Goal: Task Accomplishment & Management: Manage account settings

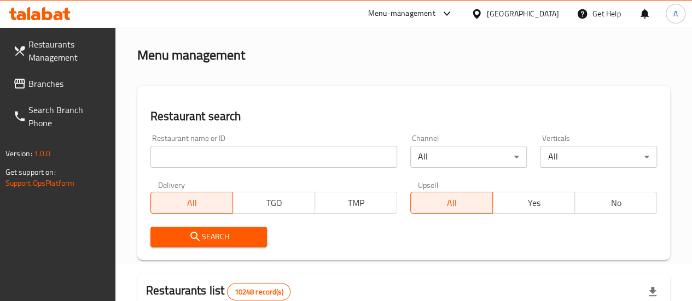
scroll to position [55, 0]
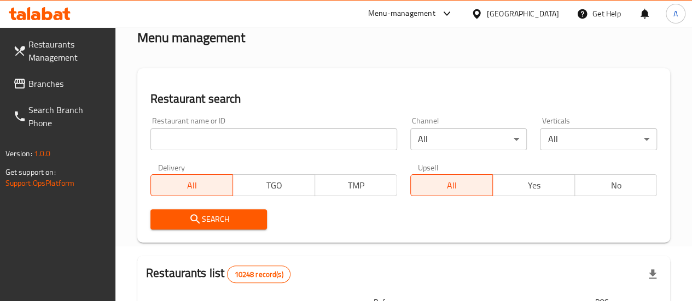
click at [236, 134] on input "search" at bounding box center [273, 140] width 247 height 22
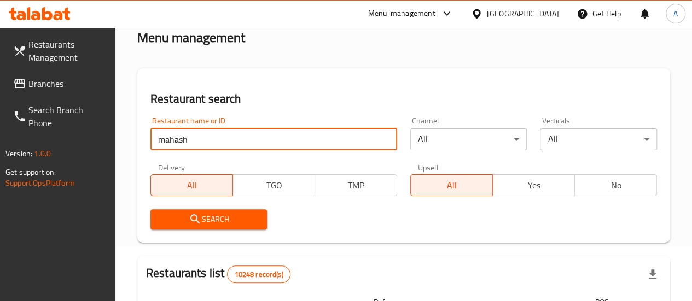
type input "mahashi time"
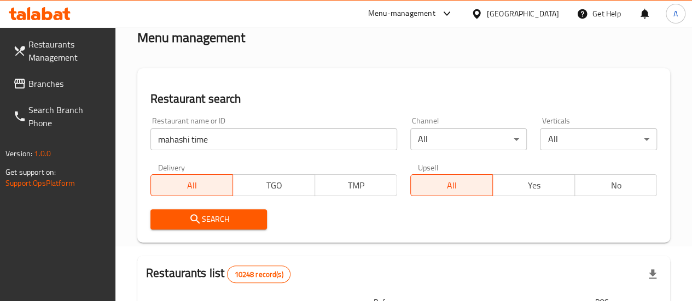
click at [202, 220] on span "Search" at bounding box center [209, 220] width 100 height 14
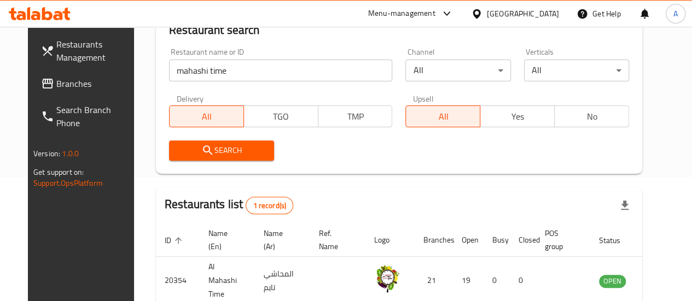
scroll to position [187, 0]
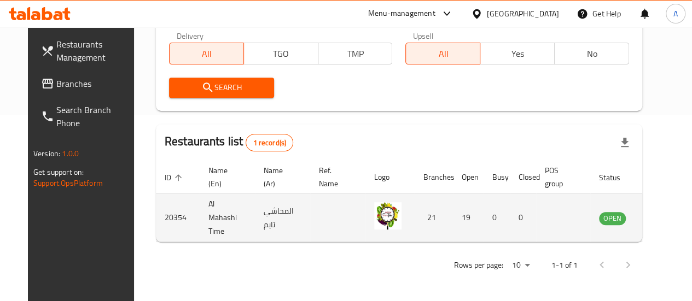
click at [657, 220] on icon "enhanced table" at bounding box center [663, 218] width 13 height 13
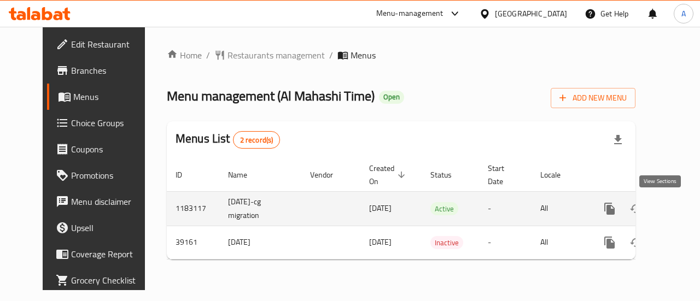
click at [682, 208] on icon "enhanced table" at bounding box center [688, 208] width 13 height 13
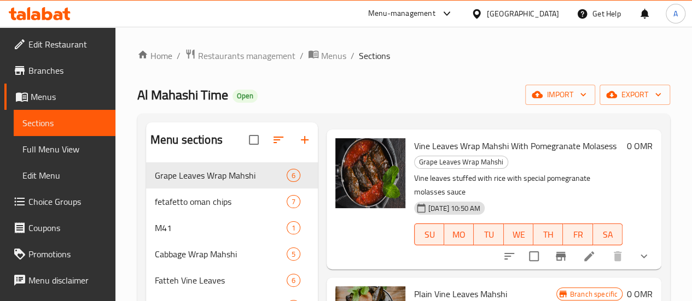
scroll to position [55, 0]
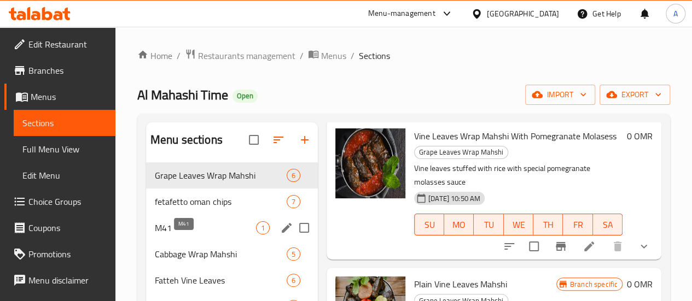
click at [198, 235] on span "M41" at bounding box center [205, 228] width 101 height 13
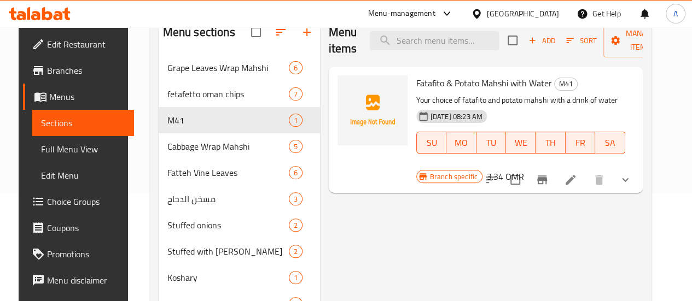
scroll to position [109, 0]
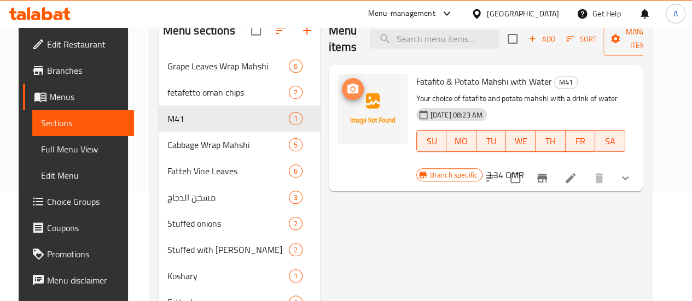
click at [342, 86] on span "upload picture" at bounding box center [353, 89] width 22 height 13
click at [351, 89] on circle "upload picture" at bounding box center [352, 89] width 3 height 3
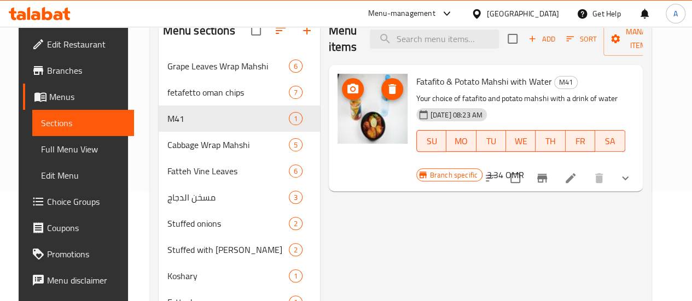
click at [342, 123] on img at bounding box center [373, 109] width 70 height 70
click at [577, 174] on icon at bounding box center [570, 178] width 13 height 13
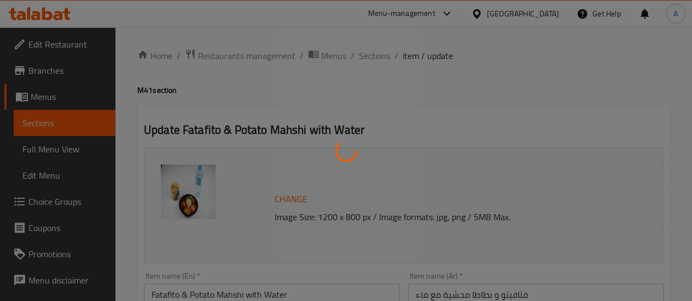
type input "اختيار الفيتافيتو"
type input "1"
type input "اختيار البطاطا المحشية"
type input "1"
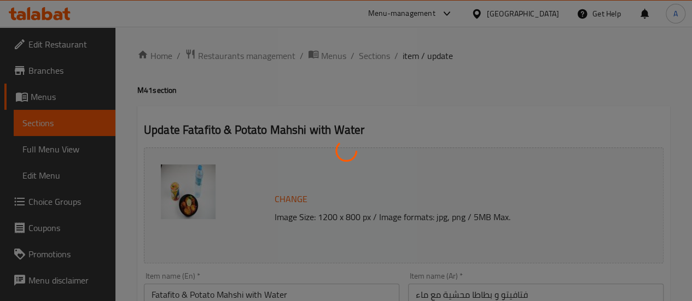
type input "1"
type input "اختيار المشروب"
type input "1"
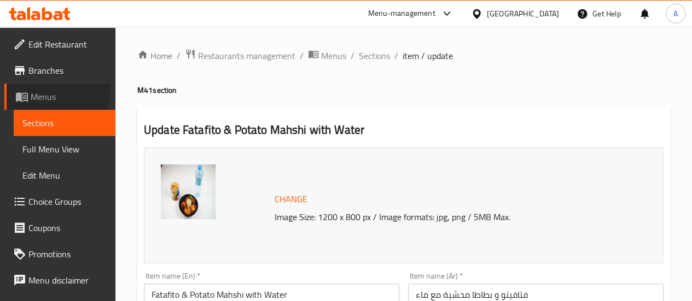
click at [32, 90] on span "Menus" at bounding box center [69, 96] width 76 height 13
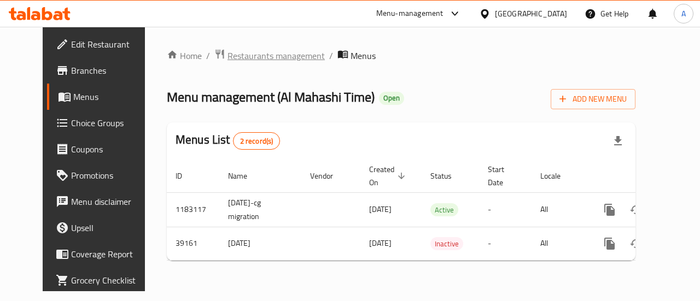
click at [251, 56] on span "Restaurants management" at bounding box center [276, 55] width 97 height 13
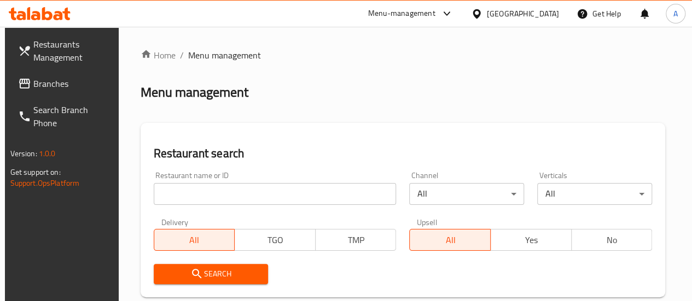
click at [188, 190] on input "search" at bounding box center [275, 194] width 243 height 22
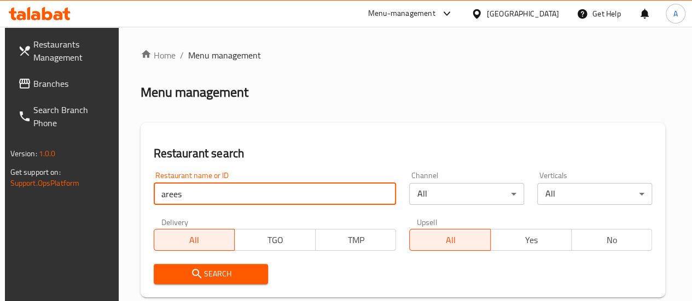
drag, startPoint x: 202, startPoint y: 189, endPoint x: 97, endPoint y: 191, distance: 105.6
type input "mahashi time"
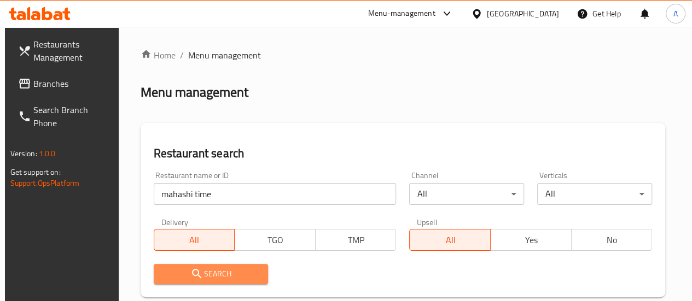
click at [194, 272] on icon "submit" at bounding box center [196, 274] width 13 height 13
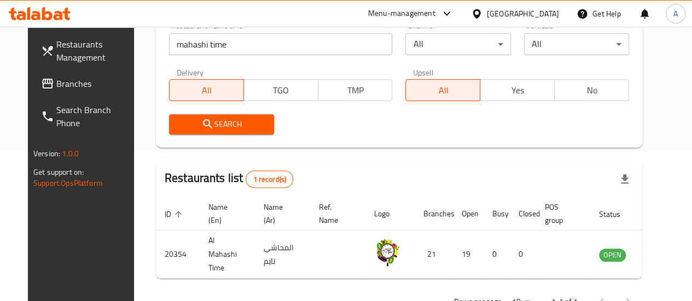
scroll to position [173, 0]
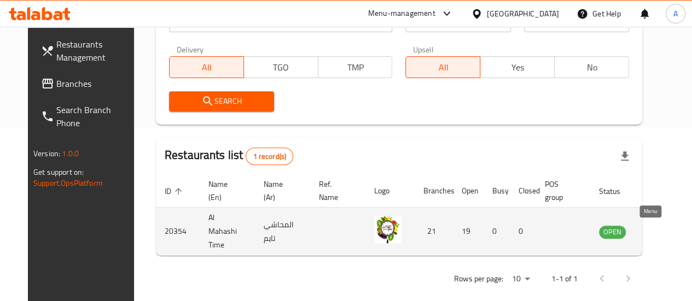
click at [657, 231] on icon "enhanced table" at bounding box center [663, 232] width 12 height 9
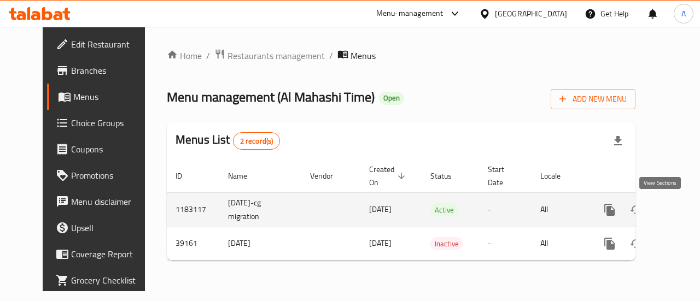
click at [682, 208] on icon "enhanced table" at bounding box center [688, 210] width 13 height 13
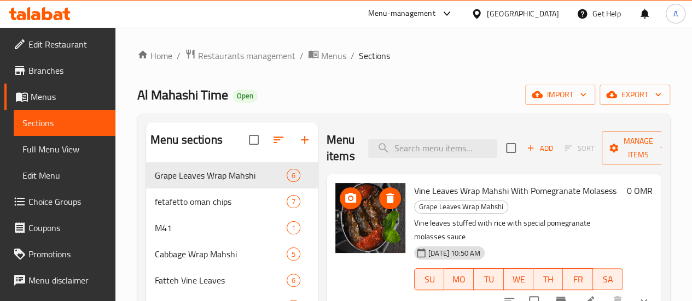
scroll to position [55, 0]
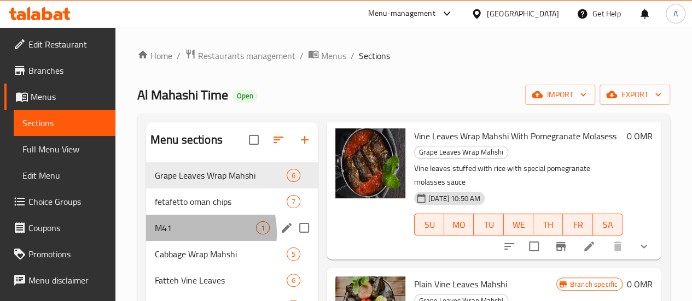
click at [181, 235] on span "M41" at bounding box center [205, 228] width 101 height 13
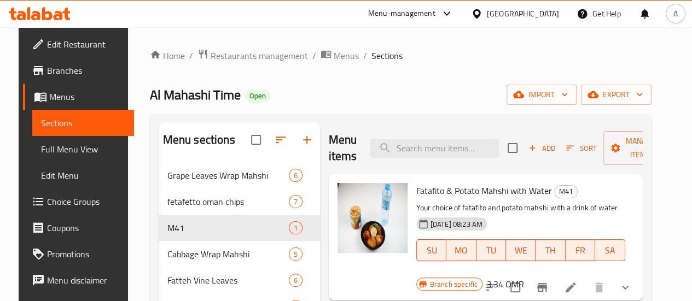
scroll to position [109, 0]
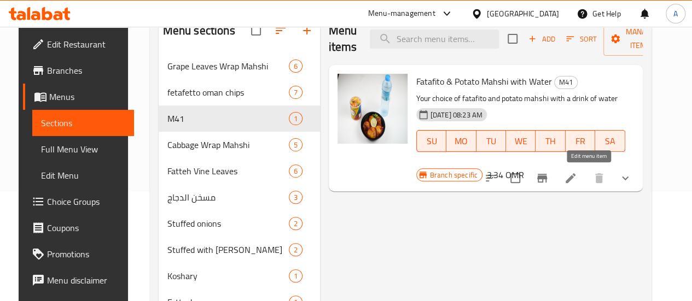
click at [577, 172] on icon at bounding box center [570, 178] width 13 height 13
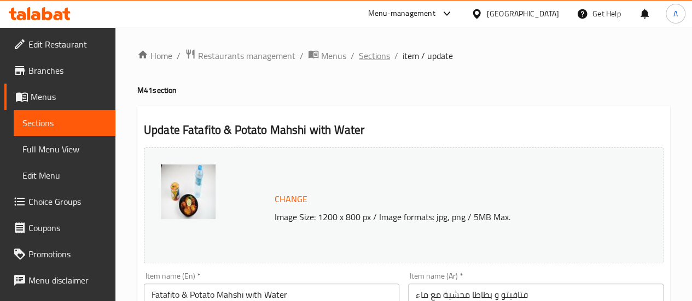
click at [365, 52] on span "Sections" at bounding box center [374, 55] width 31 height 13
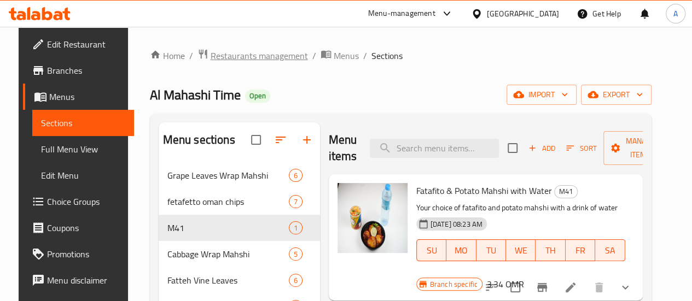
click at [272, 62] on span "Restaurants management" at bounding box center [259, 55] width 97 height 13
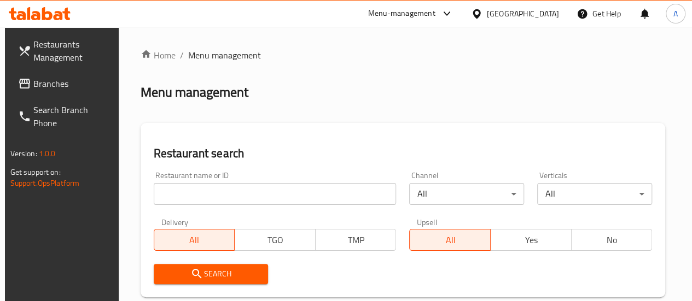
click at [208, 196] on input "search" at bounding box center [275, 194] width 243 height 22
click at [214, 206] on div "Restaurant name or ID arees Restaurant name or ID" at bounding box center [275, 188] width 256 height 47
click at [220, 194] on input "arees" at bounding box center [275, 194] width 243 height 22
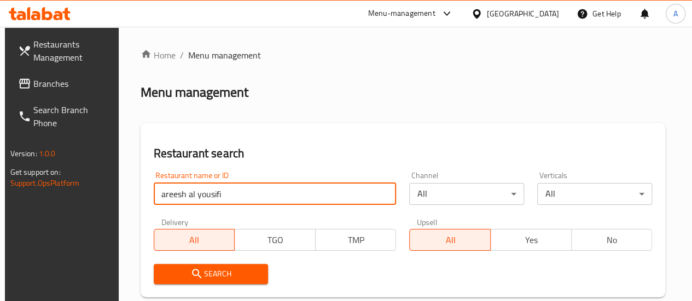
type input "areesh al yousifi"
click button "Search" at bounding box center [211, 274] width 115 height 20
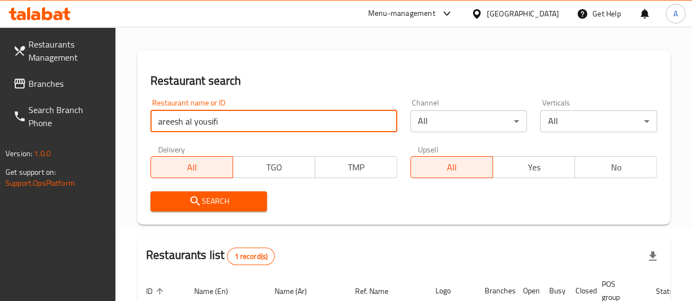
scroll to position [164, 0]
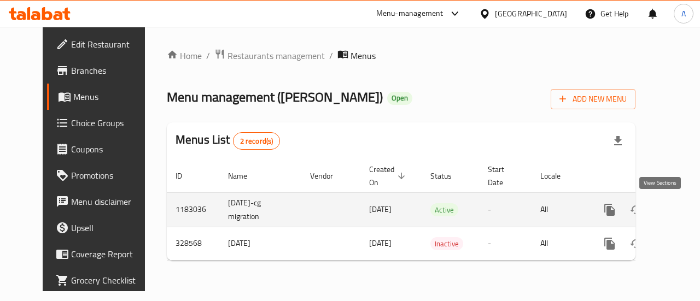
click at [682, 204] on icon "enhanced table" at bounding box center [688, 210] width 13 height 13
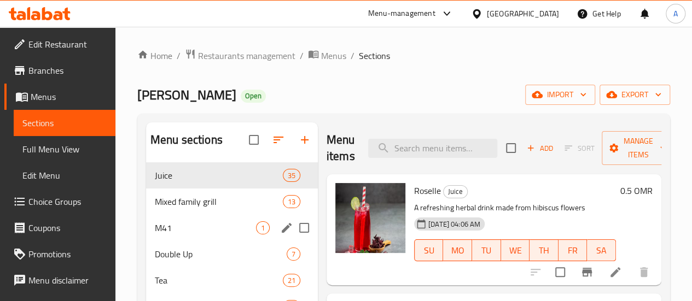
click at [177, 235] on span "M41" at bounding box center [205, 228] width 101 height 13
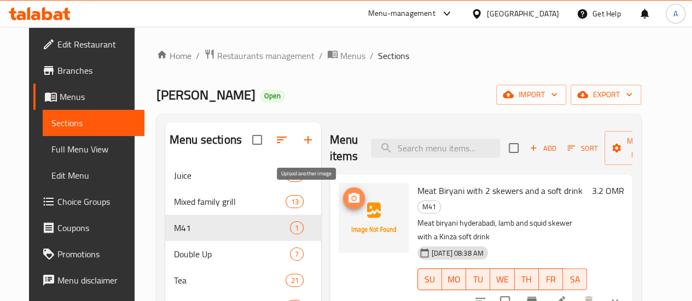
click at [347, 197] on icon "upload picture" at bounding box center [353, 198] width 13 height 13
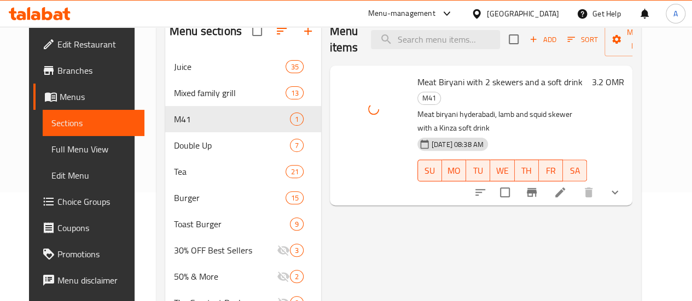
scroll to position [109, 0]
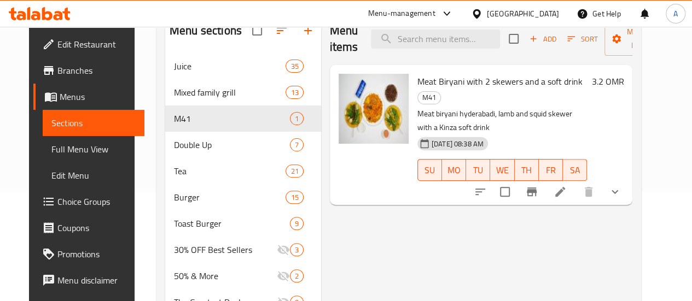
click at [576, 182] on li at bounding box center [560, 192] width 31 height 20
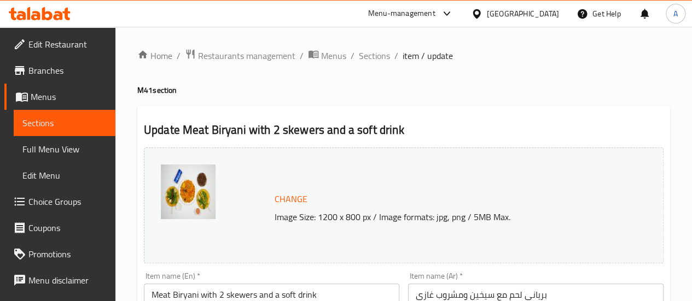
drag, startPoint x: 53, startPoint y: 118, endPoint x: 410, endPoint y: 4, distance: 375.0
click at [54, 118] on span "Sections" at bounding box center [64, 123] width 84 height 13
click at [53, 100] on span "Menus" at bounding box center [69, 96] width 76 height 13
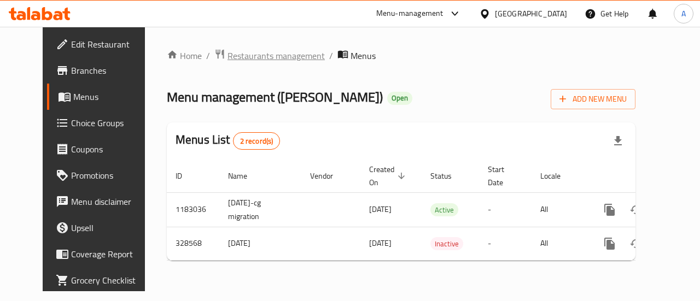
click at [234, 54] on span "Restaurants management" at bounding box center [276, 55] width 97 height 13
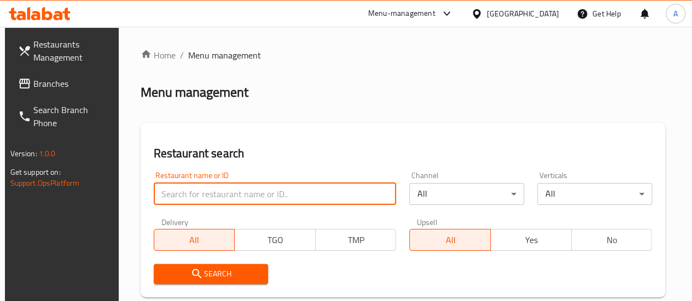
click at [240, 192] on input "search" at bounding box center [275, 194] width 243 height 22
type input "asoom burger"
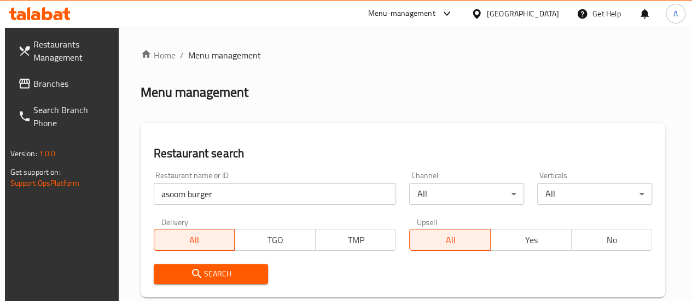
scroll to position [55, 0]
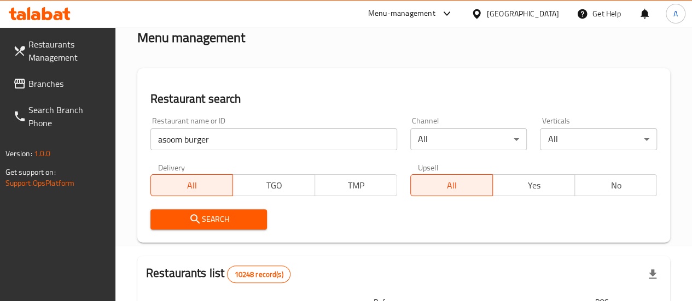
click at [208, 216] on span "Search" at bounding box center [209, 220] width 100 height 14
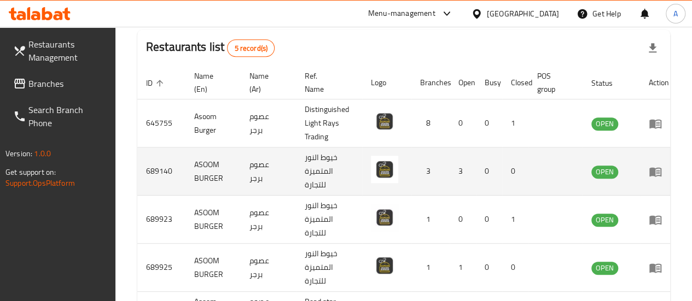
scroll to position [328, 0]
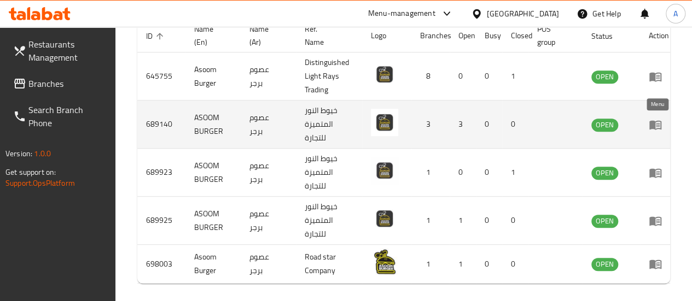
click at [654, 123] on icon "enhanced table" at bounding box center [655, 124] width 13 height 13
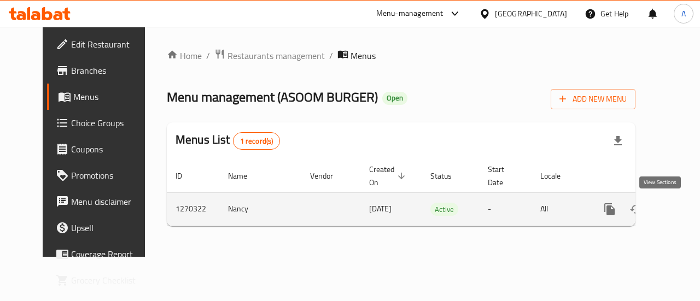
click at [682, 212] on icon "enhanced table" at bounding box center [688, 209] width 13 height 13
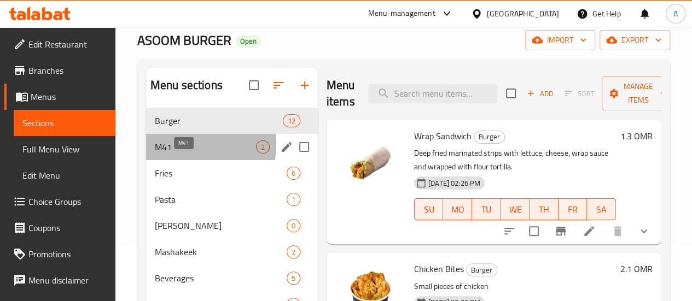
click at [175, 154] on span "M41" at bounding box center [205, 147] width 101 height 13
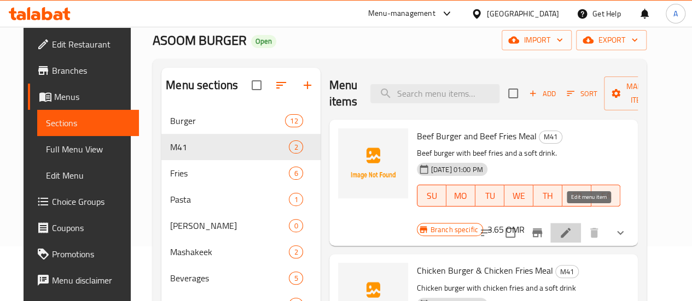
click at [572, 227] on icon at bounding box center [565, 233] width 13 height 13
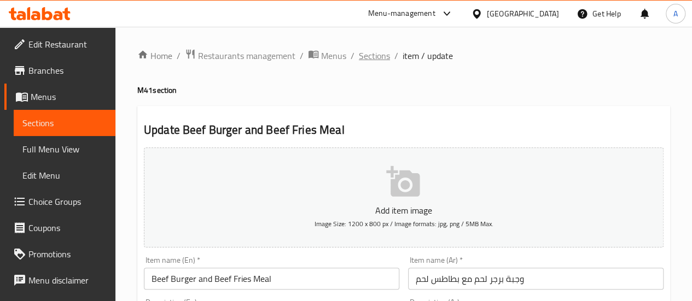
click at [381, 52] on span "Sections" at bounding box center [374, 55] width 31 height 13
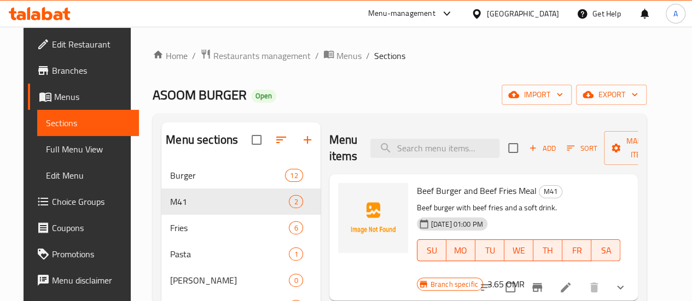
click at [283, 57] on span "Restaurants management" at bounding box center [261, 55] width 97 height 13
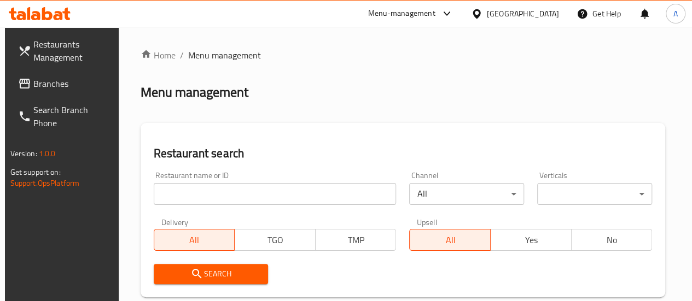
click at [216, 195] on input "search" at bounding box center [275, 194] width 243 height 22
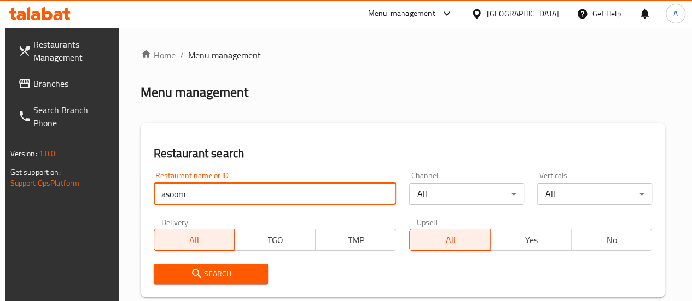
type input "asoom burger"
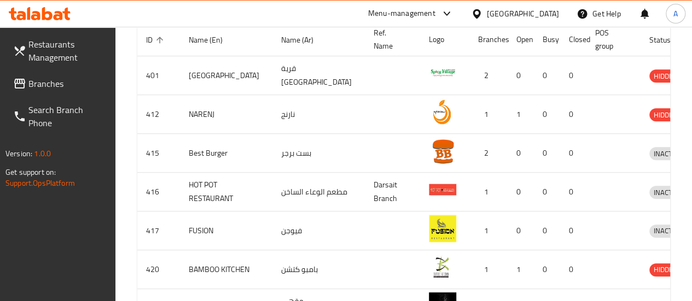
scroll to position [55, 0]
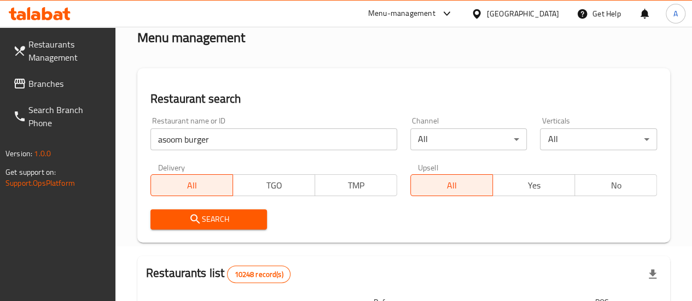
click at [173, 220] on span "Search" at bounding box center [209, 220] width 100 height 14
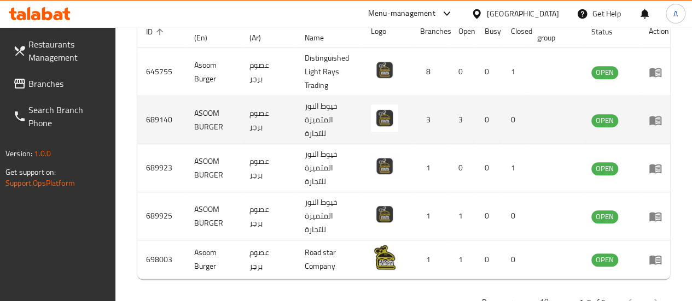
scroll to position [322, 0]
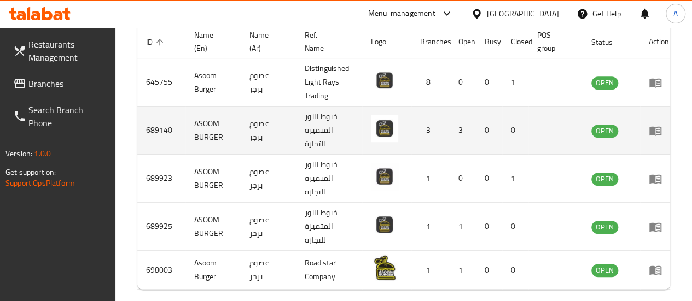
click at [157, 135] on td "689140" at bounding box center [161, 131] width 48 height 48
click at [157, 134] on td "689140" at bounding box center [161, 131] width 48 height 48
copy td "689140"
click at [660, 127] on icon "enhanced table" at bounding box center [655, 130] width 12 height 9
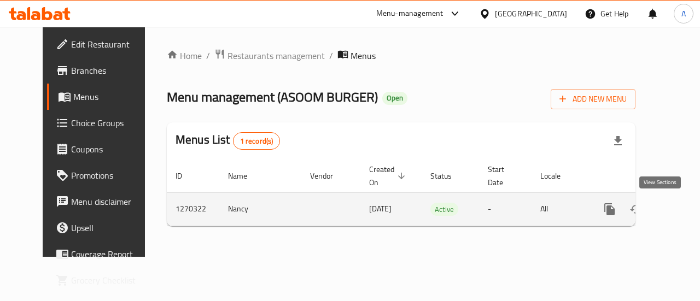
click at [676, 220] on link "enhanced table" at bounding box center [689, 209] width 26 height 26
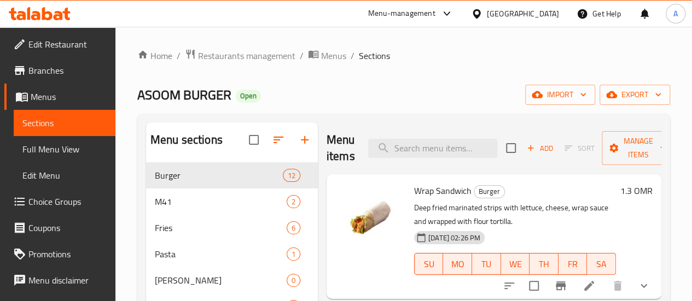
scroll to position [109, 0]
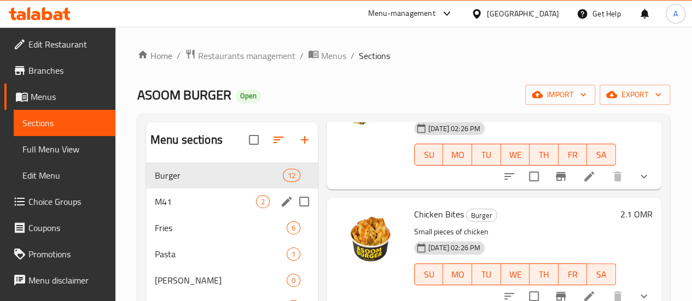
click at [165, 210] on div "M41 2" at bounding box center [232, 202] width 172 height 26
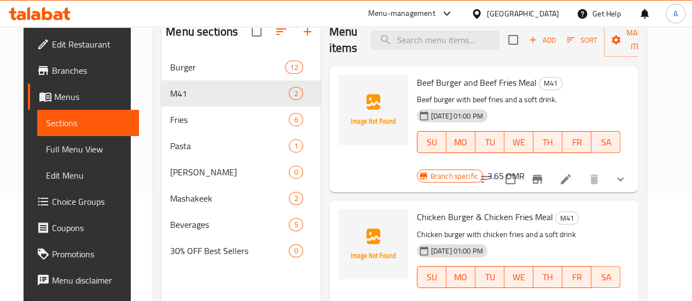
scroll to position [98, 0]
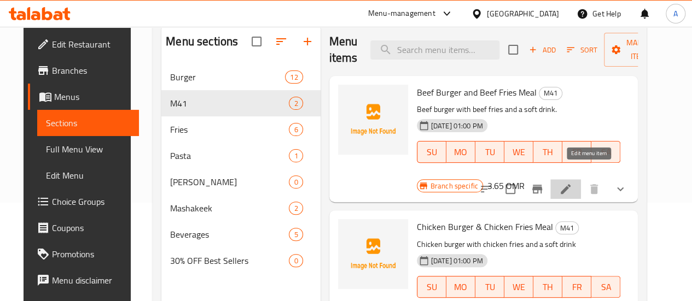
click at [572, 183] on icon at bounding box center [565, 189] width 13 height 13
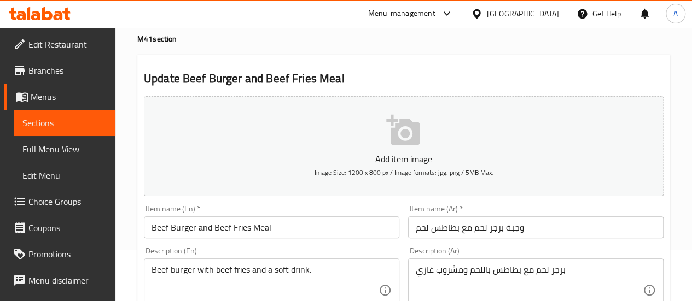
scroll to position [109, 0]
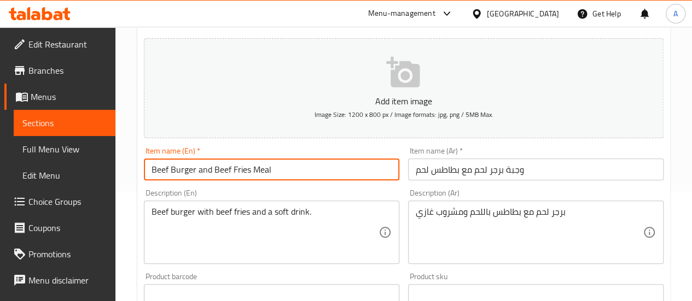
drag, startPoint x: 230, startPoint y: 169, endPoint x: 149, endPoint y: 164, distance: 81.2
click at [147, 164] on input "Beef Burger and Beef Fries Meal" at bounding box center [272, 170] width 256 height 22
type input "Burger & Fries Meal"
click at [208, 167] on input "Burger & Fries Meal" at bounding box center [272, 170] width 256 height 22
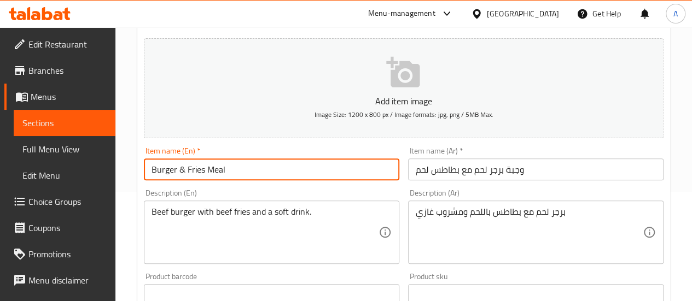
click at [208, 167] on input "Burger & Fries Meal" at bounding box center [272, 170] width 256 height 22
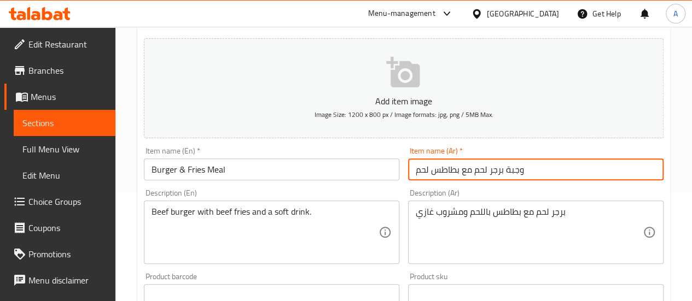
click at [522, 173] on input "وجبة برجر لحم مع بطاطس لحم" at bounding box center [536, 170] width 256 height 22
click at [521, 173] on input "وجبة برجر لحم مع بطاطس لحم" at bounding box center [536, 170] width 256 height 22
paste input "ع بطاطس مقلية"
type input "وجبة برجر مع بطاطس مقلية"
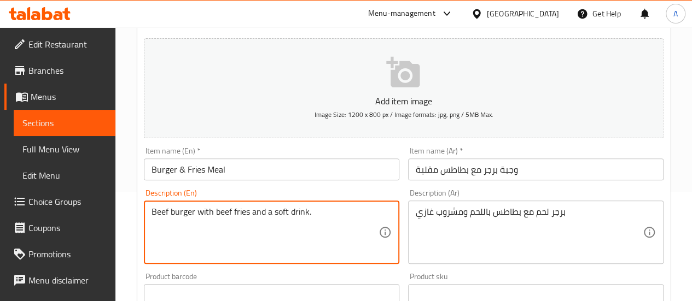
drag, startPoint x: 331, startPoint y: 213, endPoint x: 22, endPoint y: 211, distance: 309.1
drag, startPoint x: 327, startPoint y: 218, endPoint x: 143, endPoint y: 198, distance: 184.4
click at [143, 198] on div "Description (En) Beef or chicken burger with f Description (En)" at bounding box center [272, 227] width 264 height 84
drag, startPoint x: 237, startPoint y: 219, endPoint x: 77, endPoint y: 189, distance: 163.6
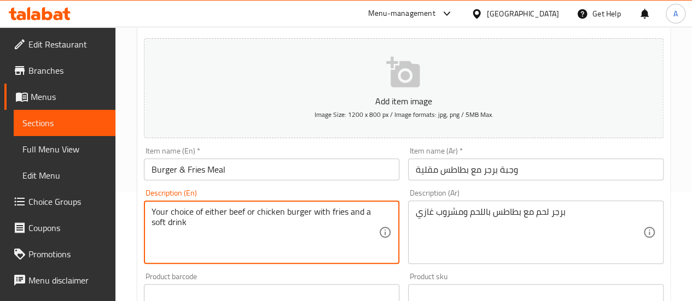
type textarea "Your choice of either beef or chicken burger with fries and a soft drink"
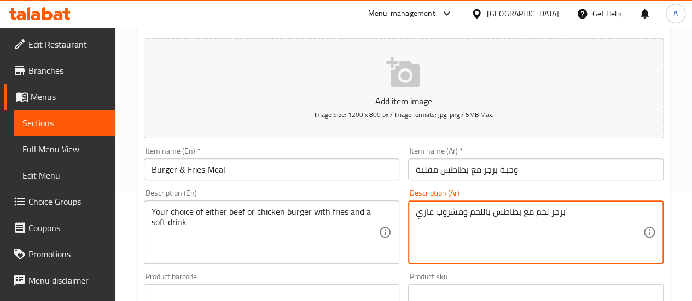
click at [503, 237] on textarea "برجر لحم مع بطاطس باللحم ومشروب غازي" at bounding box center [529, 233] width 227 height 52
click at [502, 236] on textarea "برجر لحم مع بطاطس باللحم ومشروب غازي" at bounding box center [529, 233] width 227 height 52
click at [507, 225] on textarea "برجر لحم مع بطاطس باللحم ومشروب غازي" at bounding box center [529, 233] width 227 height 52
click at [508, 226] on textarea "برجر لحم مع بطاطس باللحم ومشروب غازي" at bounding box center [529, 233] width 227 height 52
click at [507, 226] on textarea "برجر لحم مع بطاطس باللحم ومشروب غازي" at bounding box center [529, 233] width 227 height 52
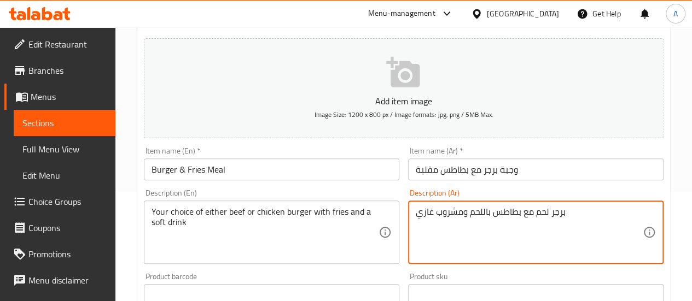
click at [507, 226] on textarea "برجر لحم مع بطاطس باللحم ومشروب غازي" at bounding box center [529, 233] width 227 height 52
paste textarea "ختيارك من برجر لحم أو دجاج مع بطاطس مقلية"
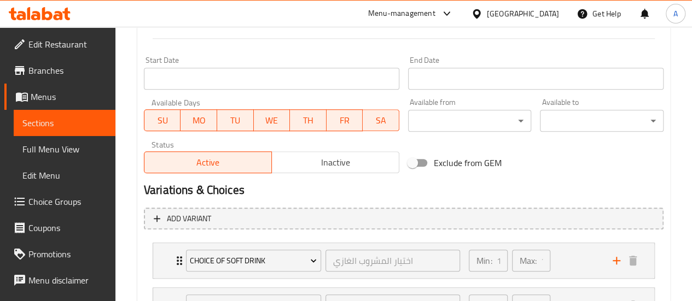
scroll to position [492, 0]
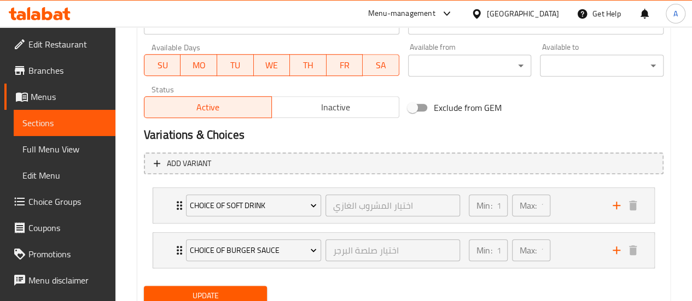
type textarea "اختيارك من برجر لحم أو دجاج مع بطاطس مقلية ومشروب غازي"
click at [165, 289] on span "Update" at bounding box center [206, 296] width 106 height 14
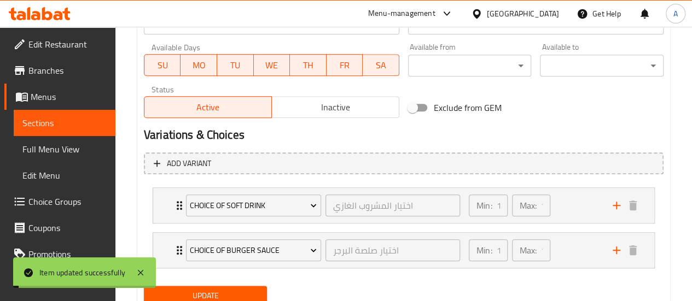
click at [59, 67] on span "Branches" at bounding box center [67, 70] width 78 height 13
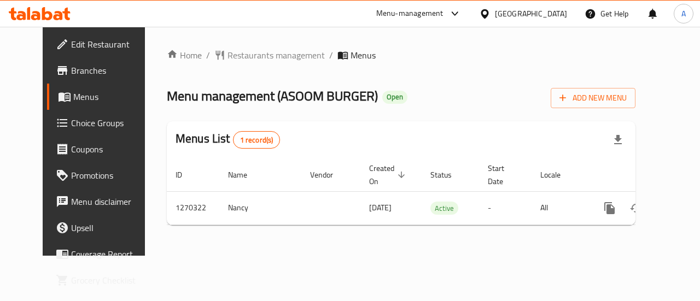
click at [71, 120] on span "Choice Groups" at bounding box center [111, 123] width 80 height 13
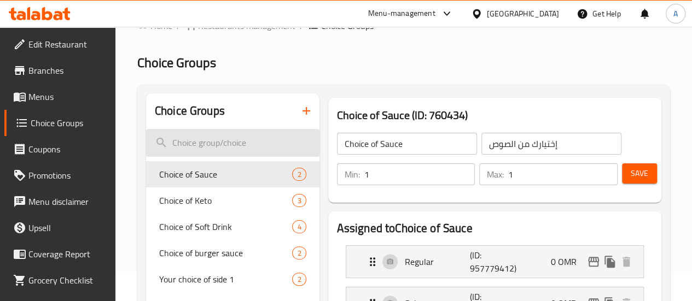
scroll to position [55, 0]
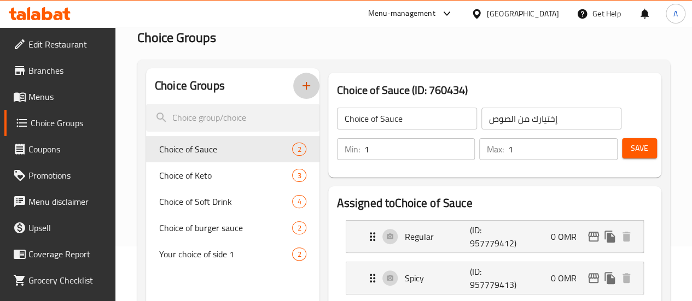
click at [293, 78] on button "button" at bounding box center [306, 86] width 26 height 26
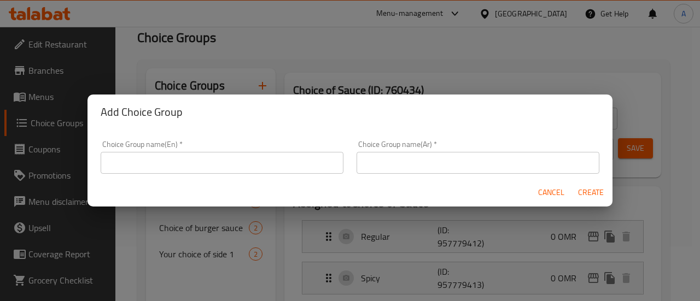
click at [209, 149] on div "Choice Group name(En)   * Choice Group name(En) *" at bounding box center [222, 157] width 243 height 33
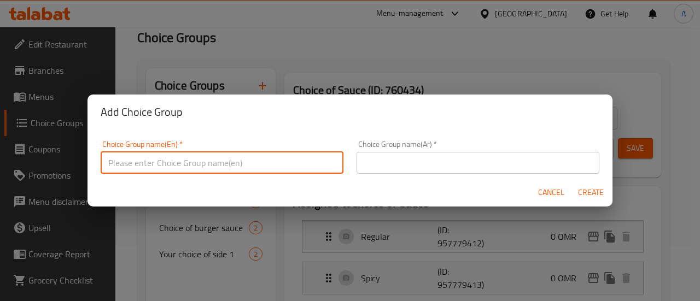
click at [212, 156] on input "text" at bounding box center [222, 163] width 243 height 22
type input "Choice of burger"
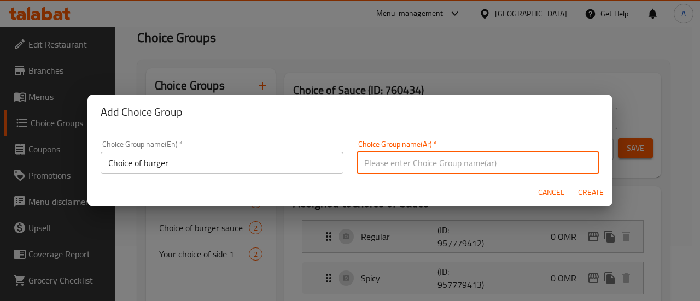
click at [140, 165] on input "Choice of burger" at bounding box center [222, 163] width 243 height 22
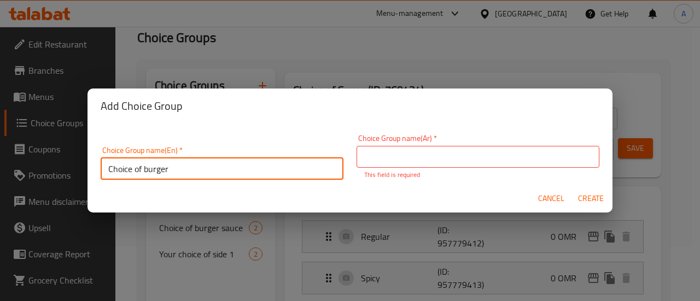
click at [139, 165] on input "Choice of burger" at bounding box center [222, 169] width 243 height 22
click at [150, 163] on input "Choice of burger" at bounding box center [222, 169] width 243 height 22
click at [147, 166] on input "Choice of burger" at bounding box center [222, 169] width 243 height 22
click at [148, 167] on input "Choice of burger" at bounding box center [222, 169] width 243 height 22
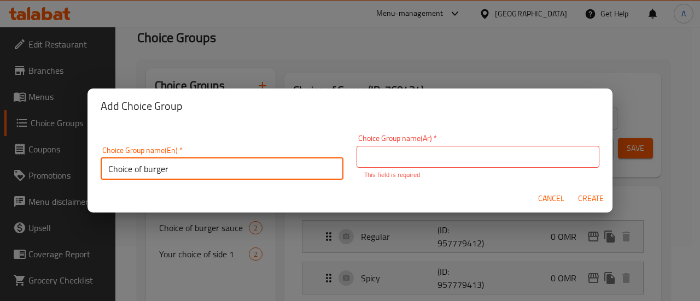
click at [502, 159] on input "text" at bounding box center [478, 157] width 243 height 22
paste input "اختيار البرجر"
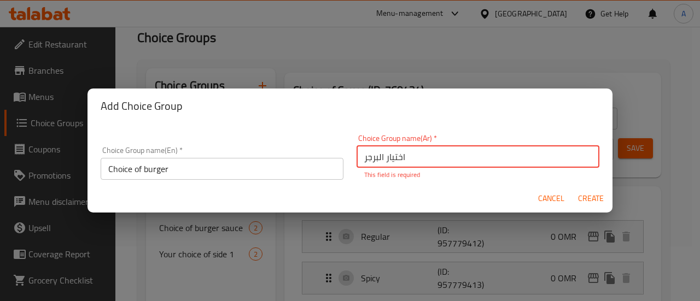
type input "اختيار البرجر"
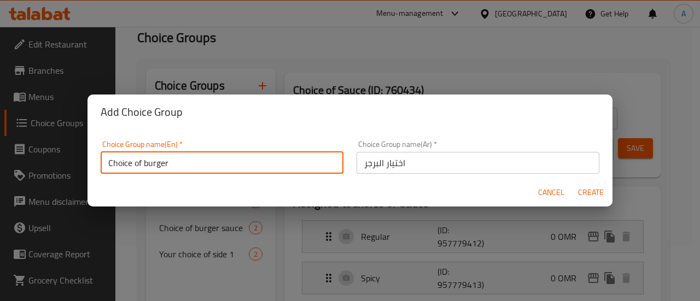
click at [148, 167] on input "Choice of burger" at bounding box center [222, 163] width 243 height 22
type input "Choice of Burger"
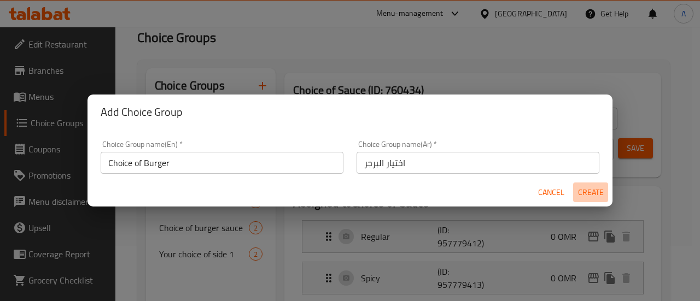
click at [599, 193] on span "Create" at bounding box center [591, 193] width 26 height 14
type input "Choice of Burger"
type input "اختيار البرجر"
type input "0"
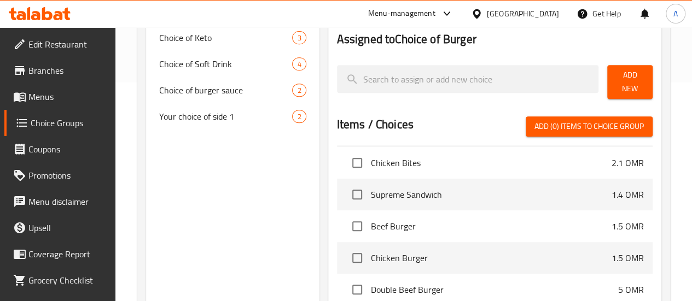
scroll to position [164, 0]
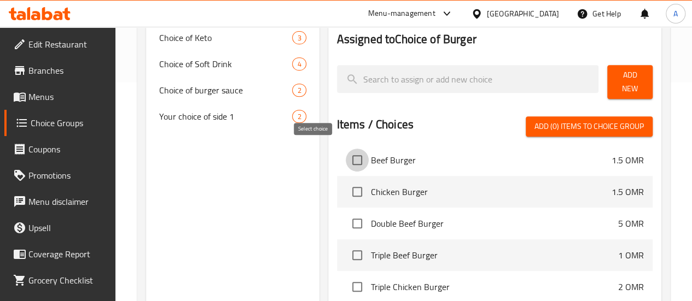
click at [346, 154] on input "checkbox" at bounding box center [357, 160] width 23 height 23
checkbox input "true"
click at [346, 194] on input "checkbox" at bounding box center [357, 192] width 23 height 23
checkbox input "true"
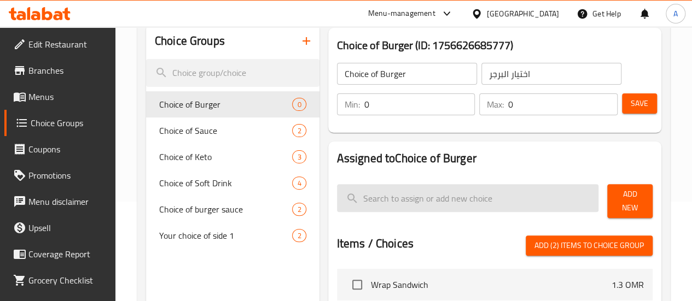
scroll to position [109, 0]
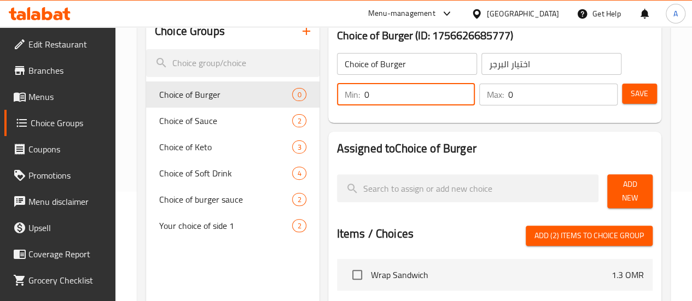
drag, startPoint x: 387, startPoint y: 95, endPoint x: 330, endPoint y: 100, distance: 57.2
click at [364, 101] on input "0" at bounding box center [419, 95] width 111 height 22
drag, startPoint x: 312, startPoint y: 97, endPoint x: 267, endPoint y: 96, distance: 45.4
click at [248, 94] on div "Choice Groups Choice of Burger 0 Choice of Sauce 2 Choice of Keto 3 Choice of S…" at bounding box center [406, 270] width 520 height 512
type input "1"
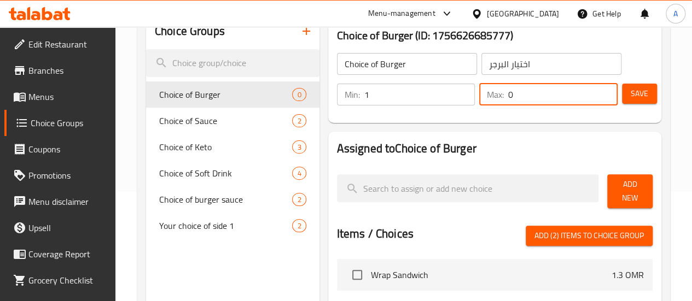
drag, startPoint x: 527, startPoint y: 87, endPoint x: 477, endPoint y: 100, distance: 51.4
click at [480, 99] on div "Max: 0 ​" at bounding box center [548, 95] width 138 height 22
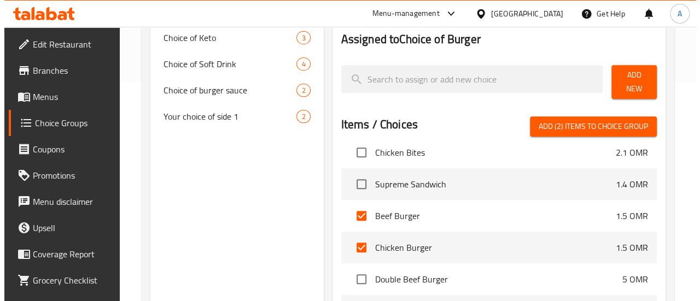
scroll to position [55, 0]
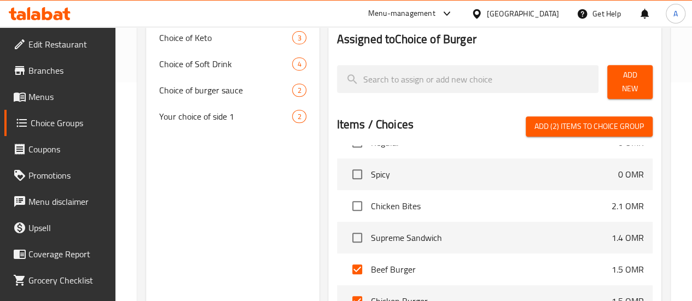
type input "1"
click at [561, 120] on span "Add (2) items to choice group" at bounding box center [589, 127] width 109 height 14
checkbox input "false"
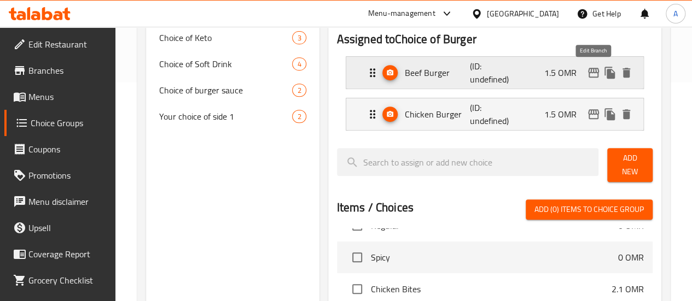
click at [596, 73] on icon "edit" at bounding box center [593, 72] width 13 height 13
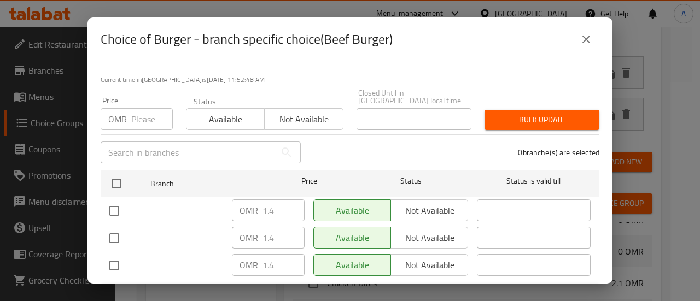
click at [154, 112] on input "number" at bounding box center [152, 119] width 42 height 22
type input "0"
click at [522, 113] on span "Bulk update" at bounding box center [542, 120] width 97 height 14
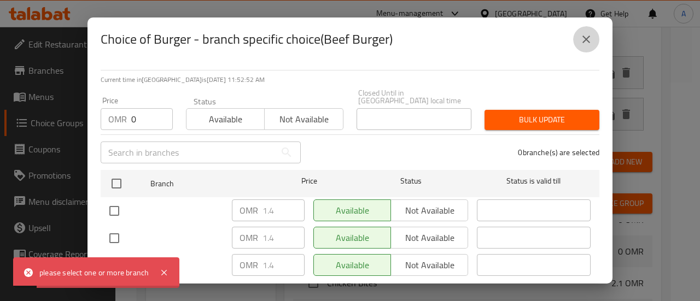
click at [590, 38] on icon "close" at bounding box center [586, 39] width 13 height 13
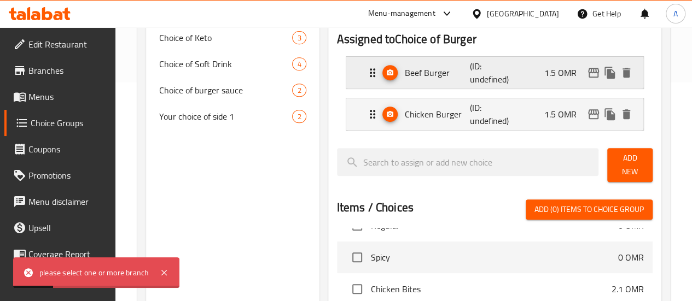
click at [533, 74] on div "Beef Burger (ID: undefined) 1.5 OMR" at bounding box center [498, 73] width 264 height 32
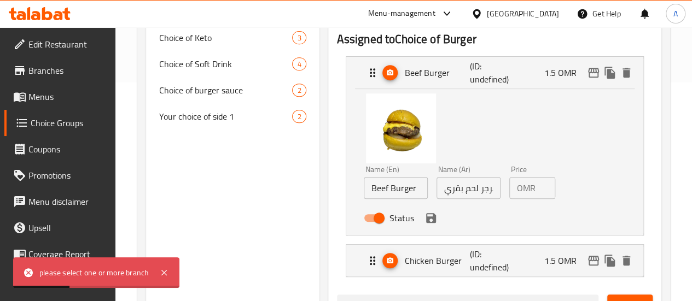
click at [540, 185] on input "1.5" at bounding box center [547, 188] width 15 height 22
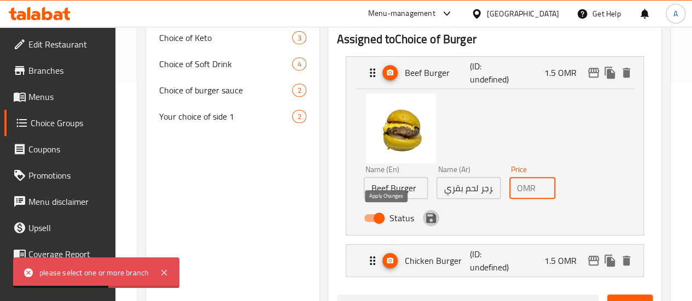
drag, startPoint x: 384, startPoint y: 219, endPoint x: 412, endPoint y: 203, distance: 32.4
click at [426, 219] on icon "save" at bounding box center [431, 218] width 10 height 10
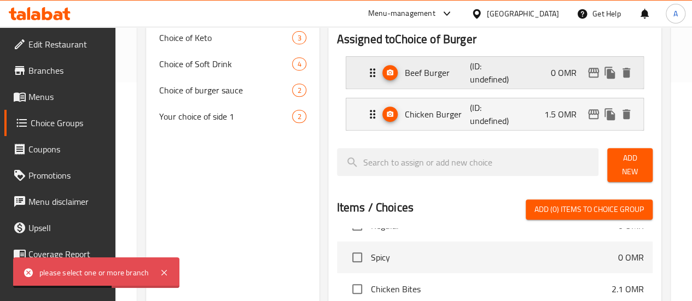
type input "0"
click at [589, 74] on icon "edit" at bounding box center [593, 73] width 11 height 10
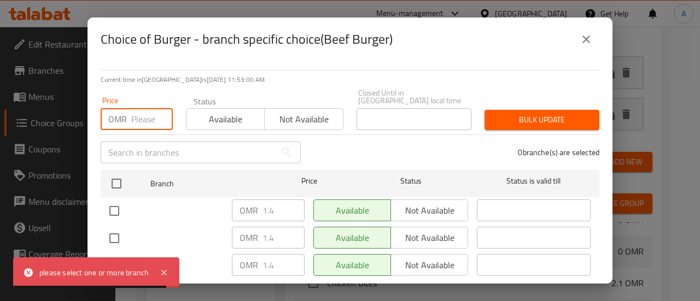
click at [152, 118] on input "number" at bounding box center [152, 119] width 42 height 22
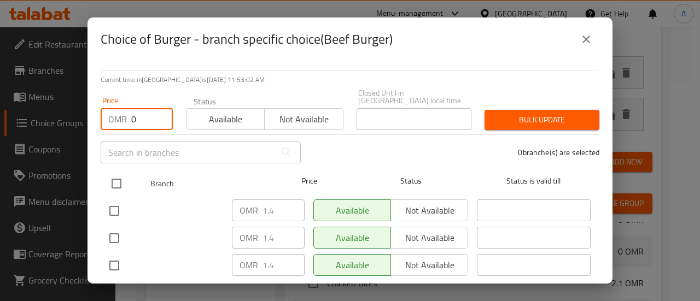
type input "0"
click at [116, 172] on input "checkbox" at bounding box center [116, 183] width 23 height 23
checkbox input "true"
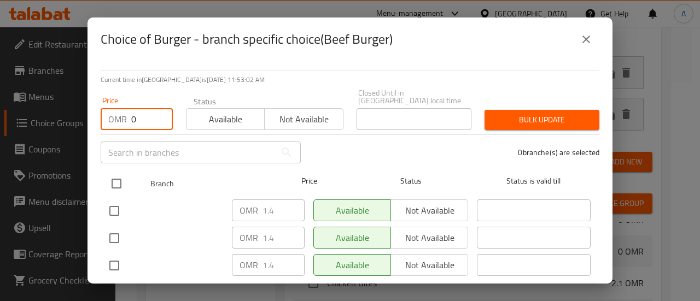
checkbox input "true"
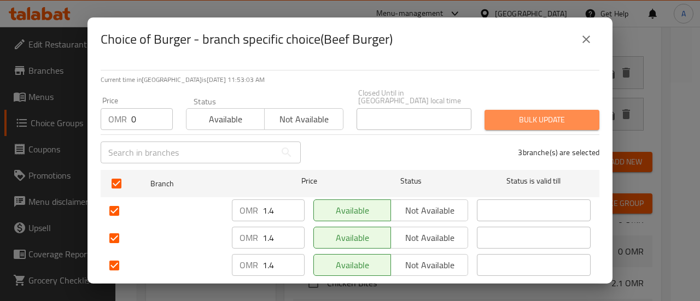
click at [568, 113] on span "Bulk update" at bounding box center [542, 120] width 97 height 14
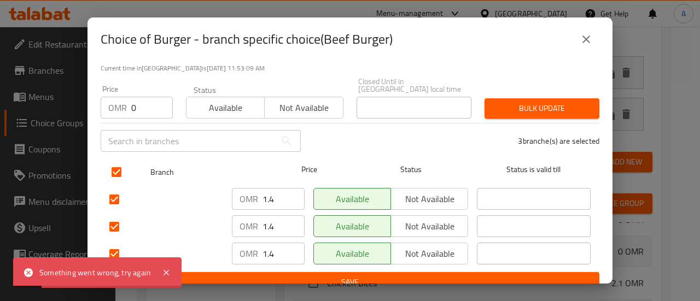
scroll to position [16, 0]
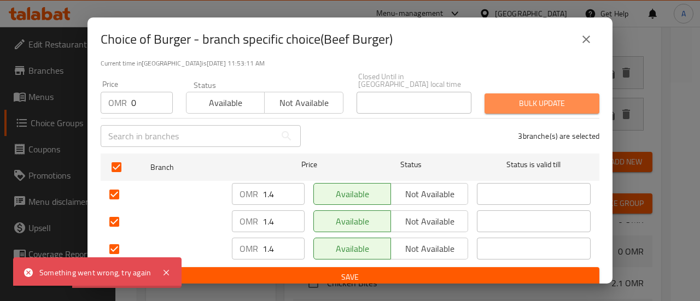
drag, startPoint x: 532, startPoint y: 95, endPoint x: 520, endPoint y: 97, distance: 12.2
click at [520, 97] on span "Bulk update" at bounding box center [542, 104] width 97 height 14
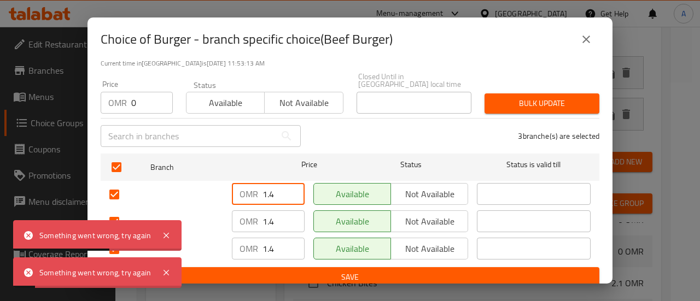
drag, startPoint x: 275, startPoint y: 184, endPoint x: 227, endPoint y: 181, distance: 47.7
click at [228, 181] on div "OMR 1.4 ​" at bounding box center [269, 195] width 82 height 32
type input "0"
drag, startPoint x: 275, startPoint y: 212, endPoint x: 189, endPoint y: 213, distance: 85.4
click at [189, 213] on div "OMR 1.4 ​ Available Not available ​" at bounding box center [350, 222] width 490 height 32
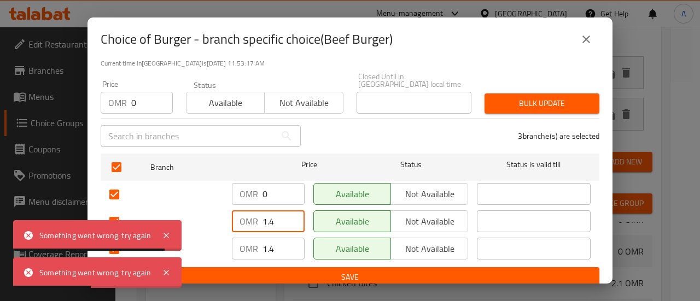
click at [241, 98] on span "Available" at bounding box center [225, 103] width 69 height 16
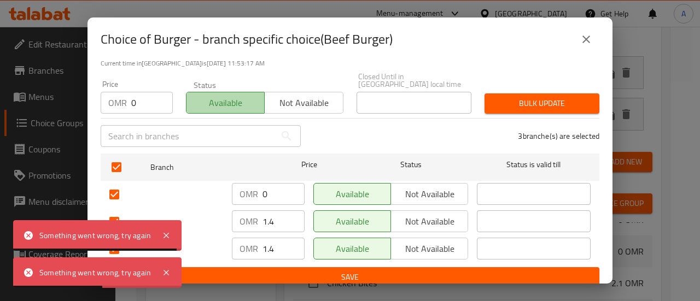
click at [246, 100] on span "Available" at bounding box center [225, 103] width 69 height 16
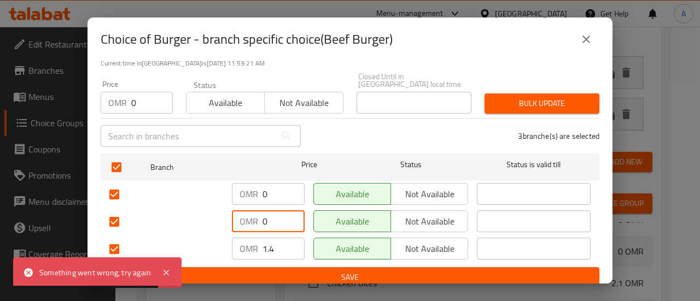
type input "0"
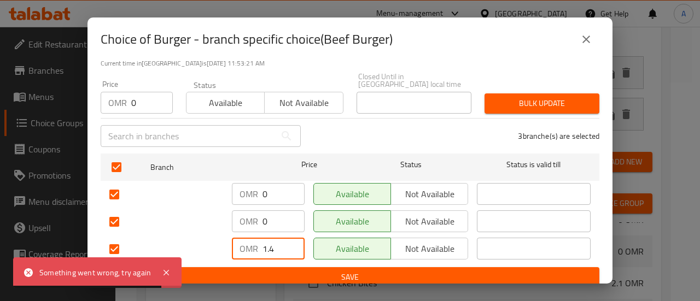
drag, startPoint x: 278, startPoint y: 237, endPoint x: 215, endPoint y: 241, distance: 63.1
click at [215, 241] on div "OMR 1.4 ​ Available Not available ​" at bounding box center [350, 250] width 490 height 32
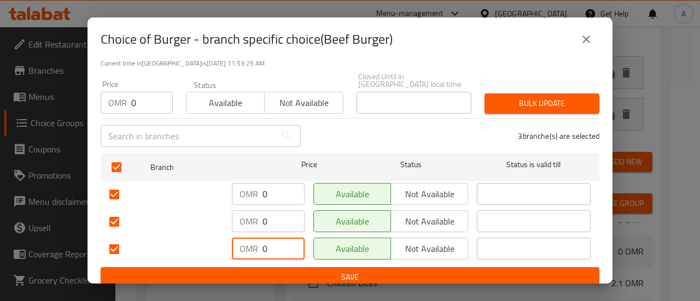
type input "0"
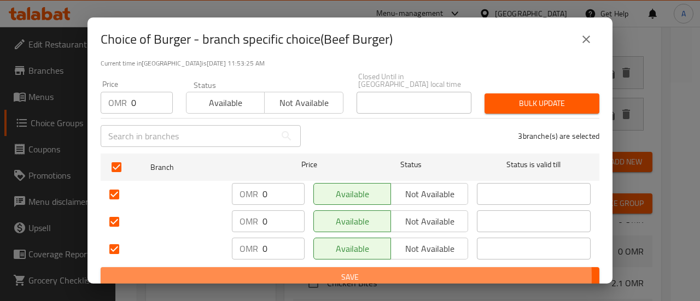
click at [292, 271] on span "Save" at bounding box center [349, 278] width 481 height 14
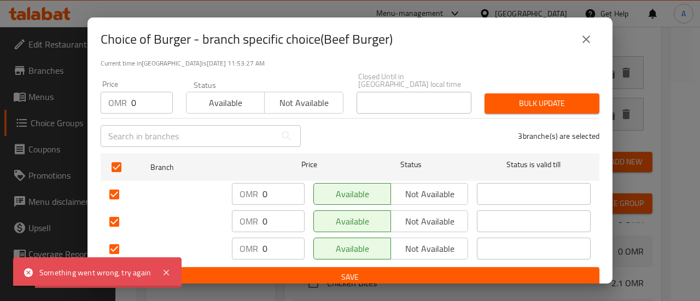
click at [584, 37] on icon "close" at bounding box center [586, 39] width 13 height 13
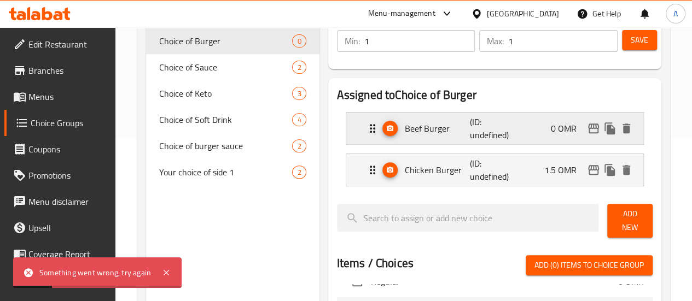
scroll to position [109, 0]
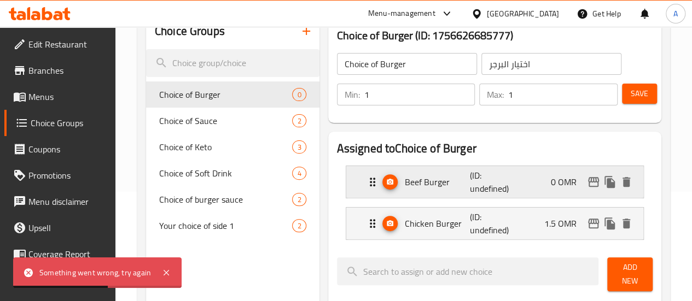
click at [521, 183] on div "Beef Burger (ID: undefined) 0 OMR" at bounding box center [498, 182] width 264 height 32
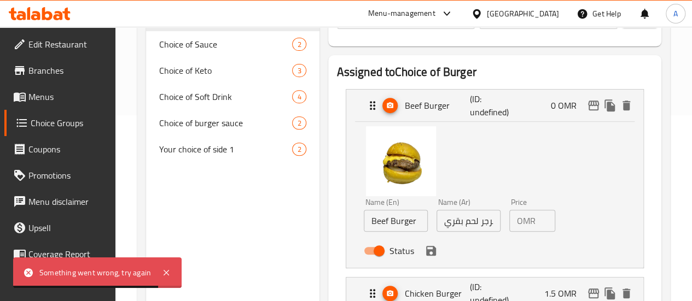
scroll to position [164, 0]
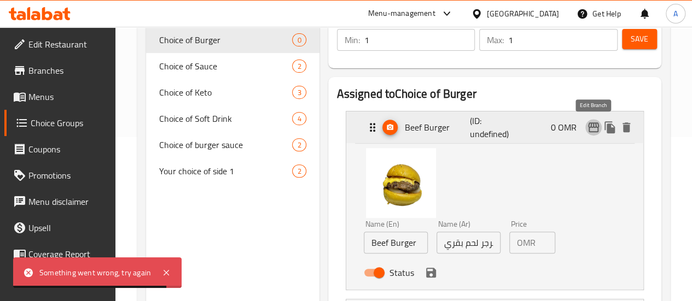
click at [593, 133] on icon "edit" at bounding box center [593, 127] width 13 height 13
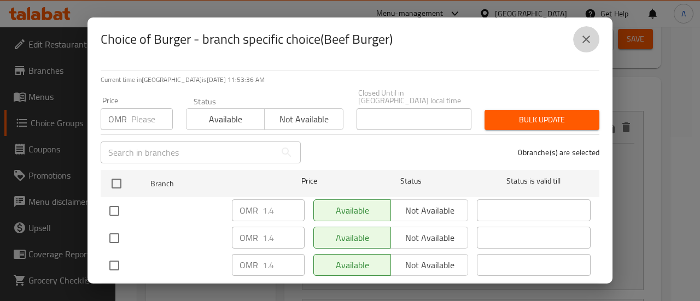
click at [593, 34] on button "close" at bounding box center [586, 39] width 26 height 26
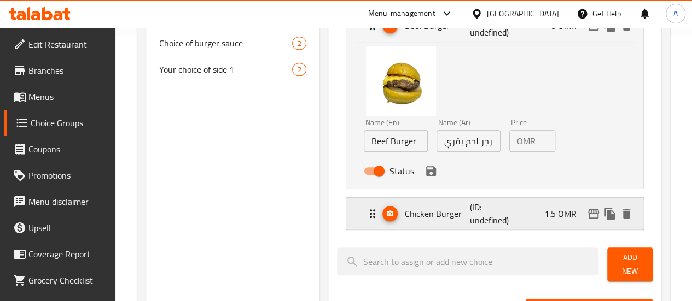
scroll to position [328, 0]
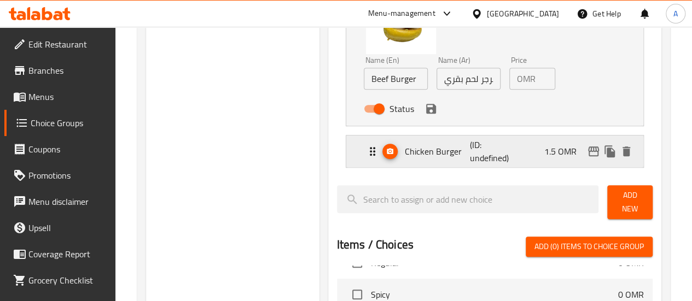
click at [480, 159] on p "(ID: undefined)" at bounding box center [492, 151] width 44 height 26
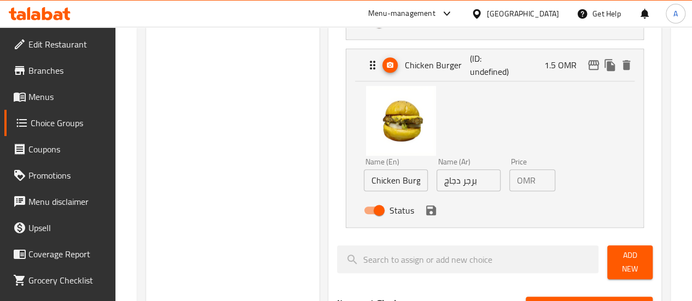
scroll to position [438, 0]
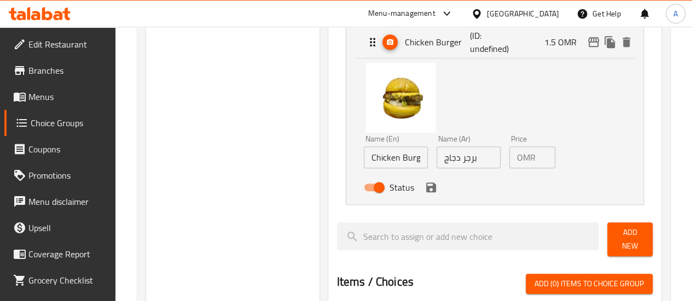
click at [540, 162] on input "1.5" at bounding box center [547, 158] width 15 height 22
click at [426, 191] on icon "save" at bounding box center [431, 188] width 10 height 10
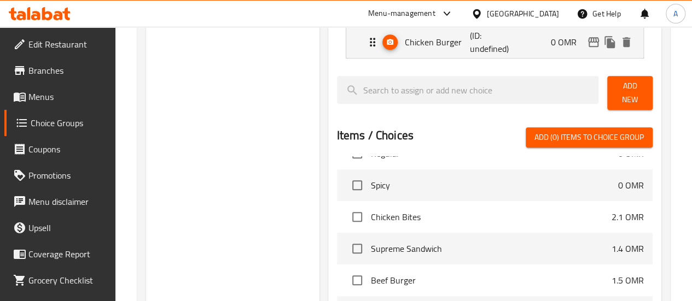
type input "0"
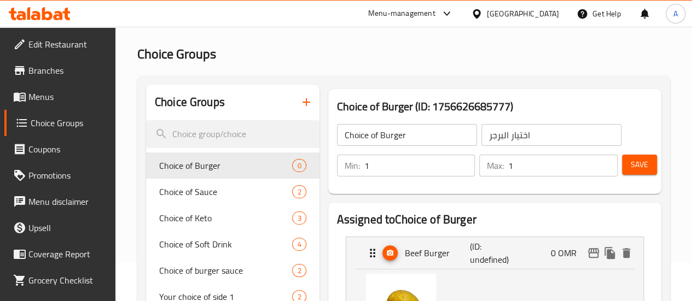
scroll to position [55, 0]
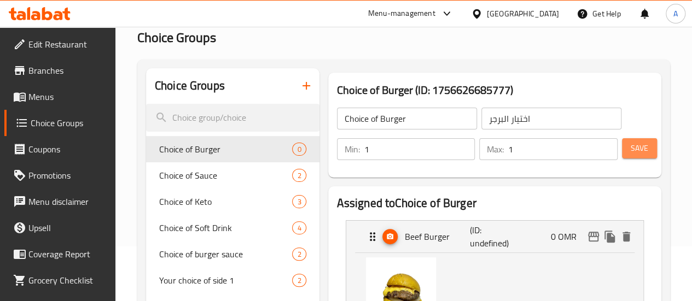
click at [647, 155] on button "Save" at bounding box center [639, 148] width 35 height 20
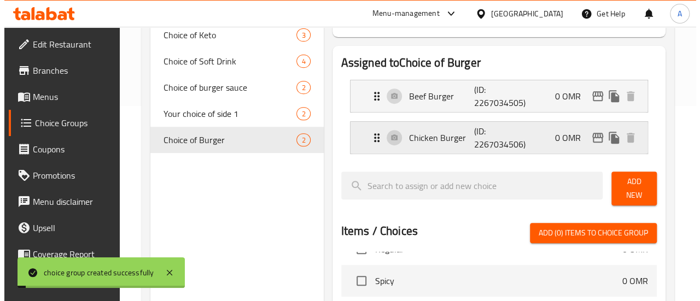
scroll to position [219, 0]
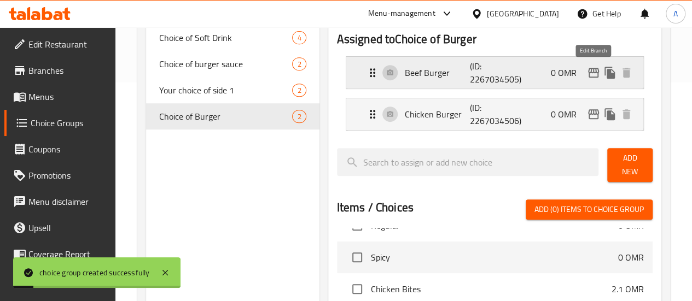
click at [593, 72] on icon "edit" at bounding box center [593, 73] width 11 height 10
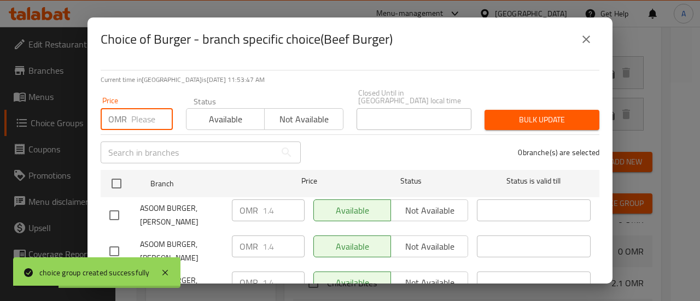
click at [142, 111] on input "number" at bounding box center [152, 119] width 42 height 22
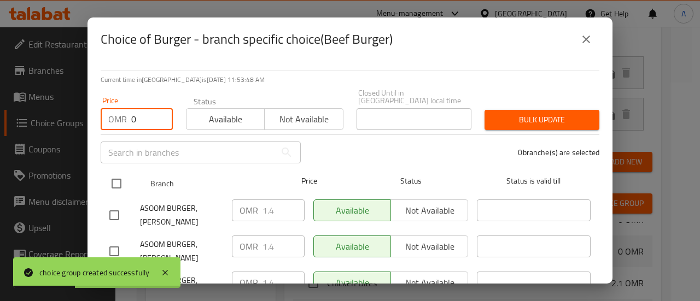
type input "0"
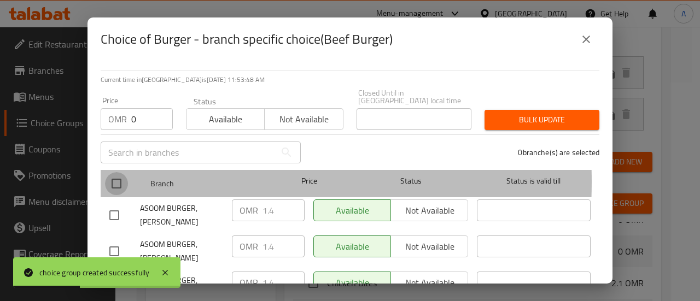
click at [110, 175] on input "checkbox" at bounding box center [116, 183] width 23 height 23
checkbox input "true"
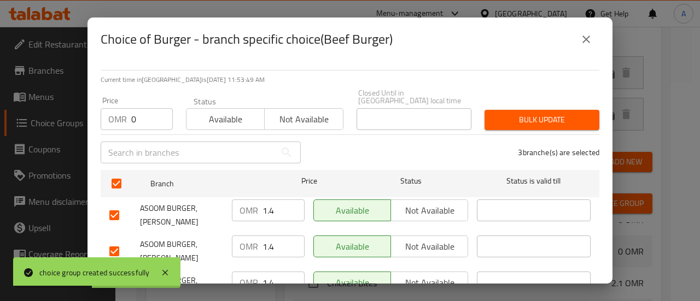
click at [548, 113] on span "Bulk update" at bounding box center [542, 120] width 97 height 14
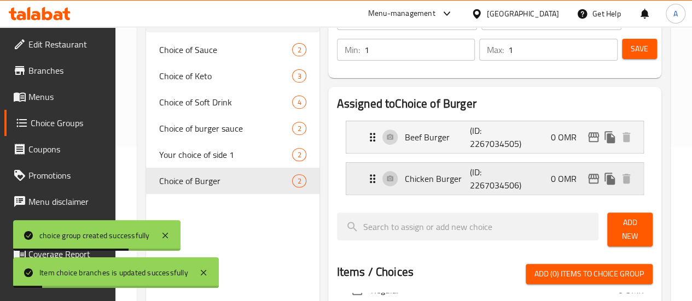
scroll to position [162, 0]
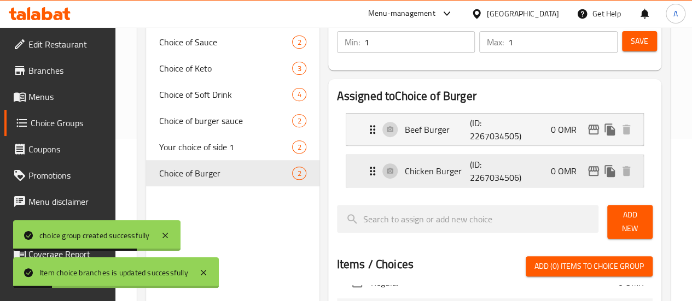
click at [508, 176] on div "Chicken Burger (ID: 2267034506) 0 OMR" at bounding box center [498, 171] width 264 height 32
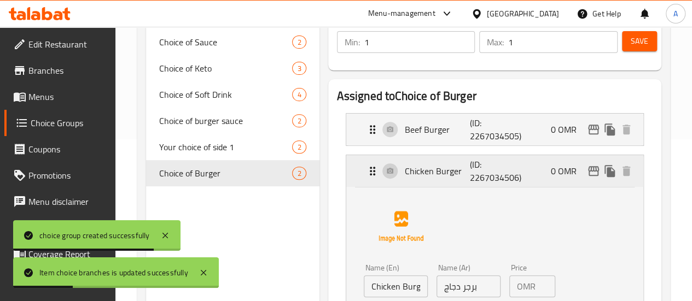
click at [592, 172] on icon "edit" at bounding box center [593, 171] width 13 height 13
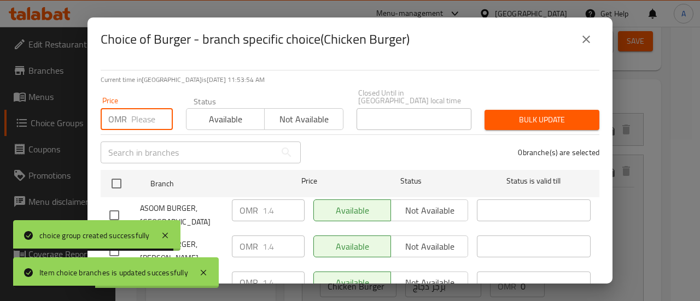
click at [146, 110] on input "number" at bounding box center [152, 119] width 42 height 22
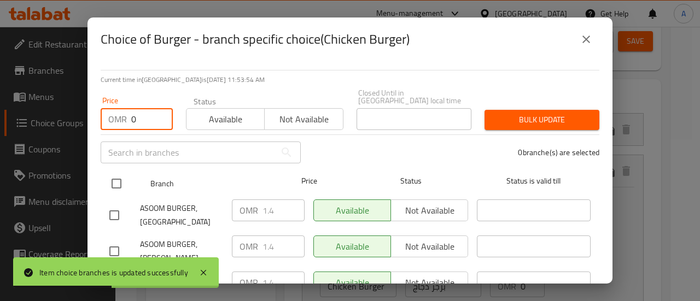
type input "0"
click at [120, 179] on input "checkbox" at bounding box center [116, 183] width 23 height 23
checkbox input "true"
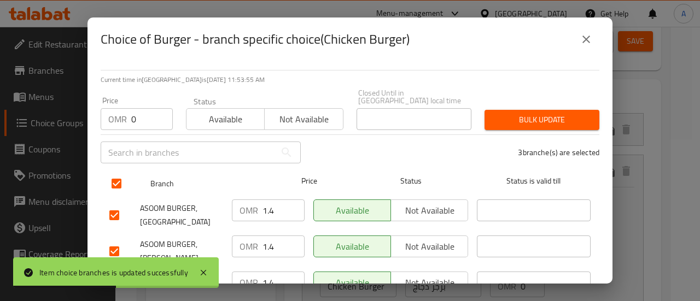
checkbox input "true"
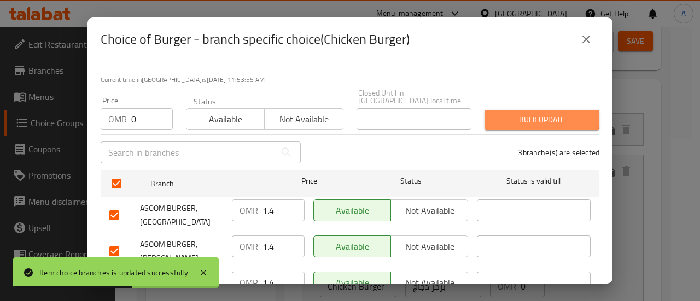
click at [524, 113] on span "Bulk update" at bounding box center [542, 120] width 97 height 14
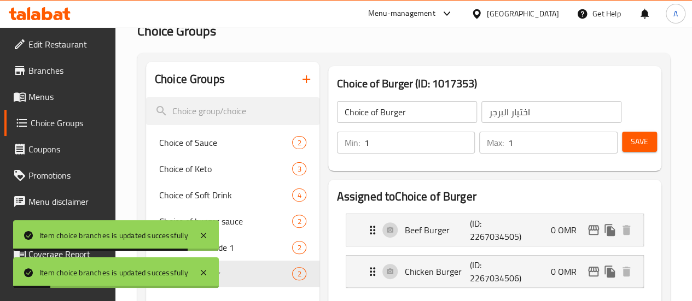
scroll to position [109, 0]
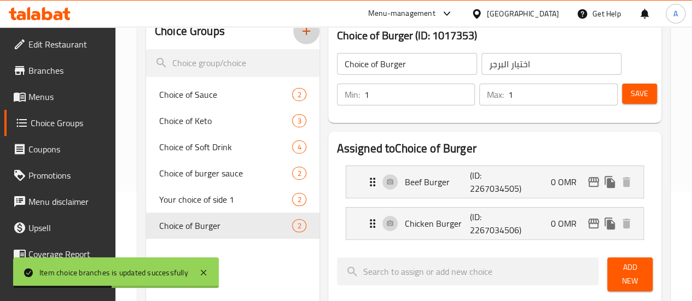
click at [300, 34] on icon "button" at bounding box center [306, 31] width 13 height 13
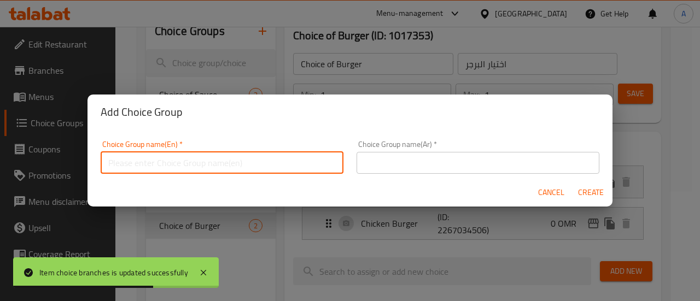
drag, startPoint x: 175, startPoint y: 167, endPoint x: 184, endPoint y: 173, distance: 10.9
click at [175, 167] on input "text" at bounding box center [222, 163] width 243 height 22
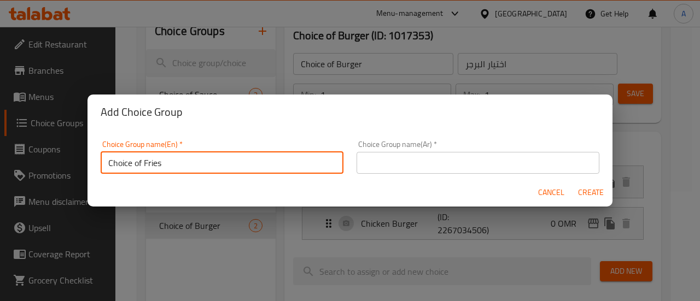
type input "Choice of Fries"
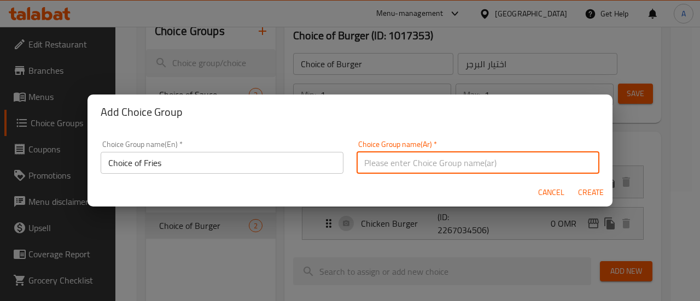
click at [136, 165] on input "Choice of Fries" at bounding box center [222, 163] width 243 height 22
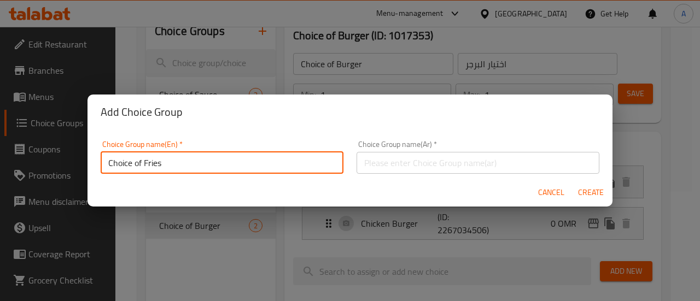
click at [135, 165] on input "Choice of Fries" at bounding box center [222, 163] width 243 height 22
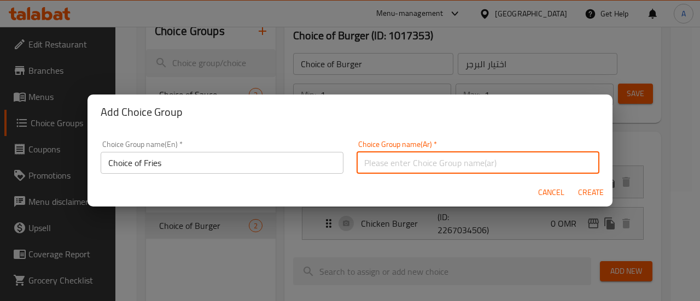
drag, startPoint x: 440, startPoint y: 167, endPoint x: 510, endPoint y: 173, distance: 70.3
click at [440, 167] on input "text" at bounding box center [478, 163] width 243 height 22
paste input "اختيار البطاطس المقلية"
type input "اختيار البطاطس المقلية"
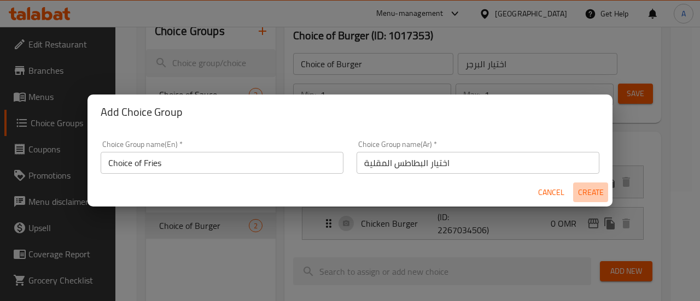
click at [583, 195] on span "Create" at bounding box center [591, 193] width 26 height 14
type input "Choice of Fries"
type input "اختيار البطاطس المقلية"
type input "0"
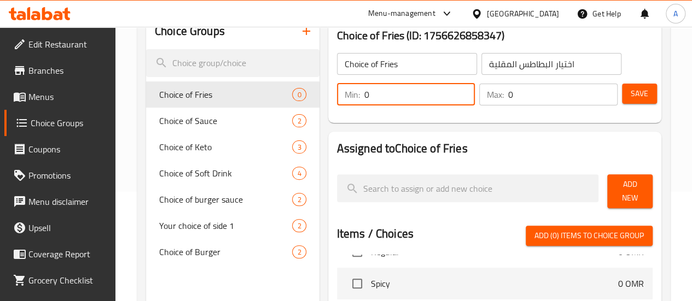
drag, startPoint x: 397, startPoint y: 100, endPoint x: 321, endPoint y: 105, distance: 76.2
click at [335, 106] on div "Min: 0 ​" at bounding box center [406, 95] width 143 height 26
type input "1"
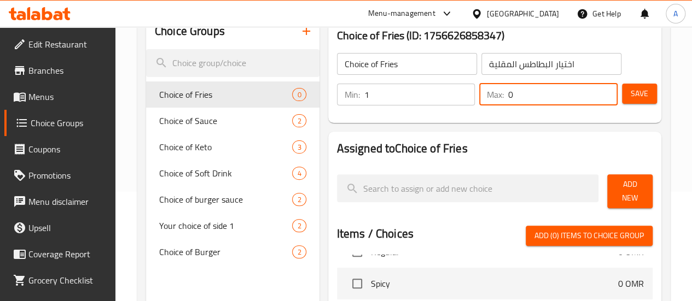
drag, startPoint x: 524, startPoint y: 97, endPoint x: 456, endPoint y: 101, distance: 68.0
click at [446, 99] on div "Min: 1 ​ Max: 0 ​" at bounding box center [477, 94] width 289 height 31
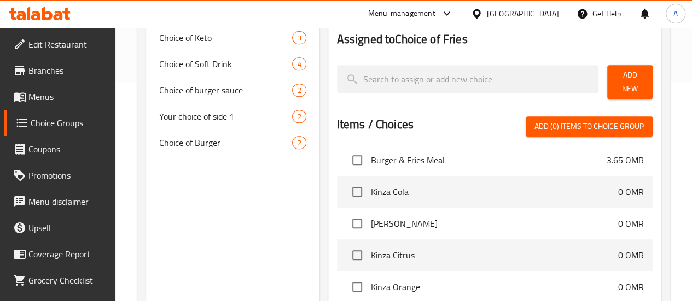
scroll to position [547, 0]
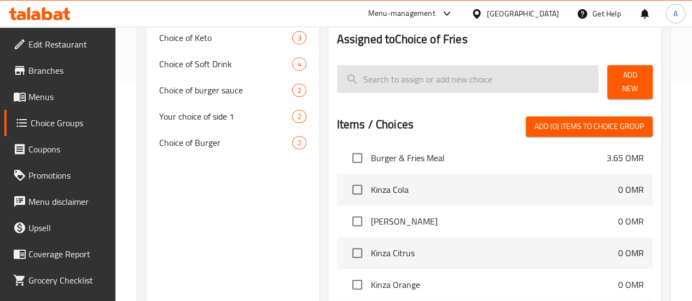
type input "1"
click at [391, 85] on input "search" at bounding box center [468, 79] width 262 height 28
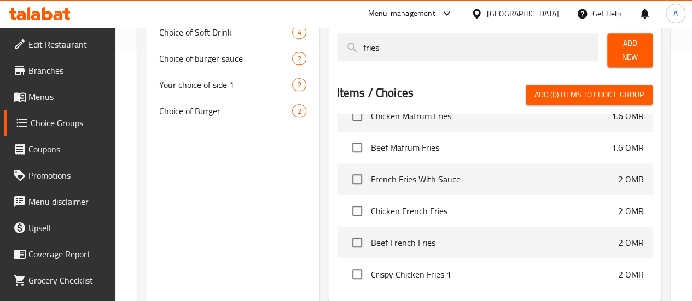
scroll to position [274, 0]
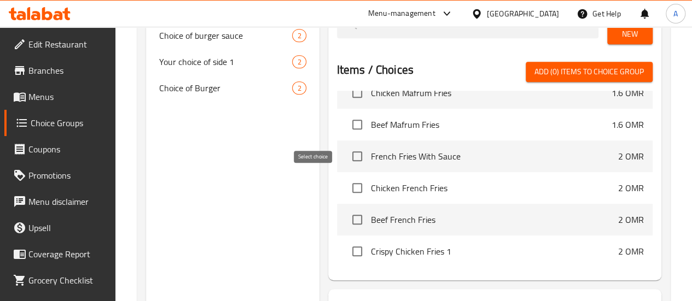
type input "fries"
click at [346, 182] on input "checkbox" at bounding box center [357, 188] width 23 height 23
checkbox input "true"
click at [346, 214] on input "checkbox" at bounding box center [357, 219] width 23 height 23
checkbox input "true"
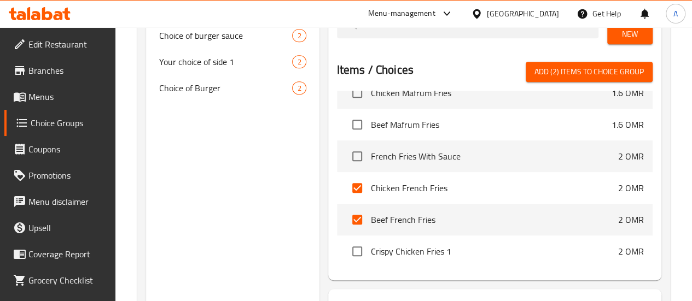
click at [602, 77] on div "Items / Choices Add (2) items to choice group Burger & Fries Meal 3.65 OMR Chic…" at bounding box center [495, 167] width 316 height 210
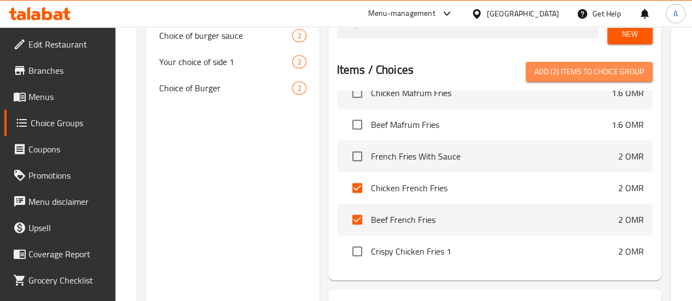
click at [600, 72] on span "Add (2) items to choice group" at bounding box center [589, 72] width 109 height 14
checkbox input "false"
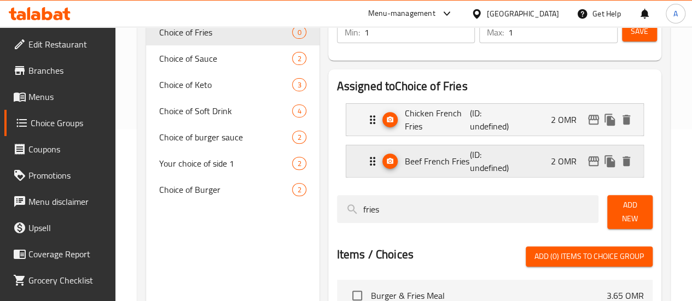
scroll to position [164, 0]
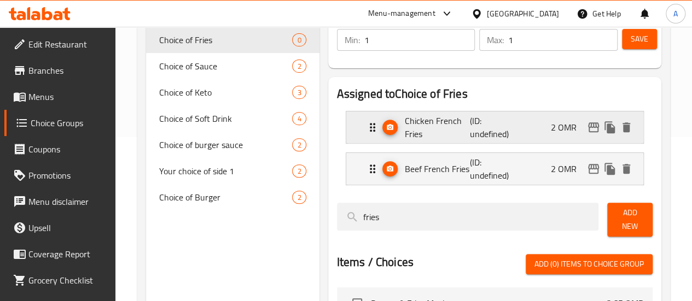
click at [561, 124] on p "2 OMR" at bounding box center [568, 127] width 34 height 13
click at [491, 118] on div "Chicken French Fries (ID: undefined) 2 OMR" at bounding box center [498, 128] width 264 height 32
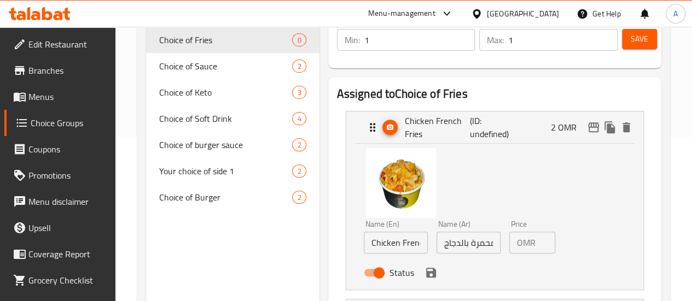
click at [519, 247] on div "OMR 2 Price" at bounding box center [532, 243] width 46 height 22
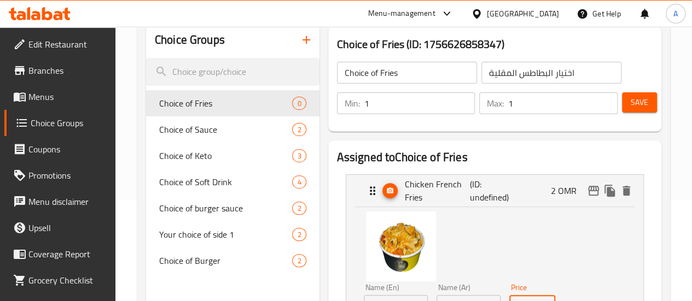
scroll to position [55, 0]
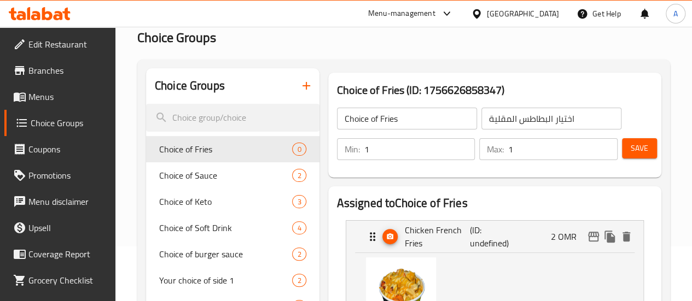
click at [631, 142] on span "Save" at bounding box center [640, 149] width 18 height 14
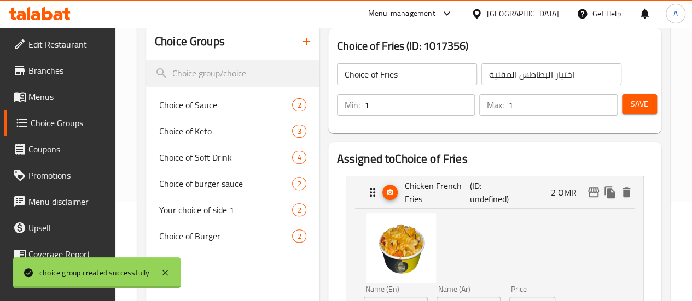
scroll to position [109, 0]
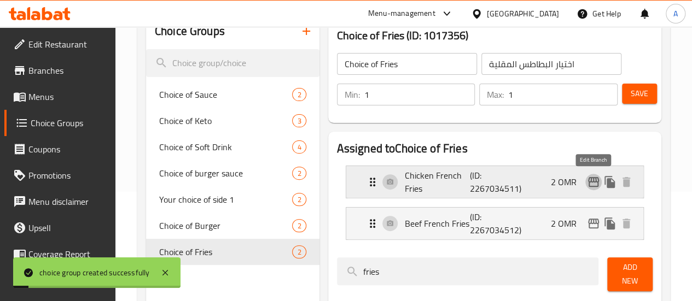
click at [592, 178] on icon "edit" at bounding box center [593, 182] width 11 height 10
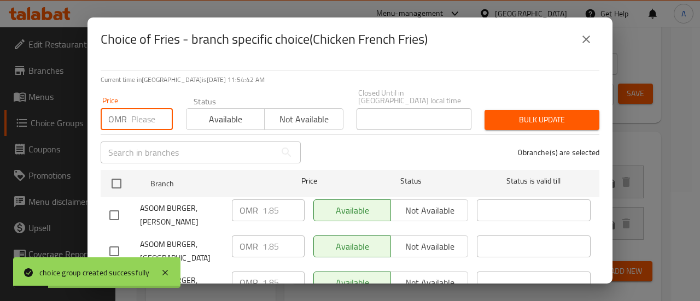
click at [150, 113] on input "number" at bounding box center [152, 119] width 42 height 22
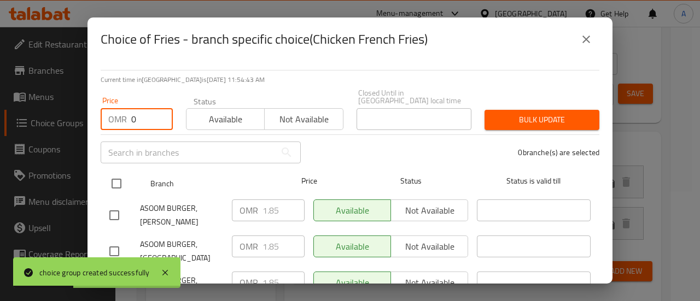
type input "0"
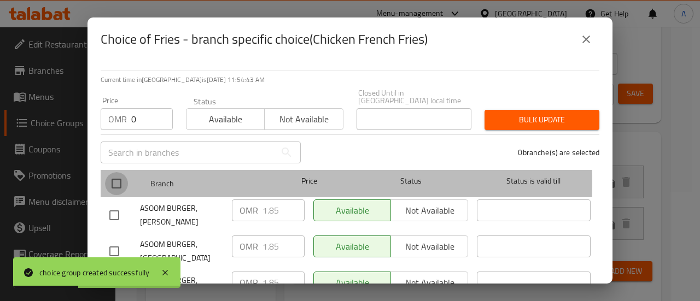
click at [120, 174] on input "checkbox" at bounding box center [116, 183] width 23 height 23
checkbox input "true"
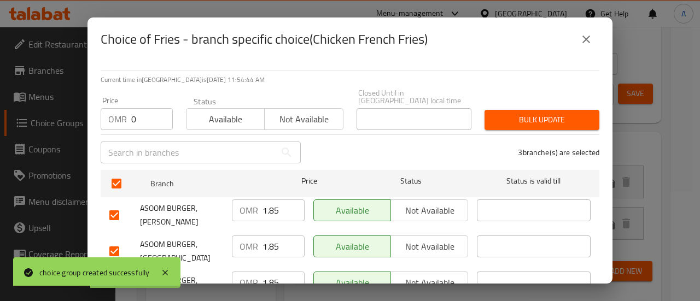
click at [564, 113] on span "Bulk update" at bounding box center [542, 120] width 97 height 14
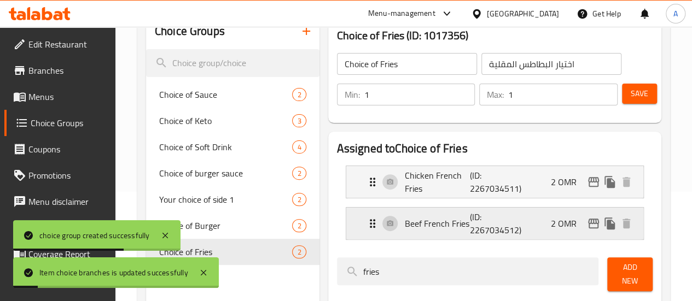
click at [512, 220] on div "Beef French Fries (ID: 2267034512) 2 OMR" at bounding box center [498, 224] width 264 height 32
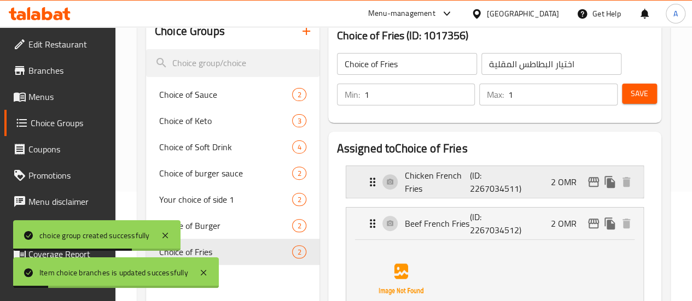
click at [522, 187] on div "Chicken French Fries (ID: 2267034511) 2 OMR" at bounding box center [498, 182] width 264 height 32
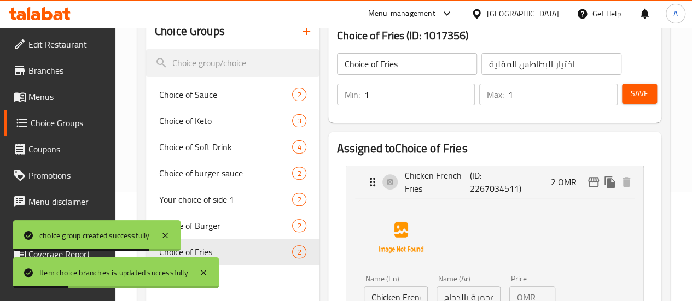
scroll to position [219, 0]
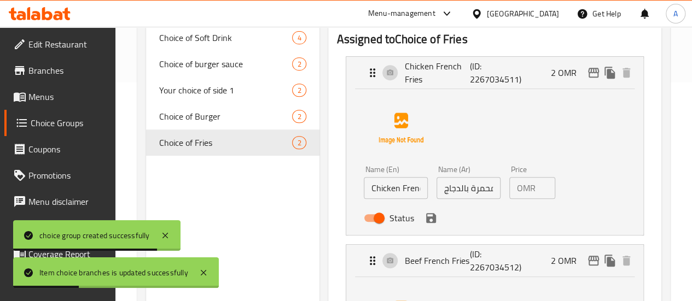
click at [540, 191] on input "2" at bounding box center [547, 188] width 15 height 22
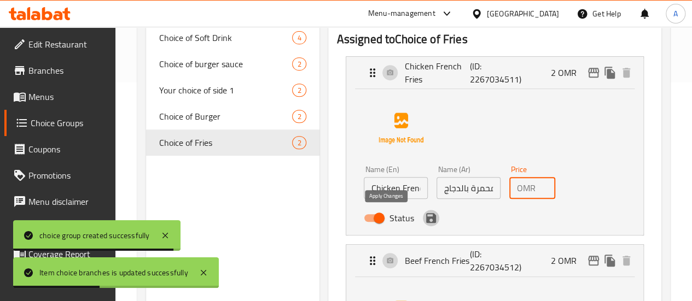
click at [425, 215] on icon "save" at bounding box center [431, 218] width 13 height 13
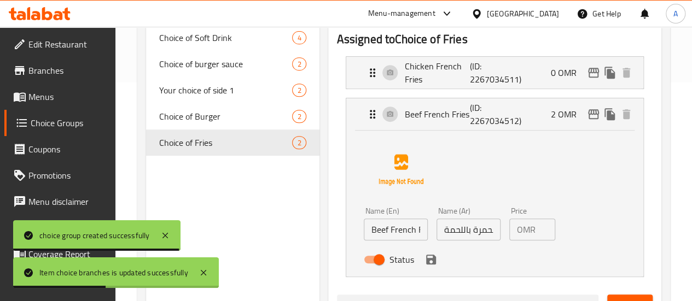
type input "0"
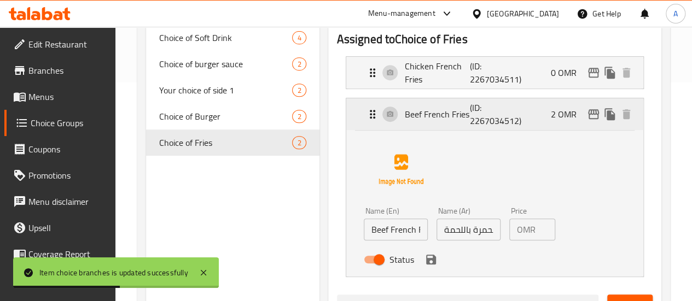
click at [532, 118] on div "Beef French Fries (ID: 2267034512) 2 OMR" at bounding box center [498, 114] width 264 height 32
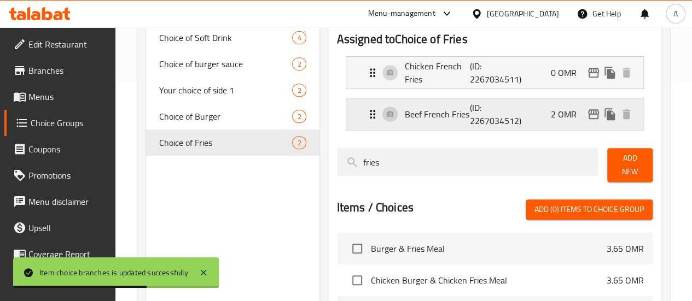
click at [510, 118] on div "Beef French Fries (ID: 2267034512) 2 OMR" at bounding box center [498, 114] width 264 height 32
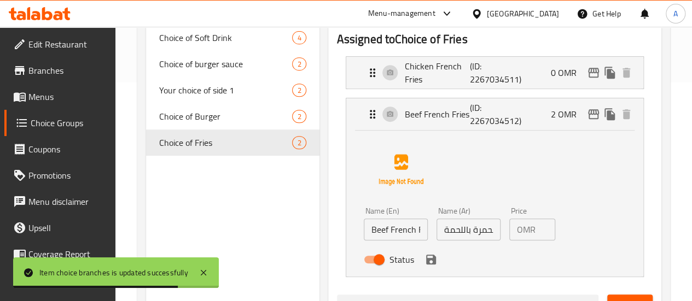
click at [540, 231] on input "2" at bounding box center [547, 230] width 15 height 22
click at [426, 258] on icon "save" at bounding box center [431, 260] width 10 height 10
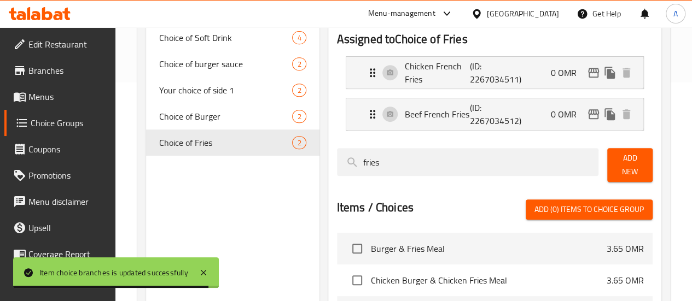
type input "0"
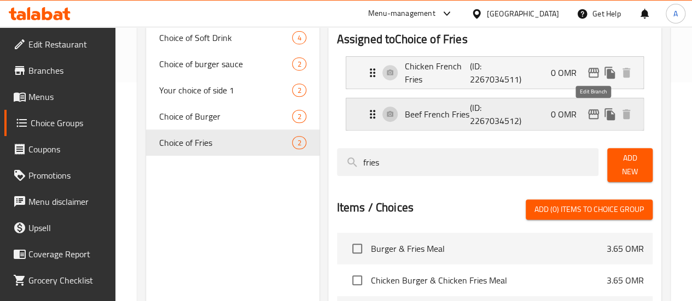
click at [588, 117] on icon "edit" at bounding box center [593, 114] width 13 height 13
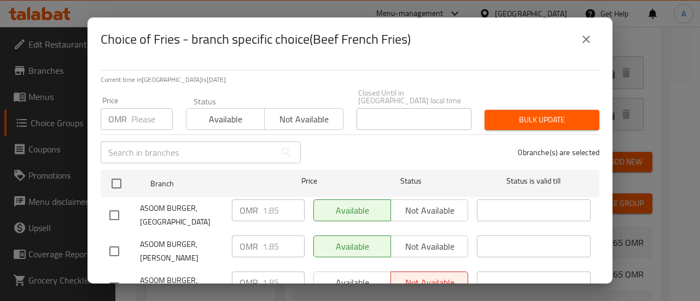
click at [153, 108] on input "number" at bounding box center [152, 119] width 42 height 22
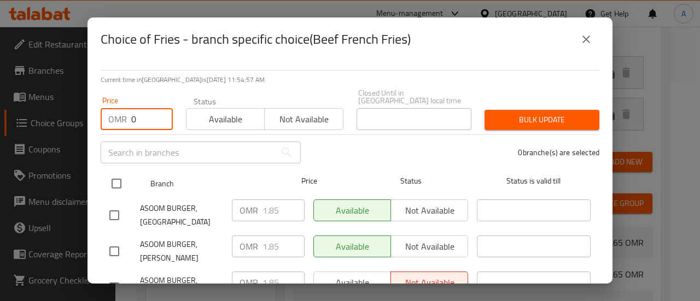
type input "0"
click at [114, 178] on input "checkbox" at bounding box center [116, 183] width 23 height 23
checkbox input "true"
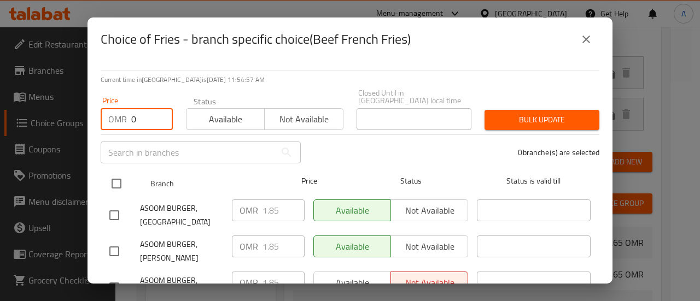
checkbox input "true"
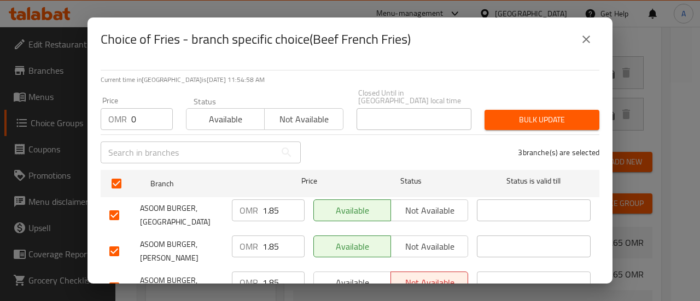
click at [573, 113] on span "Bulk update" at bounding box center [542, 120] width 97 height 14
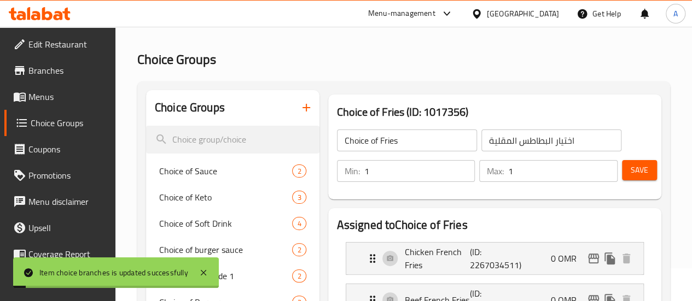
scroll to position [0, 0]
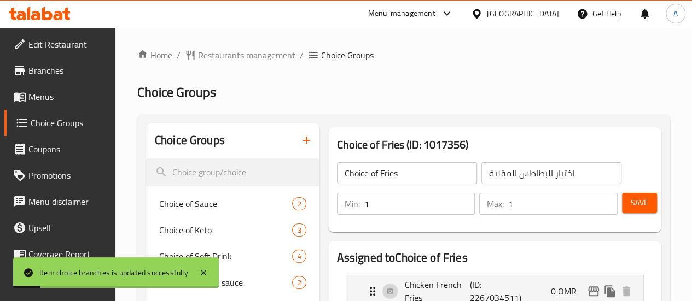
click at [629, 213] on button "Save" at bounding box center [639, 203] width 35 height 20
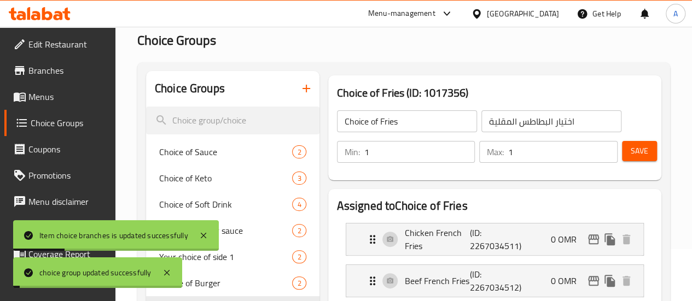
scroll to position [109, 0]
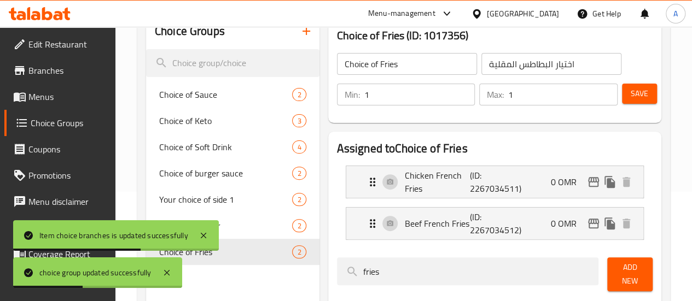
click at [63, 90] on span "Menus" at bounding box center [67, 96] width 78 height 13
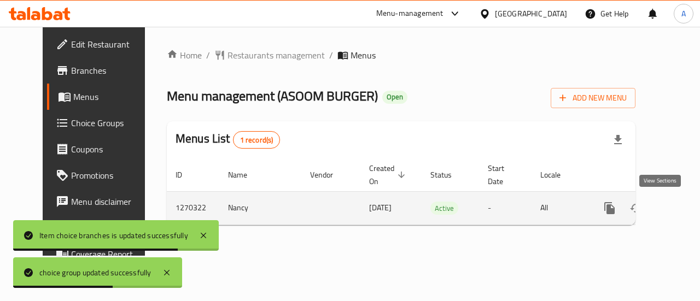
click at [676, 216] on link "enhanced table" at bounding box center [689, 208] width 26 height 26
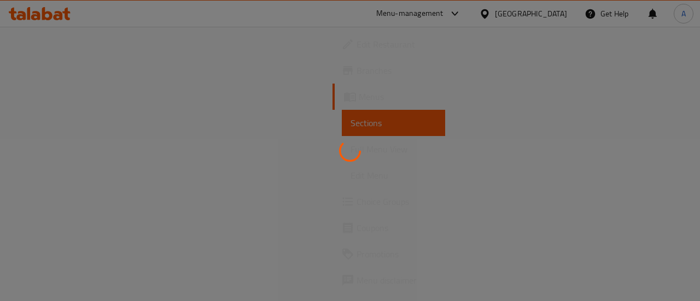
click at [66, 127] on div at bounding box center [350, 150] width 700 height 301
click at [66, 126] on div at bounding box center [350, 150] width 700 height 301
click at [68, 126] on div at bounding box center [350, 150] width 700 height 301
click at [342, 140] on link "Full Menu View" at bounding box center [393, 149] width 103 height 26
click at [342, 139] on link "Full Menu View" at bounding box center [393, 149] width 103 height 26
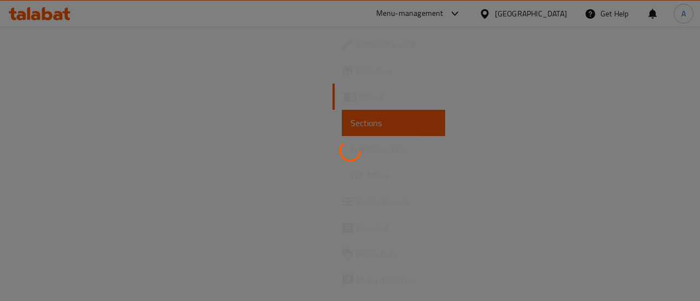
click at [342, 140] on link "Full Menu View" at bounding box center [393, 149] width 103 height 26
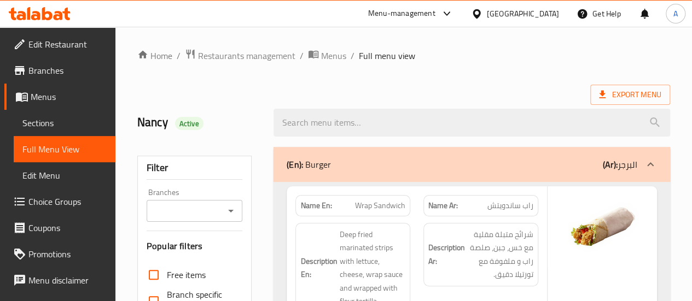
click at [42, 121] on span "Sections" at bounding box center [64, 123] width 84 height 13
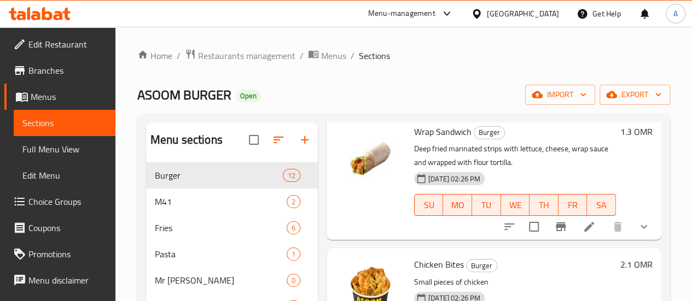
scroll to position [109, 0]
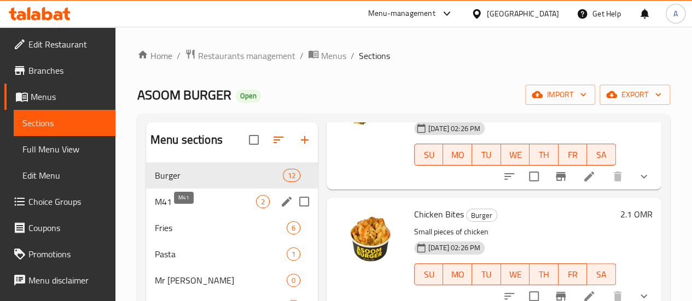
click at [201, 208] on span "M41" at bounding box center [205, 201] width 101 height 13
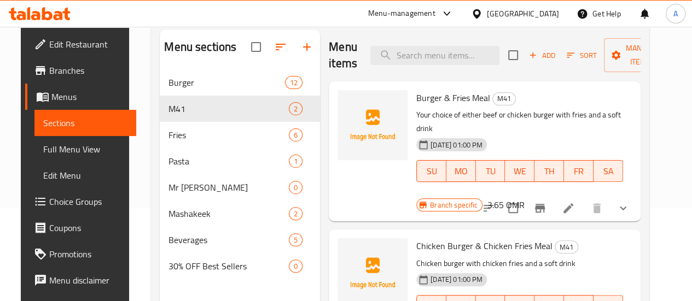
scroll to position [109, 0]
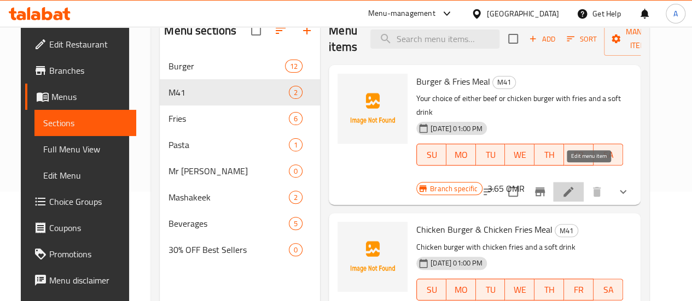
click at [573, 187] on icon at bounding box center [569, 192] width 10 height 10
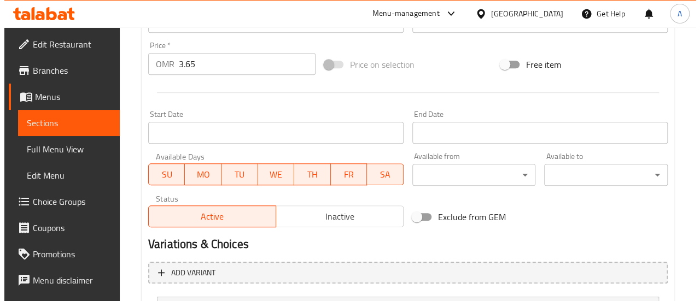
scroll to position [533, 0]
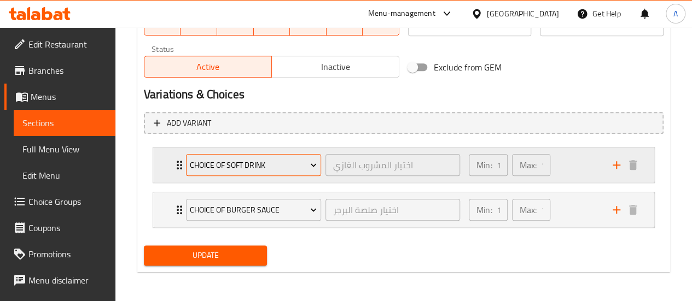
click at [276, 164] on span "Choice of Soft Drink" at bounding box center [253, 166] width 127 height 14
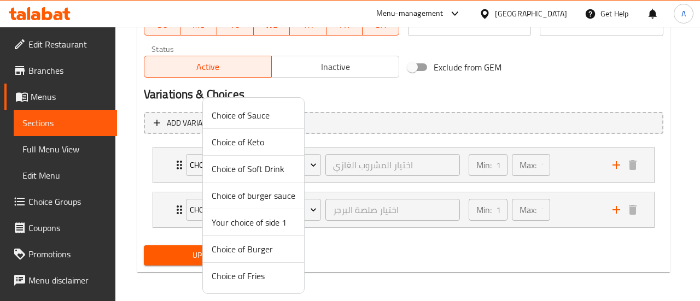
click at [473, 270] on div at bounding box center [350, 150] width 700 height 301
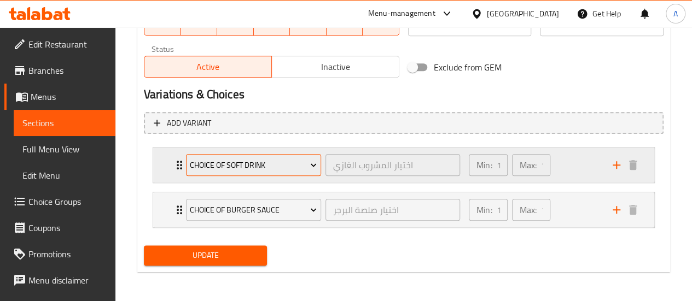
click at [305, 161] on span "Choice of Soft Drink" at bounding box center [253, 166] width 127 height 14
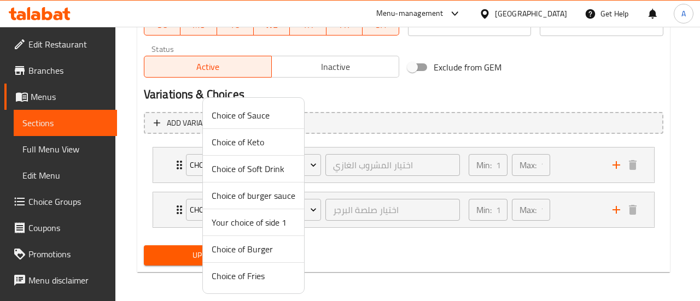
click at [262, 248] on span "Choice of Burger" at bounding box center [254, 249] width 84 height 13
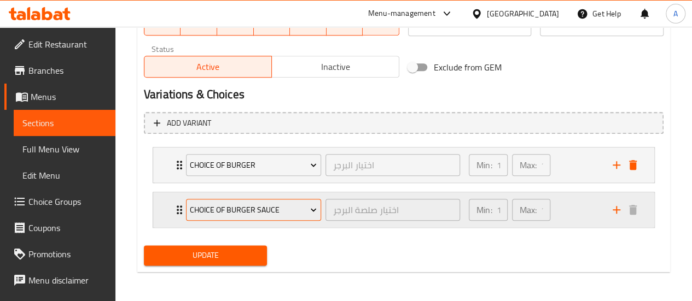
click at [282, 208] on span "Choice of burger sauce" at bounding box center [253, 211] width 127 height 14
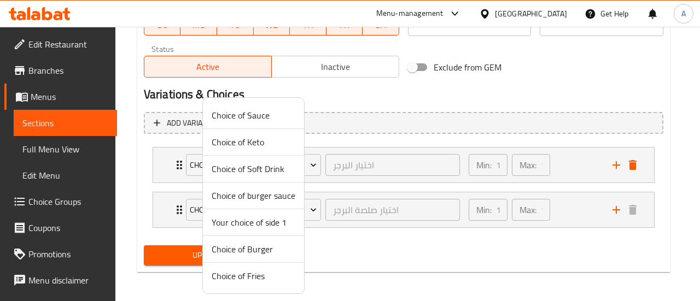
click at [253, 274] on span "Choice of Fries" at bounding box center [254, 276] width 84 height 13
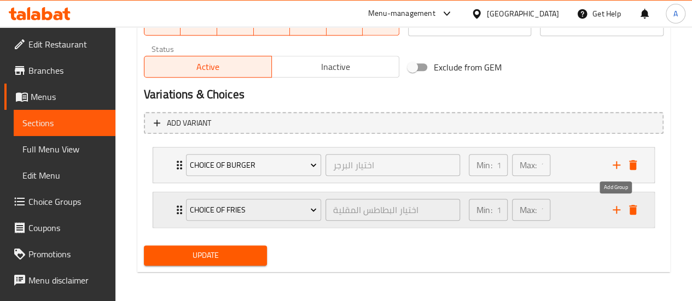
click at [618, 210] on icon "add" at bounding box center [616, 210] width 13 height 13
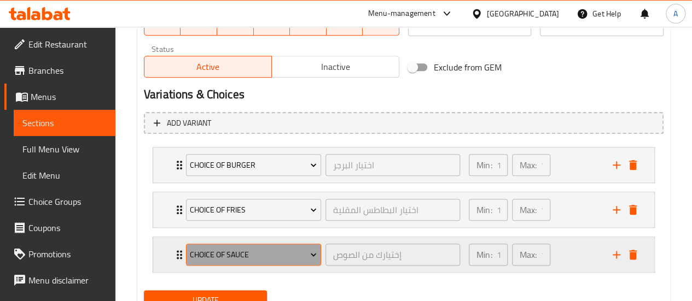
click at [263, 261] on button "Choice of Sauce" at bounding box center [253, 255] width 135 height 22
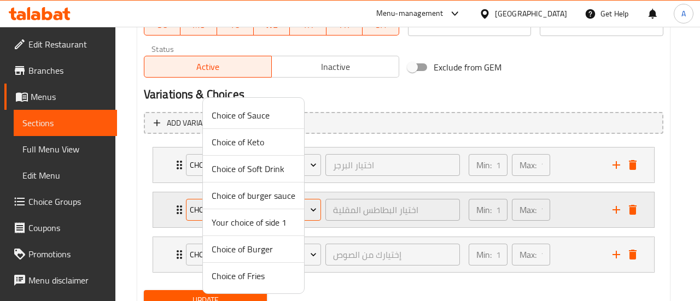
click at [275, 200] on span "Choice of burger sauce" at bounding box center [254, 195] width 84 height 13
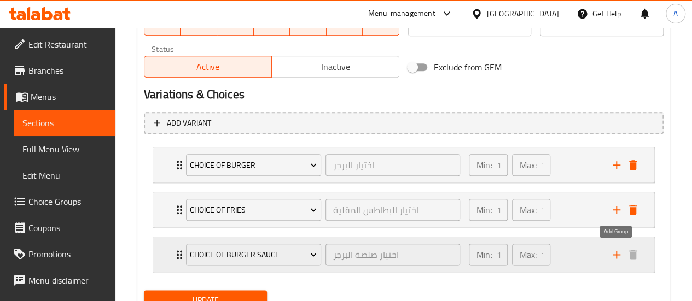
click at [621, 254] on icon "add" at bounding box center [616, 254] width 13 height 13
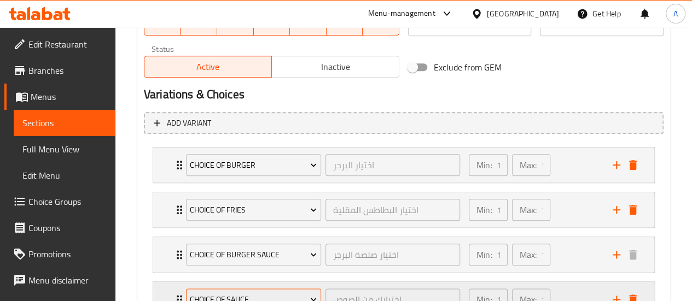
click at [246, 289] on button "Choice of Sauce" at bounding box center [253, 300] width 135 height 22
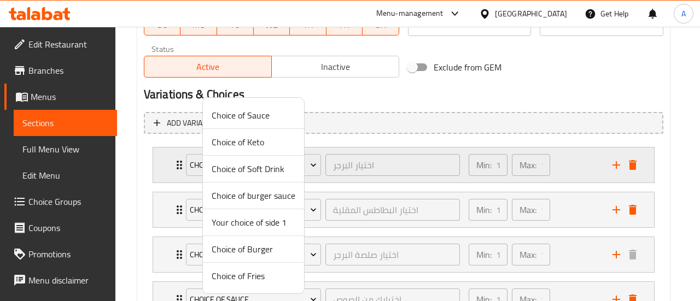
click at [271, 169] on span "Choice of Soft Drink" at bounding box center [254, 168] width 84 height 13
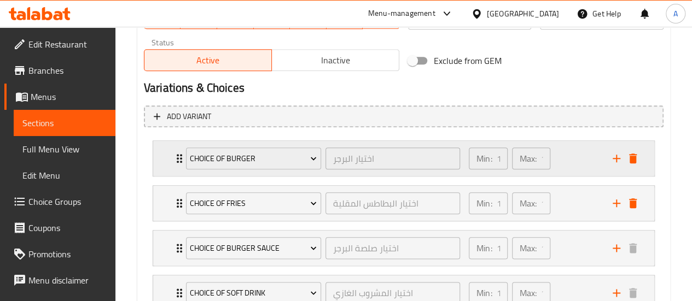
scroll to position [622, 0]
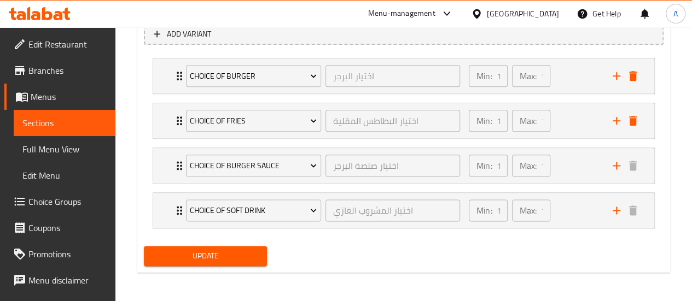
click at [242, 254] on span "Update" at bounding box center [206, 256] width 106 height 14
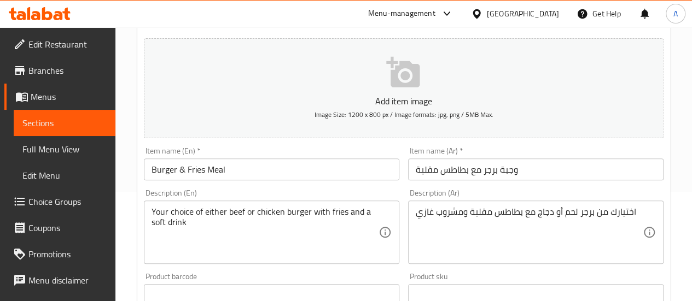
scroll to position [0, 0]
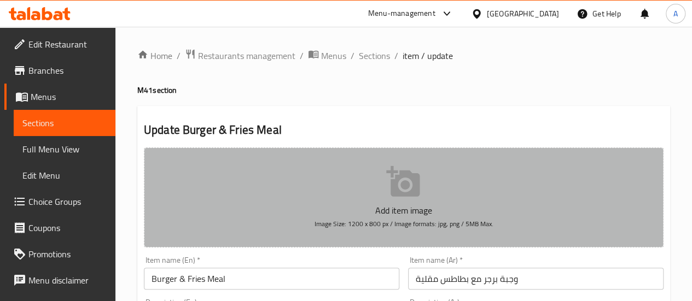
click at [419, 184] on icon "button" at bounding box center [402, 181] width 33 height 31
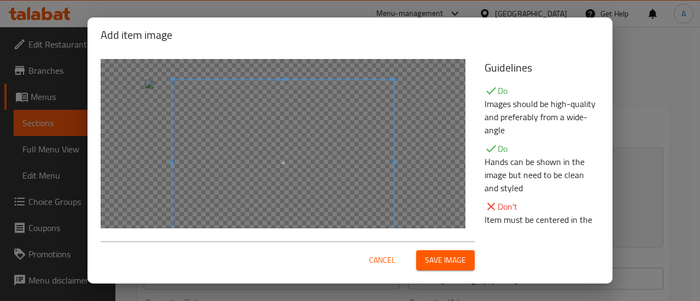
click at [334, 188] on span at bounding box center [283, 163] width 222 height 166
click at [457, 265] on span "Save image" at bounding box center [445, 261] width 41 height 14
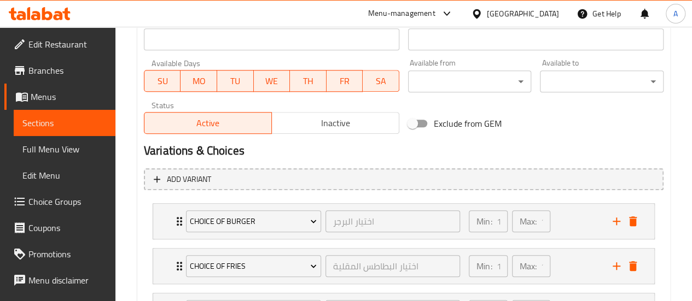
scroll to position [638, 0]
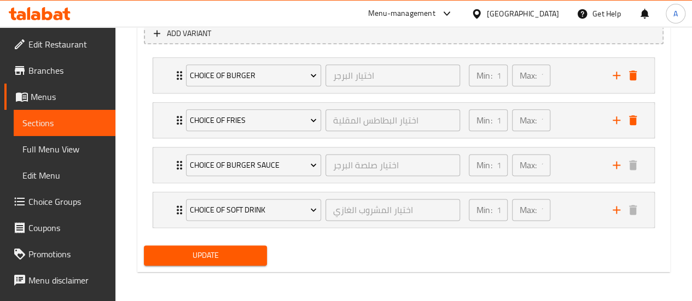
drag, startPoint x: 235, startPoint y: 253, endPoint x: 265, endPoint y: 240, distance: 32.3
click at [235, 253] on span "Update" at bounding box center [206, 256] width 106 height 14
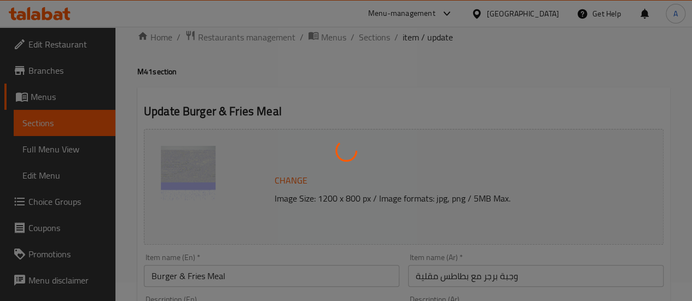
scroll to position [0, 0]
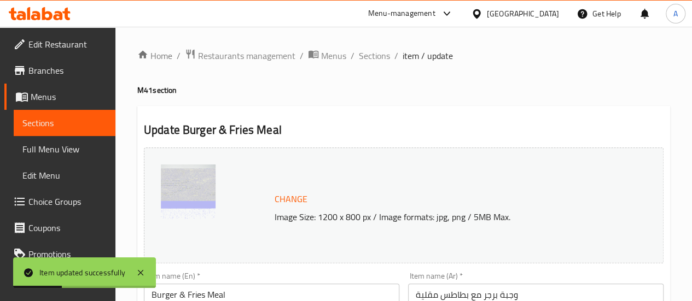
click at [65, 133] on link "Sections" at bounding box center [65, 123] width 102 height 26
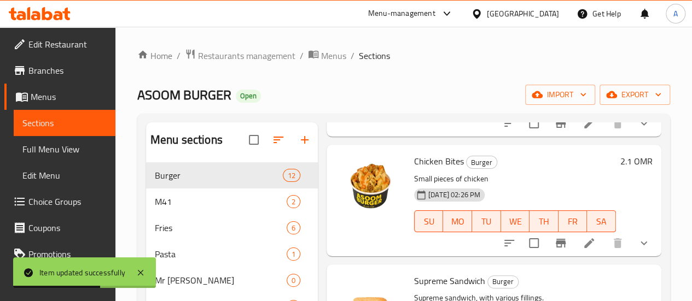
scroll to position [219, 0]
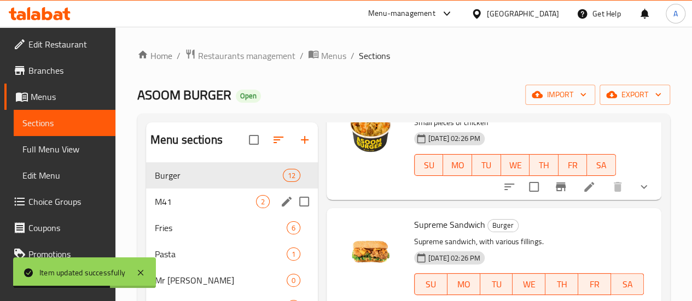
click at [172, 208] on span "M41" at bounding box center [205, 201] width 101 height 13
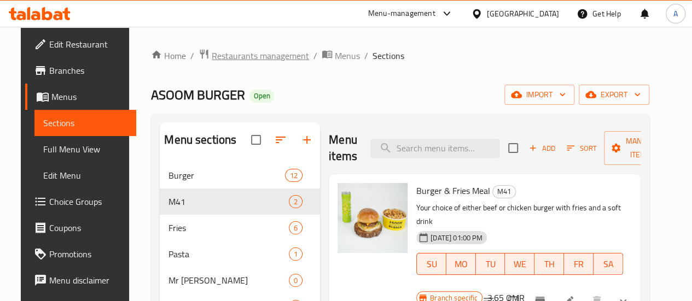
click at [237, 54] on span "Restaurants management" at bounding box center [260, 55] width 97 height 13
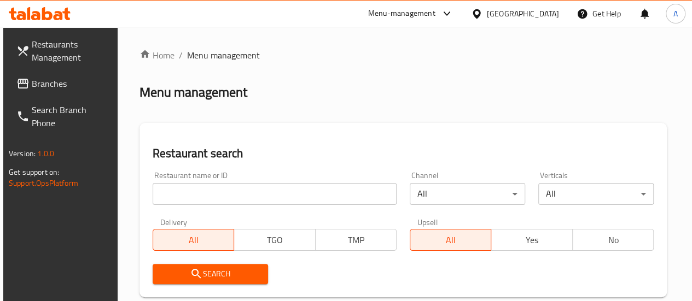
click at [208, 194] on input "search" at bounding box center [275, 194] width 244 height 22
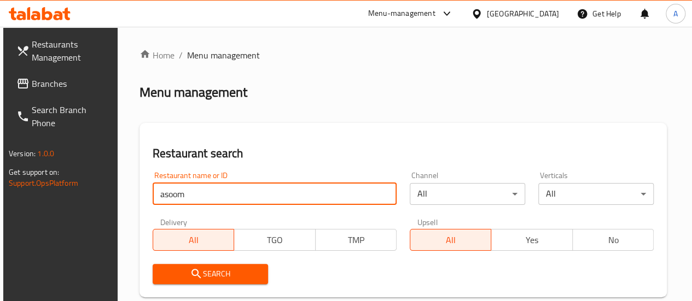
type input "asoom burger"
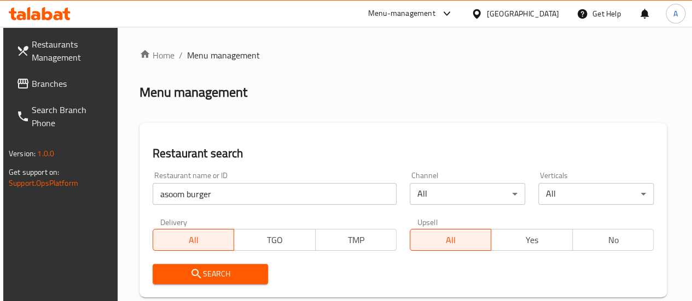
click at [202, 272] on span "Search" at bounding box center [210, 275] width 98 height 14
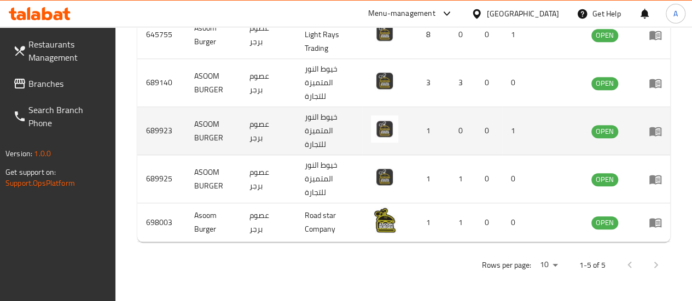
scroll to position [322, 0]
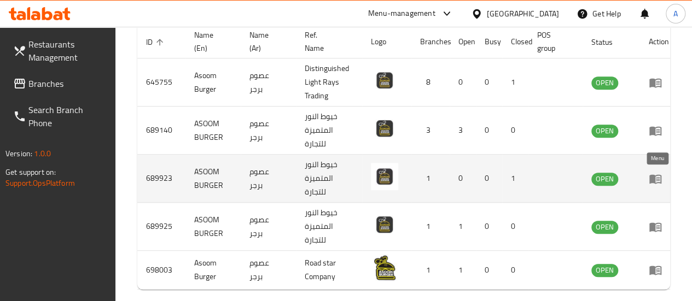
click at [657, 179] on icon "enhanced table" at bounding box center [655, 178] width 13 height 13
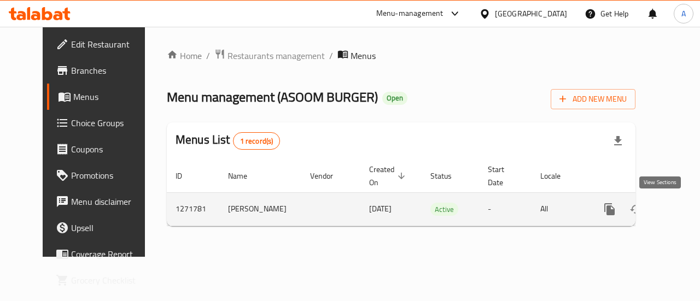
click at [682, 212] on icon "enhanced table" at bounding box center [688, 209] width 13 height 13
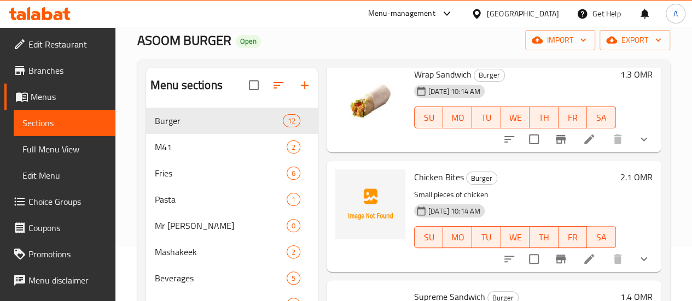
scroll to position [109, 0]
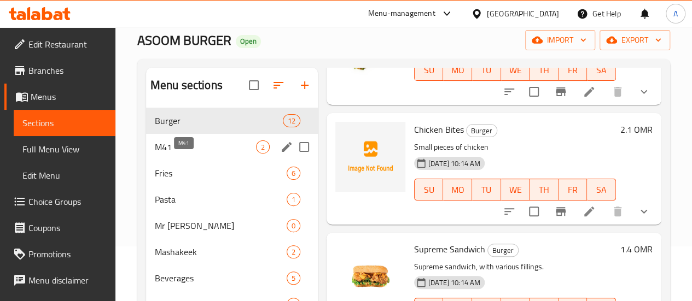
click at [161, 154] on span "M41" at bounding box center [205, 147] width 101 height 13
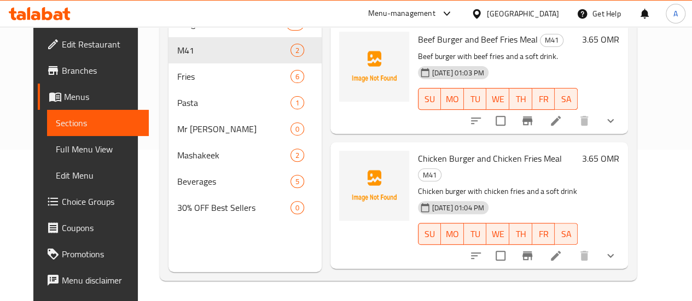
scroll to position [153, 0]
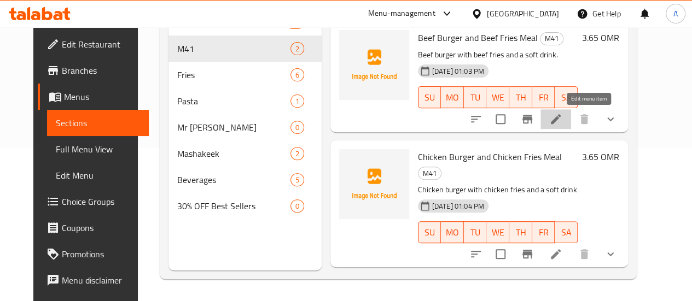
click at [562, 117] on icon at bounding box center [555, 119] width 13 height 13
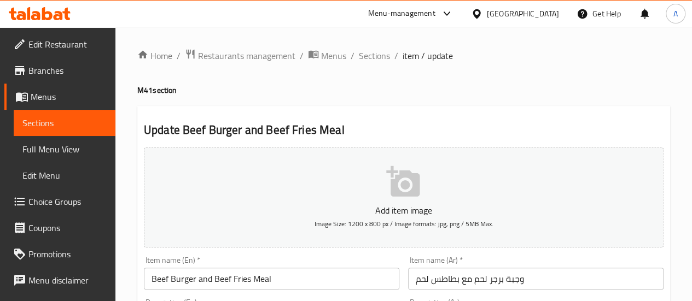
scroll to position [109, 0]
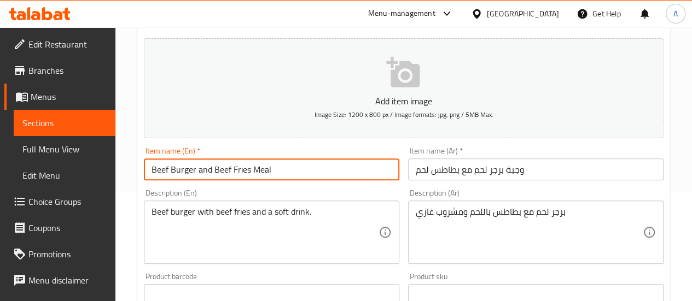
drag, startPoint x: 307, startPoint y: 170, endPoint x: 69, endPoint y: 164, distance: 238.6
drag, startPoint x: 186, startPoint y: 171, endPoint x: 130, endPoint y: 168, distance: 55.9
paste input "& Fries Meal"
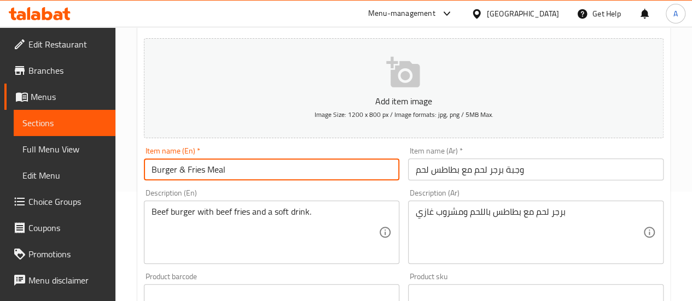
type input "Burger & Fries Meal"
click at [474, 175] on input "وجبة برجر لحم مع بطاطس لحم" at bounding box center [536, 170] width 256 height 22
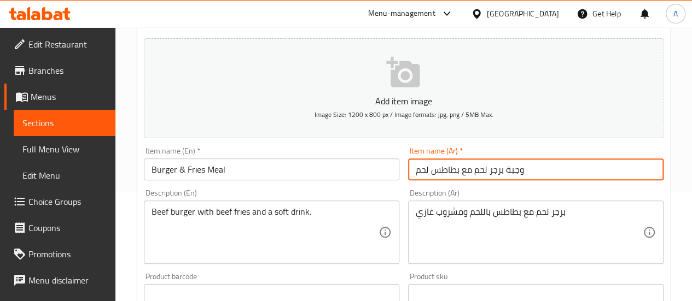
click at [474, 175] on input "وجبة برجر لحم مع بطاطس لحم" at bounding box center [536, 170] width 256 height 22
paste input "ع بطاطس مقلية"
type input "وجبة برجر مع بطاطس مقلية"
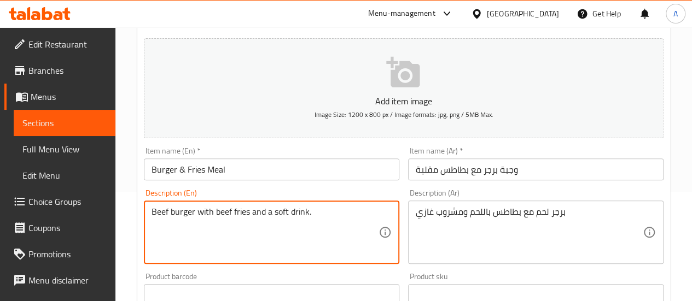
drag, startPoint x: 316, startPoint y: 215, endPoint x: 15, endPoint y: 230, distance: 301.9
paste textarea "Your choice of either beef or chicken burger with fries and a soft drink"
type textarea "Your choice of either beef or chicken burger with fries and a soft drink"
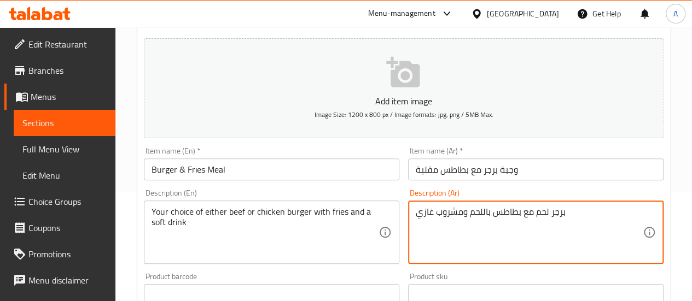
click at [462, 216] on textarea "برجر لحم مع بطاطس باللحم ومشروب غازي" at bounding box center [529, 233] width 227 height 52
paste textarea "ختيارك من برجر لحم أو دجاج مع بطاطس مقلية"
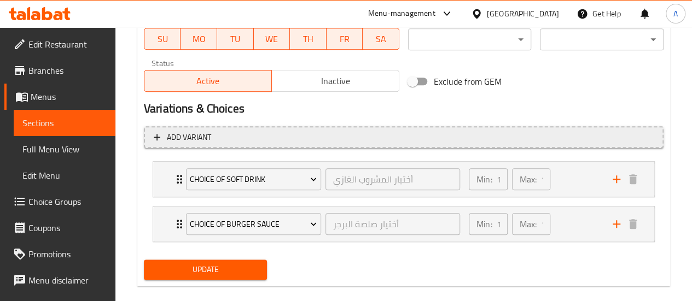
scroll to position [533, 0]
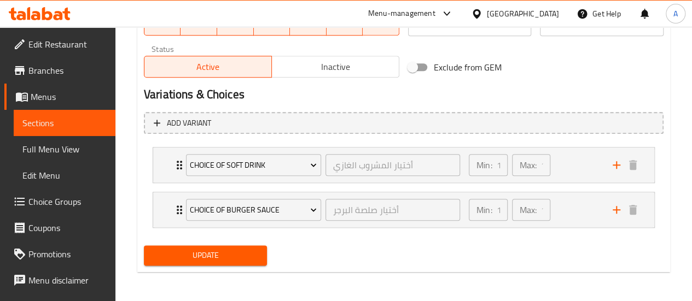
type textarea "اختيارك من برجر لحم أو دجاج مع بطاطس مقلية ومشروب غازي"
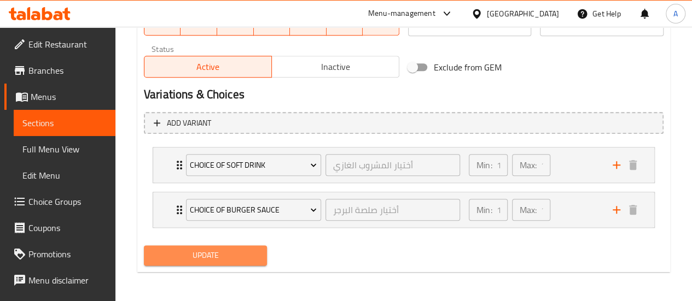
click at [227, 263] on button "Update" at bounding box center [206, 256] width 124 height 20
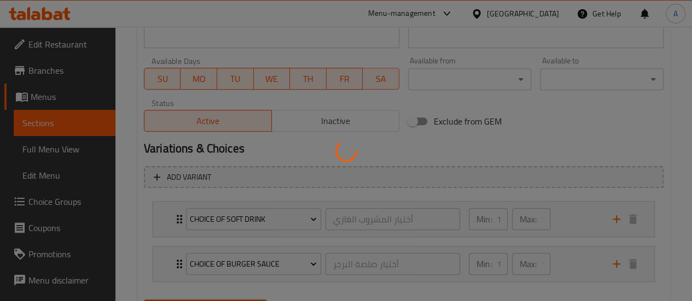
scroll to position [423, 0]
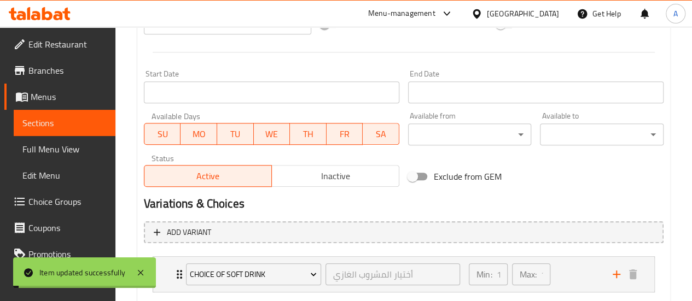
click at [62, 199] on span "Choice Groups" at bounding box center [67, 201] width 78 height 13
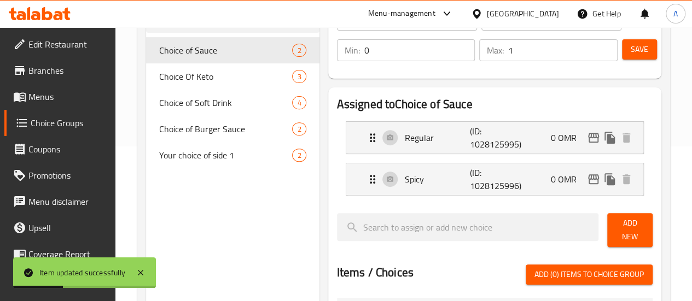
scroll to position [45, 0]
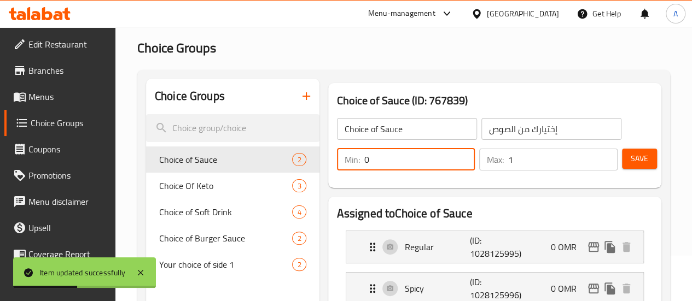
type input "1"
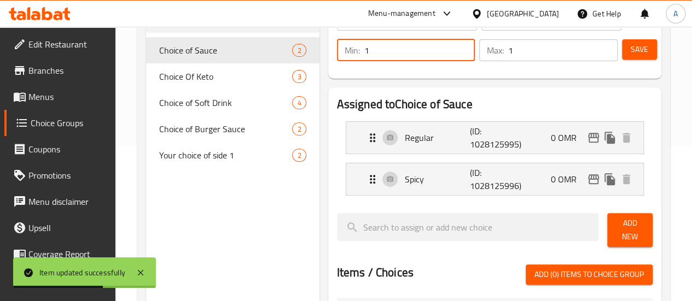
scroll to position [100, 0]
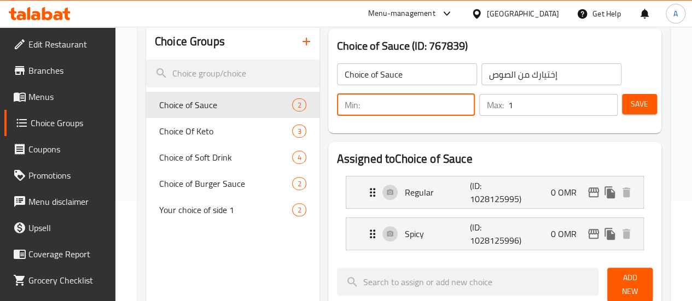
type input "0"
click at [303, 43] on icon "button" at bounding box center [307, 42] width 8 height 8
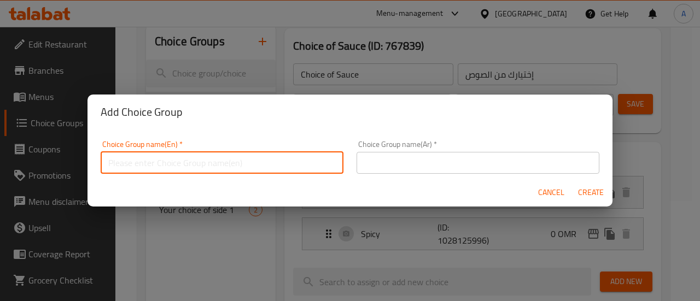
click at [214, 167] on input "text" at bounding box center [222, 163] width 243 height 22
type input "C"
click at [149, 162] on input "Choice of Burger" at bounding box center [222, 163] width 243 height 22
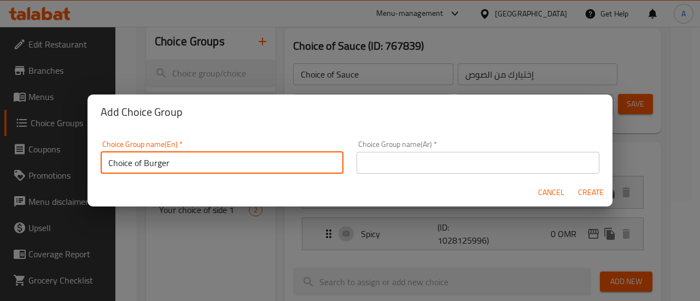
type input "Choice of Burger"
click at [410, 166] on input "text" at bounding box center [478, 163] width 243 height 22
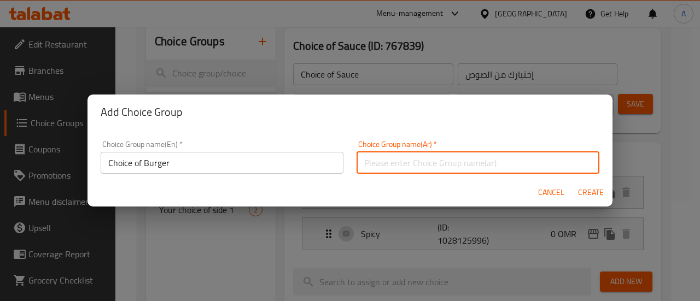
paste input "اختيار البرجر"
type input "اختيار البرجر"
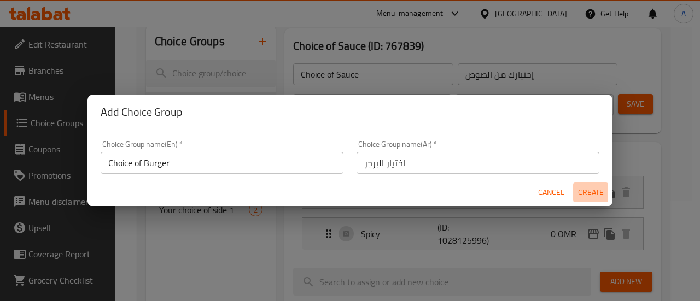
click at [596, 193] on span "Create" at bounding box center [591, 193] width 26 height 14
type input "Choice of Burger"
type input "اختيار البرجر"
type input "0"
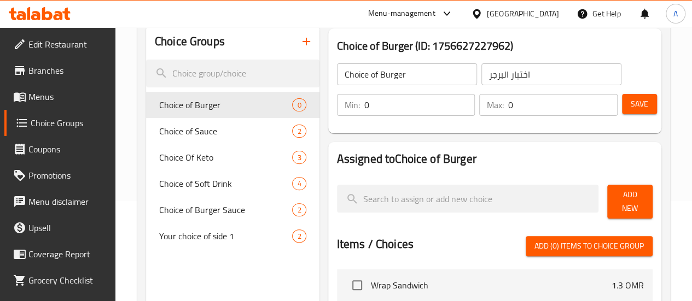
drag, startPoint x: 373, startPoint y: 110, endPoint x: 289, endPoint y: 102, distance: 83.6
click at [333, 102] on div "Min: 0 ​ Max: 0 ​" at bounding box center [477, 105] width 289 height 31
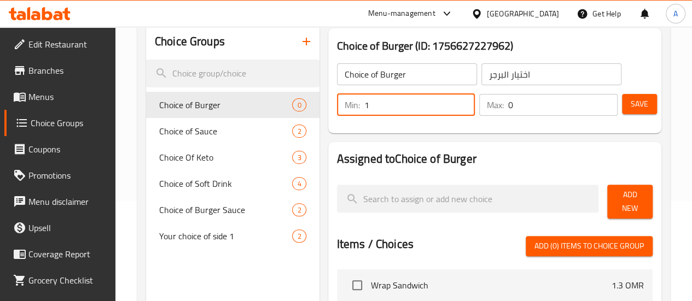
type input "1"
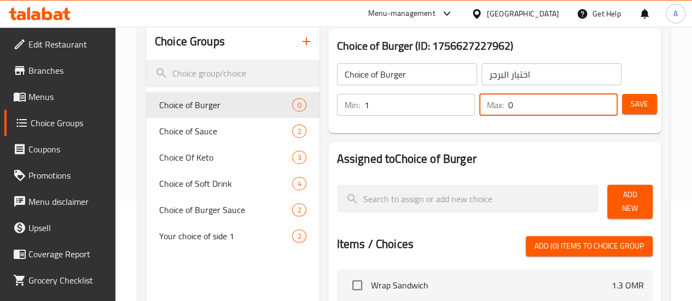
drag, startPoint x: 536, startPoint y: 101, endPoint x: 429, endPoint y: 103, distance: 107.3
click at [417, 100] on div "Min: 1 ​ Max: 0 ​" at bounding box center [477, 105] width 289 height 31
type input "1"
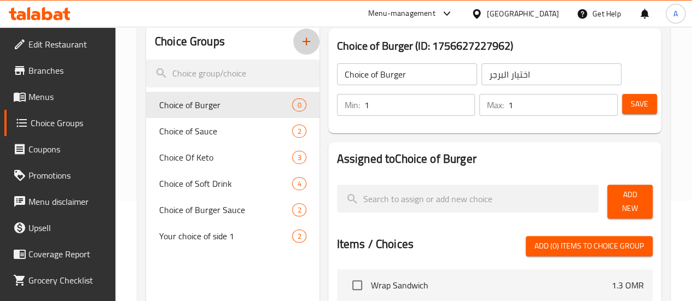
click at [300, 44] on icon "button" at bounding box center [306, 41] width 13 height 13
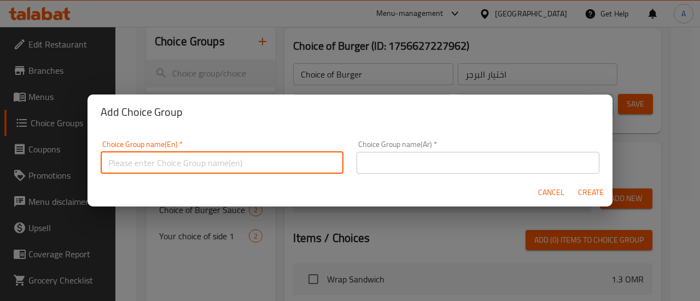
click at [178, 159] on input "text" at bounding box center [222, 163] width 243 height 22
type input "Choice of Fries"
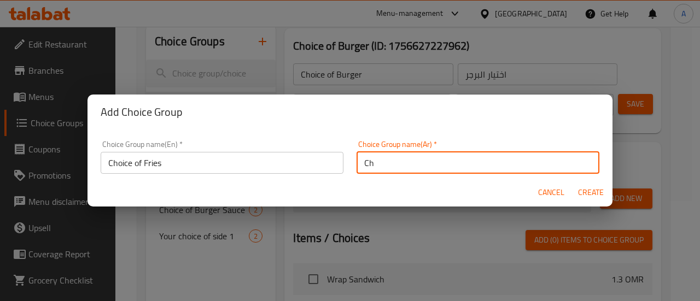
type input "C"
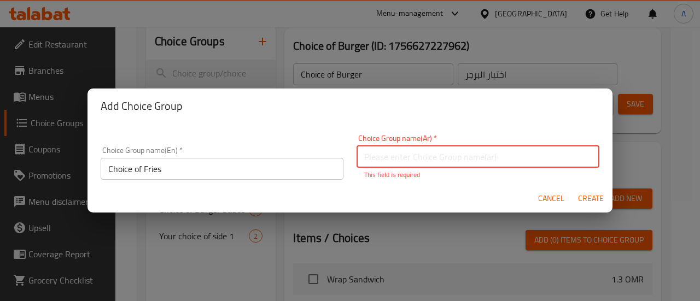
paste input "اختيار البطاطس المقلية"
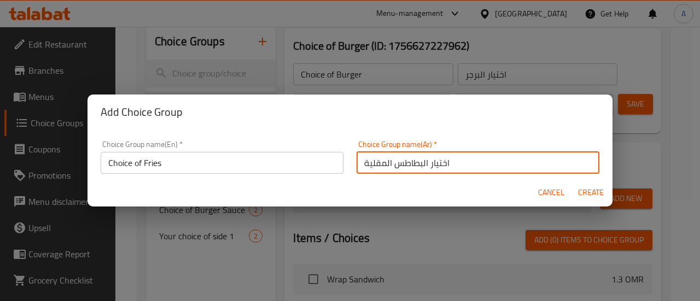
type input "اختيار البطاطس المقلية"
click at [593, 191] on span "Create" at bounding box center [591, 193] width 26 height 14
type input "Choice of Fries"
type input "اختيار البطاطس المقلية"
type input "0"
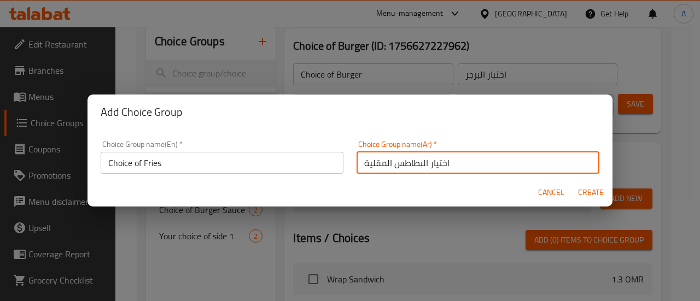
type input "0"
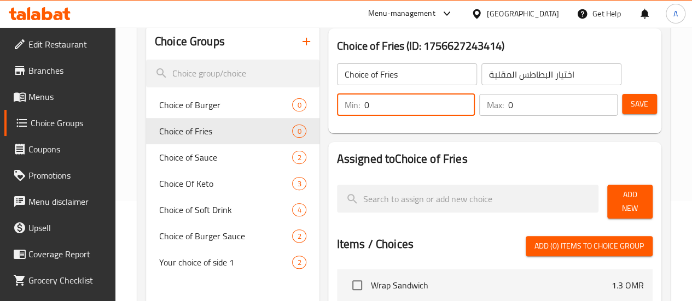
drag, startPoint x: 427, startPoint y: 104, endPoint x: 356, endPoint y: 99, distance: 71.3
click at [364, 97] on input "0" at bounding box center [419, 105] width 111 height 22
drag, startPoint x: 359, startPoint y: 101, endPoint x: 294, endPoint y: 98, distance: 65.2
click at [337, 98] on div "Min: 01 ​" at bounding box center [406, 105] width 138 height 22
type input "1"
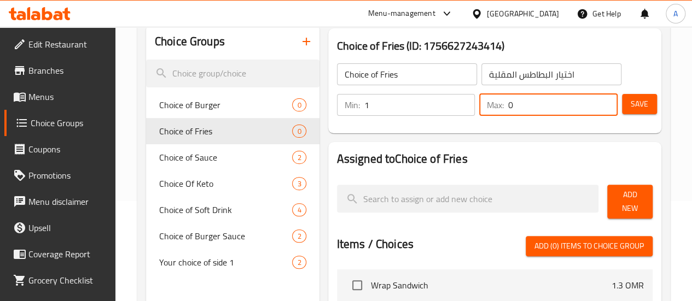
drag, startPoint x: 509, startPoint y: 102, endPoint x: 436, endPoint y: 102, distance: 73.3
click at [441, 99] on div "Min: 1 ​ Max: 0 ​" at bounding box center [477, 105] width 289 height 31
type input "1"
click at [193, 106] on span "Choice of Burger" at bounding box center [209, 104] width 101 height 13
type input "Choice of Burger"
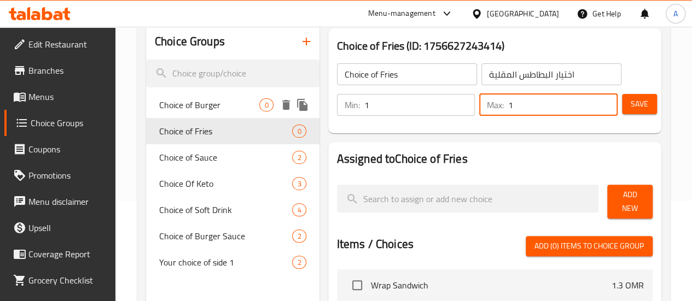
type input "اختيار البرجر"
type input "0"
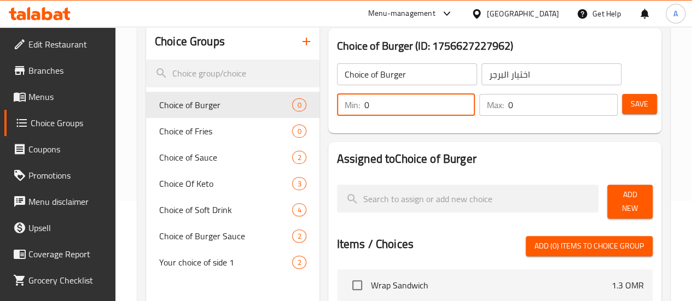
drag, startPoint x: 353, startPoint y: 106, endPoint x: 281, endPoint y: 108, distance: 72.3
click at [324, 108] on div "Choice of Burger (ID: 1756627227962) Choice of Burger ​ اختيار البرجر ​ Min: 0 …" at bounding box center [495, 81] width 342 height 114
type input "1"
drag, startPoint x: 494, startPoint y: 110, endPoint x: 409, endPoint y: 106, distance: 84.9
click at [409, 106] on div "Min: 1 ​ Max: 0 ​" at bounding box center [477, 105] width 289 height 31
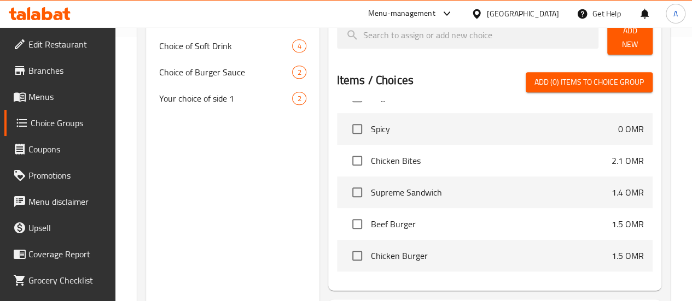
scroll to position [109, 0]
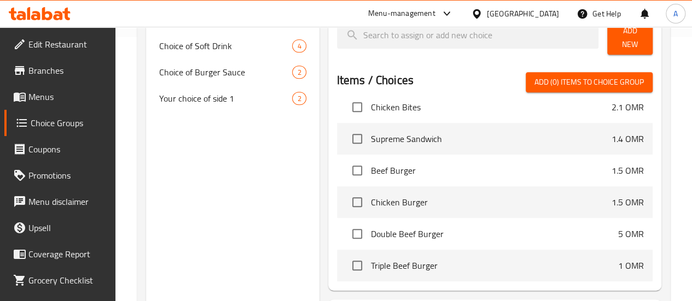
type input "1"
click at [346, 167] on input "checkbox" at bounding box center [357, 170] width 23 height 23
checkbox input "true"
click at [346, 197] on input "checkbox" at bounding box center [357, 202] width 23 height 23
checkbox input "true"
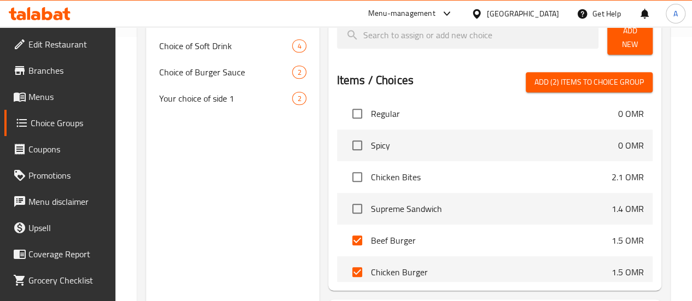
scroll to position [0, 0]
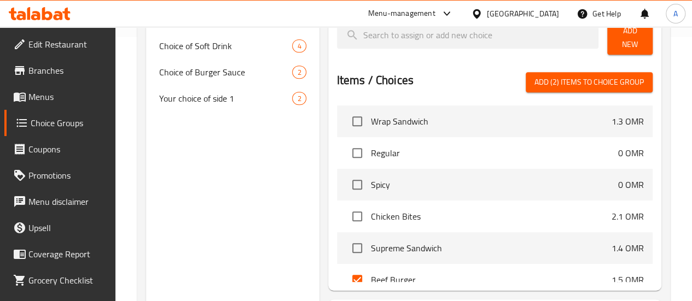
click at [591, 89] on div "Items / Choices Add (2) items to choice group Wrap Sandwich 1.3 OMR Regular 0 O…" at bounding box center [495, 177] width 316 height 210
click at [589, 82] on span "Add (2) items to choice group" at bounding box center [589, 83] width 109 height 14
checkbox input "false"
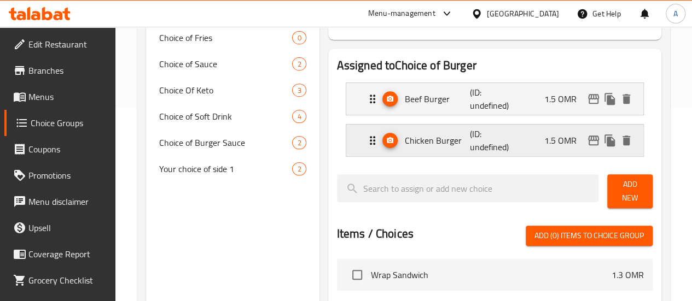
scroll to position [155, 0]
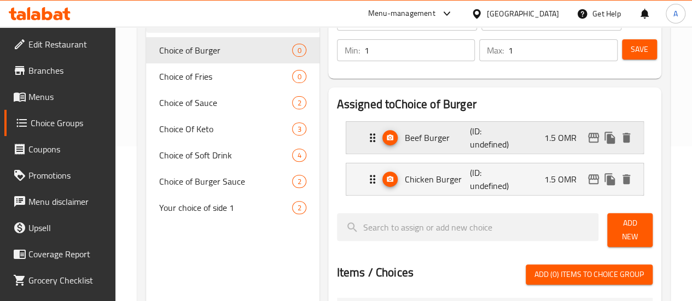
click at [562, 143] on p "1.5 OMR" at bounding box center [564, 137] width 41 height 13
click at [470, 145] on p "(ID: undefined)" at bounding box center [492, 138] width 44 height 26
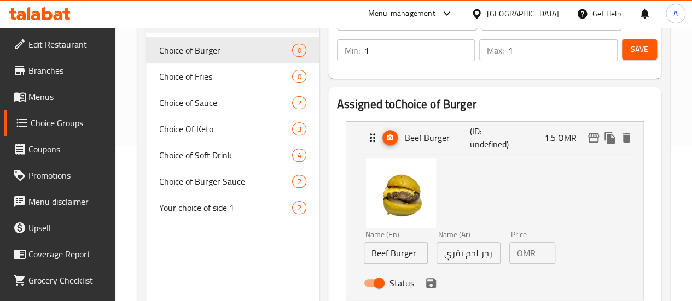
click at [540, 252] on input "1.5" at bounding box center [547, 253] width 15 height 22
click at [540, 251] on input "1.5" at bounding box center [547, 253] width 15 height 22
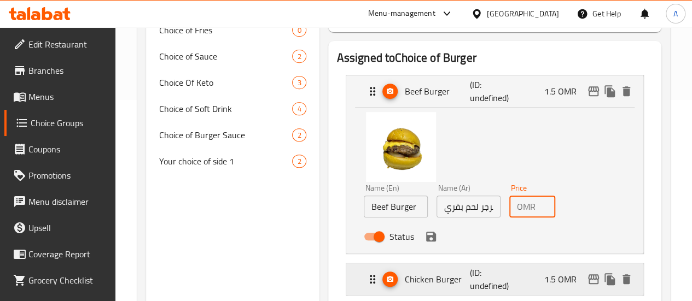
scroll to position [210, 0]
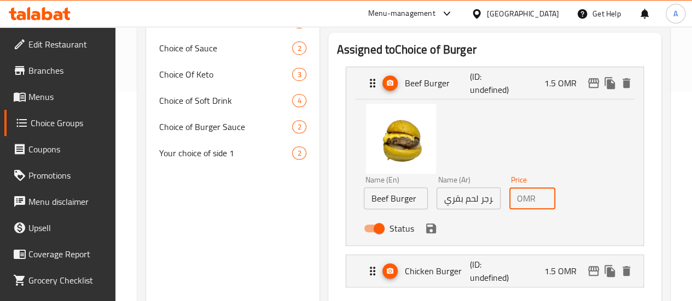
type input "0"
click at [423, 236] on button "save" at bounding box center [431, 228] width 16 height 16
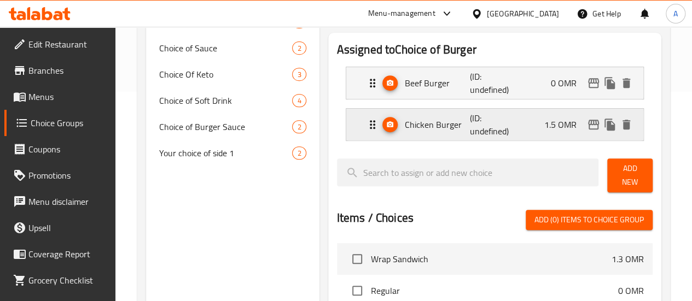
click at [496, 135] on div "Chicken Burger (ID: undefined) 1.5 OMR" at bounding box center [498, 125] width 264 height 32
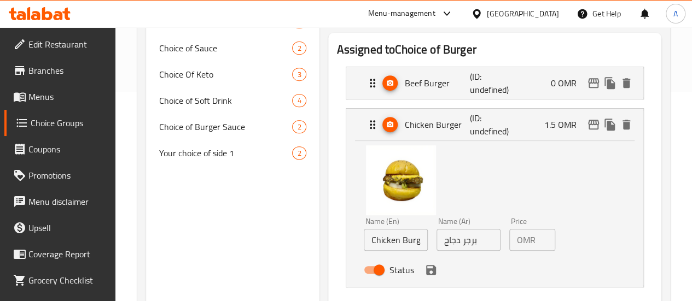
click at [520, 243] on div "OMR 1.5 Price" at bounding box center [532, 240] width 46 height 22
click at [540, 241] on input "1.5" at bounding box center [547, 240] width 15 height 22
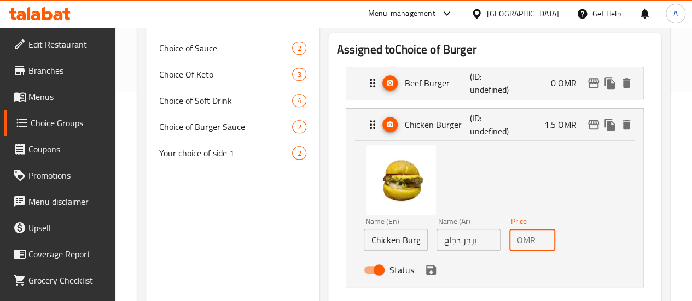
click at [540, 241] on input "1.5" at bounding box center [547, 240] width 15 height 22
click at [425, 275] on icon "save" at bounding box center [431, 270] width 13 height 13
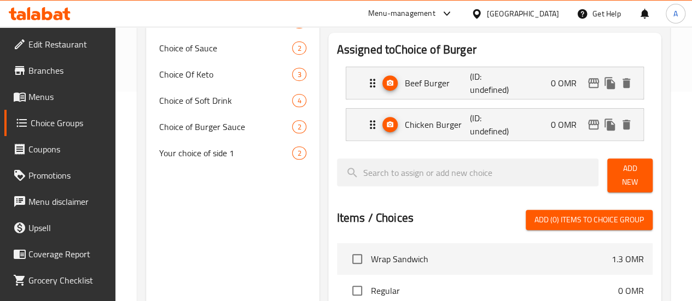
type input "0"
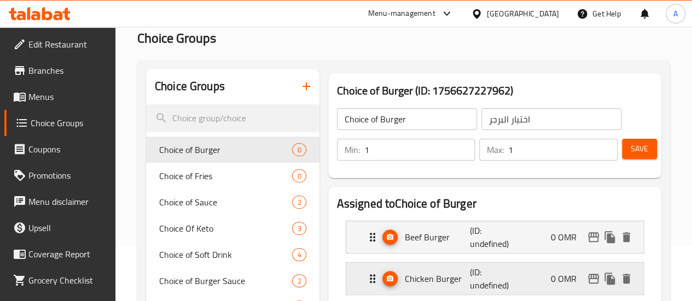
scroll to position [109, 0]
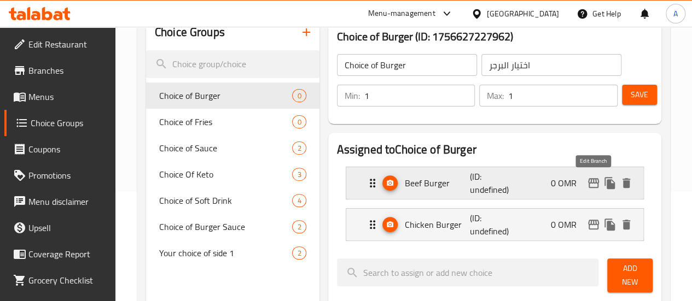
click at [596, 185] on icon "edit" at bounding box center [593, 183] width 13 height 13
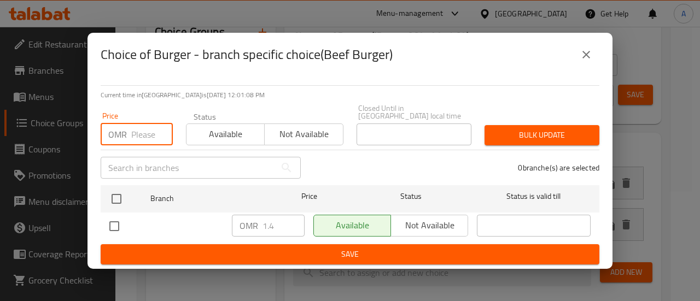
click at [138, 124] on input "number" at bounding box center [152, 135] width 42 height 22
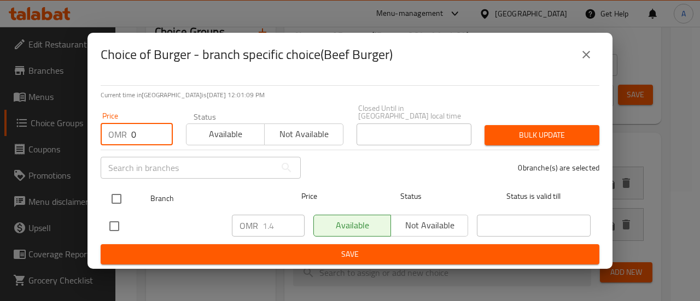
type input "0"
click at [118, 194] on input "checkbox" at bounding box center [116, 199] width 23 height 23
checkbox input "true"
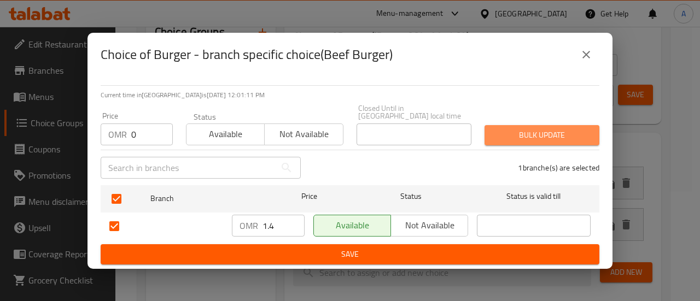
click at [539, 133] on span "Bulk update" at bounding box center [542, 136] width 97 height 14
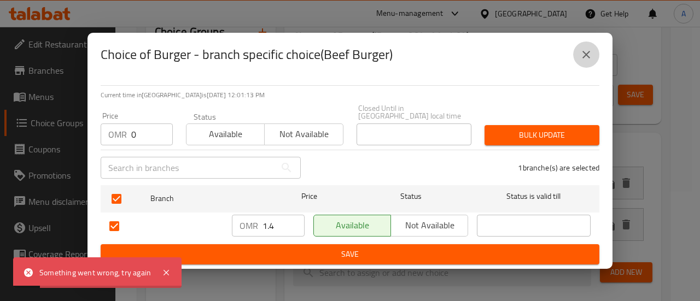
click at [585, 59] on icon "close" at bounding box center [587, 55] width 8 height 8
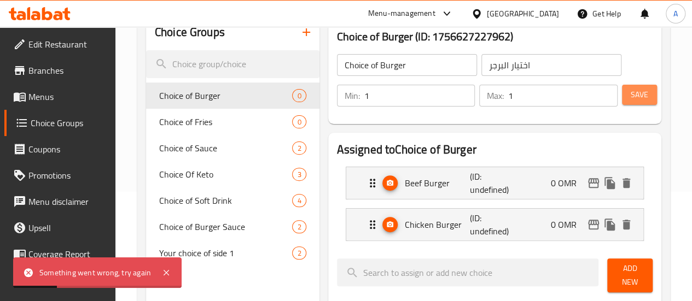
click at [644, 86] on button "Save" at bounding box center [639, 95] width 35 height 20
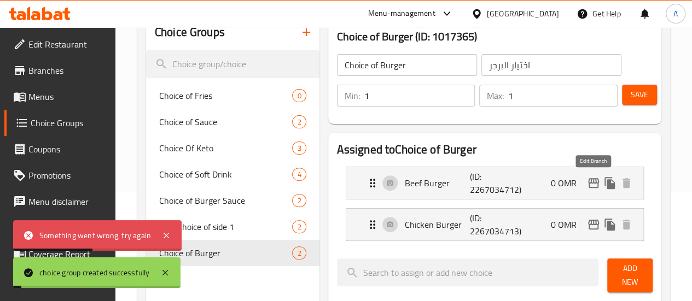
click at [596, 184] on icon "edit" at bounding box center [593, 183] width 13 height 13
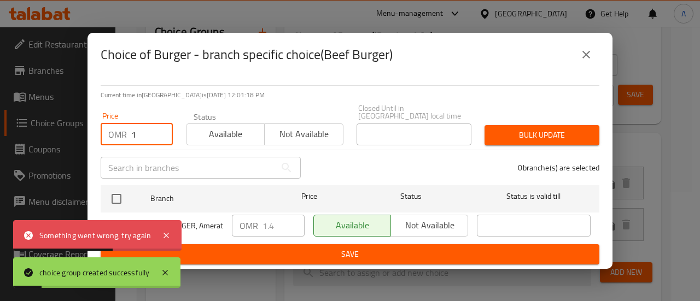
click at [163, 127] on input "1" at bounding box center [152, 135] width 42 height 22
drag, startPoint x: 164, startPoint y: 132, endPoint x: 132, endPoint y: 126, distance: 31.7
click at [132, 126] on input "9" at bounding box center [152, 135] width 42 height 22
drag, startPoint x: 152, startPoint y: 132, endPoint x: 106, endPoint y: 127, distance: 46.2
click at [106, 127] on div "OMR 9 Price" at bounding box center [137, 135] width 72 height 22
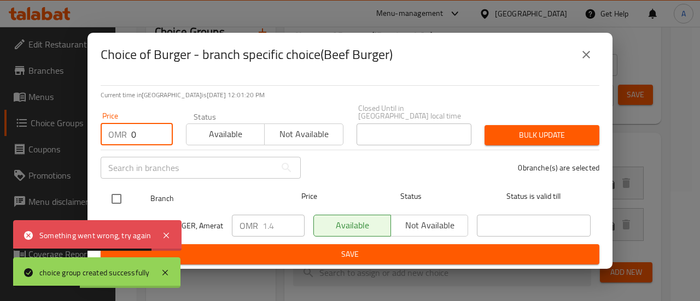
type input "0"
click at [119, 193] on input "checkbox" at bounding box center [116, 199] width 23 height 23
checkbox input "true"
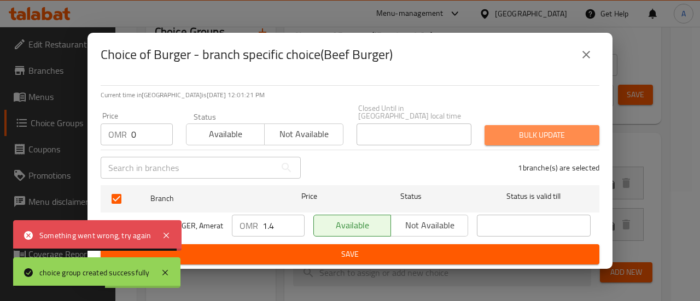
click at [587, 131] on span "Bulk update" at bounding box center [542, 136] width 97 height 14
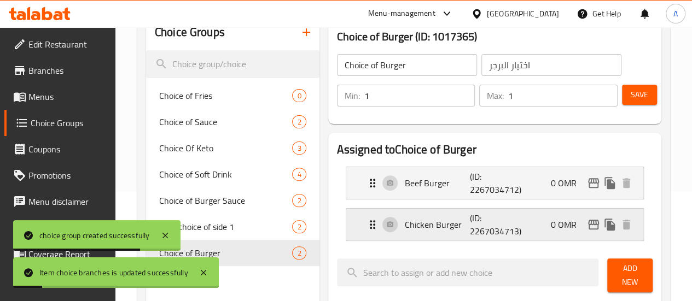
click at [518, 220] on div "Chicken Burger (ID: 2267034713) 0 OMR" at bounding box center [498, 225] width 264 height 32
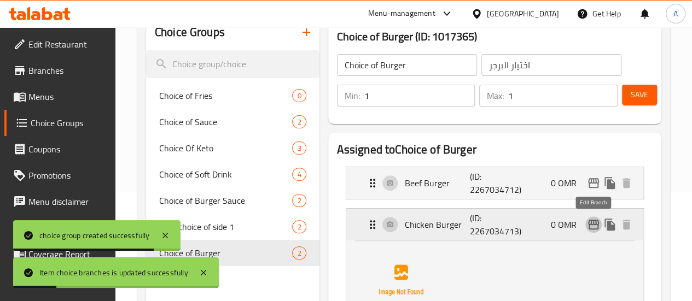
click at [595, 225] on icon "edit" at bounding box center [593, 224] width 13 height 13
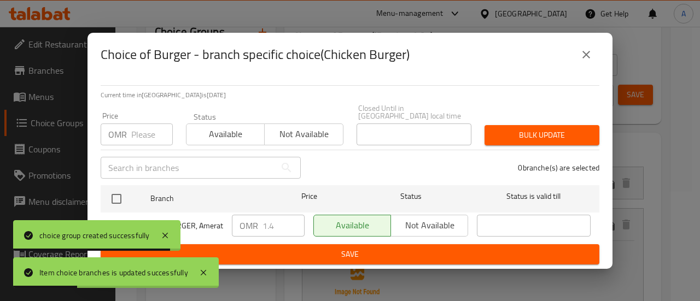
click at [146, 126] on input "number" at bounding box center [152, 135] width 42 height 22
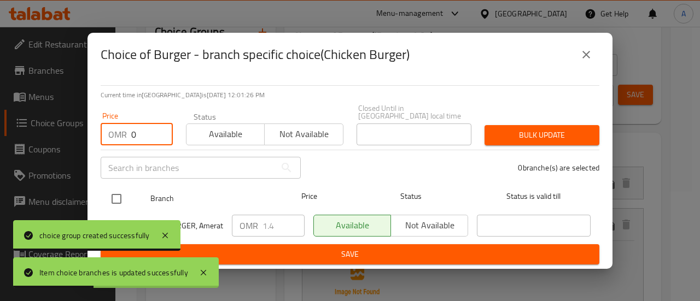
type input "0"
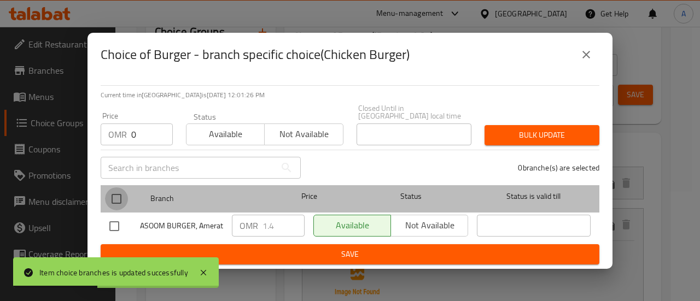
click at [113, 193] on input "checkbox" at bounding box center [116, 199] width 23 height 23
checkbox input "true"
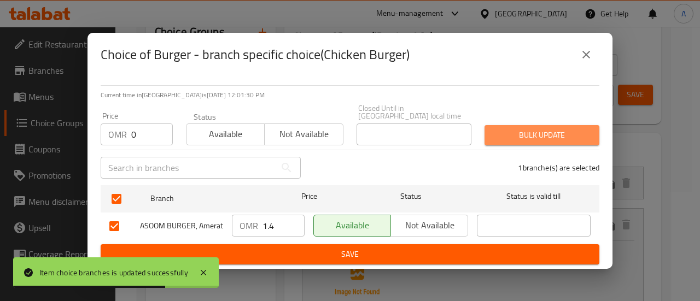
click at [548, 129] on span "Bulk update" at bounding box center [542, 136] width 97 height 14
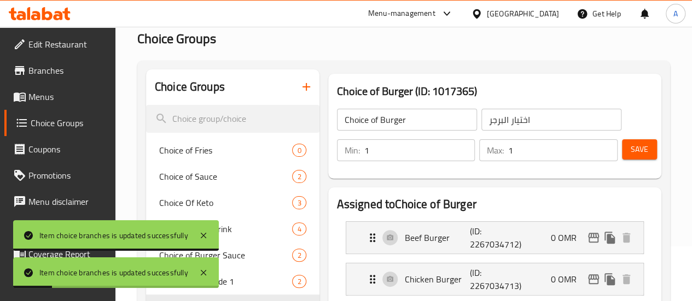
scroll to position [164, 0]
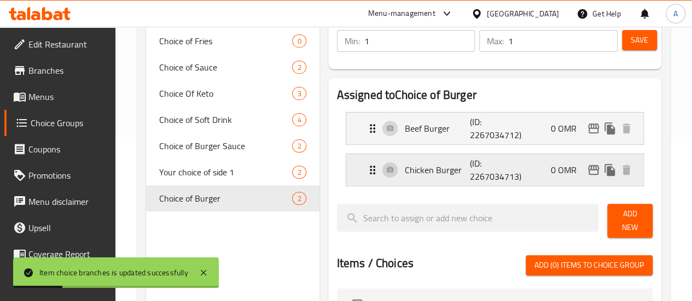
click at [530, 160] on div "Chicken Burger (ID: 2267034713) 0 OMR" at bounding box center [498, 170] width 264 height 32
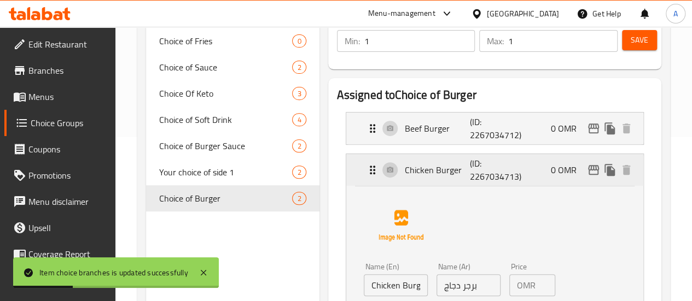
click at [518, 174] on div "Chicken Burger (ID: 2267034713) 0 OMR" at bounding box center [498, 170] width 264 height 32
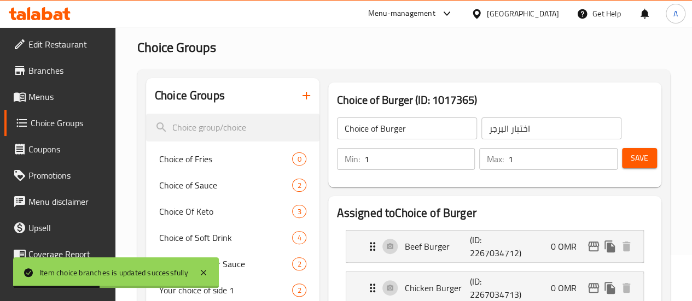
scroll to position [109, 0]
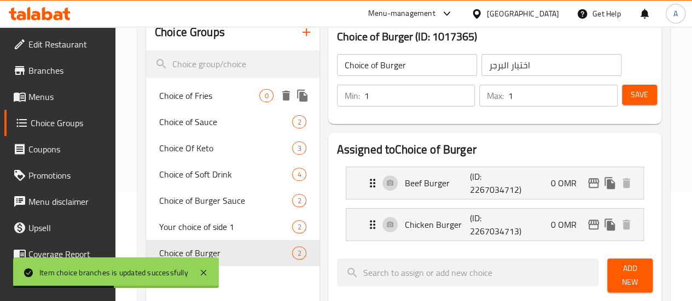
click at [180, 96] on span "Choice of Fries" at bounding box center [209, 95] width 101 height 13
type input "Choice of Fries"
type input "اختيار البطاطس المقلية"
type input "0"
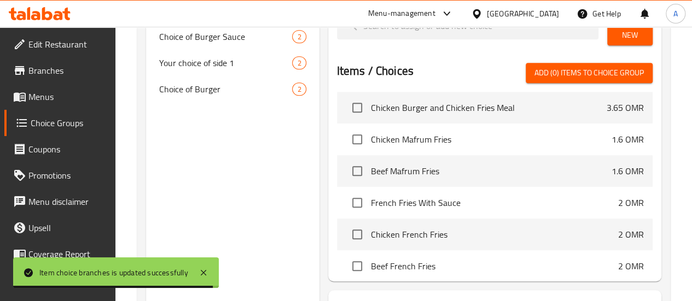
scroll to position [821, 0]
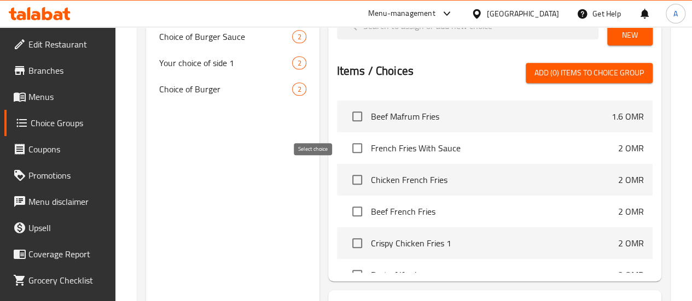
click at [346, 180] on input "checkbox" at bounding box center [357, 180] width 23 height 23
checkbox input "true"
click at [346, 207] on input "checkbox" at bounding box center [357, 211] width 23 height 23
checkbox input "true"
click at [604, 71] on span "Add (2) items to choice group" at bounding box center [589, 73] width 109 height 14
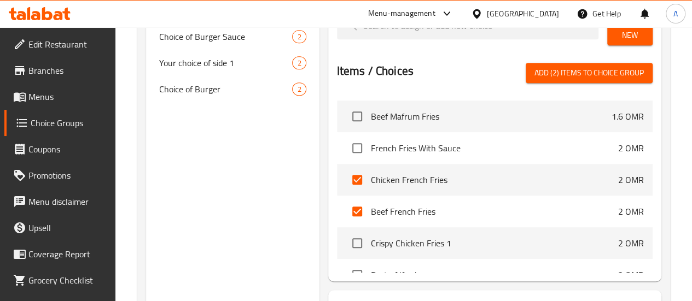
checkbox input "false"
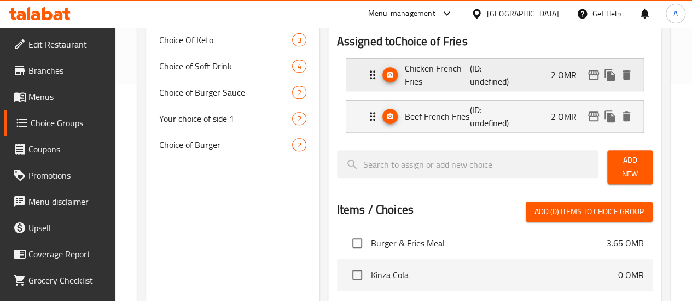
scroll to position [164, 0]
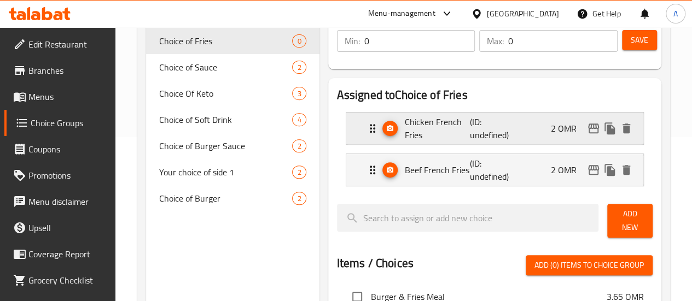
click at [522, 130] on div "Chicken French Fries (ID: undefined) 2 OMR" at bounding box center [498, 129] width 264 height 32
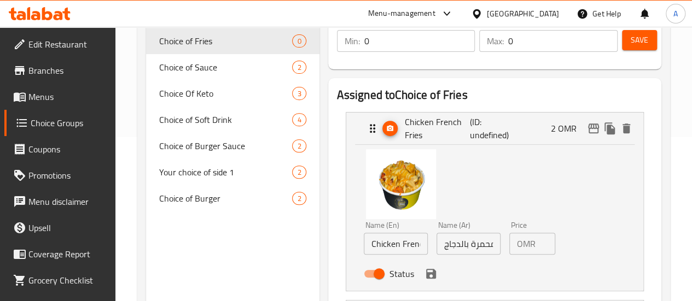
click at [519, 248] on div "OMR 2 Price" at bounding box center [532, 244] width 46 height 22
click at [540, 239] on input "20" at bounding box center [547, 244] width 15 height 22
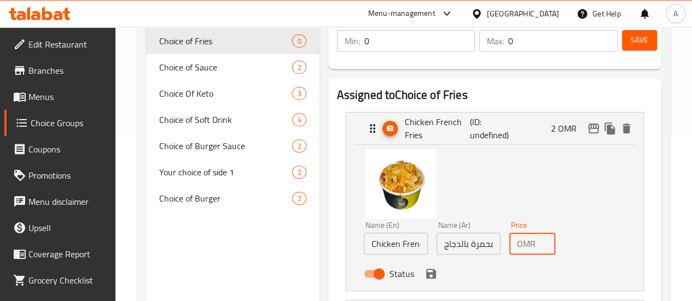
click at [540, 239] on input "20" at bounding box center [547, 244] width 15 height 22
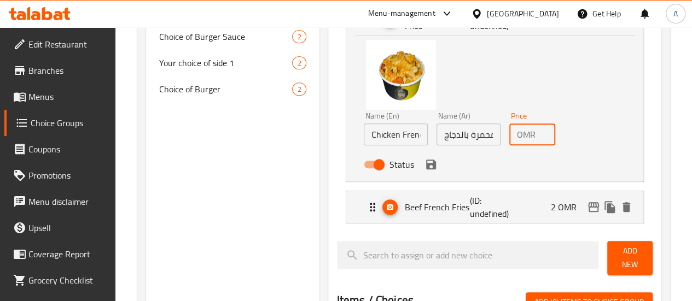
click at [425, 160] on icon "save" at bounding box center [431, 164] width 13 height 13
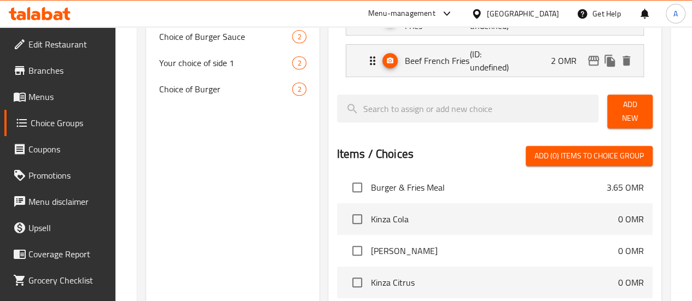
type input "0"
click at [534, 64] on div "Beef French Fries (ID: undefined) 2 OMR" at bounding box center [498, 61] width 264 height 32
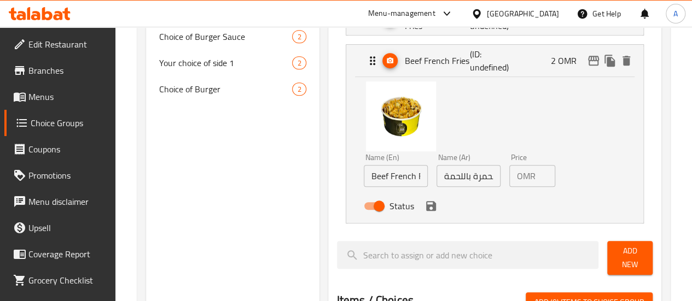
click at [540, 180] on input "2" at bounding box center [547, 176] width 15 height 22
drag, startPoint x: 390, startPoint y: 208, endPoint x: 397, endPoint y: 210, distance: 7.8
click at [426, 208] on icon "save" at bounding box center [431, 206] width 10 height 10
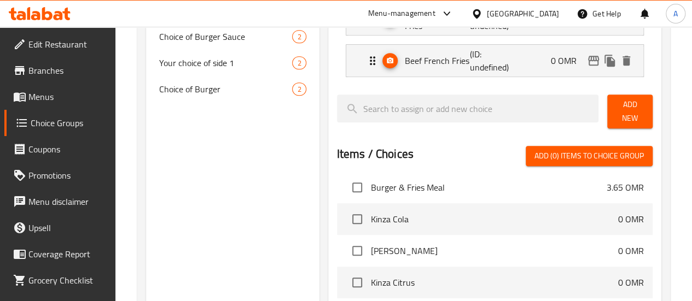
type input "0"
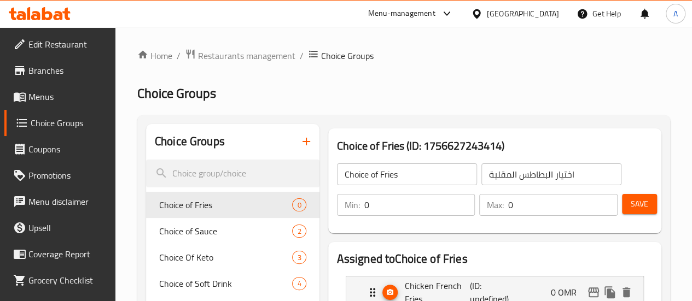
drag, startPoint x: 514, startPoint y: 203, endPoint x: 347, endPoint y: 184, distance: 167.9
click at [347, 184] on div "Choice of Fries ​ اختيار البطاطس المقلية ​ Min: 0 ​ Max: 0 ​ Save" at bounding box center [495, 189] width 324 height 79
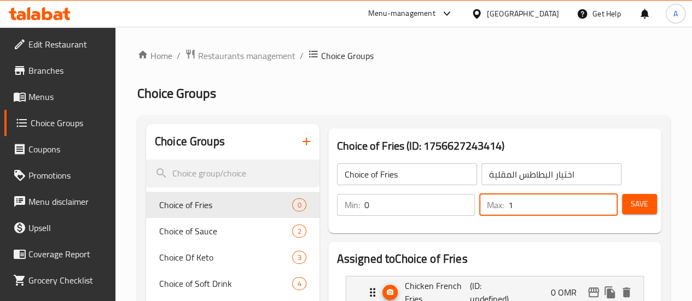
type input "1"
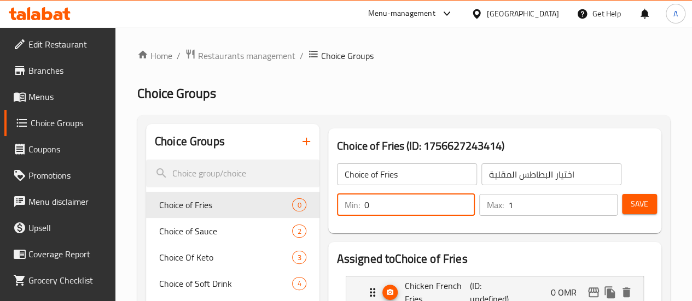
drag, startPoint x: 362, startPoint y: 205, endPoint x: 277, endPoint y: 194, distance: 85.4
type input "1"
click at [645, 208] on button "Save" at bounding box center [639, 204] width 35 height 20
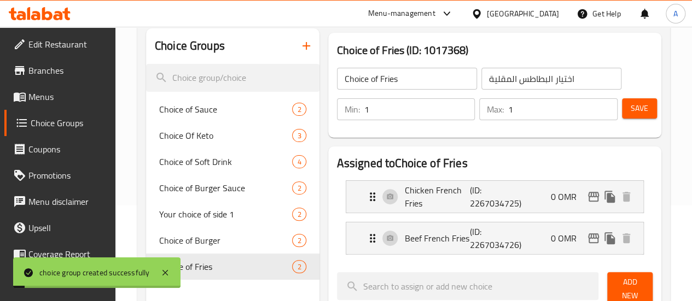
scroll to position [109, 0]
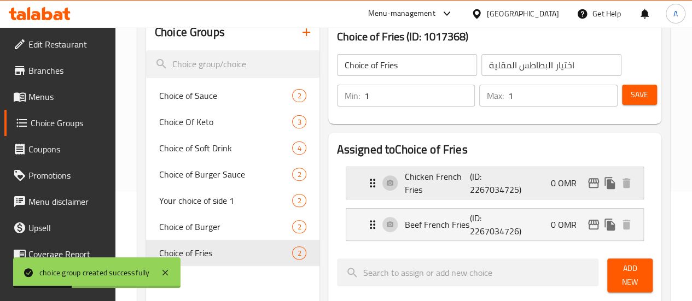
click at [436, 183] on p "Chicken French Fries" at bounding box center [438, 183] width 66 height 26
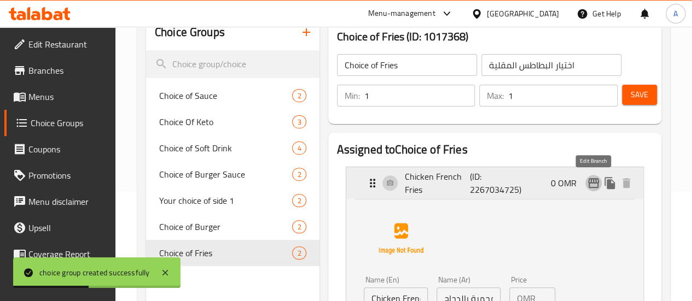
click at [597, 184] on icon "edit" at bounding box center [593, 183] width 11 height 10
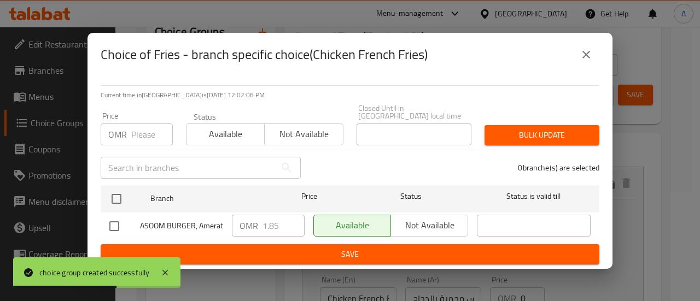
click at [144, 129] on input "number" at bounding box center [152, 135] width 42 height 22
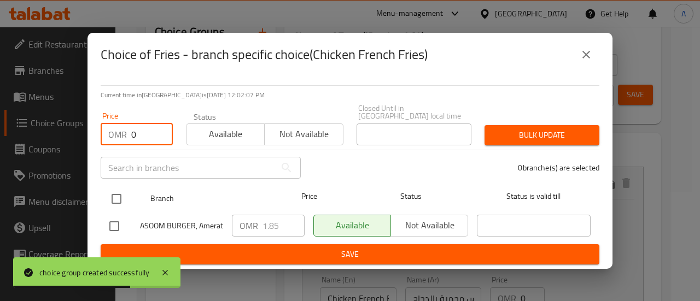
type input "0"
click at [116, 194] on input "checkbox" at bounding box center [116, 199] width 23 height 23
checkbox input "true"
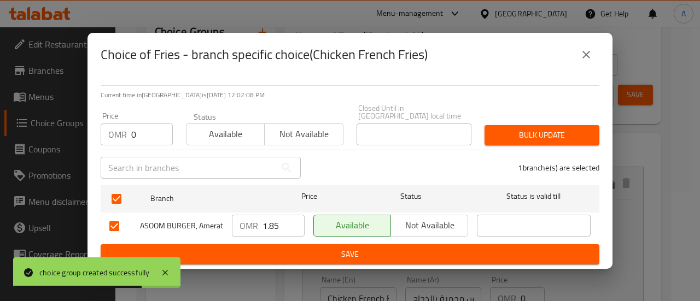
click at [579, 133] on span "Bulk update" at bounding box center [542, 136] width 97 height 14
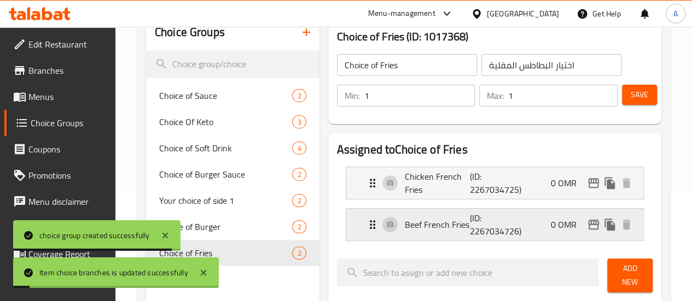
scroll to position [164, 0]
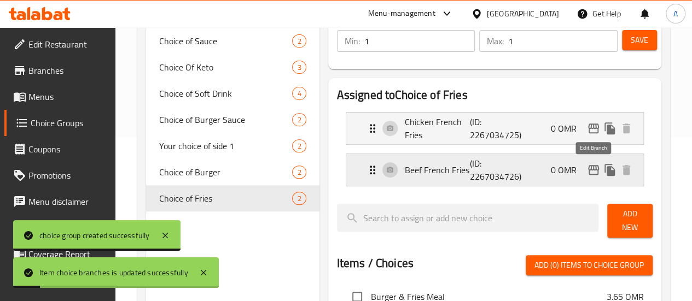
click at [590, 171] on icon "edit" at bounding box center [593, 170] width 13 height 13
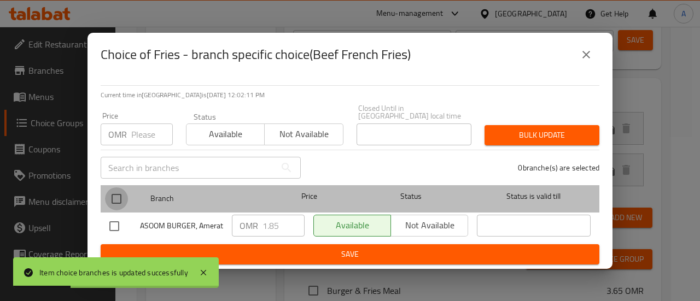
click at [114, 196] on input "checkbox" at bounding box center [116, 199] width 23 height 23
checkbox input "true"
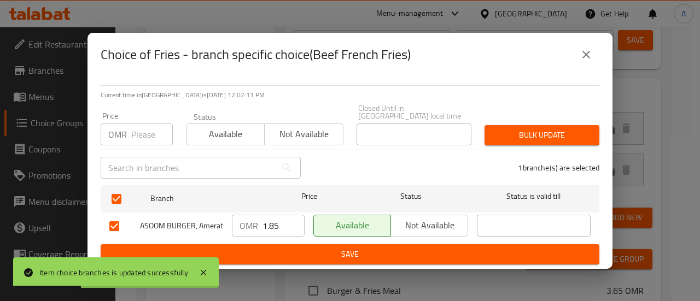
click at [140, 130] on input "number" at bounding box center [152, 135] width 42 height 22
type input "0"
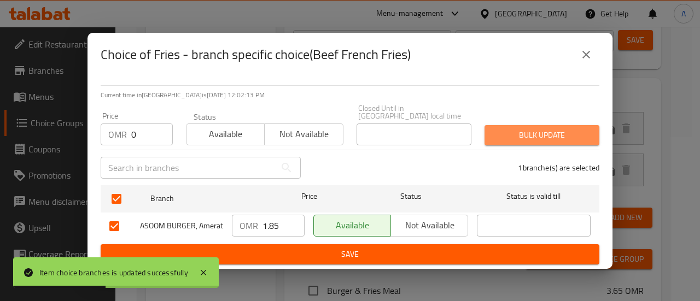
click at [553, 129] on span "Bulk update" at bounding box center [542, 136] width 97 height 14
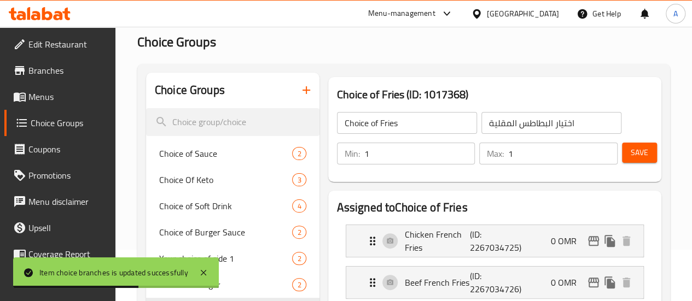
scroll to position [0, 0]
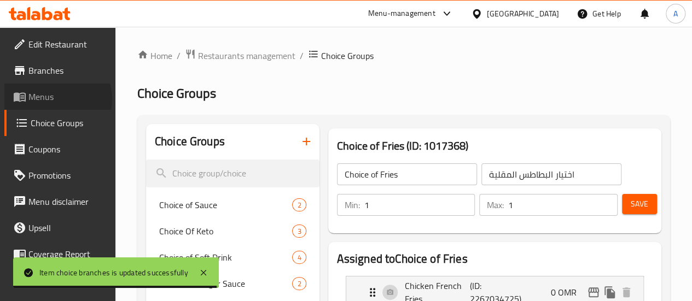
click at [57, 99] on span "Menus" at bounding box center [67, 96] width 78 height 13
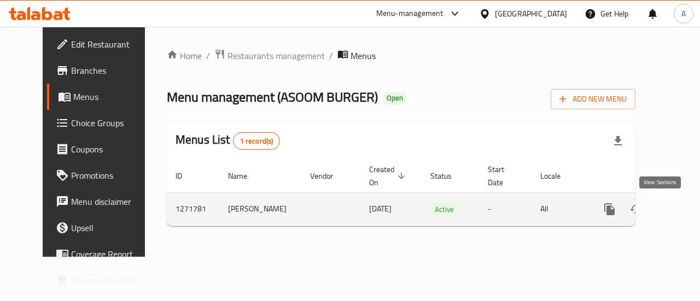
click at [682, 211] on icon "enhanced table" at bounding box center [688, 209] width 13 height 13
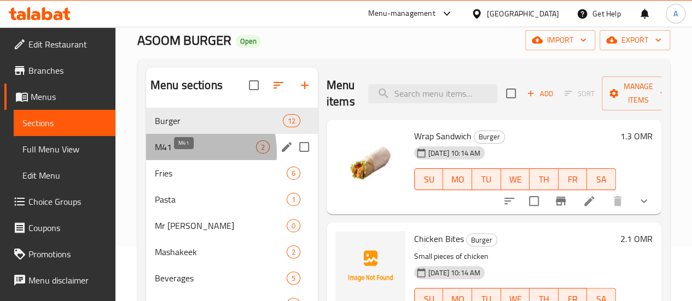
click at [180, 154] on span "M41" at bounding box center [205, 147] width 101 height 13
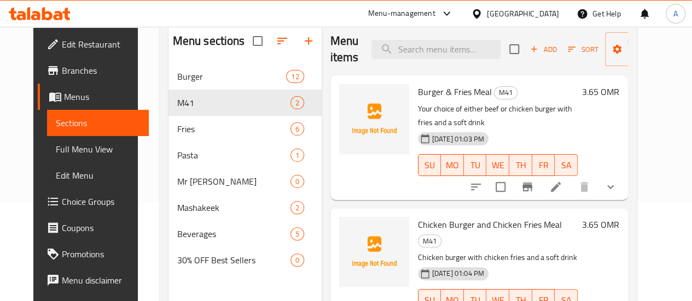
scroll to position [109, 0]
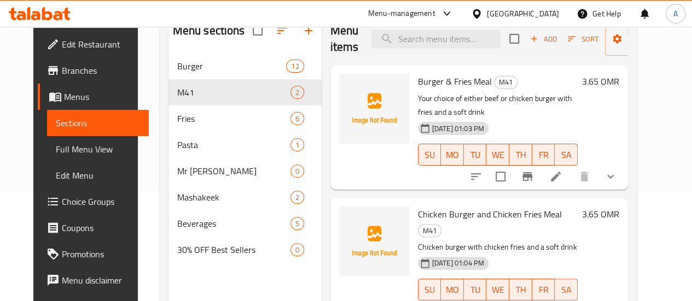
click at [571, 167] on li at bounding box center [556, 177] width 31 height 20
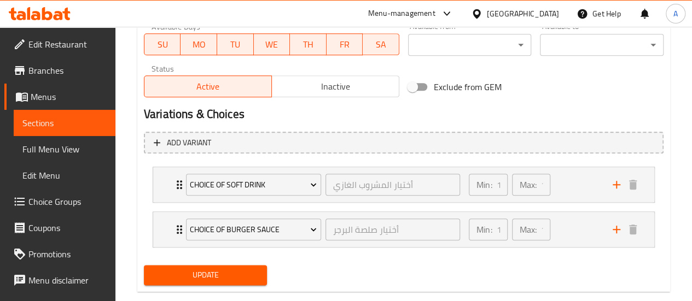
scroll to position [533, 0]
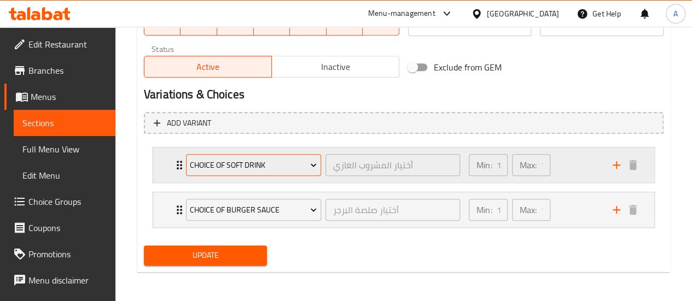
click at [277, 159] on span "Choice of Soft Drink" at bounding box center [253, 166] width 127 height 14
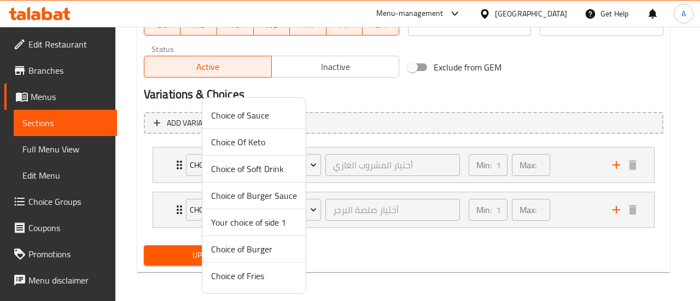
click at [256, 253] on span "Choice of Burger" at bounding box center [254, 249] width 86 height 13
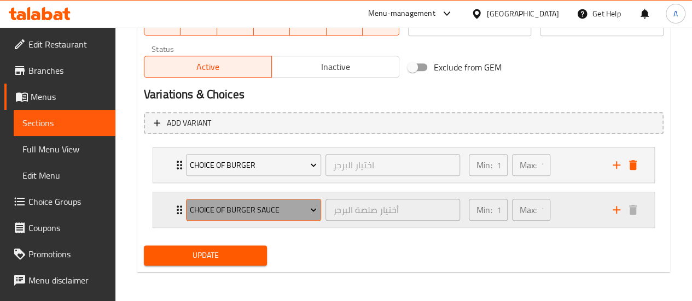
click at [271, 214] on span "Choice of Burger Sauce" at bounding box center [253, 211] width 127 height 14
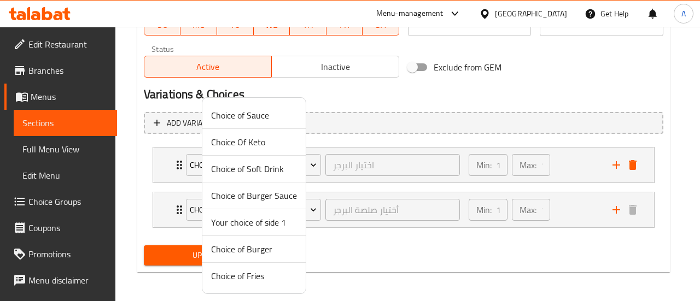
click at [249, 272] on span "Choice of Fries" at bounding box center [254, 276] width 86 height 13
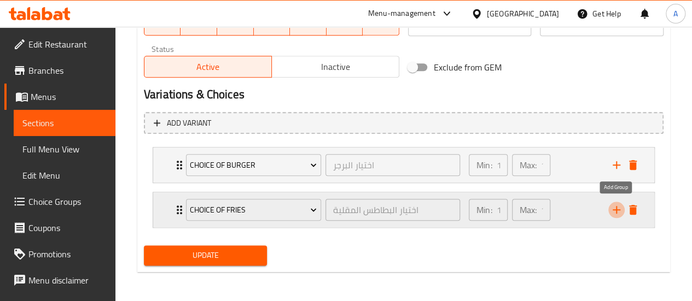
click at [623, 205] on button "add" at bounding box center [616, 210] width 16 height 16
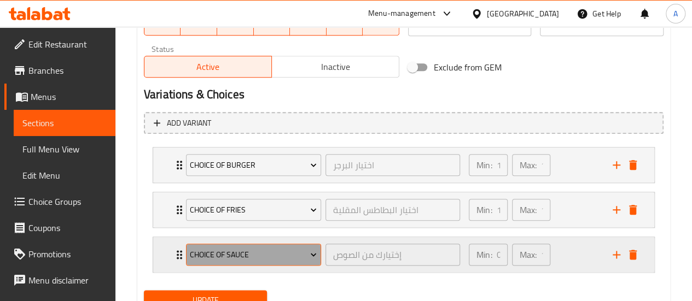
click at [243, 251] on span "Choice of Sauce" at bounding box center [253, 255] width 127 height 14
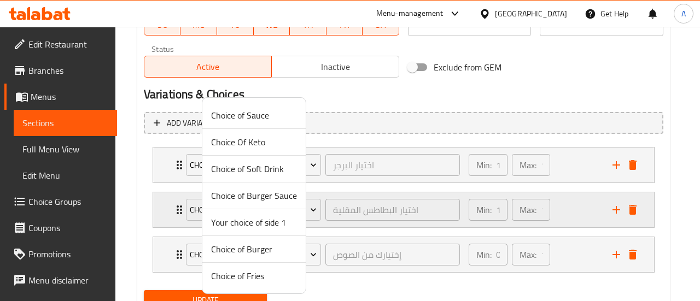
click at [251, 197] on span "Choice of Burger Sauce" at bounding box center [254, 195] width 86 height 13
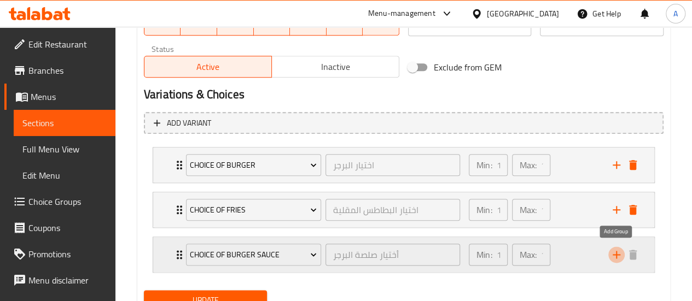
click at [620, 254] on icon "add" at bounding box center [616, 254] width 13 height 13
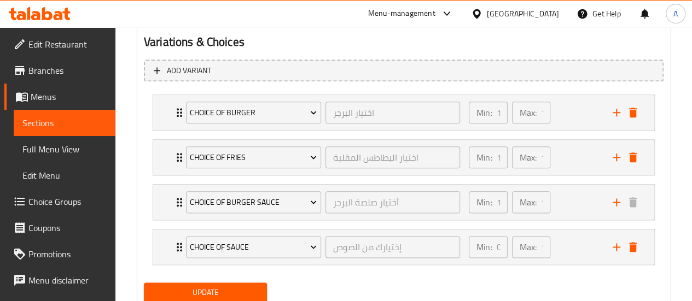
scroll to position [622, 0]
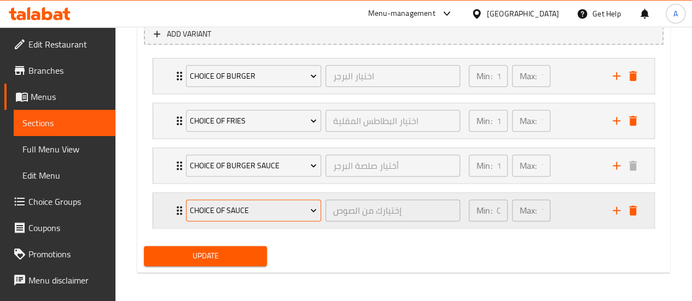
click at [259, 210] on span "Choice of Sauce" at bounding box center [253, 211] width 127 height 14
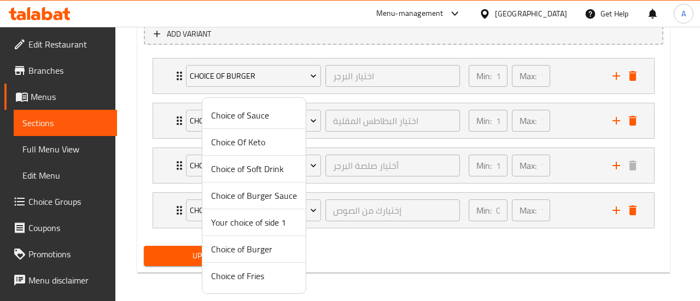
click at [254, 166] on span "Choice of Soft Drink" at bounding box center [254, 168] width 86 height 13
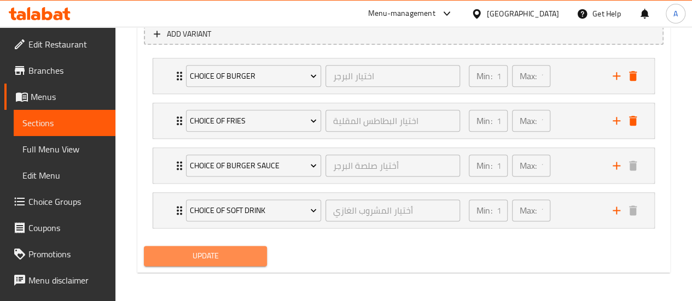
click at [222, 250] on span "Update" at bounding box center [206, 256] width 106 height 14
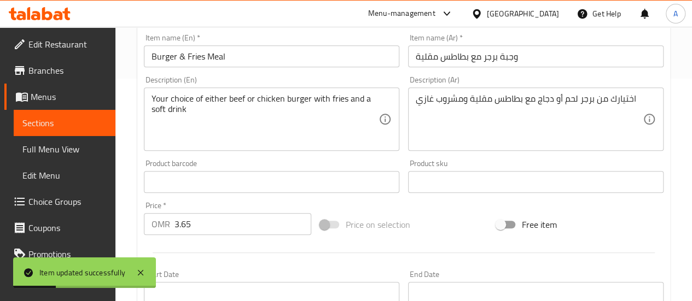
scroll to position [164, 0]
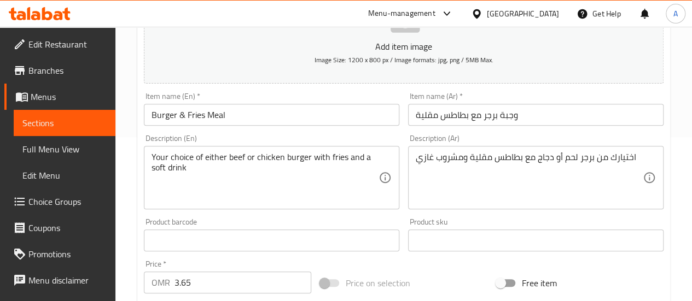
click at [55, 100] on span "Menus" at bounding box center [69, 96] width 76 height 13
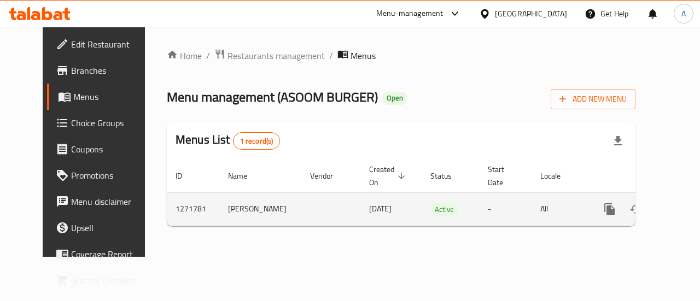
click at [682, 207] on icon "enhanced table" at bounding box center [688, 209] width 13 height 13
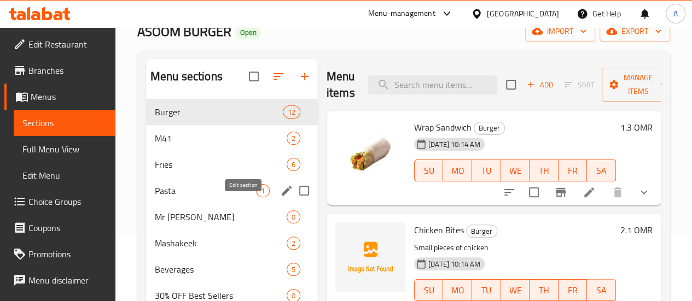
scroll to position [109, 0]
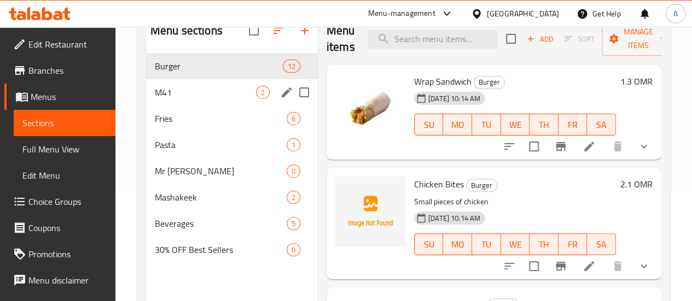
click at [164, 99] on span "M41" at bounding box center [205, 92] width 101 height 13
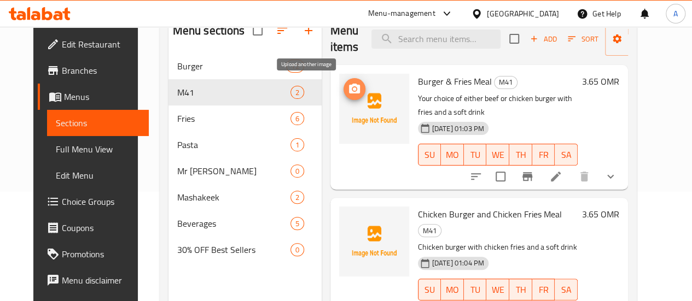
click at [349, 91] on icon "upload picture" at bounding box center [354, 89] width 11 height 10
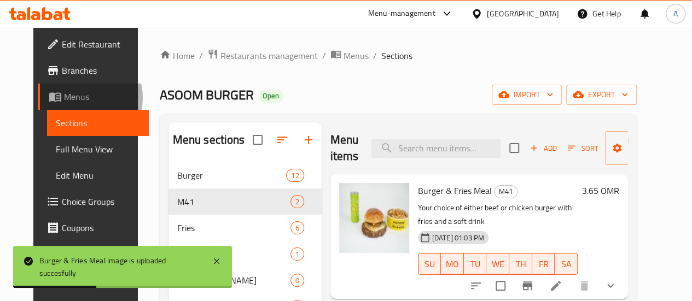
click at [64, 98] on span "Menus" at bounding box center [102, 96] width 76 height 13
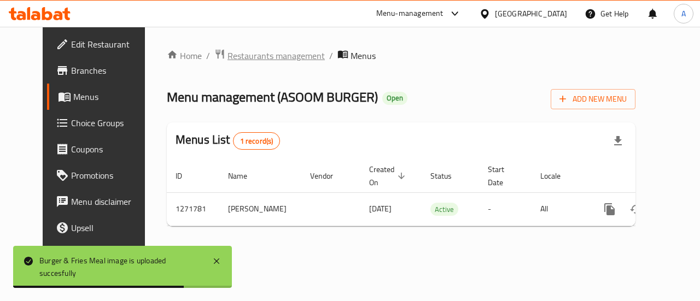
click at [244, 54] on span "Restaurants management" at bounding box center [276, 55] width 97 height 13
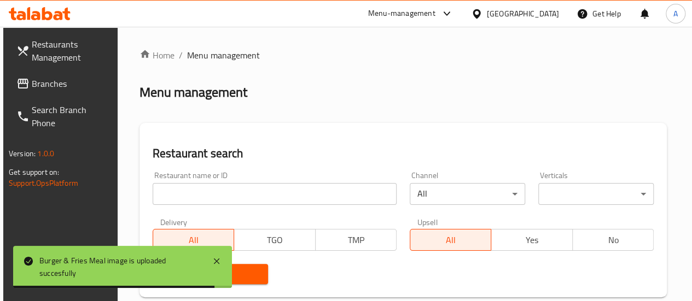
click at [222, 200] on input "search" at bounding box center [275, 194] width 244 height 22
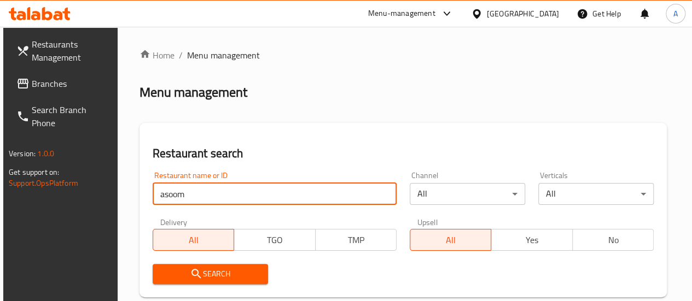
type input "asoom burger"
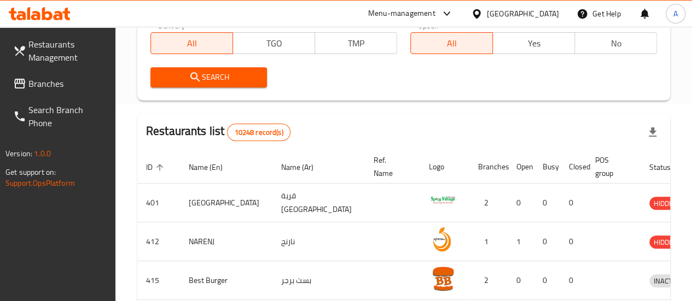
scroll to position [164, 0]
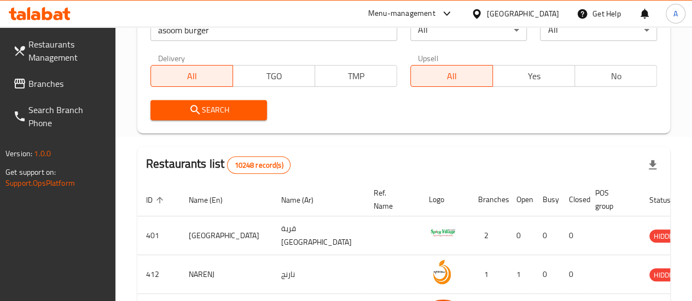
click at [236, 109] on span "Search" at bounding box center [209, 110] width 100 height 14
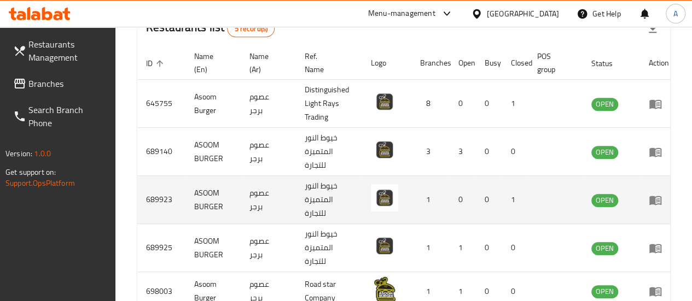
scroll to position [328, 0]
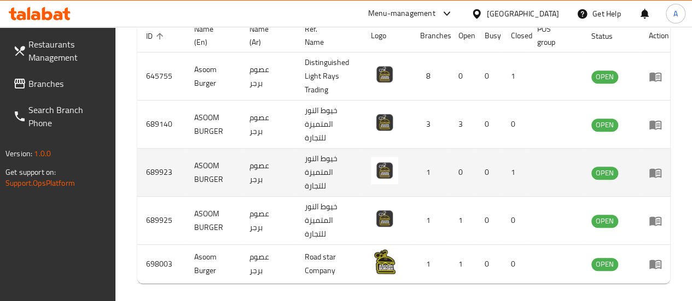
click at [154, 172] on td "689923" at bounding box center [161, 173] width 48 height 48
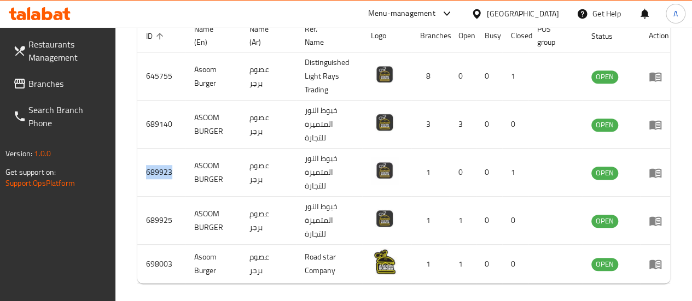
copy td "689923"
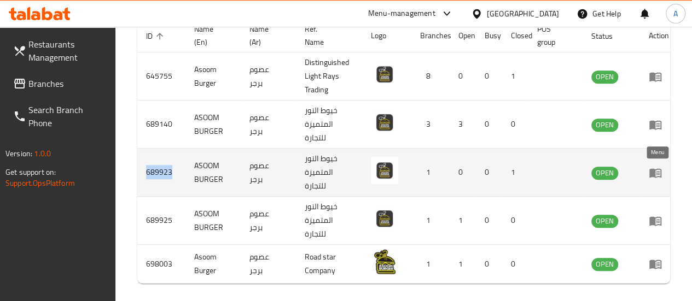
click at [653, 171] on icon "enhanced table" at bounding box center [655, 173] width 12 height 9
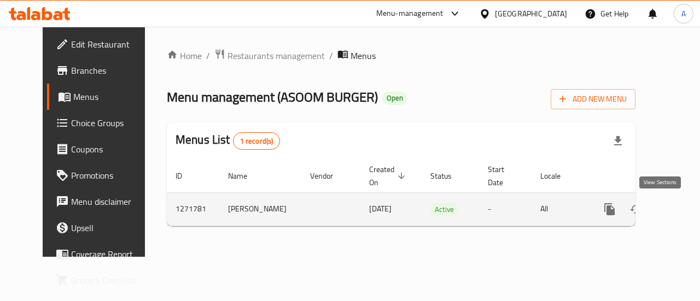
click at [682, 214] on icon "enhanced table" at bounding box center [688, 209] width 13 height 13
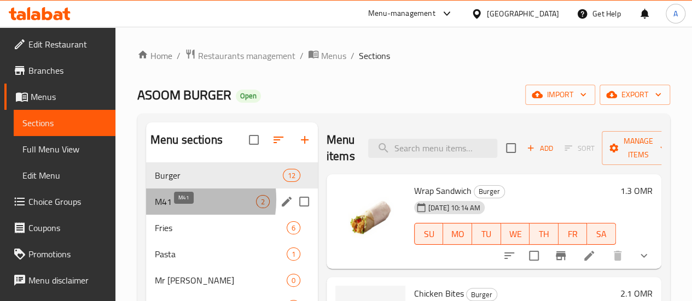
click at [166, 208] on span "M41" at bounding box center [205, 201] width 101 height 13
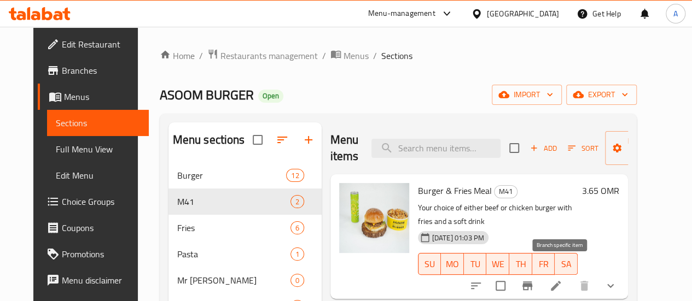
scroll to position [109, 0]
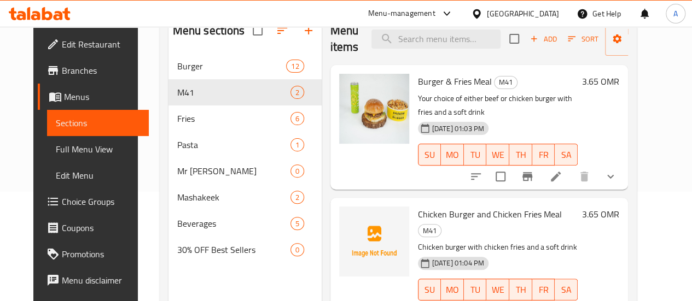
click at [562, 170] on icon at bounding box center [555, 176] width 13 height 13
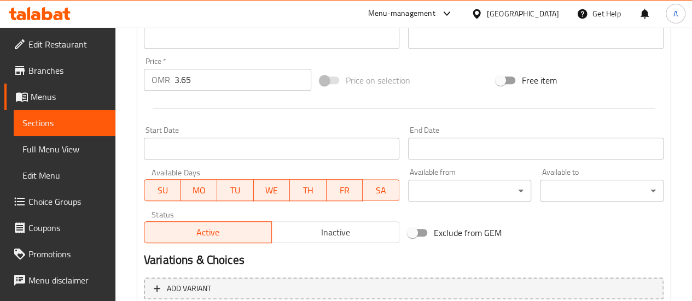
scroll to position [638, 0]
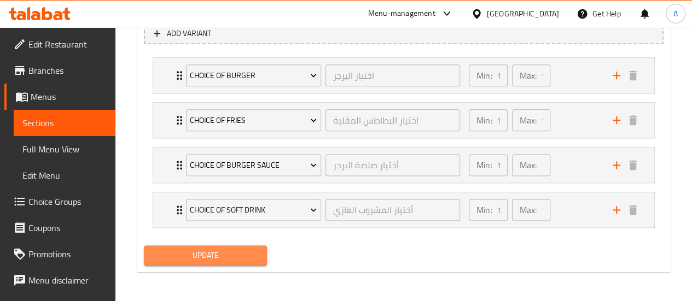
drag, startPoint x: 232, startPoint y: 256, endPoint x: 316, endPoint y: 246, distance: 84.8
click at [230, 254] on span "Update" at bounding box center [206, 256] width 106 height 14
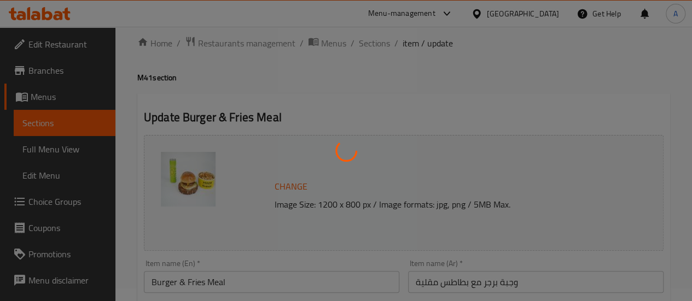
scroll to position [0, 0]
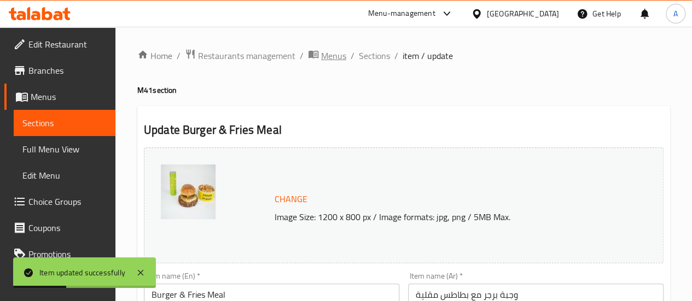
click at [343, 54] on span "Menus" at bounding box center [333, 55] width 25 height 13
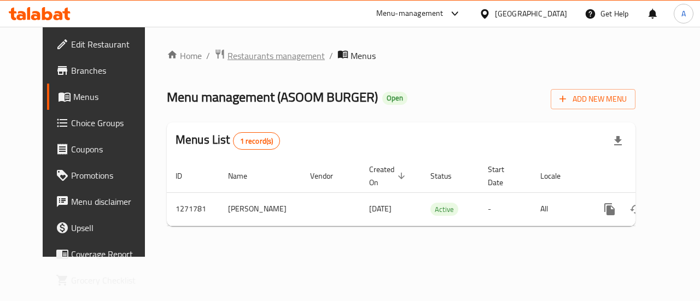
click at [278, 57] on span "Restaurants management" at bounding box center [276, 55] width 97 height 13
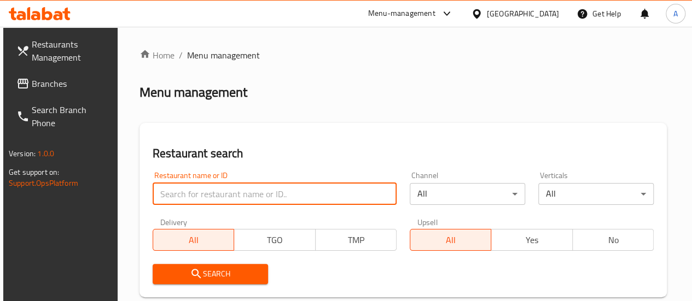
click at [196, 198] on input "search" at bounding box center [275, 194] width 244 height 22
type input "asoom burger"
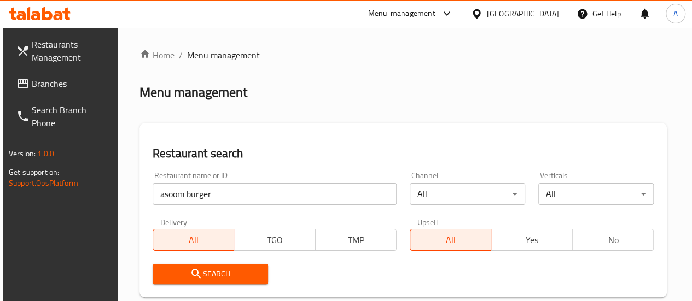
click at [200, 275] on icon "submit" at bounding box center [196, 274] width 13 height 13
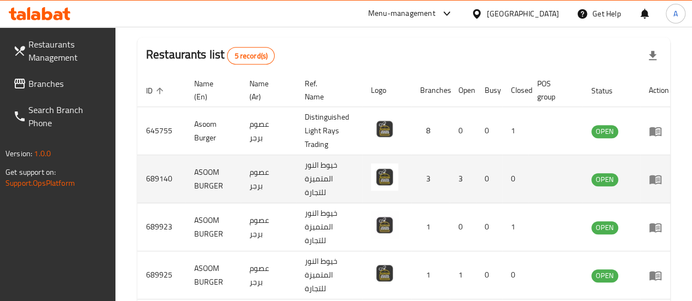
scroll to position [328, 0]
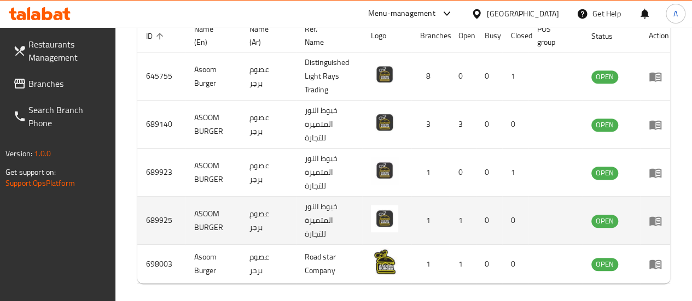
click at [164, 220] on td "689925" at bounding box center [161, 221] width 48 height 48
click at [164, 219] on td "689925" at bounding box center [161, 221] width 48 height 48
click at [165, 219] on td "689925" at bounding box center [161, 221] width 48 height 48
copy td "689925"
click at [656, 218] on icon "enhanced table" at bounding box center [655, 220] width 13 height 13
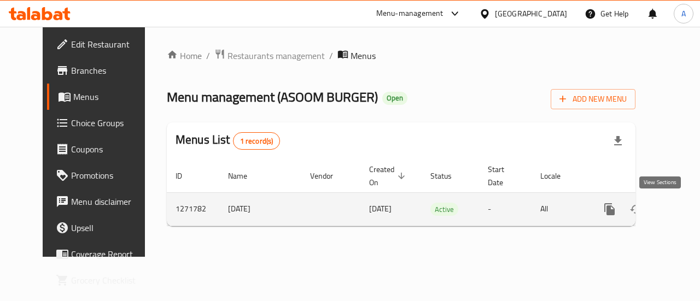
click at [682, 204] on icon "enhanced table" at bounding box center [688, 209] width 13 height 13
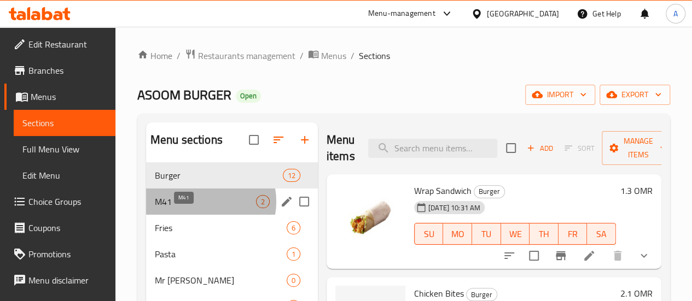
click at [199, 208] on span "M41" at bounding box center [205, 201] width 101 height 13
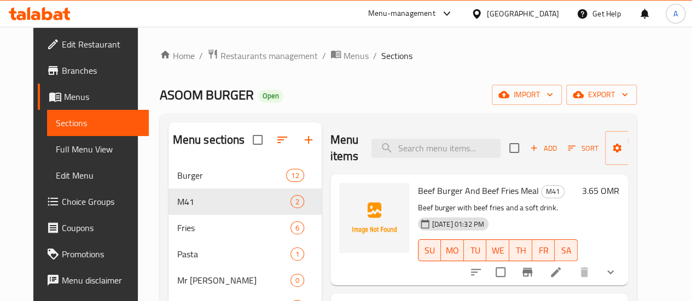
click at [571, 271] on li at bounding box center [556, 273] width 31 height 20
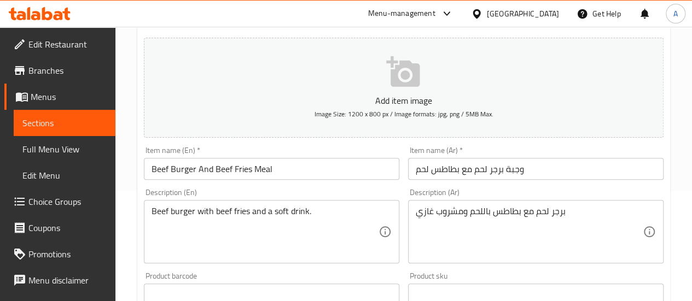
scroll to position [164, 0]
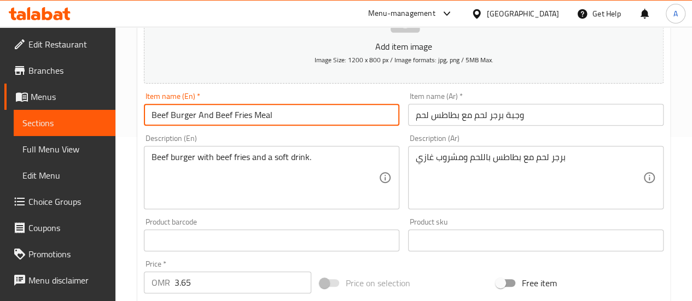
drag, startPoint x: 285, startPoint y: 120, endPoint x: 83, endPoint y: 115, distance: 201.4
click at [83, 115] on div "Edit Restaurant Branches Menus Sections Full Menu View Edit Menu Choice Groups …" at bounding box center [346, 267] width 692 height 809
paste input "urger &"
type input "Burger & Fries Meal"
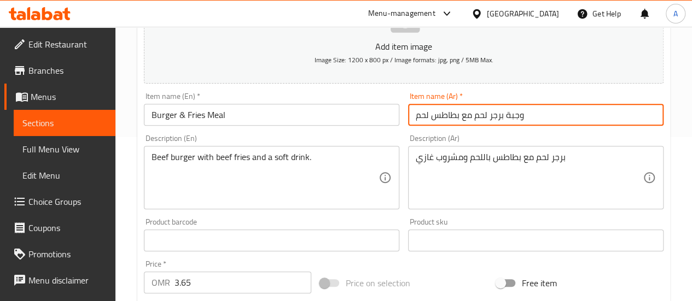
click at [530, 107] on input "وجبة برجر لحم مع بطاطس لحم" at bounding box center [536, 115] width 256 height 22
paste input "ع بطاطس مقلية"
type input "وجبة برجر مع بطاطس مقلية"
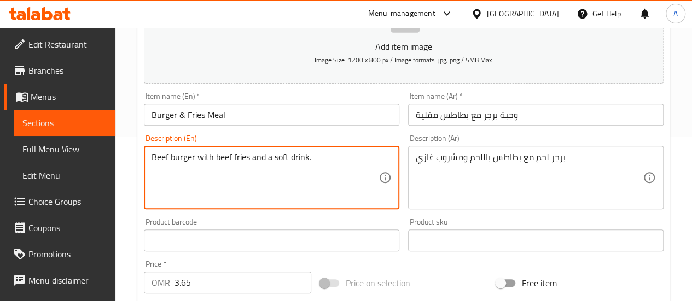
drag, startPoint x: 326, startPoint y: 156, endPoint x: 104, endPoint y: 150, distance: 222.2
paste textarea "Your choice of either beef or chicken burger with fries and a soft drink"
type textarea "Your choice of either beef or chicken burger with fries and a soft drink"
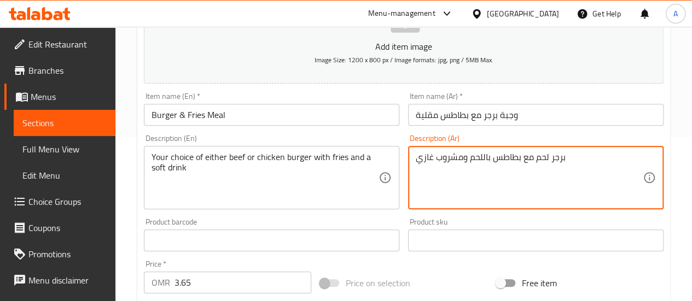
click at [562, 156] on textarea "برجر لحم مع بطاطس باللحم ومشروب غازي" at bounding box center [529, 178] width 227 height 52
paste textarea "ختيارك من برجر لحم أو دجاج مع بطاطس مقلية"
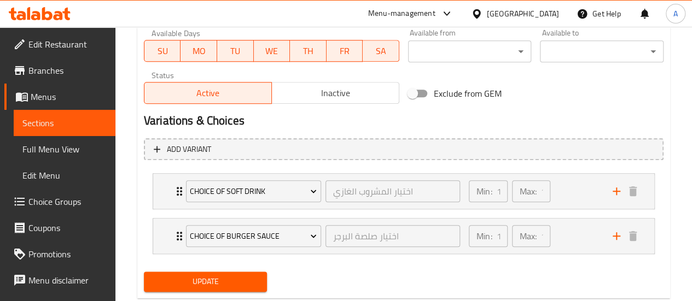
scroll to position [533, 0]
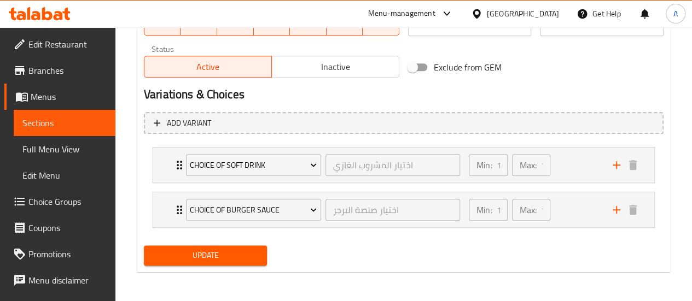
type textarea "اختيارك من برجر لحم أو دجاج مع بطاطس مقلية ومشروب غازي"
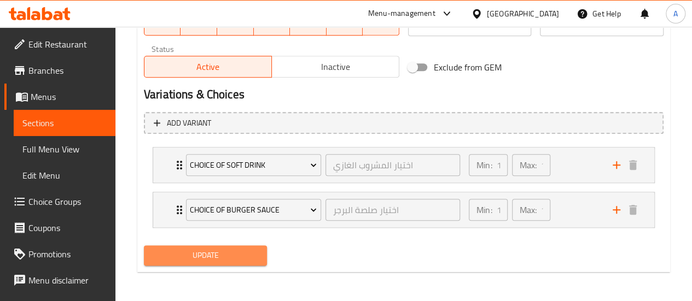
click at [240, 252] on span "Update" at bounding box center [206, 256] width 106 height 14
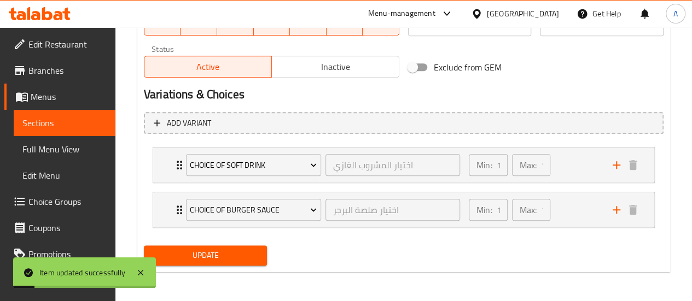
click at [54, 205] on span "Choice Groups" at bounding box center [67, 201] width 78 height 13
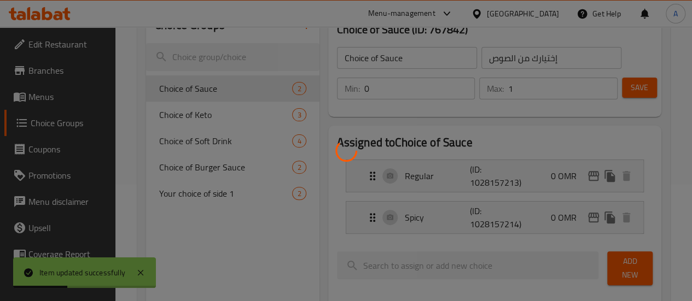
scroll to position [45, 0]
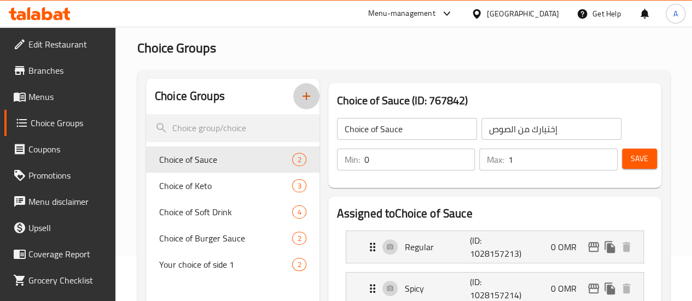
click at [300, 90] on icon "button" at bounding box center [306, 96] width 13 height 13
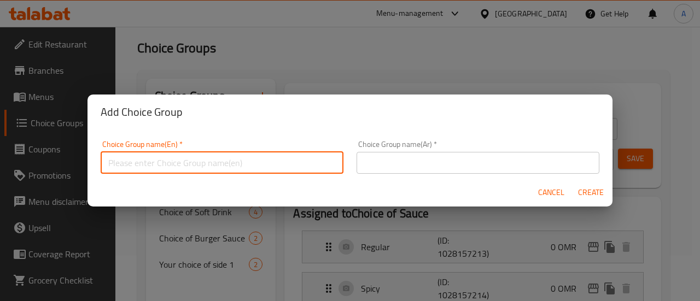
drag, startPoint x: 254, startPoint y: 156, endPoint x: 248, endPoint y: 152, distance: 7.0
click at [254, 155] on input "text" at bounding box center [222, 163] width 243 height 22
type input "Choice of Burger"
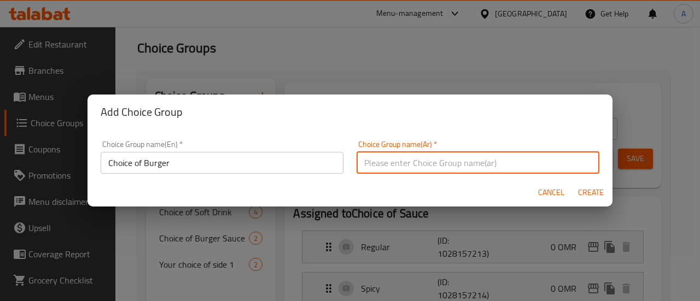
click at [139, 167] on input "Choice of Burger" at bounding box center [222, 163] width 243 height 22
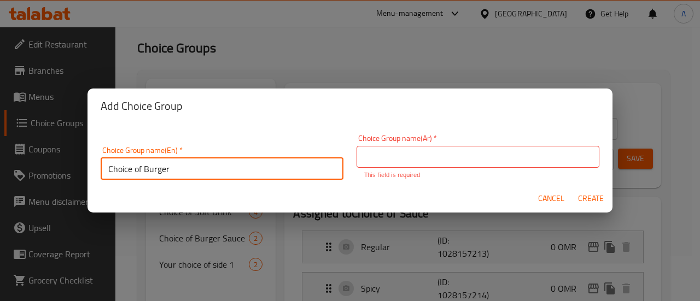
click at [139, 167] on input "Choice of Burger" at bounding box center [222, 169] width 243 height 22
click at [452, 171] on p "This field is required" at bounding box center [478, 175] width 228 height 10
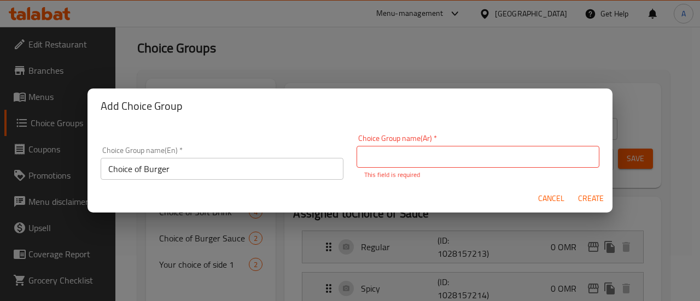
click at [458, 147] on input "text" at bounding box center [478, 157] width 243 height 22
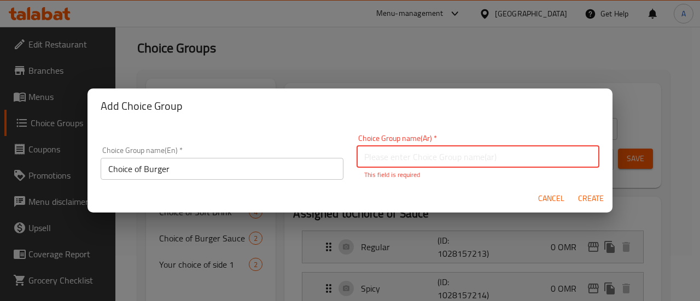
paste input "اختيار البرجر"
type input "اختيار البرجر"
click at [589, 202] on button "Create" at bounding box center [590, 199] width 35 height 20
type input "Choice of Burger"
type input "اختيار البرجر"
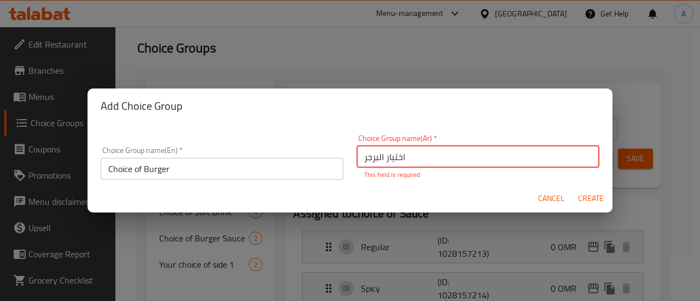
type input "0"
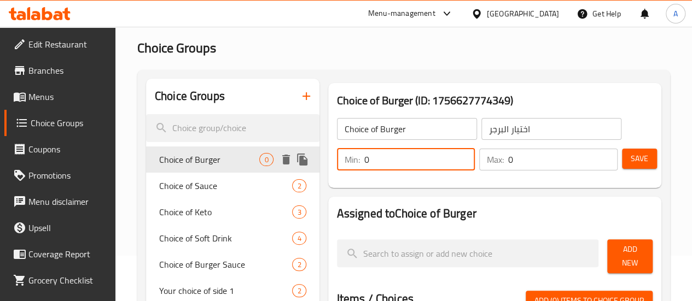
drag, startPoint x: 398, startPoint y: 160, endPoint x: 222, endPoint y: 153, distance: 175.8
type input "1"
drag, startPoint x: 535, startPoint y: 159, endPoint x: 357, endPoint y: 144, distance: 179.0
click at [333, 145] on div "Min: 1 ​ Max: 0 ​" at bounding box center [477, 159] width 289 height 31
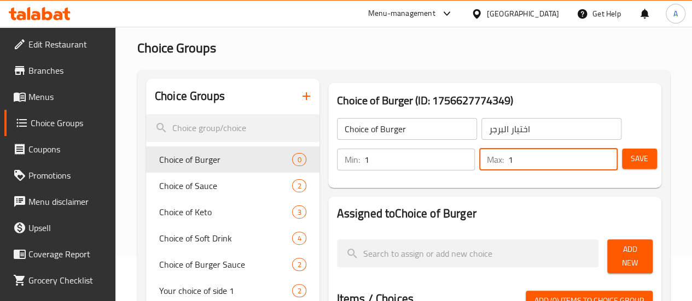
type input "1"
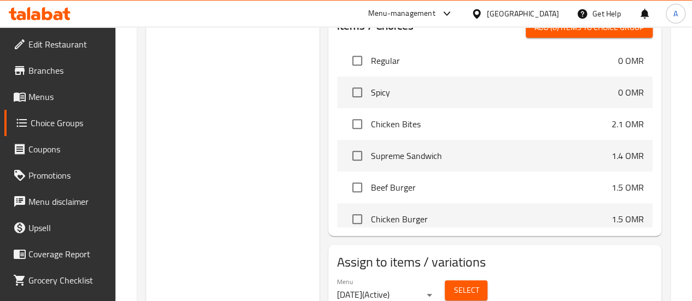
scroll to position [55, 0]
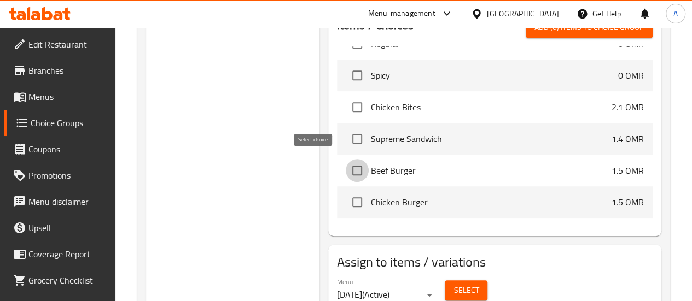
click at [346, 167] on input "checkbox" at bounding box center [357, 170] width 23 height 23
checkbox input "true"
click at [346, 191] on input "checkbox" at bounding box center [357, 202] width 23 height 23
checkbox input "true"
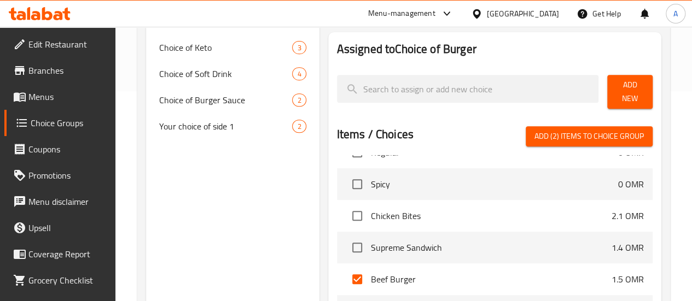
scroll to position [210, 0]
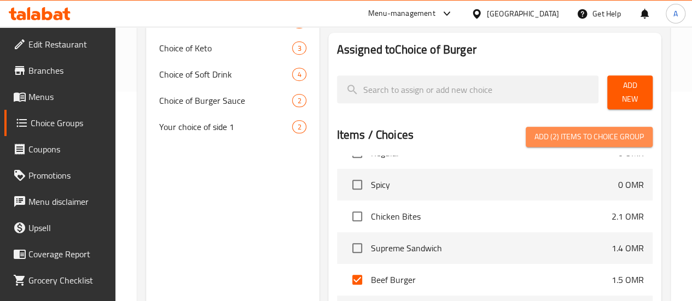
click at [624, 135] on span "Add (2) items to choice group" at bounding box center [589, 137] width 109 height 14
checkbox input "false"
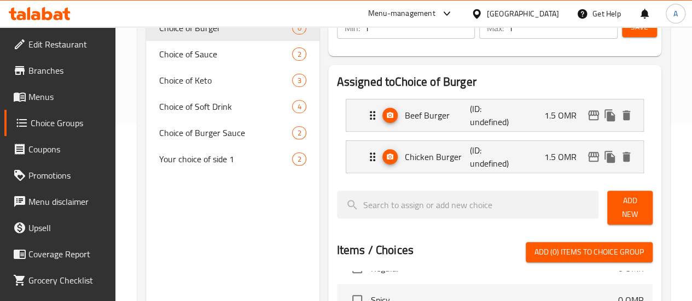
scroll to position [155, 0]
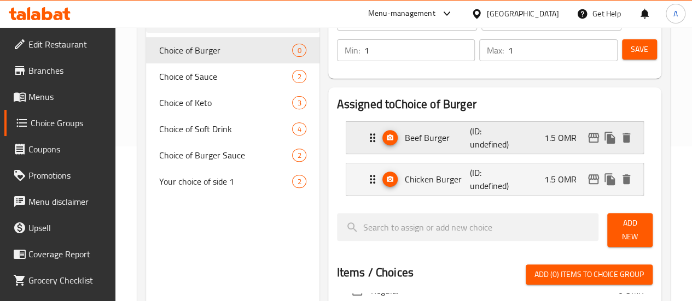
click at [522, 142] on div "Beef Burger (ID: undefined) 1.5 OMR" at bounding box center [498, 138] width 264 height 32
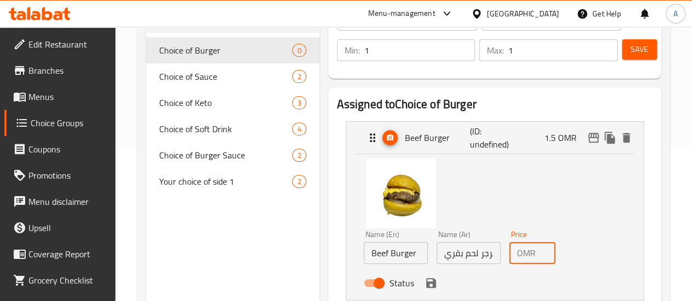
click at [540, 253] on input "1.5" at bounding box center [547, 253] width 15 height 22
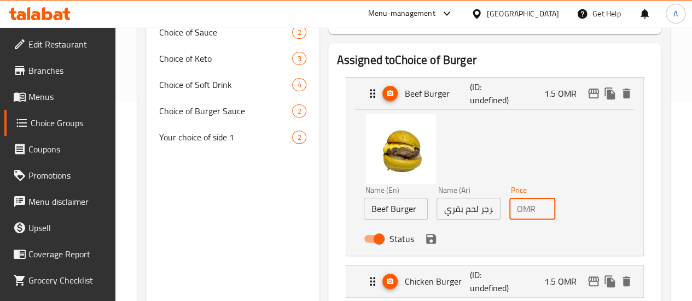
scroll to position [210, 0]
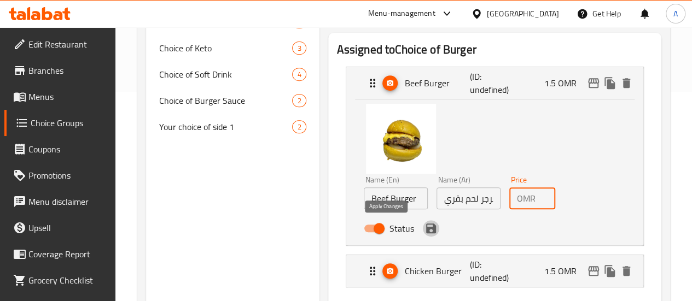
click at [426, 225] on icon "save" at bounding box center [431, 229] width 10 height 10
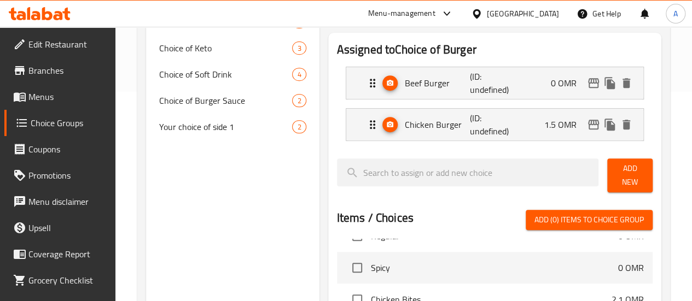
type input "0"
click at [520, 122] on div "Chicken Burger (ID: undefined) 1.5 OMR" at bounding box center [498, 125] width 264 height 32
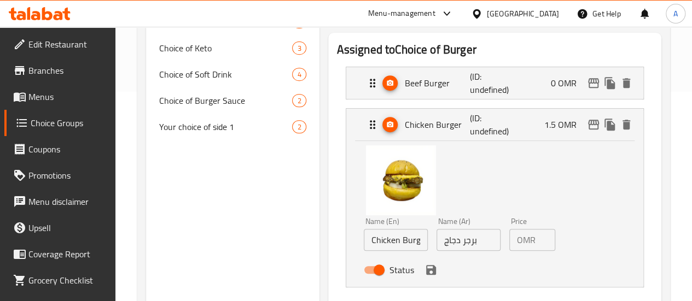
click at [540, 245] on input "1.5" at bounding box center [547, 240] width 15 height 22
click at [425, 268] on icon "save" at bounding box center [431, 270] width 13 height 13
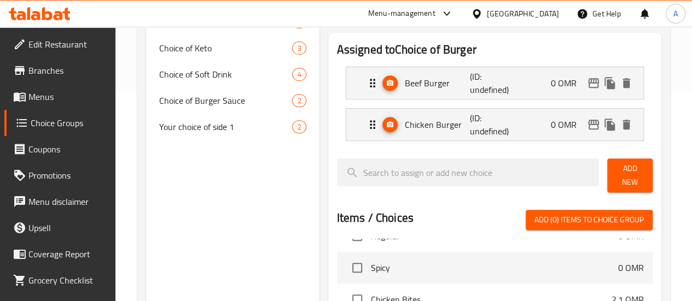
type input "0"
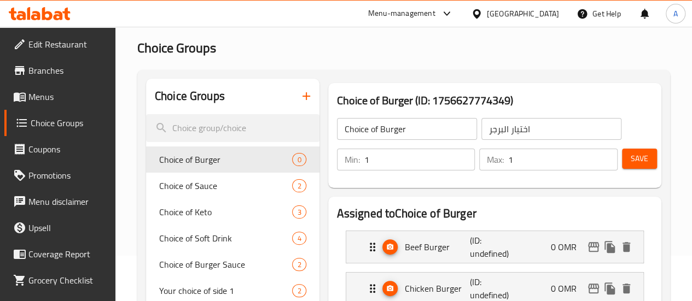
click at [631, 162] on span "Save" at bounding box center [640, 159] width 18 height 14
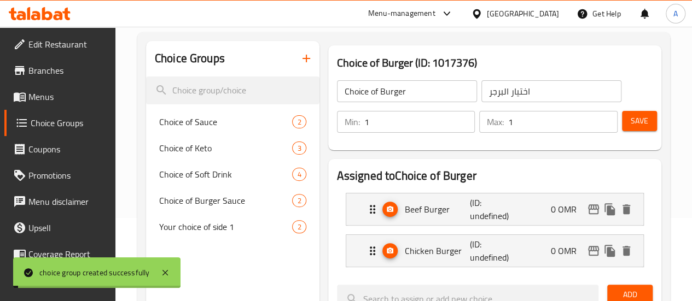
scroll to position [100, 0]
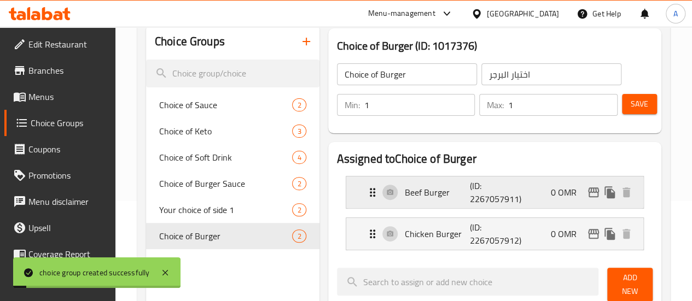
click at [592, 191] on icon "edit" at bounding box center [593, 192] width 13 height 13
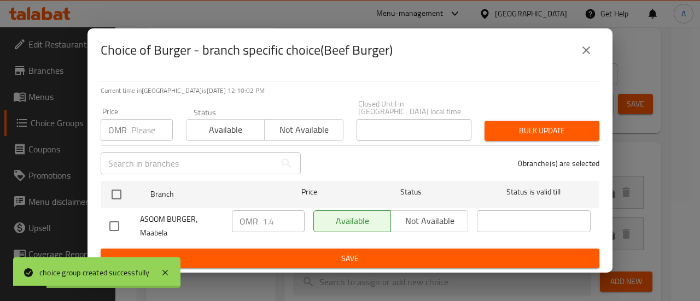
click at [133, 124] on input "number" at bounding box center [152, 130] width 42 height 22
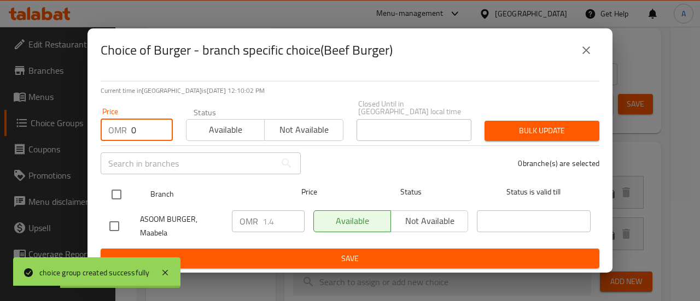
type input "0"
drag, startPoint x: 125, startPoint y: 184, endPoint x: 114, endPoint y: 190, distance: 12.2
click at [118, 189] on input "checkbox" at bounding box center [116, 194] width 23 height 23
checkbox input "true"
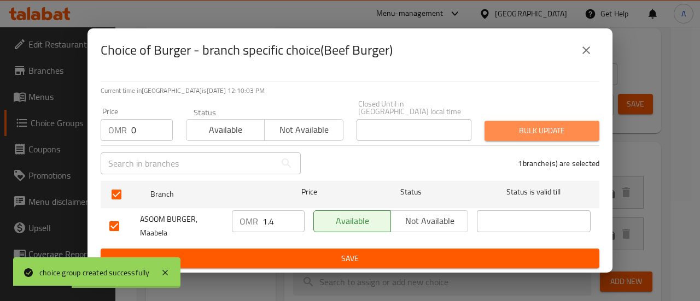
click at [506, 127] on span "Bulk update" at bounding box center [542, 131] width 97 height 14
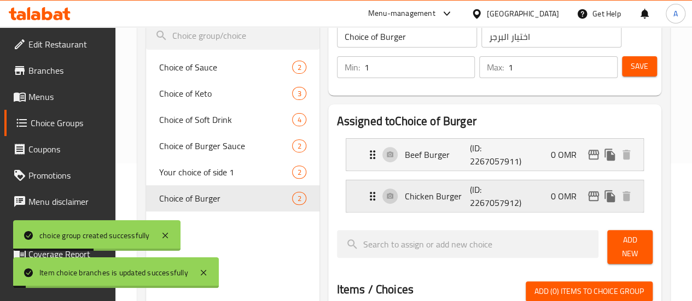
scroll to position [155, 0]
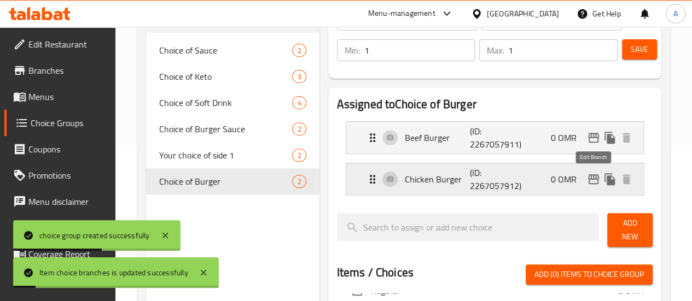
click at [598, 178] on icon "edit" at bounding box center [593, 180] width 11 height 10
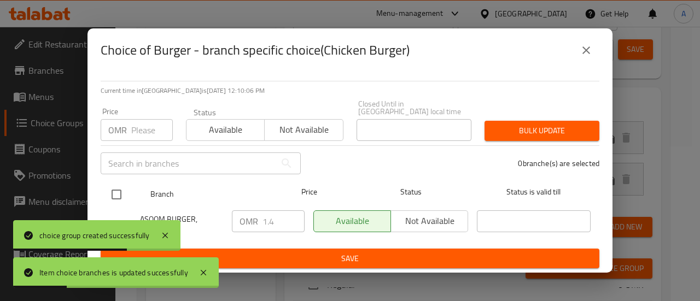
drag, startPoint x: 118, startPoint y: 194, endPoint x: 128, endPoint y: 185, distance: 13.2
click at [119, 194] on input "checkbox" at bounding box center [116, 194] width 23 height 23
checkbox input "true"
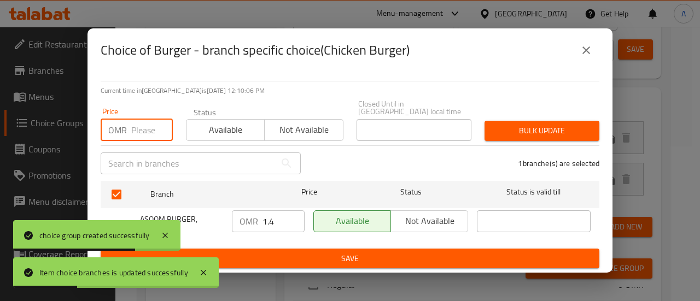
click at [146, 119] on input "number" at bounding box center [152, 130] width 42 height 22
type input "0"
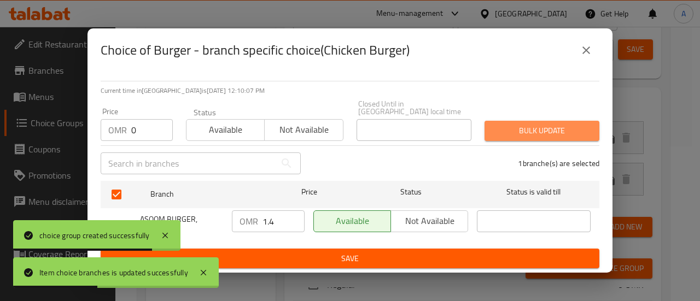
click at [538, 129] on span "Bulk update" at bounding box center [542, 131] width 97 height 14
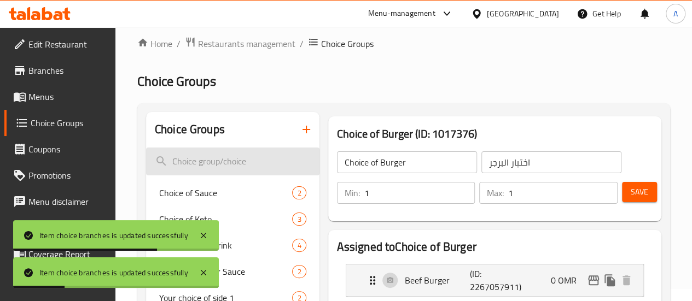
scroll to position [0, 0]
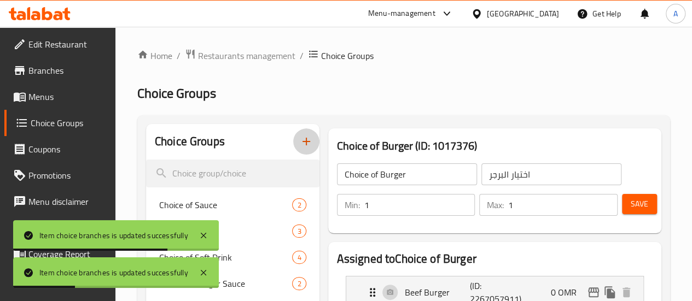
click at [300, 136] on icon "button" at bounding box center [306, 141] width 13 height 13
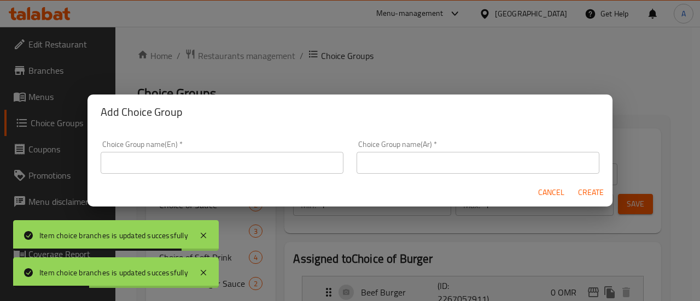
click at [315, 167] on input "text" at bounding box center [222, 163] width 243 height 22
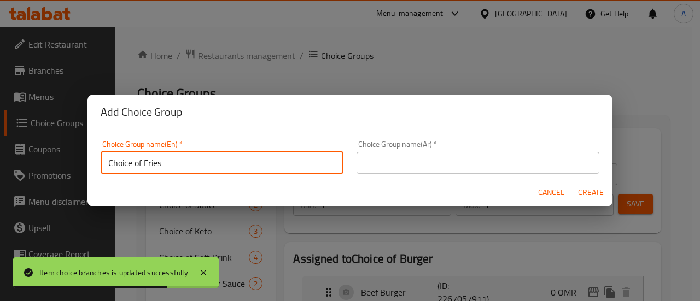
type input "Choice of Fries"
click at [175, 162] on input "Choice of Fries" at bounding box center [222, 163] width 243 height 22
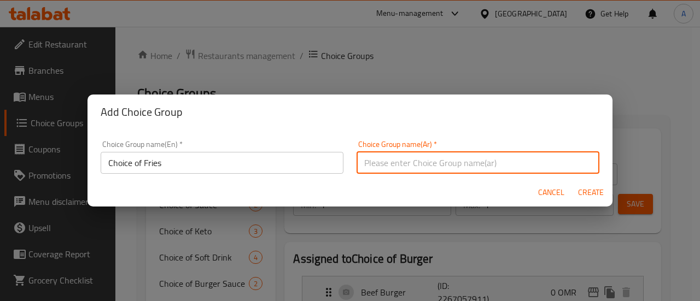
drag, startPoint x: 460, startPoint y: 170, endPoint x: 502, endPoint y: 172, distance: 42.2
click at [460, 170] on input "text" at bounding box center [478, 163] width 243 height 22
paste input "اختيار البطاطس المقلية"
type input "اختيار البطاطس المقلية"
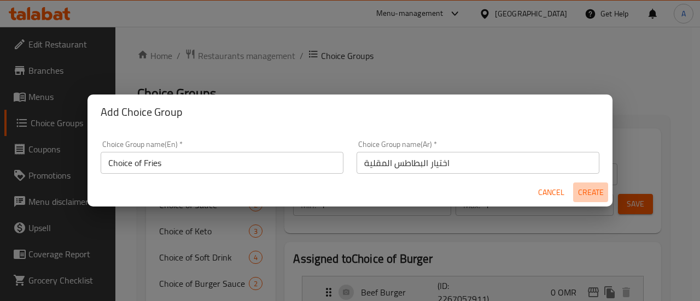
click at [595, 191] on span "Create" at bounding box center [591, 193] width 26 height 14
type input "Choice of Fries"
type input "اختيار البطاطس المقلية"
type input "0"
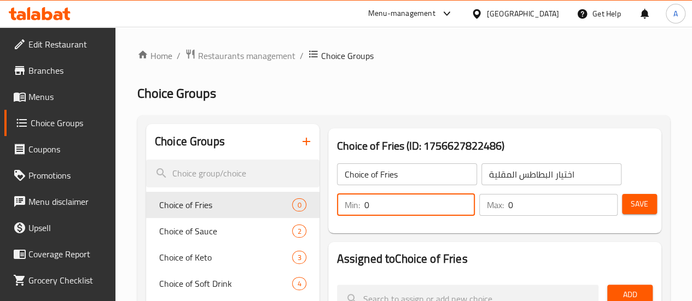
drag, startPoint x: 393, startPoint y: 210, endPoint x: 334, endPoint y: 199, distance: 60.1
click at [364, 199] on input "0" at bounding box center [419, 205] width 111 height 22
click at [337, 211] on div "Min: 01 ​" at bounding box center [406, 205] width 138 height 22
type input "1"
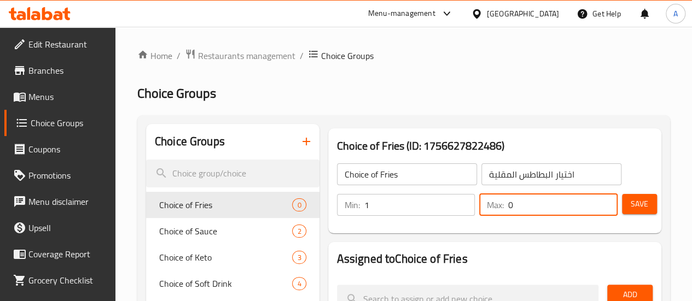
drag, startPoint x: 523, startPoint y: 216, endPoint x: 443, endPoint y: 208, distance: 80.2
click at [443, 208] on div "Min: 1 ​ Max: 0 ​" at bounding box center [477, 205] width 289 height 31
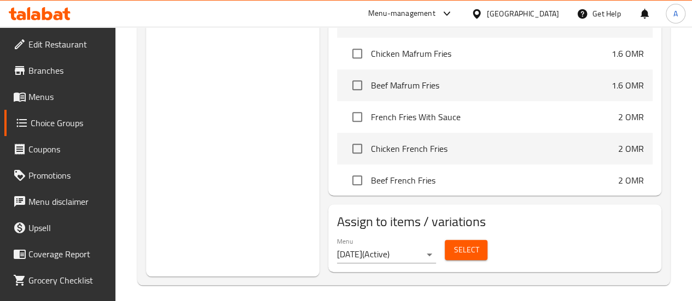
scroll to position [821, 0]
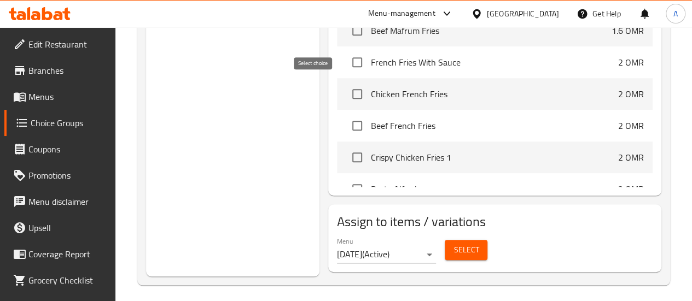
type input "1"
click at [346, 89] on input "checkbox" at bounding box center [357, 94] width 23 height 23
checkbox input "true"
click at [346, 114] on input "checkbox" at bounding box center [357, 125] width 23 height 23
checkbox input "true"
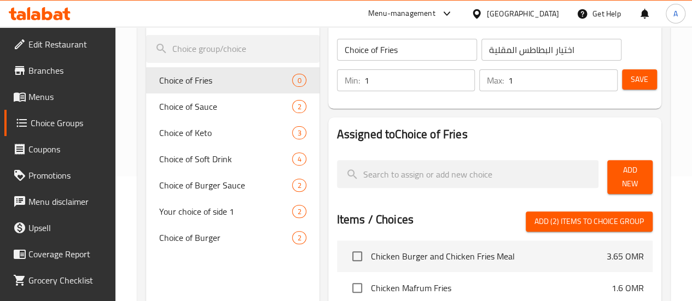
scroll to position [86, 0]
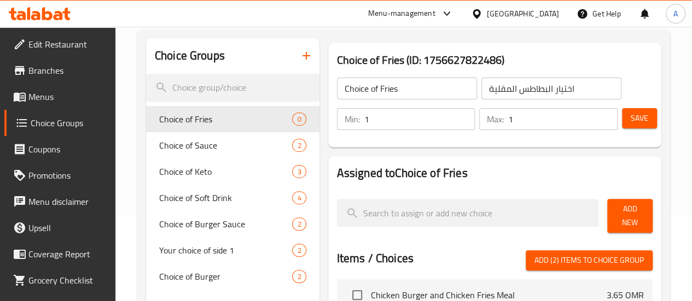
click at [607, 256] on span "Add (2) items to choice group" at bounding box center [589, 261] width 109 height 14
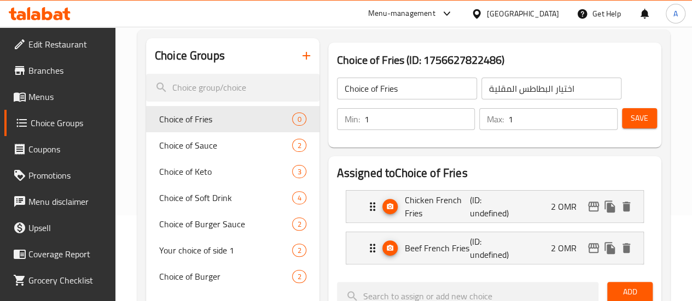
checkbox input "false"
click at [542, 208] on div "Chicken French Fries (ID: undefined) 2 OMR" at bounding box center [498, 207] width 264 height 32
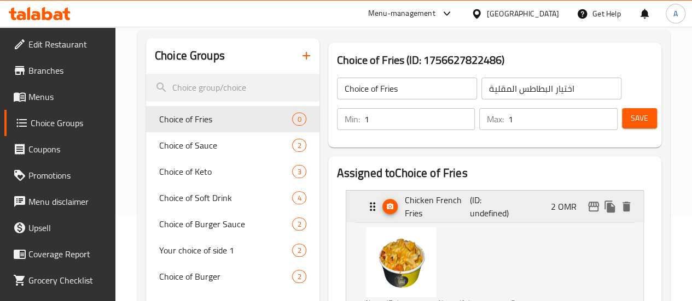
scroll to position [195, 0]
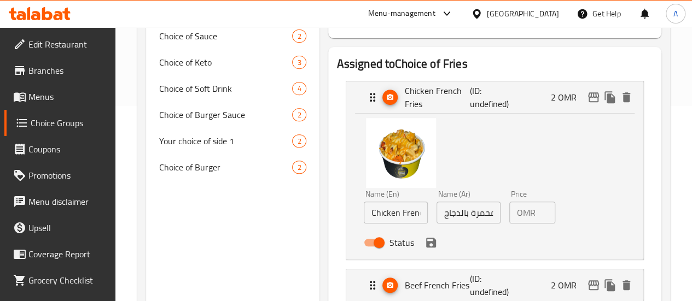
click at [540, 211] on input "2" at bounding box center [547, 213] width 15 height 22
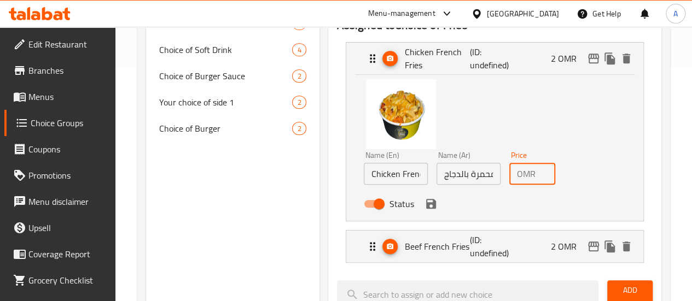
scroll to position [250, 0]
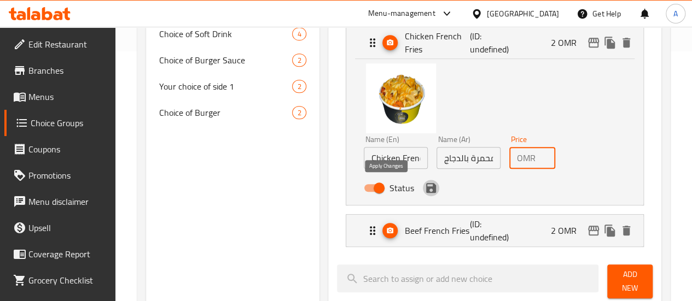
drag, startPoint x: 390, startPoint y: 187, endPoint x: 414, endPoint y: 202, distance: 28.5
click at [426, 187] on icon "save" at bounding box center [431, 188] width 10 height 10
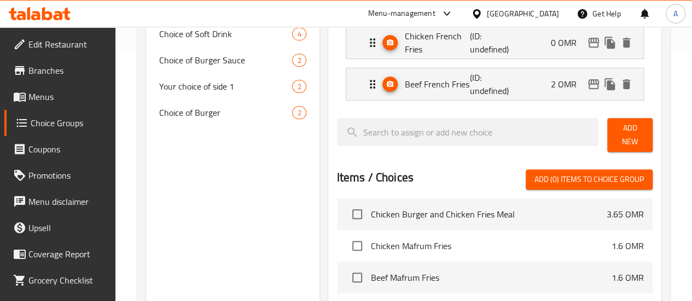
type input "0"
drag, startPoint x: 483, startPoint y: 79, endPoint x: 486, endPoint y: 85, distance: 7.1
click at [483, 78] on p "(ID: undefined)" at bounding box center [492, 84] width 44 height 26
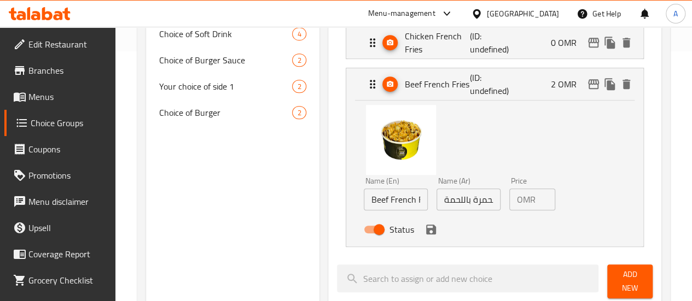
click at [540, 200] on input "2" at bounding box center [547, 200] width 15 height 22
click at [425, 231] on icon "save" at bounding box center [431, 229] width 13 height 13
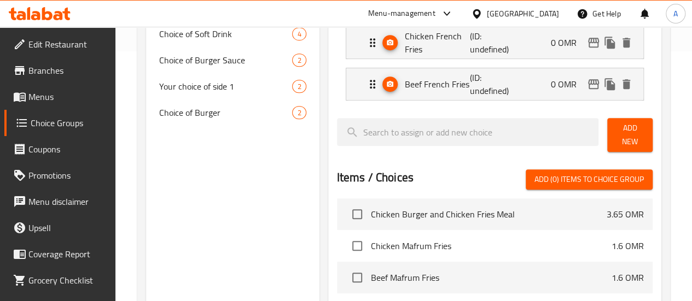
type input "0"
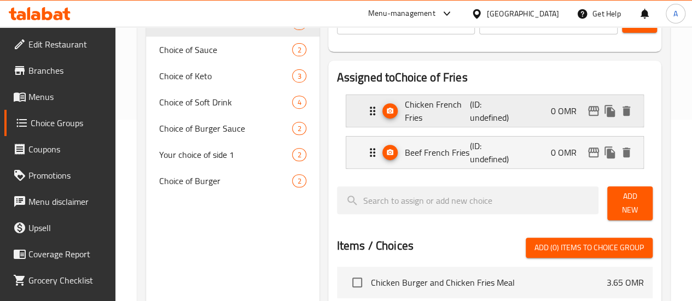
scroll to position [141, 0]
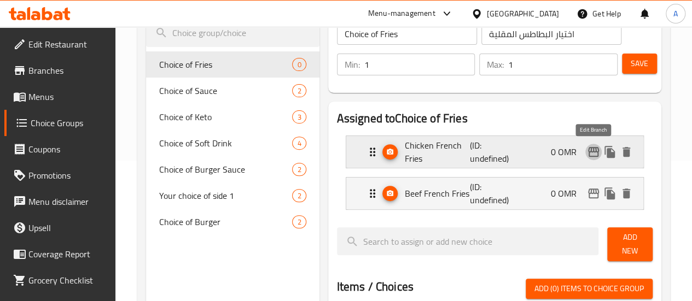
click at [593, 151] on icon "edit" at bounding box center [593, 152] width 11 height 10
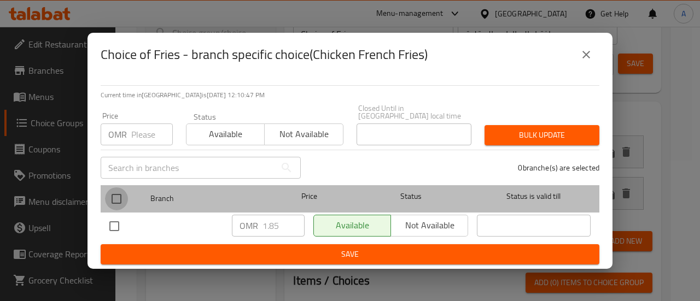
click at [122, 193] on input "checkbox" at bounding box center [116, 199] width 23 height 23
checkbox input "true"
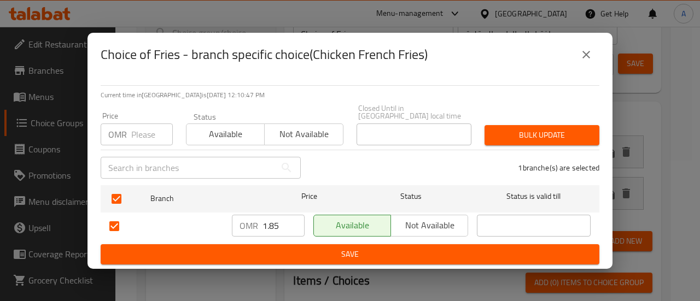
click at [144, 124] on input "number" at bounding box center [152, 135] width 42 height 22
type input "0"
click at [564, 136] on span "Bulk update" at bounding box center [542, 136] width 97 height 14
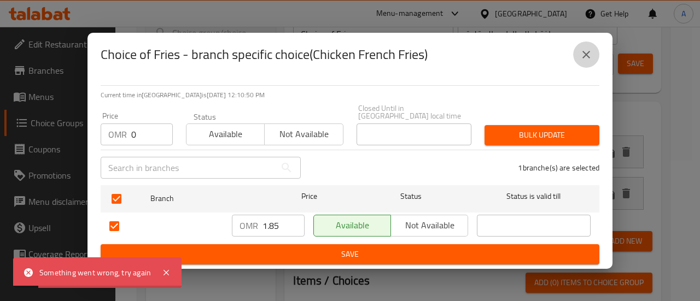
click at [591, 53] on icon "close" at bounding box center [586, 54] width 13 height 13
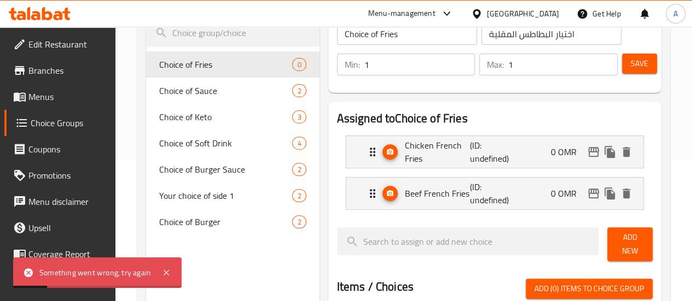
click at [638, 65] on span "Save" at bounding box center [640, 64] width 18 height 14
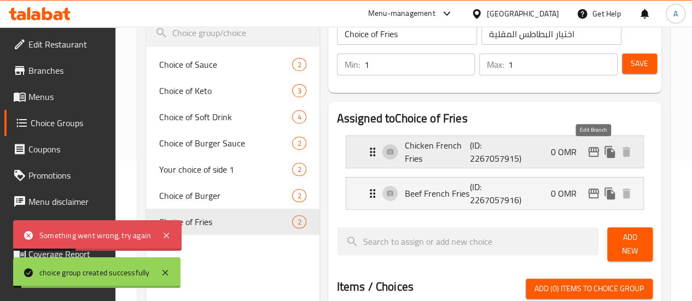
click at [593, 154] on icon "edit" at bounding box center [593, 152] width 13 height 13
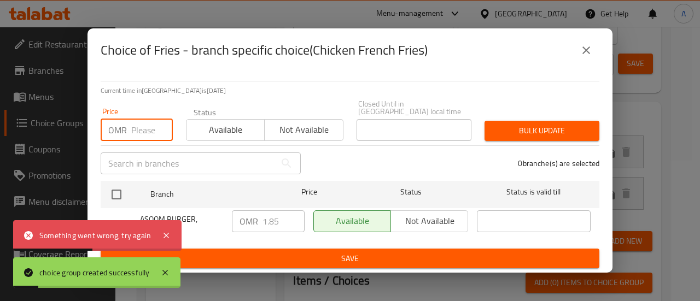
drag, startPoint x: 140, startPoint y: 115, endPoint x: 148, endPoint y: 121, distance: 9.4
click at [141, 119] on input "number" at bounding box center [152, 130] width 42 height 22
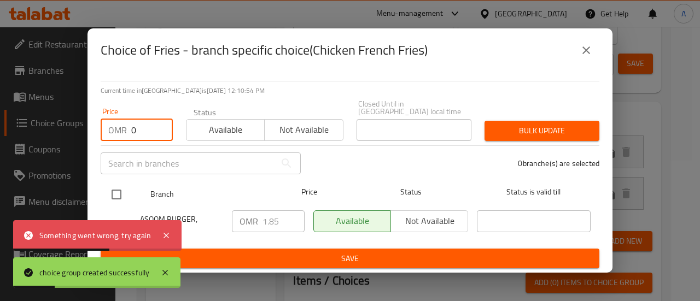
type input "0"
drag, startPoint x: 131, startPoint y: 187, endPoint x: 166, endPoint y: 185, distance: 35.1
click at [131, 187] on div at bounding box center [125, 195] width 41 height 32
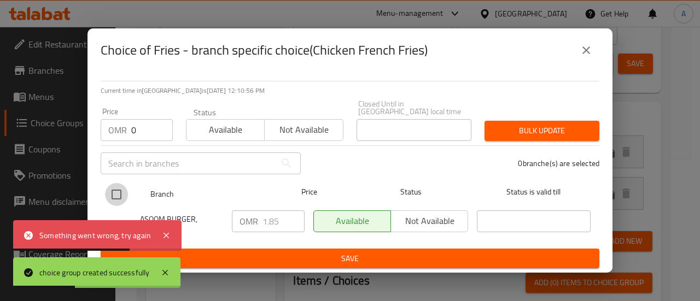
click at [123, 191] on input "checkbox" at bounding box center [116, 194] width 23 height 23
checkbox input "true"
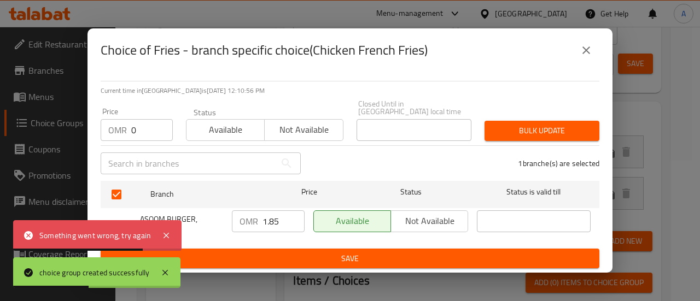
click at [520, 124] on span "Bulk update" at bounding box center [542, 131] width 97 height 14
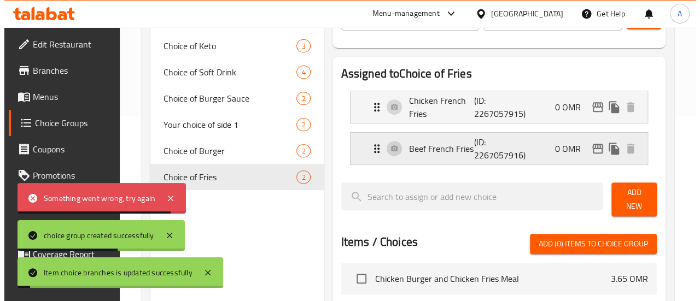
scroll to position [195, 0]
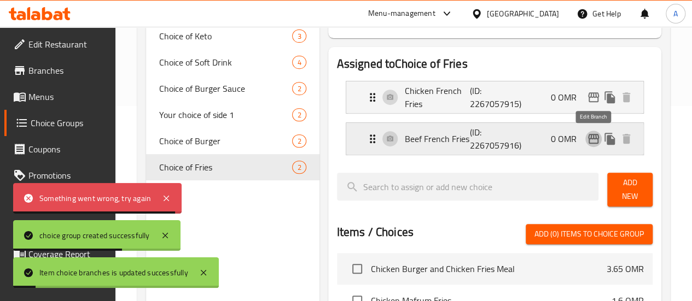
click at [594, 143] on icon "edit" at bounding box center [593, 139] width 11 height 10
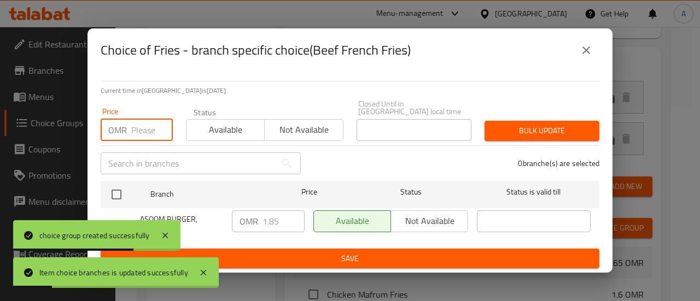
click at [137, 121] on input "number" at bounding box center [152, 130] width 42 height 22
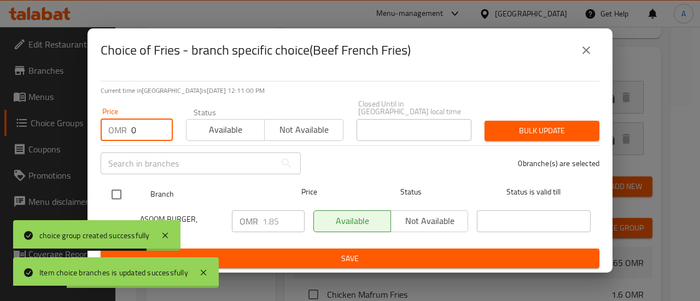
type input "0"
click at [116, 190] on input "checkbox" at bounding box center [116, 194] width 23 height 23
checkbox input "true"
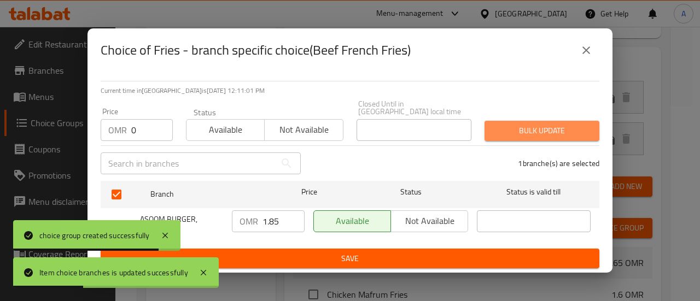
click at [563, 135] on button "Bulk update" at bounding box center [542, 131] width 115 height 20
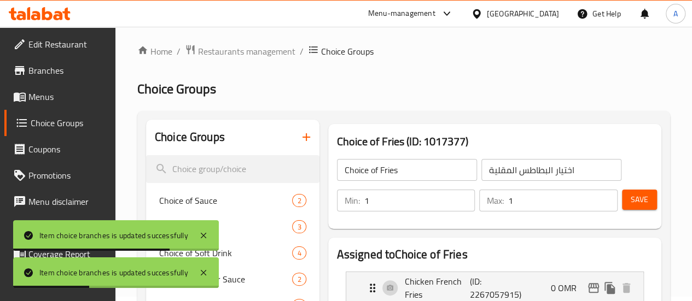
scroll to position [0, 0]
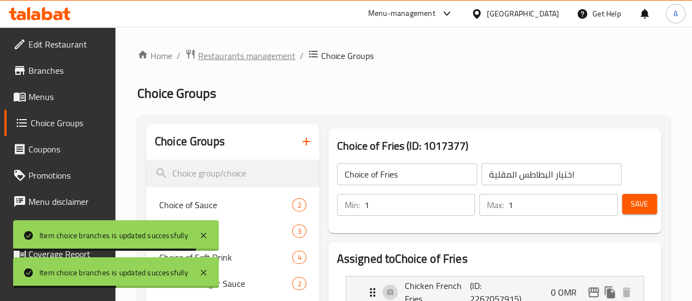
click at [290, 55] on span "Restaurants management" at bounding box center [246, 55] width 97 height 13
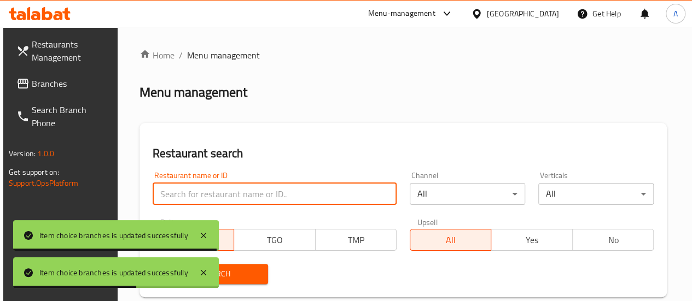
click at [202, 197] on input "search" at bounding box center [275, 194] width 244 height 22
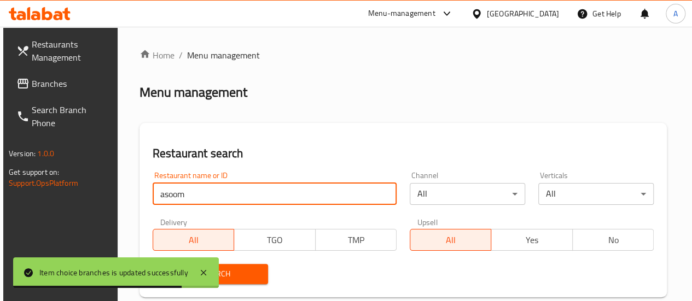
type input "asoom burger"
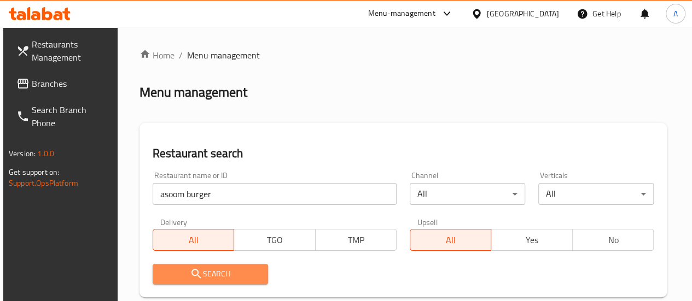
click at [246, 278] on span "Search" at bounding box center [210, 275] width 98 height 14
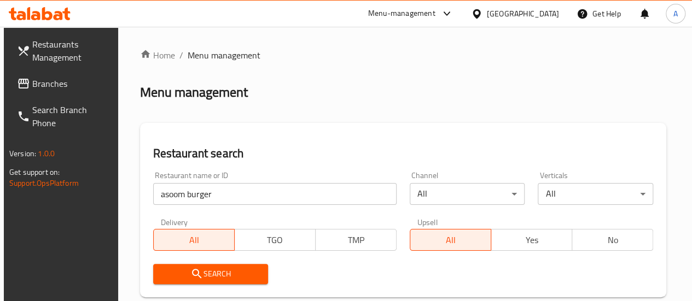
click at [225, 269] on span "Search" at bounding box center [211, 275] width 98 height 14
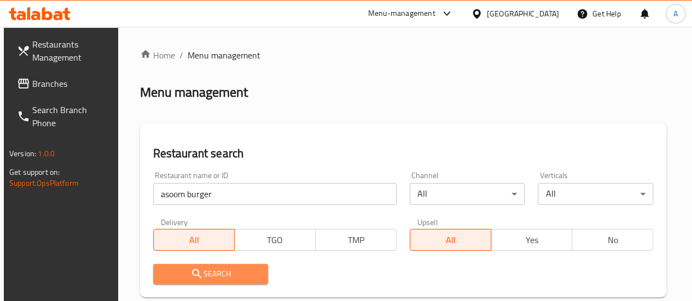
click at [242, 270] on span "Search" at bounding box center [211, 275] width 98 height 14
click at [229, 278] on span "Search" at bounding box center [211, 275] width 98 height 14
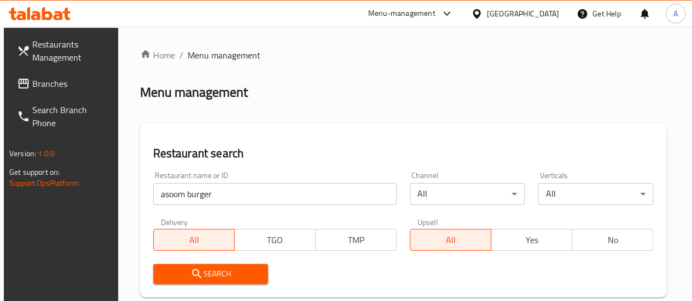
click at [229, 278] on span "Search" at bounding box center [211, 275] width 98 height 14
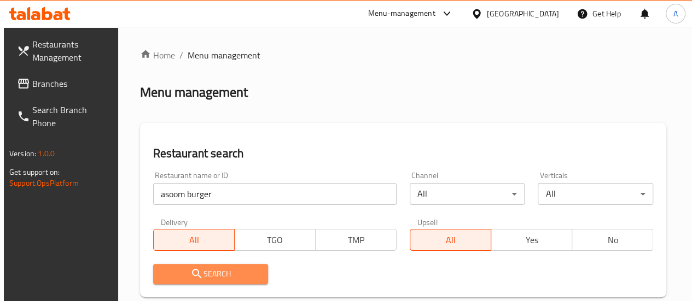
click at [229, 275] on span "Search" at bounding box center [211, 275] width 98 height 14
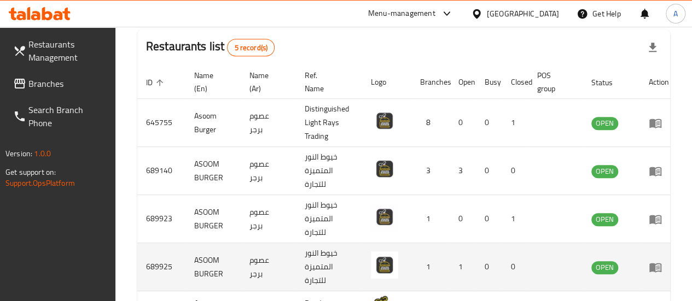
scroll to position [328, 0]
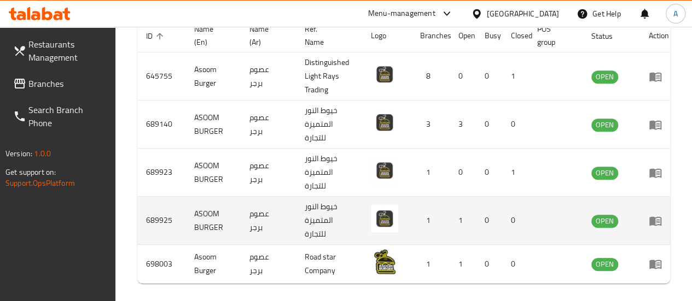
click at [160, 222] on td "689925" at bounding box center [161, 221] width 48 height 48
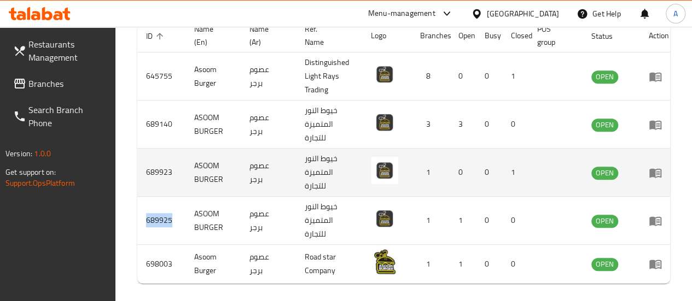
copy td "689925"
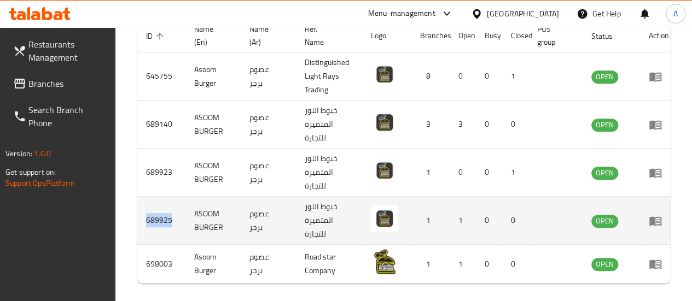
click at [660, 218] on icon "enhanced table" at bounding box center [655, 221] width 12 height 9
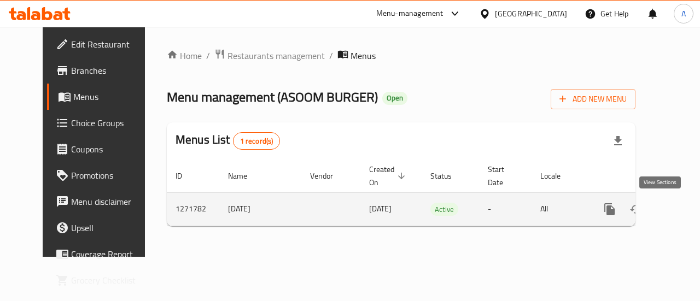
click at [684, 205] on icon "enhanced table" at bounding box center [689, 210] width 10 height 10
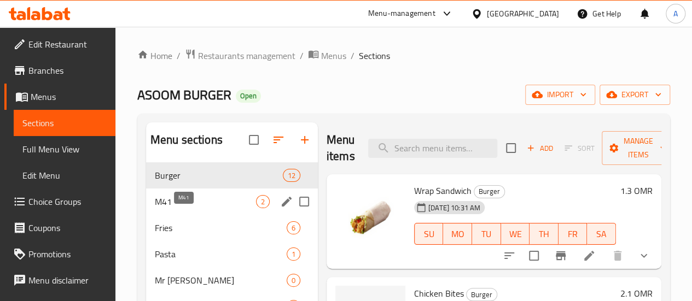
click at [163, 208] on span "M41" at bounding box center [205, 201] width 101 height 13
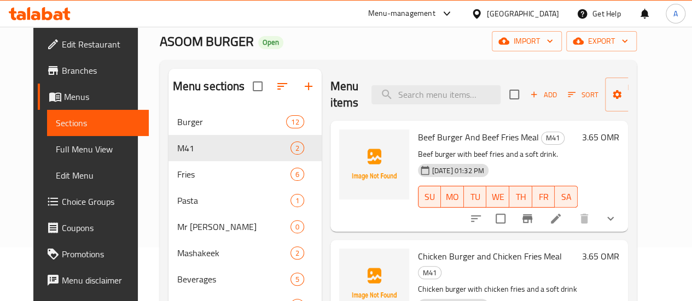
scroll to position [109, 0]
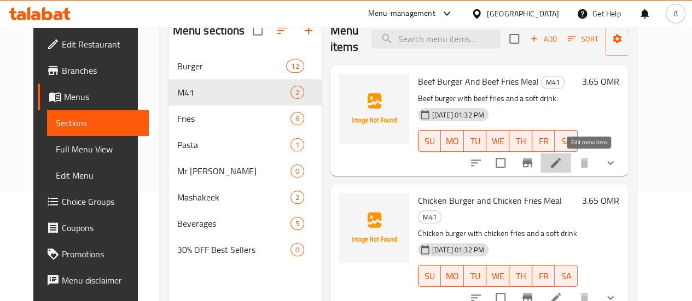
click at [561, 161] on icon at bounding box center [556, 163] width 10 height 10
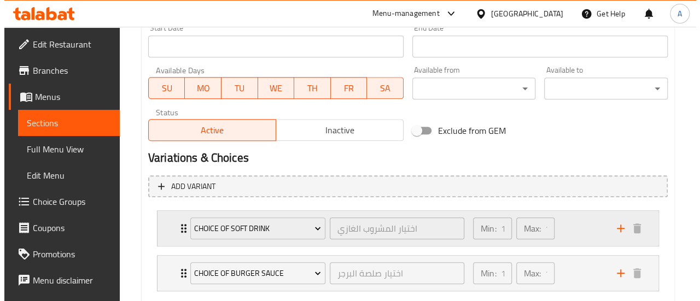
scroll to position [533, 0]
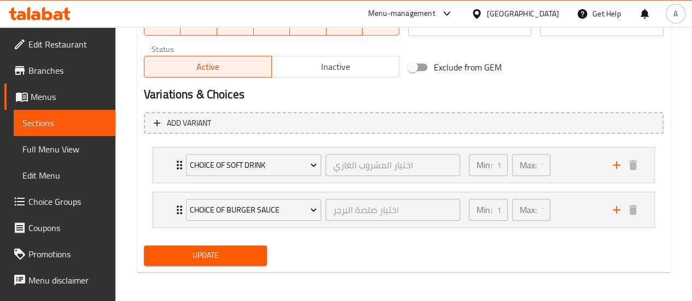
click at [200, 260] on span "Update" at bounding box center [206, 256] width 106 height 14
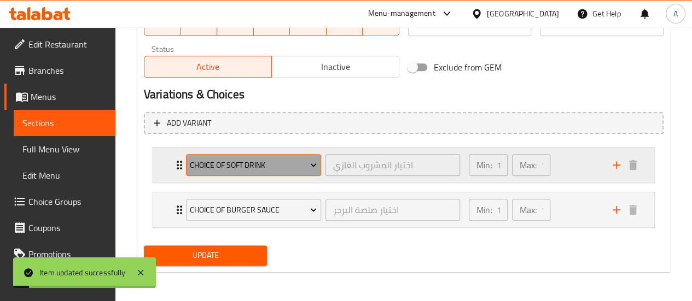
click at [253, 171] on button "Choice of Soft Drink" at bounding box center [253, 165] width 135 height 22
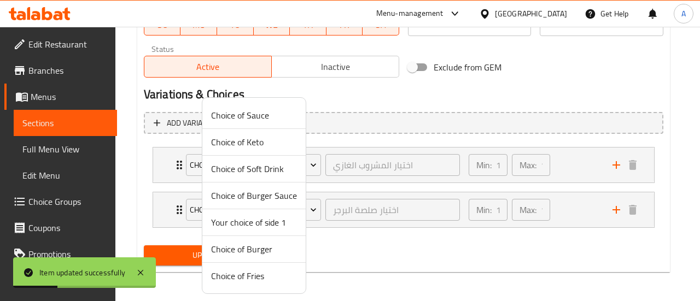
click at [245, 252] on span "Choice of Burger" at bounding box center [254, 249] width 86 height 13
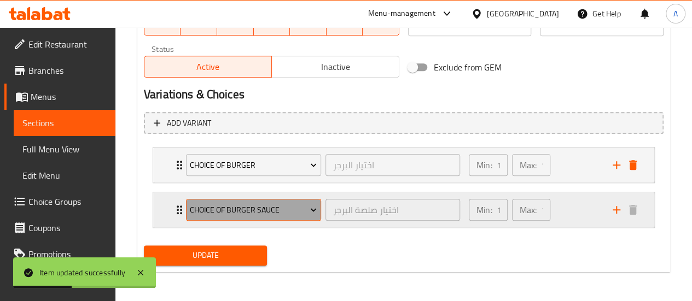
click at [239, 207] on span "Choice of Burger Sauce" at bounding box center [253, 211] width 127 height 14
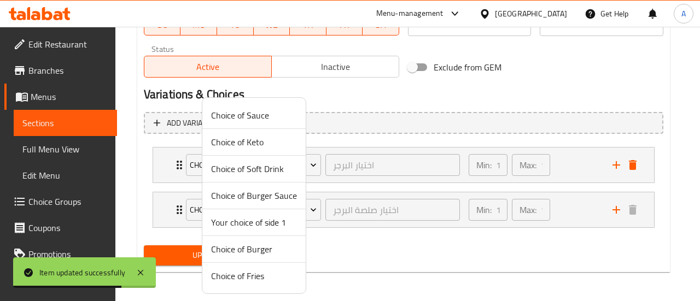
click at [246, 277] on span "Choice of Fries" at bounding box center [254, 276] width 86 height 13
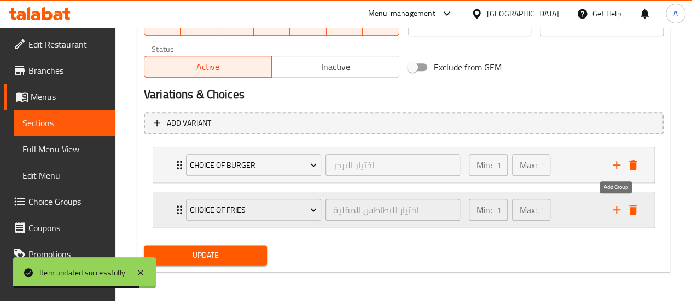
click at [614, 207] on icon "add" at bounding box center [616, 210] width 13 height 13
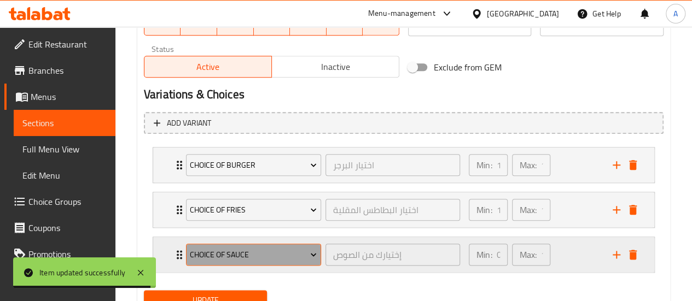
click at [270, 256] on span "Choice of Sauce" at bounding box center [253, 255] width 127 height 14
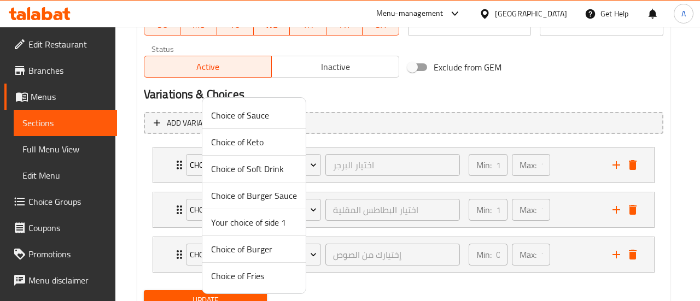
click at [254, 196] on span "Choice of Burger Sauce" at bounding box center [254, 195] width 86 height 13
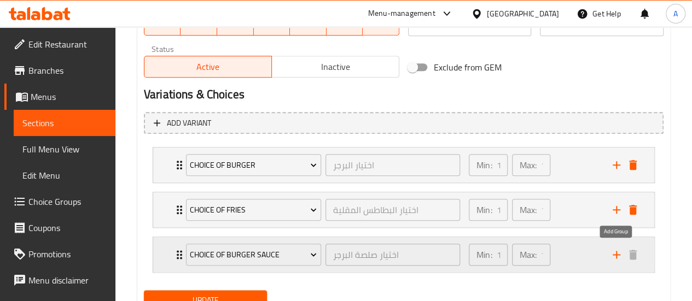
click at [620, 254] on icon "add" at bounding box center [616, 254] width 13 height 13
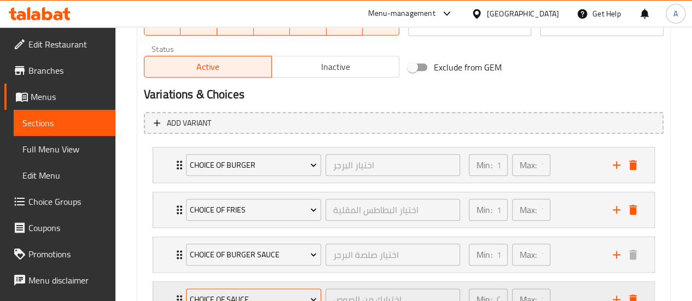
click at [225, 293] on span "Choice of Sauce" at bounding box center [253, 300] width 127 height 14
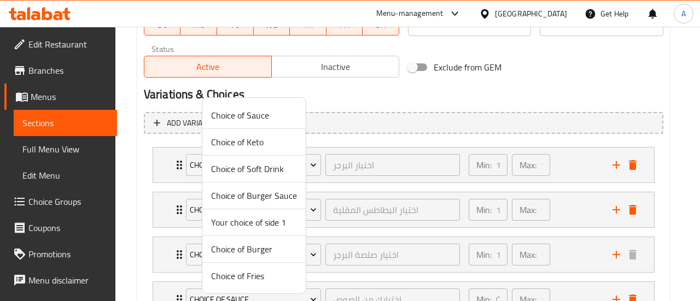
click at [259, 167] on span "Choice of Soft Drink" at bounding box center [254, 168] width 86 height 13
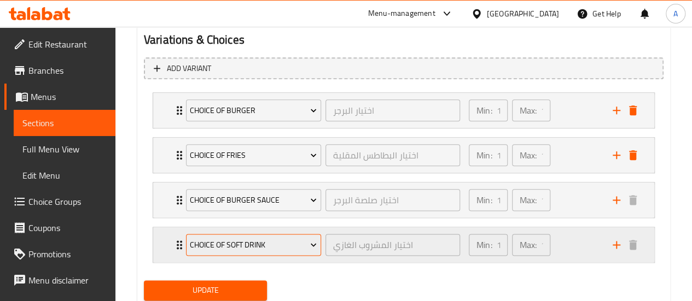
scroll to position [622, 0]
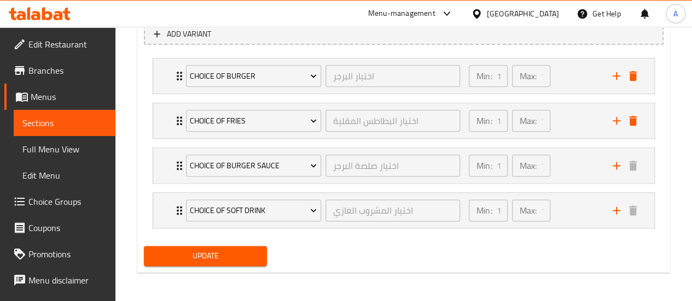
click at [224, 252] on span "Update" at bounding box center [206, 256] width 106 height 14
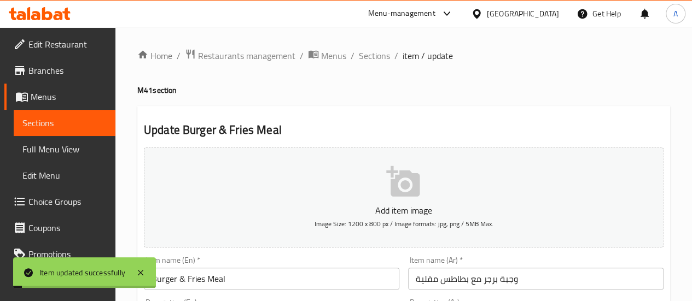
scroll to position [0, 0]
click at [416, 196] on icon "button" at bounding box center [402, 181] width 33 height 31
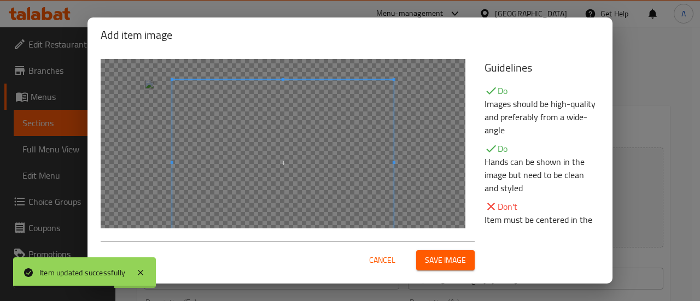
click at [429, 254] on span "Save image" at bounding box center [445, 261] width 41 height 14
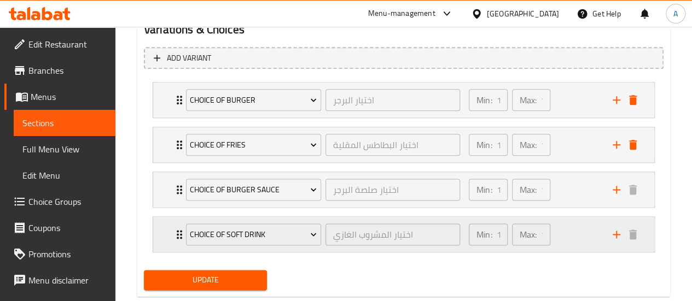
scroll to position [638, 0]
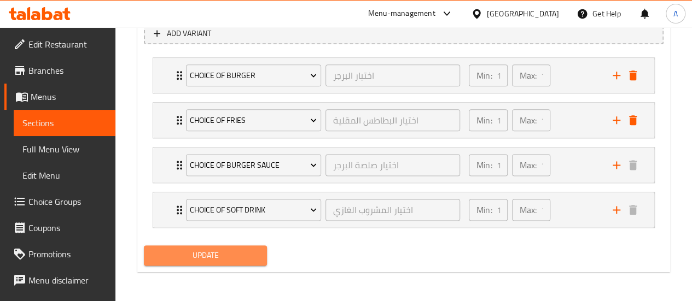
click at [229, 256] on span "Update" at bounding box center [206, 256] width 106 height 14
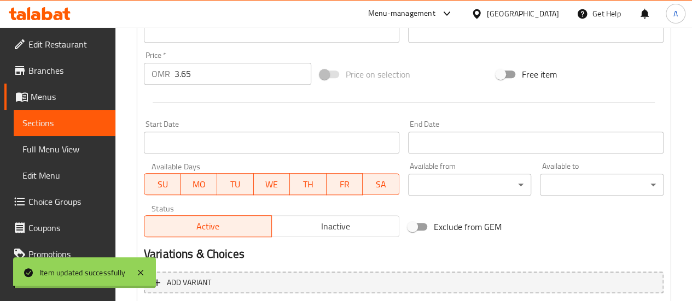
scroll to position [310, 0]
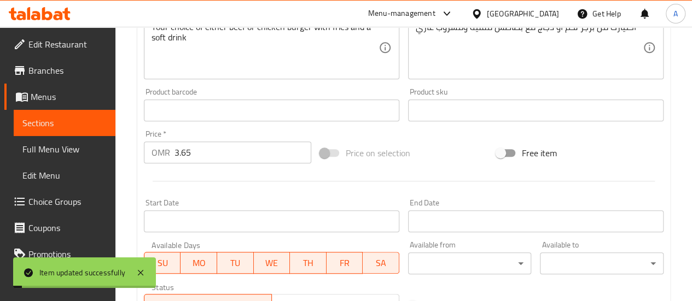
click at [47, 106] on link "Menus" at bounding box center [59, 97] width 111 height 26
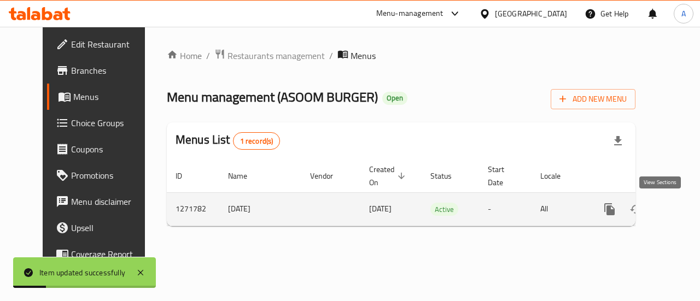
click at [682, 208] on icon "enhanced table" at bounding box center [688, 209] width 13 height 13
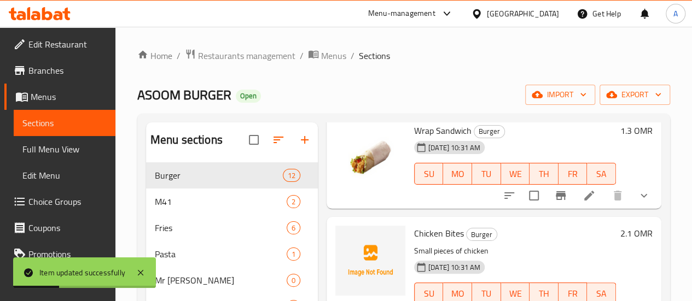
scroll to position [109, 0]
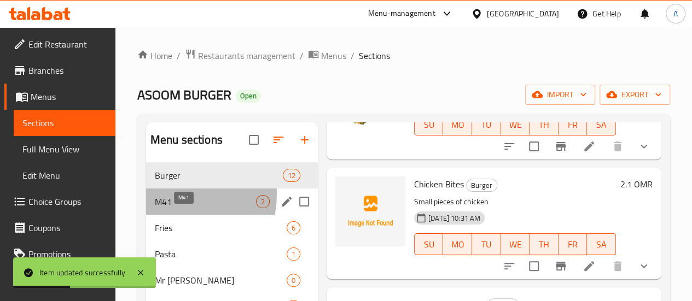
click at [167, 208] on span "M41" at bounding box center [205, 201] width 101 height 13
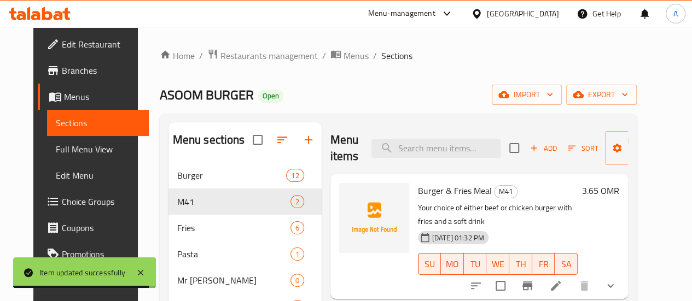
click at [345, 55] on ol "Home / Restaurants management / Menus / Sections" at bounding box center [398, 56] width 477 height 14
click at [344, 59] on span "Menus" at bounding box center [356, 55] width 25 height 13
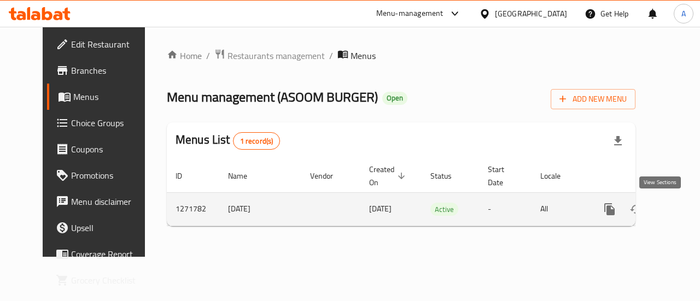
click at [682, 215] on icon "enhanced table" at bounding box center [688, 209] width 13 height 13
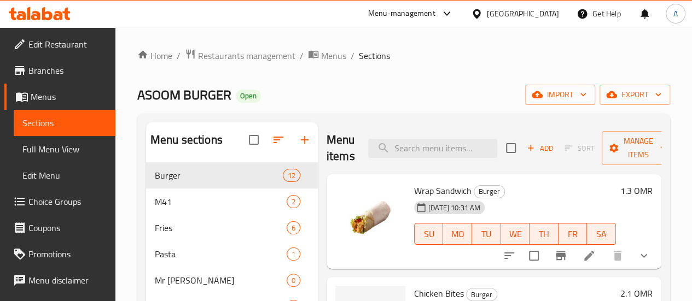
scroll to position [164, 0]
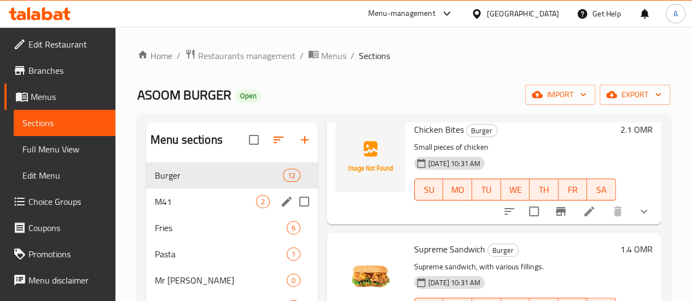
click at [158, 208] on span "M41" at bounding box center [205, 201] width 101 height 13
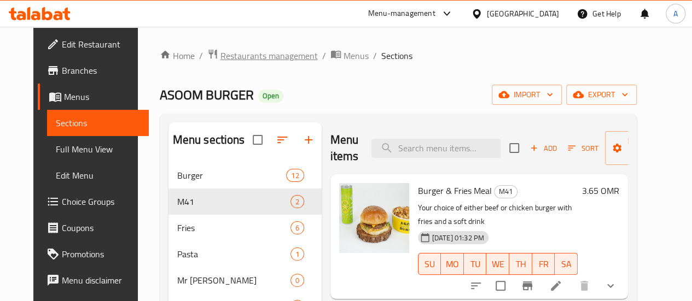
click at [263, 54] on span "Restaurants management" at bounding box center [268, 55] width 97 height 13
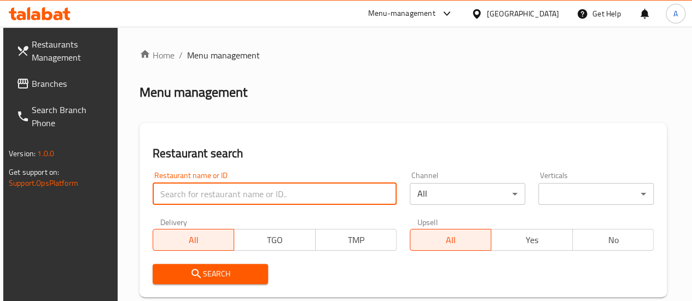
click at [228, 198] on input "search" at bounding box center [275, 194] width 244 height 22
type input "crunchy chicken"
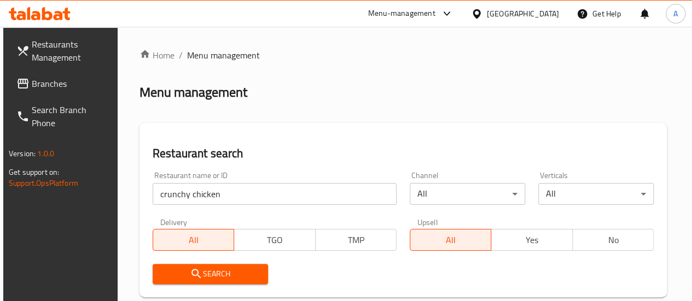
click at [186, 274] on span "Search" at bounding box center [210, 275] width 98 height 14
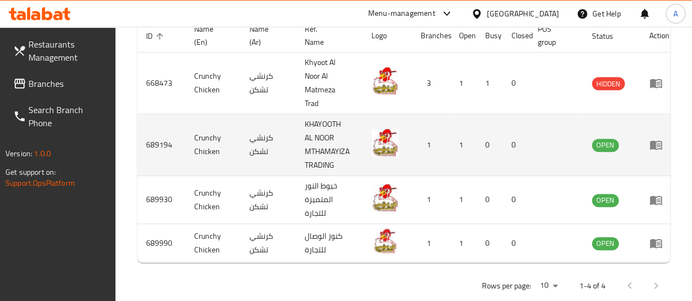
scroll to position [0, 9]
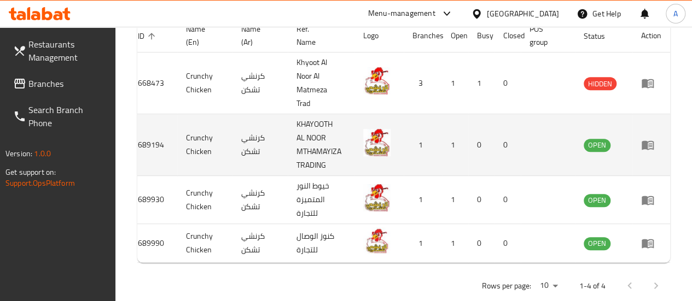
drag, startPoint x: 480, startPoint y: 157, endPoint x: 537, endPoint y: 150, distance: 57.3
click at [657, 149] on link "enhanced table" at bounding box center [651, 144] width 20 height 13
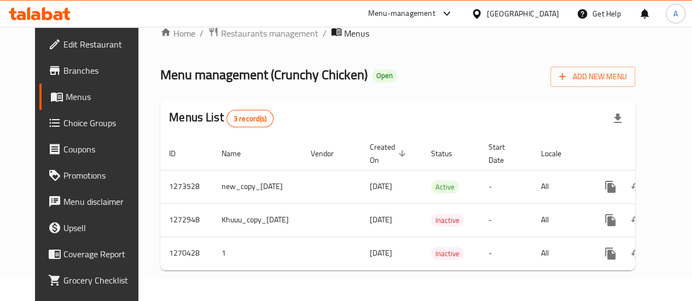
scroll to position [0, 36]
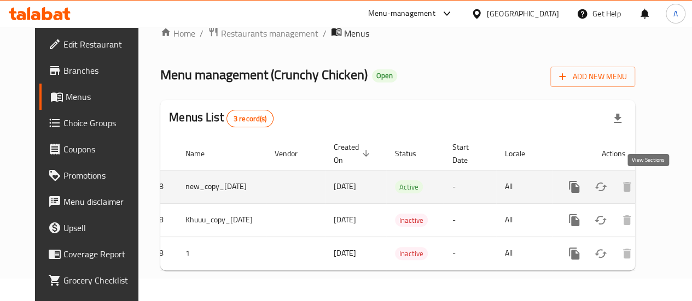
click at [640, 176] on link "enhanced table" at bounding box center [653, 187] width 26 height 26
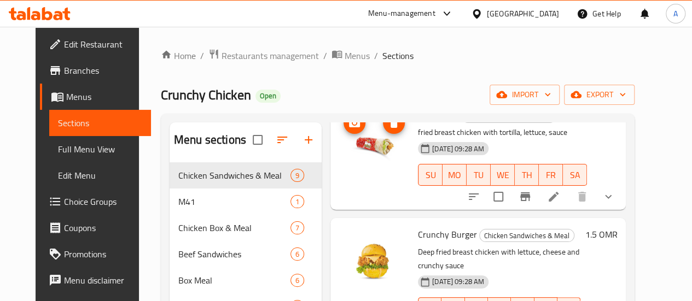
scroll to position [109, 0]
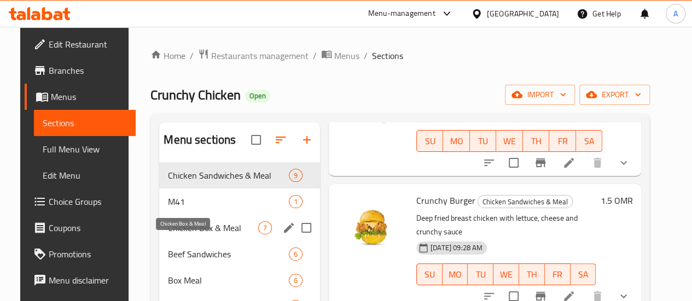
click at [181, 215] on div "M41 1" at bounding box center [239, 202] width 161 height 26
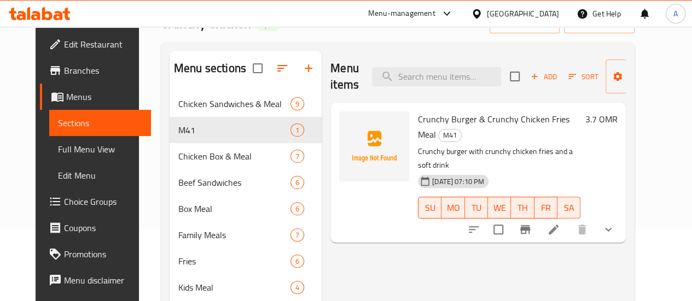
scroll to position [109, 0]
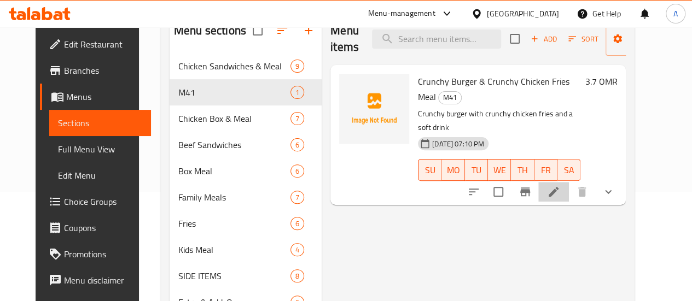
click at [569, 182] on li at bounding box center [553, 192] width 31 height 20
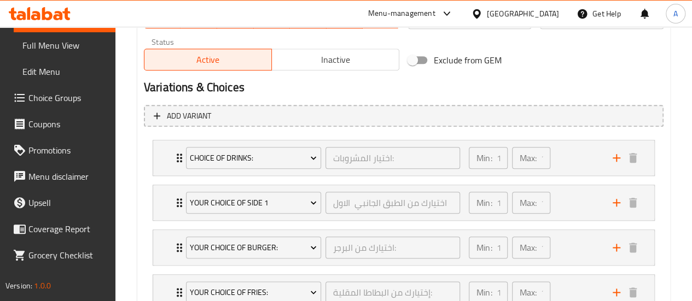
scroll to position [622, 0]
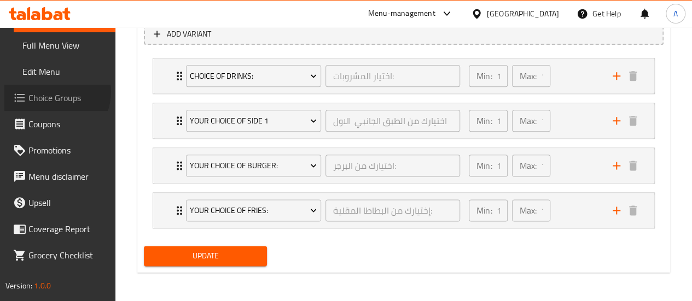
click at [54, 91] on span "Choice Groups" at bounding box center [67, 97] width 78 height 13
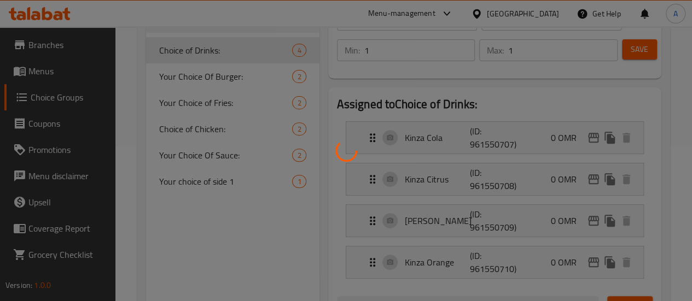
scroll to position [25, 0]
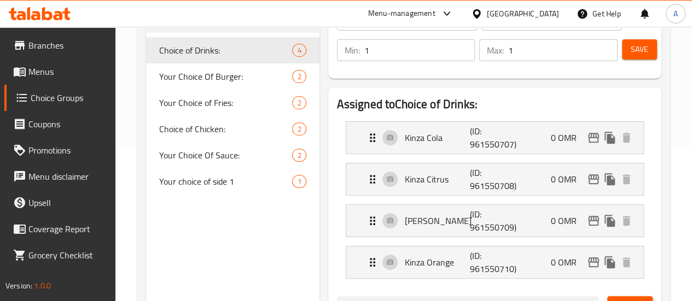
click at [211, 79] on span "Your Choice Of Burger:" at bounding box center [225, 76] width 133 height 13
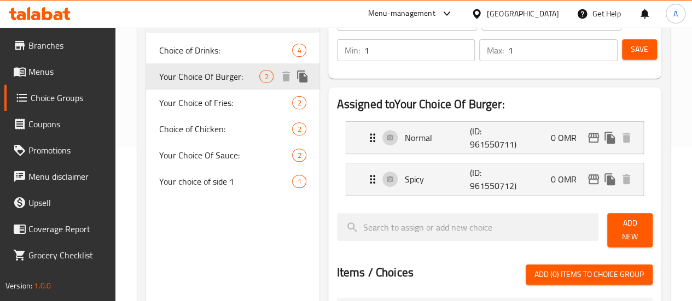
type input "Your Choice Of Burger:"
type input "اختيارك من البرجر:"
click at [200, 109] on span "Your Choice of Fries:" at bounding box center [209, 102] width 101 height 13
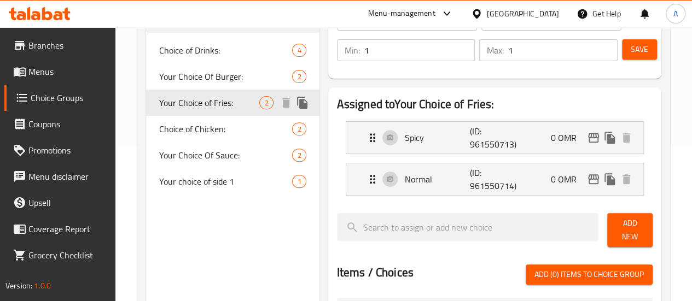
type input "Your Choice of Fries:"
type input "إختيارك من البطاطا المقلية:"
click at [199, 80] on span "Your Choice Of Burger:" at bounding box center [209, 76] width 101 height 13
type input "Your Choice Of Burger:"
type input "اختيارك من البرجر:"
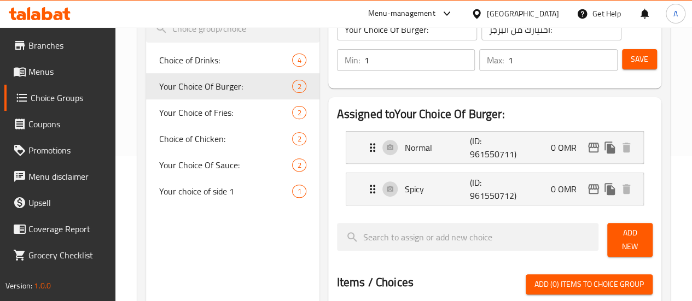
scroll to position [155, 0]
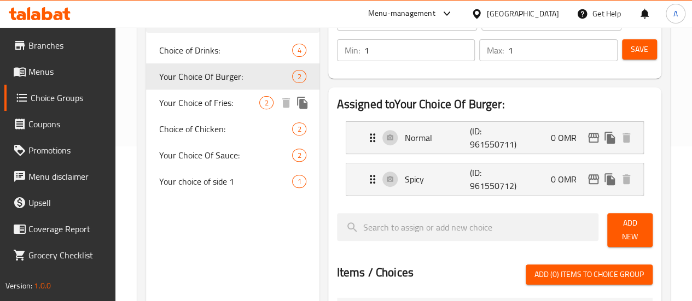
click at [181, 109] on span "Your Choice of Fries:" at bounding box center [209, 102] width 101 height 13
type input "Your Choice of Fries:"
type input "إختيارك من البطاطا المقلية:"
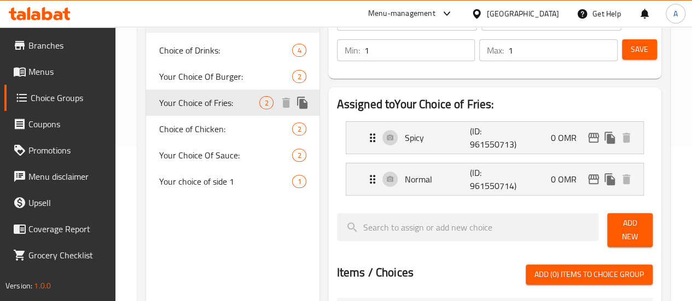
click at [169, 116] on div "Your Choice of Fries: 2" at bounding box center [232, 103] width 173 height 26
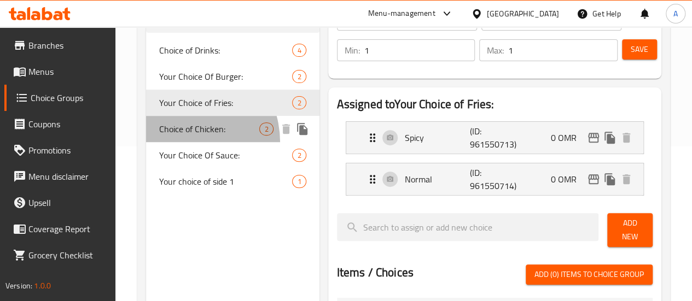
click at [177, 136] on span "Choice of Chicken:" at bounding box center [209, 129] width 101 height 13
type input "Choice of Chicken:"
type input "اختيارك من الدجاج:"
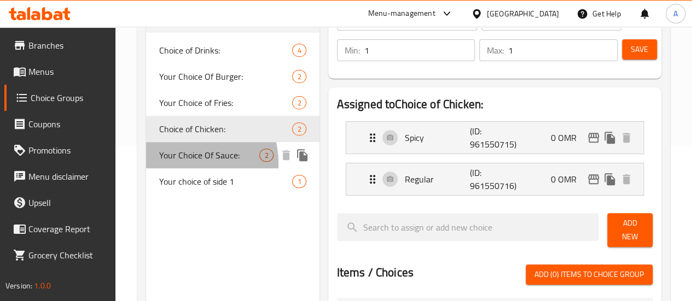
click at [176, 162] on span "Your Choice Of Sauce:" at bounding box center [209, 155] width 101 height 13
type input "Your Choice Of Sauce:"
type input "إختيارك من الصوص:"
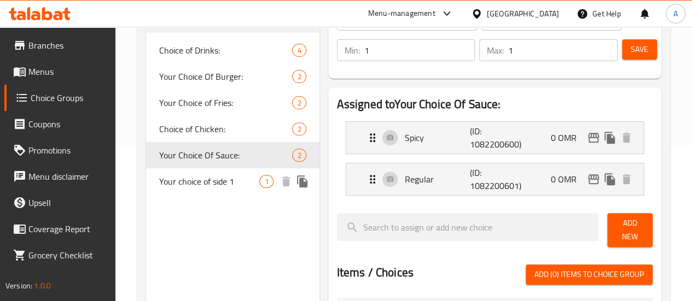
click at [173, 188] on span "Your choice of side 1" at bounding box center [209, 181] width 101 height 13
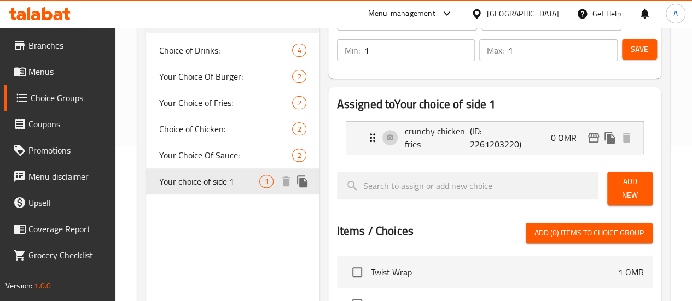
type input "Your choice of side 1"
type input "اختيارك من الطبق الجانبي الاول"
click at [177, 105] on span "Your Choice of Fries:" at bounding box center [209, 102] width 101 height 13
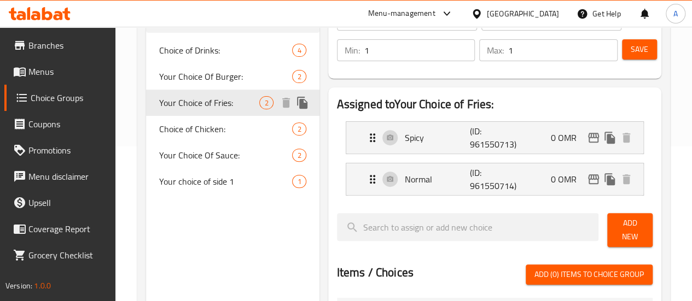
type input "Your Choice of Fries:"
type input "إختيارك من البطاطا المقلية:"
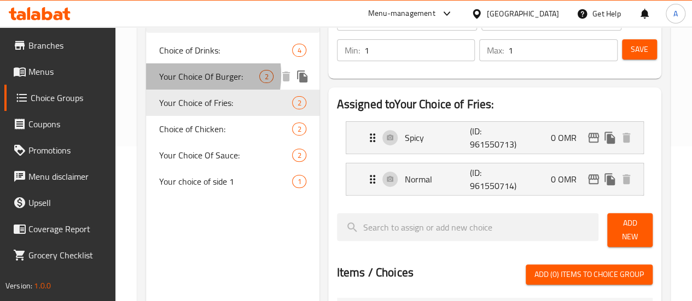
click at [182, 75] on span "Your Choice Of Burger:" at bounding box center [209, 76] width 101 height 13
type input "Your Choice Of Burger:"
type input "اختيارك من البرجر:"
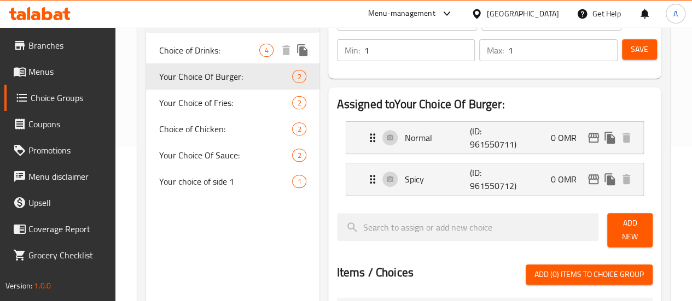
click at [194, 49] on span "Choice of Drinks:" at bounding box center [209, 50] width 101 height 13
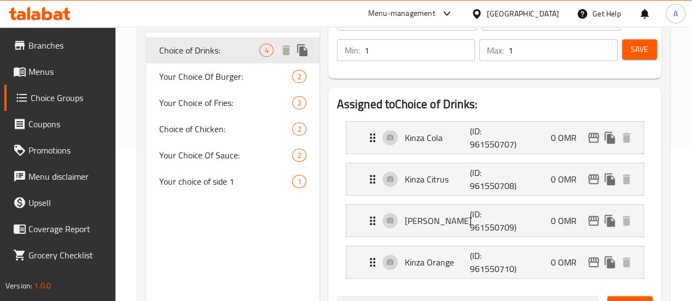
type input "Choice of Drinks:"
type input "اختيار المشروبات:"
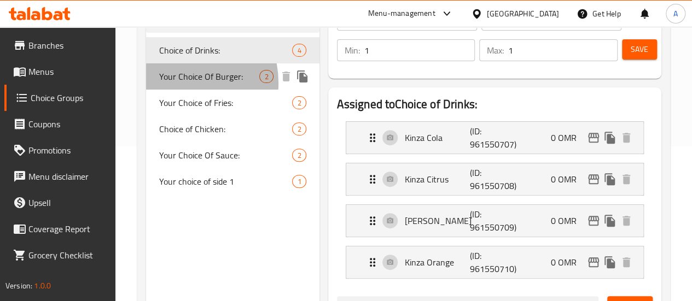
click at [175, 83] on span "Your Choice Of Burger:" at bounding box center [209, 76] width 101 height 13
type input "Your Choice Of Burger:"
type input "اختيارك من البرجر:"
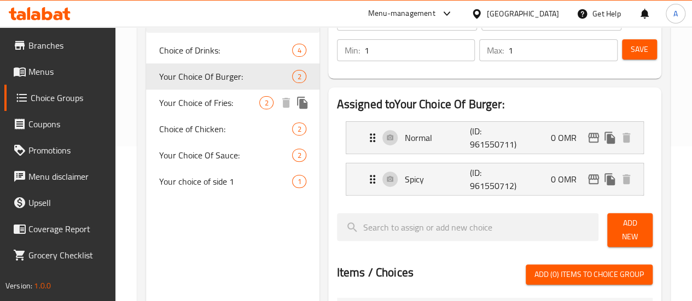
click at [177, 109] on span "Your Choice of Fries:" at bounding box center [209, 102] width 101 height 13
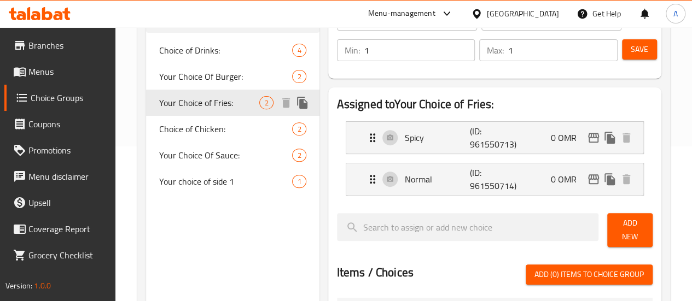
type input "Your Choice of Fries:"
type input "إختيارك من البطاطا المقلية:"
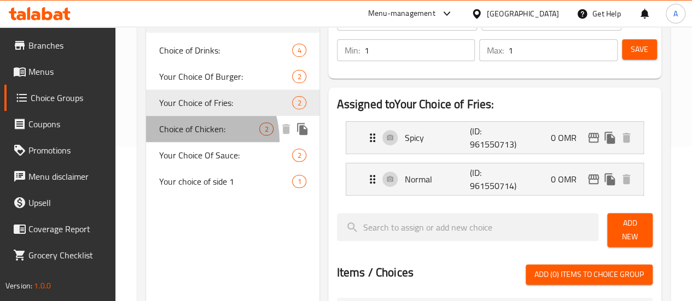
click at [177, 136] on span "Choice of Chicken:" at bounding box center [209, 129] width 101 height 13
type input "Choice of Chicken:"
type input "اختيارك من الدجاج:"
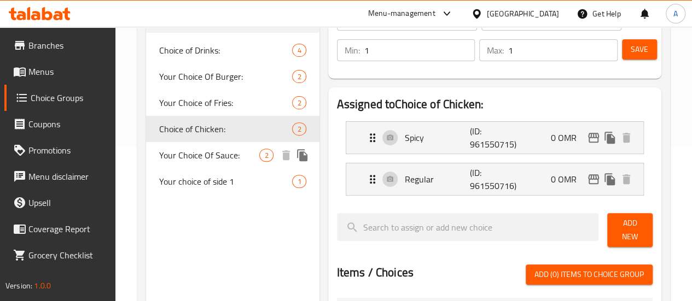
drag, startPoint x: 184, startPoint y: 175, endPoint x: 133, endPoint y: 190, distance: 53.1
click at [184, 162] on span "Your Choice Of Sauce:" at bounding box center [209, 155] width 101 height 13
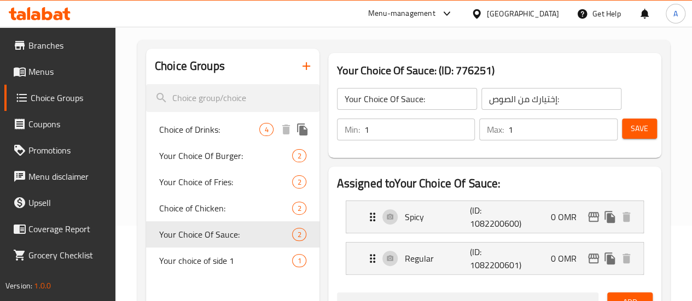
scroll to position [100, 0]
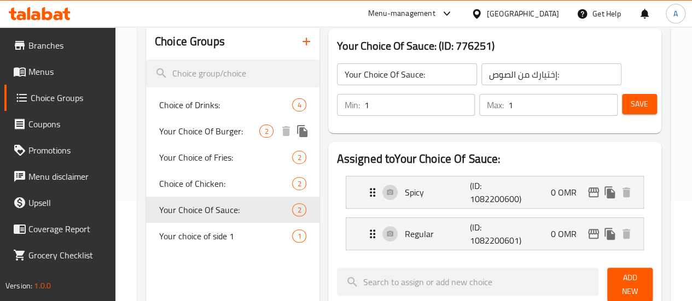
click at [198, 137] on span "Your Choice Of Burger:" at bounding box center [209, 131] width 101 height 13
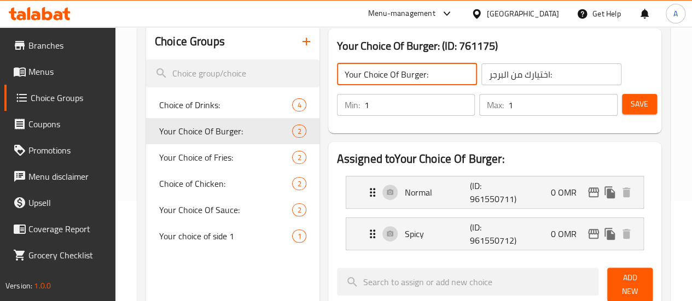
click at [407, 76] on input "Your Choice Of Burger:" at bounding box center [407, 74] width 140 height 22
click at [198, 217] on span "Your Choice Of Sauce:" at bounding box center [209, 210] width 101 height 13
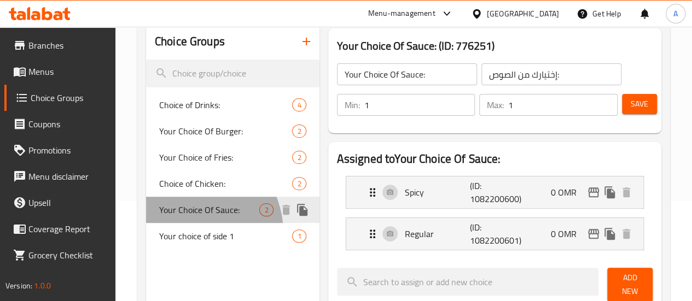
click at [183, 223] on div "Your Choice Of Sauce: 2" at bounding box center [232, 210] width 173 height 26
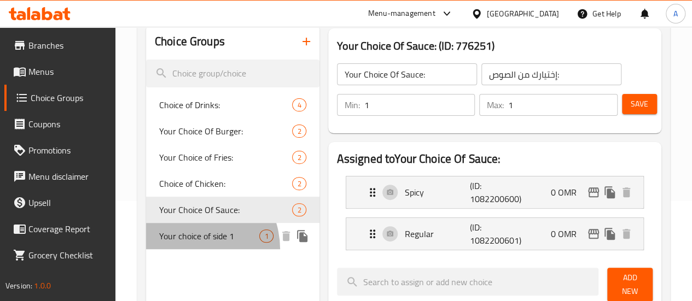
click at [187, 243] on span "Your choice of side 1" at bounding box center [209, 236] width 101 height 13
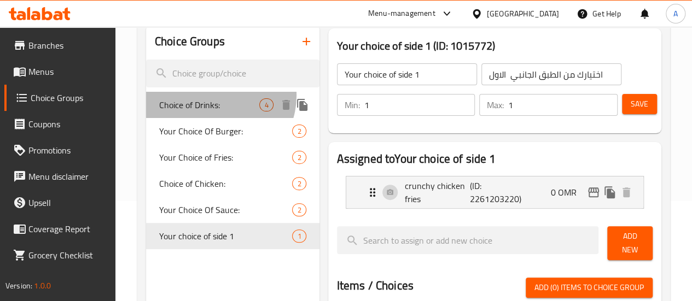
click at [216, 96] on div "Choice of Drinks: 4" at bounding box center [232, 105] width 173 height 26
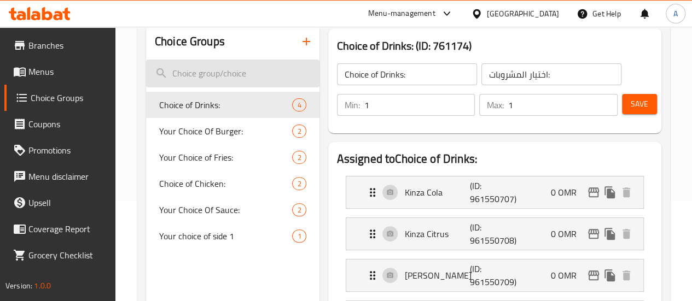
click at [206, 78] on input "search" at bounding box center [232, 74] width 173 height 28
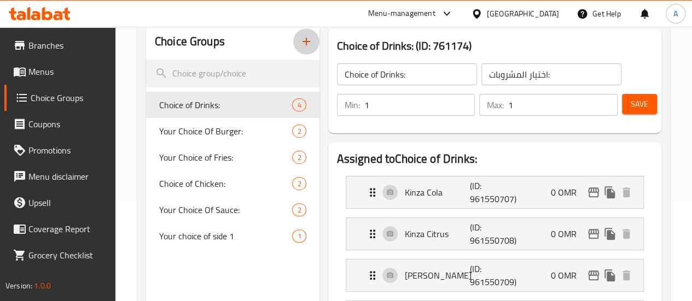
click at [300, 39] on icon "button" at bounding box center [306, 41] width 13 height 13
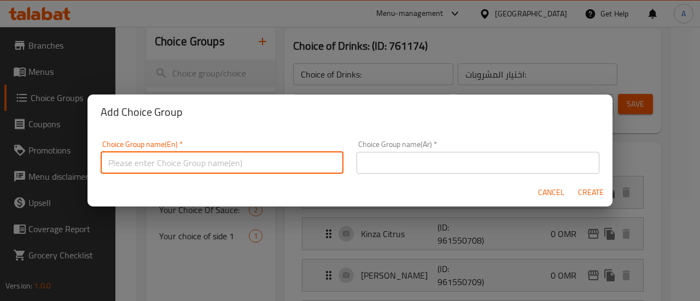
click at [160, 154] on input "text" at bounding box center [222, 163] width 243 height 22
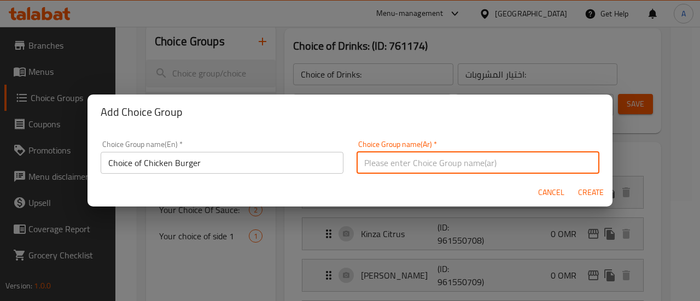
click at [148, 153] on div "Choice Group name(En)   * Choice of Chicken Burger Choice Group name(En) *" at bounding box center [222, 157] width 243 height 33
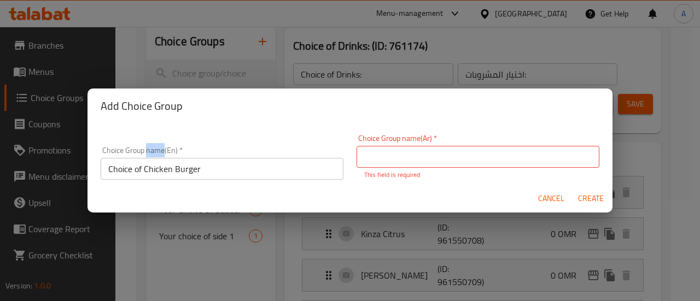
click at [148, 153] on div "Choice Group name(En)   * Choice of Chicken Burger Choice Group name(En) *" at bounding box center [222, 163] width 243 height 33
click at [151, 164] on input "Choice of Chicken Burger" at bounding box center [222, 169] width 243 height 22
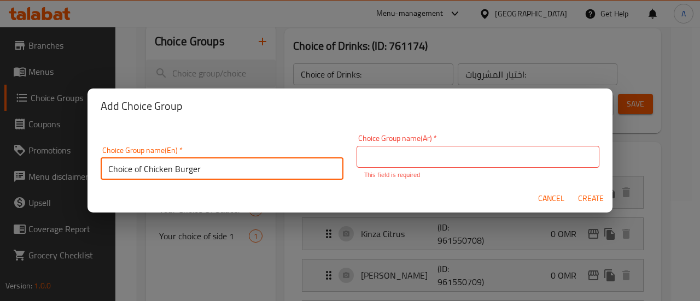
click at [151, 164] on input "Choice of Chicken Burger" at bounding box center [222, 169] width 243 height 22
drag, startPoint x: 472, startPoint y: 159, endPoint x: 503, endPoint y: 166, distance: 32.1
click at [472, 159] on input "text" at bounding box center [478, 157] width 243 height 22
paste input "اختيار برجر الدجاج"
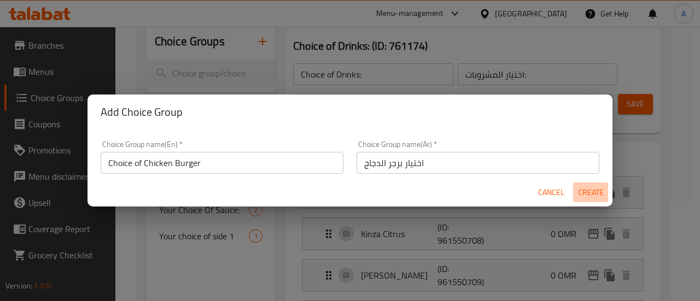
click at [602, 200] on button "Create" at bounding box center [590, 193] width 35 height 20
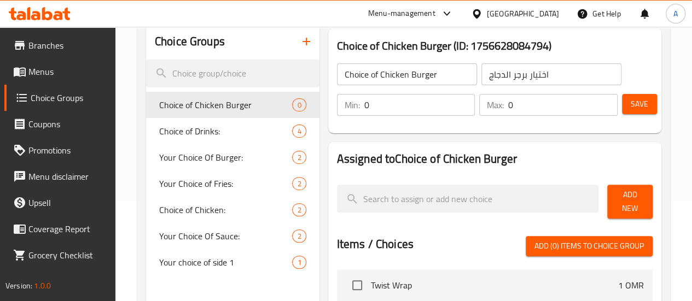
click at [259, 112] on div "Choice Groups Choice of Chicken Burger 0 Choice of Drinks: 4 Your Choice Of Bur…" at bounding box center [406, 280] width 520 height 512
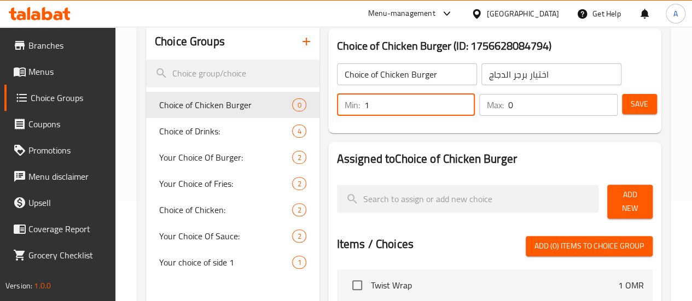
drag, startPoint x: 442, startPoint y: 108, endPoint x: 436, endPoint y: 108, distance: 6.6
click at [436, 108] on div "Min: 1 ​ Max: 0 ​" at bounding box center [477, 105] width 289 height 31
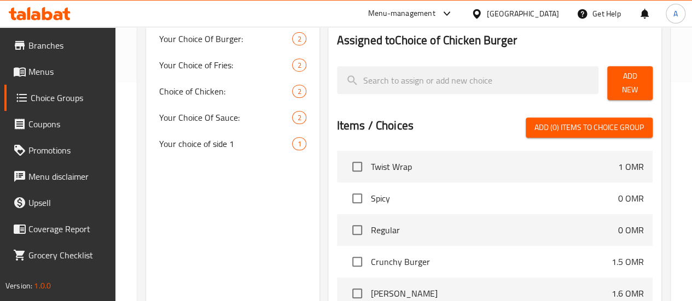
scroll to position [55, 0]
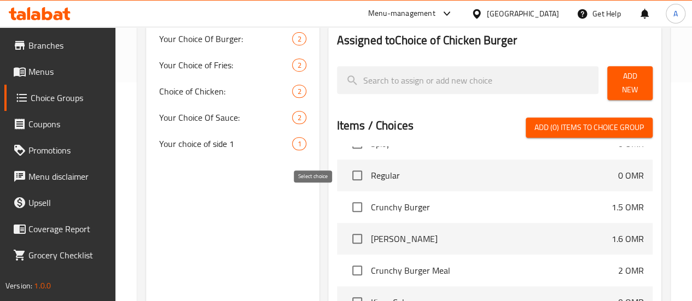
click at [346, 204] on input "checkbox" at bounding box center [357, 207] width 23 height 23
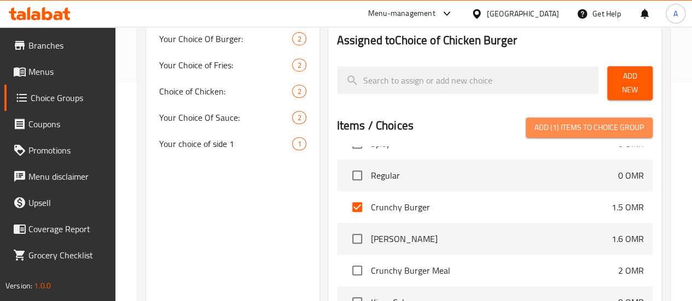
click at [616, 125] on span "Add (1) items to choice group" at bounding box center [589, 128] width 109 height 14
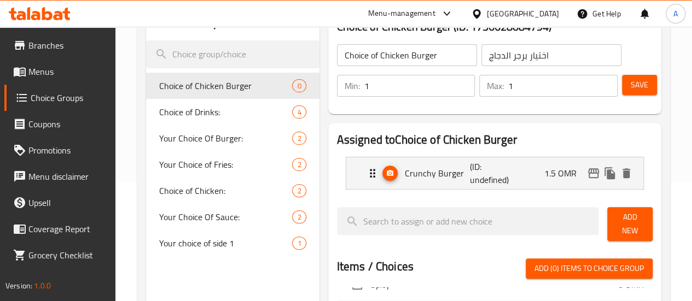
scroll to position [109, 0]
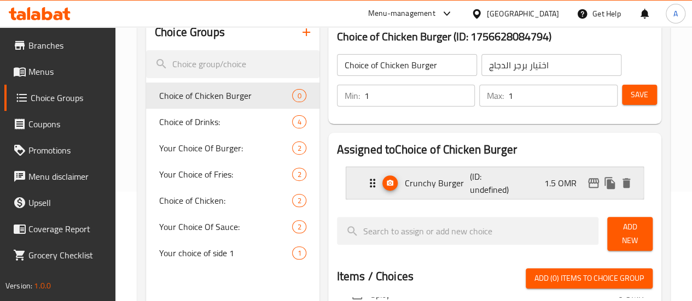
click at [545, 187] on p "1.5 OMR" at bounding box center [564, 183] width 41 height 13
click at [496, 195] on div "Crunchy Burger (ID: undefined) 1.5 OMR" at bounding box center [498, 183] width 264 height 32
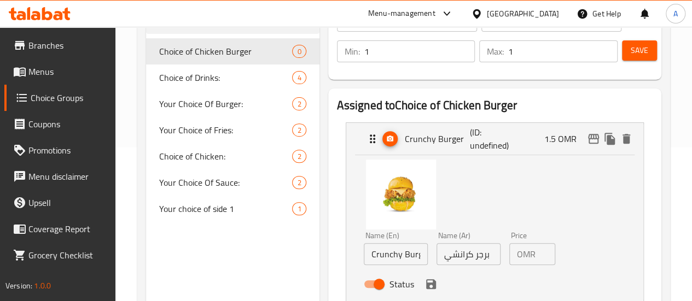
scroll to position [219, 0]
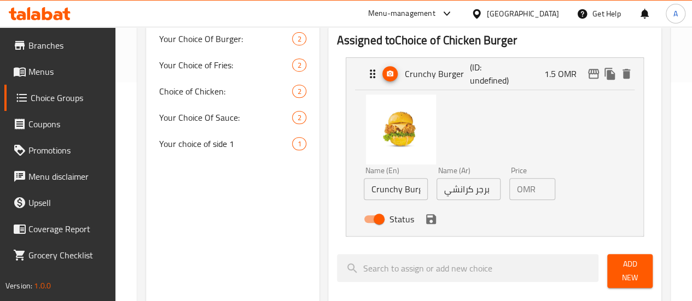
click at [519, 193] on div "OMR 1.5 Price" at bounding box center [532, 189] width 46 height 22
click at [540, 189] on input "1.5" at bounding box center [547, 189] width 15 height 22
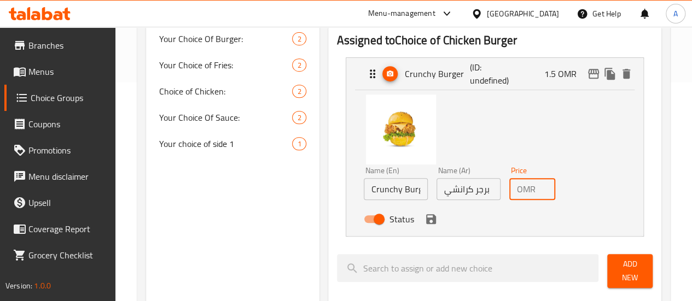
click at [540, 189] on input "1.5" at bounding box center [547, 189] width 15 height 22
click at [425, 224] on icon "save" at bounding box center [431, 219] width 13 height 13
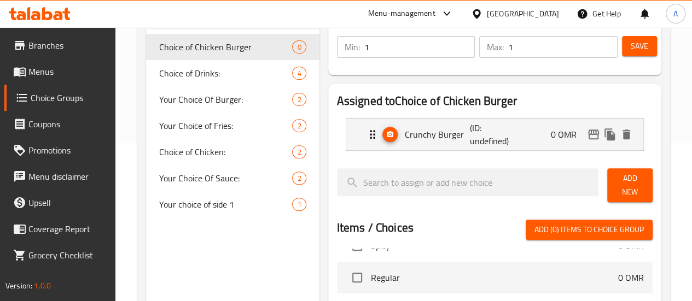
scroll to position [109, 0]
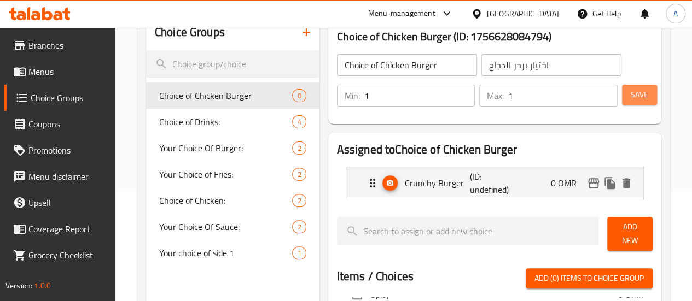
click at [631, 92] on span "Save" at bounding box center [640, 95] width 18 height 14
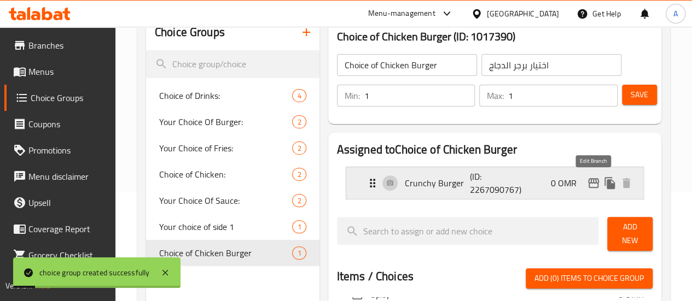
click at [595, 180] on icon "edit" at bounding box center [593, 183] width 13 height 13
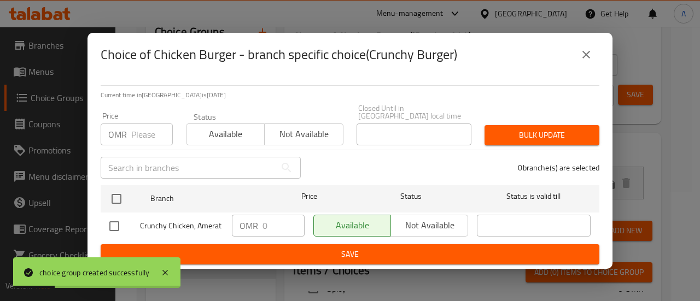
click at [129, 132] on div "OMR Price" at bounding box center [137, 135] width 72 height 22
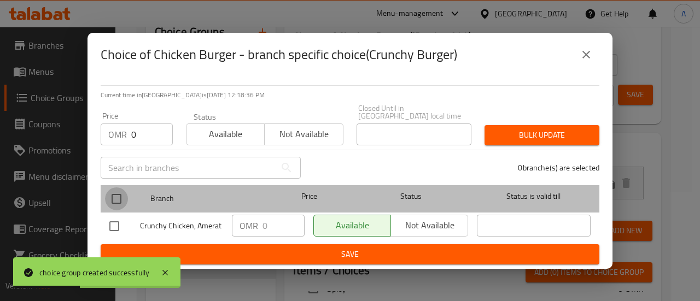
click at [124, 198] on input "checkbox" at bounding box center [116, 199] width 23 height 23
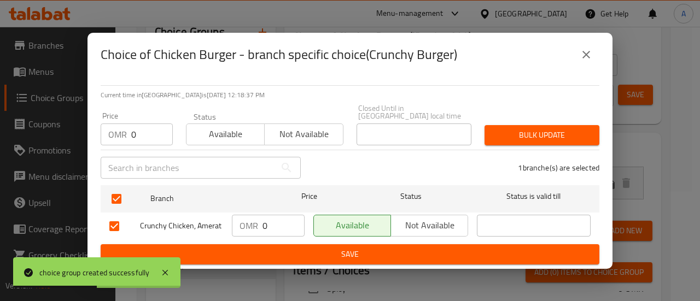
click at [531, 129] on span "Bulk update" at bounding box center [542, 136] width 97 height 14
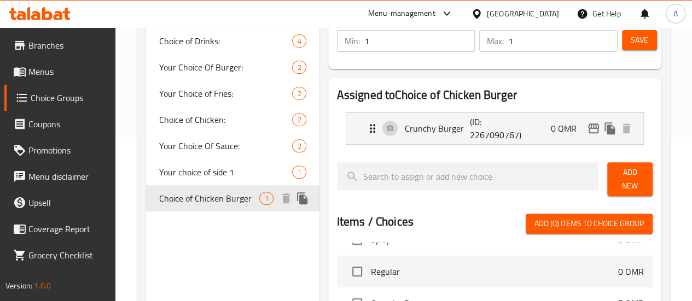
scroll to position [55, 0]
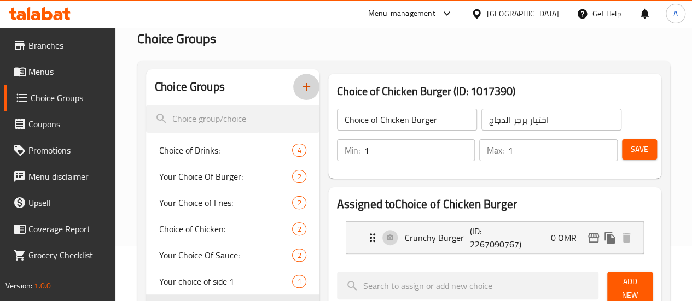
click at [300, 84] on icon "button" at bounding box center [306, 86] width 13 height 13
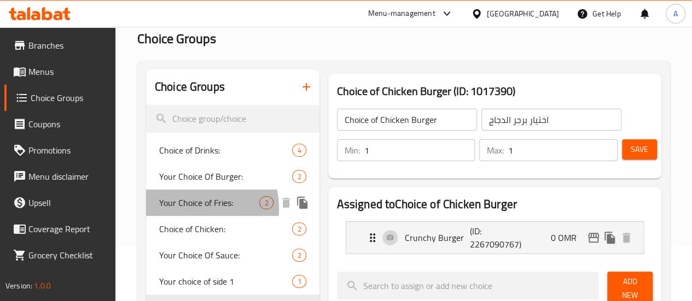
click at [189, 210] on span "Your Choice of Fries:" at bounding box center [209, 202] width 101 height 13
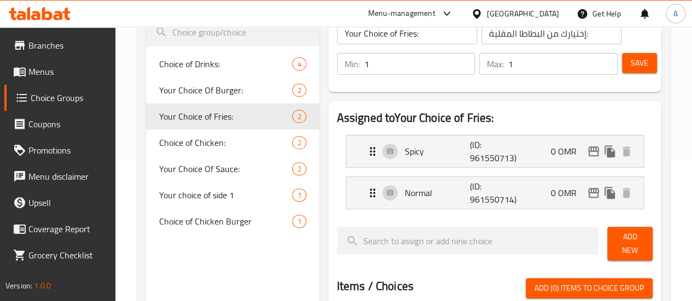
scroll to position [0, 0]
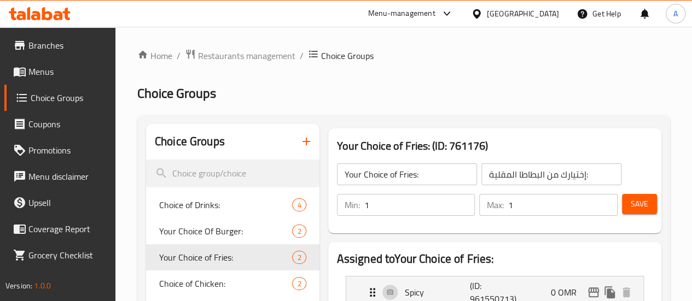
click at [300, 137] on icon "button" at bounding box center [306, 141] width 13 height 13
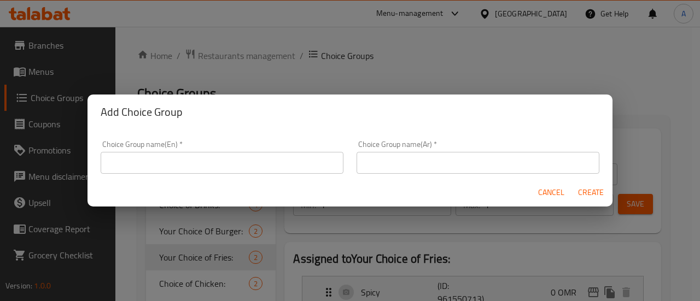
click at [210, 166] on input "text" at bounding box center [222, 163] width 243 height 22
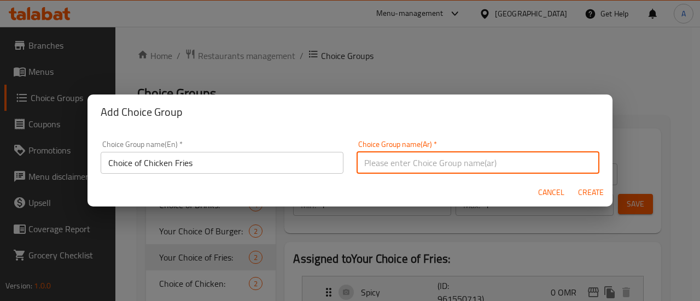
click at [200, 167] on input "Choice of Chicken Fries" at bounding box center [222, 163] width 243 height 22
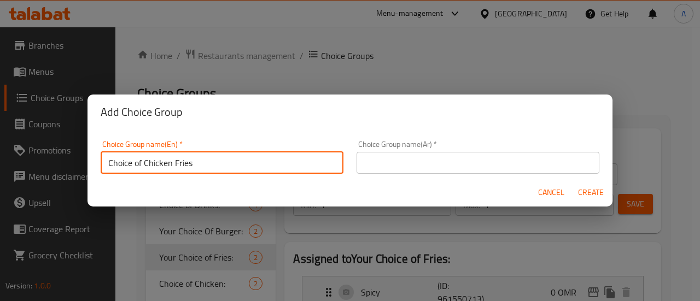
click at [200, 167] on input "Choice of Chicken Fries" at bounding box center [222, 163] width 243 height 22
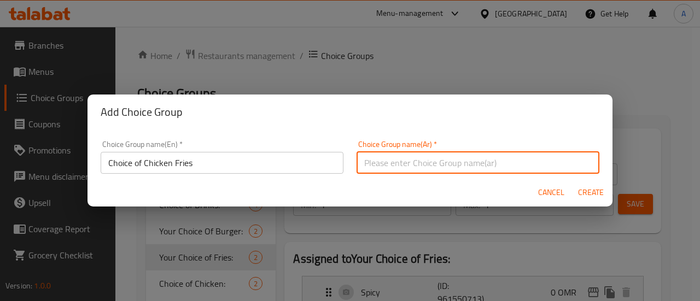
drag, startPoint x: 453, startPoint y: 167, endPoint x: 478, endPoint y: 172, distance: 25.8
click at [453, 167] on input "text" at bounding box center [478, 163] width 243 height 22
paste input "اختيار بطاطس الدجاج"
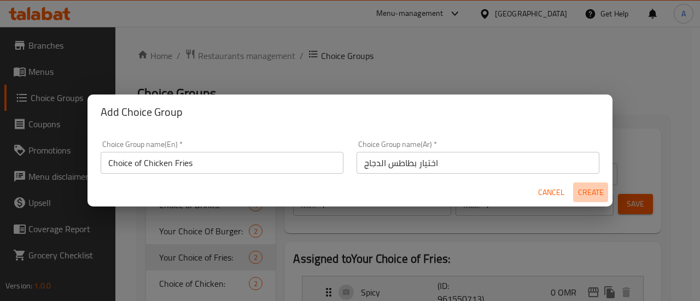
click at [590, 196] on span "Create" at bounding box center [591, 193] width 26 height 14
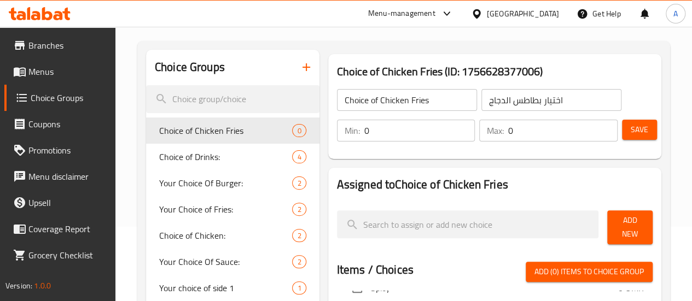
scroll to position [109, 0]
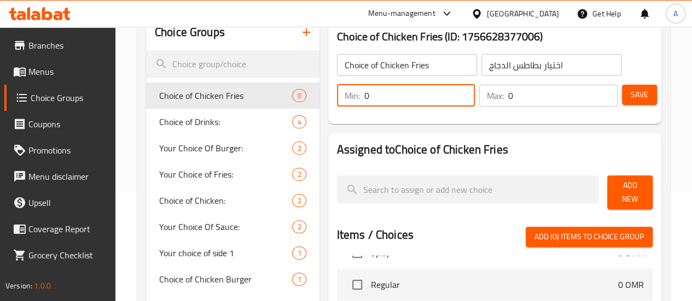
drag, startPoint x: 340, startPoint y: 96, endPoint x: 283, endPoint y: 92, distance: 56.4
click at [330, 91] on div "Min: 0 ​ Max: 0 ​ Save" at bounding box center [492, 95] width 324 height 35
drag, startPoint x: 510, startPoint y: 89, endPoint x: 452, endPoint y: 91, distance: 57.5
click at [479, 91] on div "Max: 0 ​" at bounding box center [548, 96] width 138 height 22
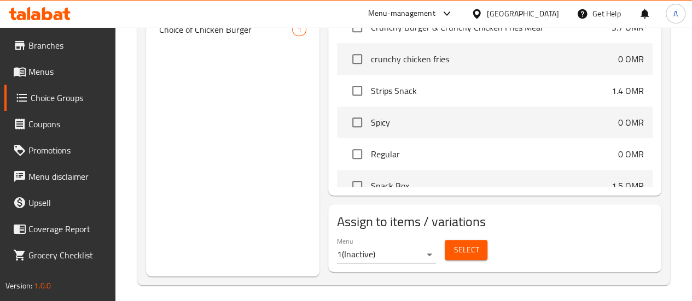
scroll to position [547, 0]
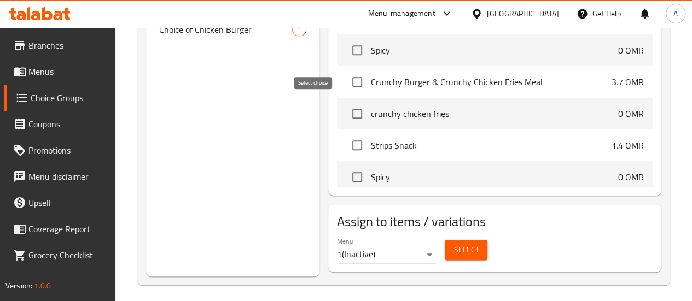
click at [346, 111] on input "checkbox" at bounding box center [357, 113] width 23 height 23
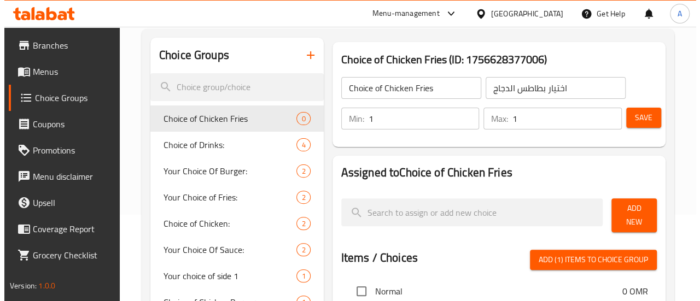
scroll to position [86, 0]
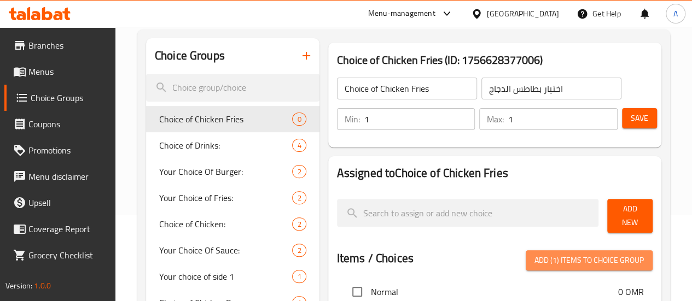
click at [615, 256] on span "Add (1) items to choice group" at bounding box center [589, 261] width 109 height 14
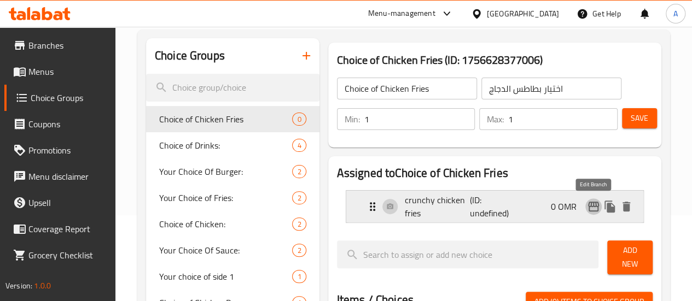
click at [595, 208] on icon "edit" at bounding box center [593, 206] width 13 height 13
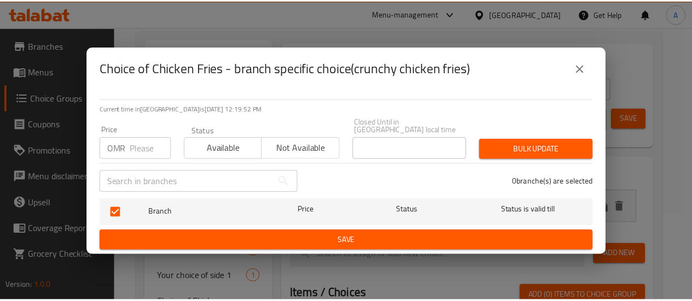
scroll to position [91, 0]
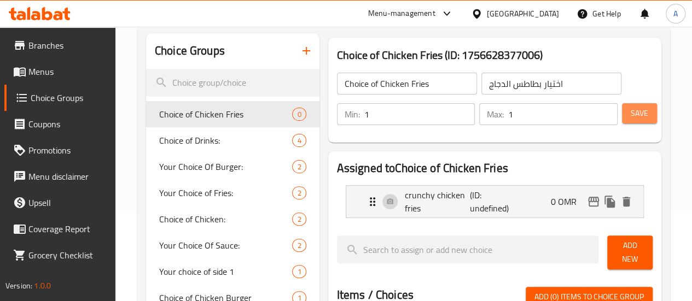
click at [631, 118] on span "Save" at bounding box center [640, 114] width 18 height 14
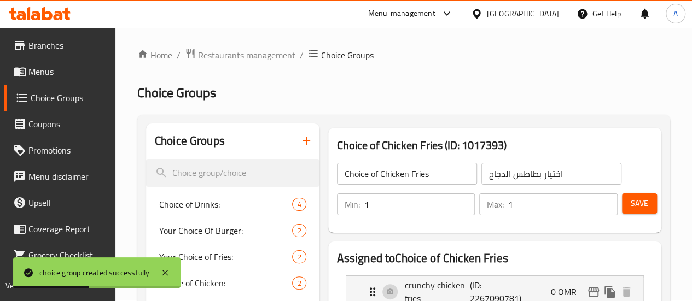
scroll to position [0, 0]
click at [228, 50] on span "Restaurants management" at bounding box center [246, 55] width 97 height 13
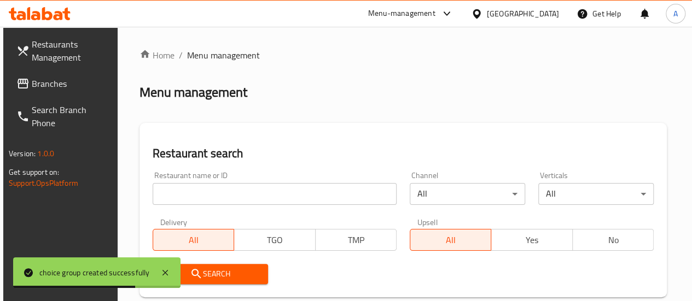
click at [221, 195] on input "search" at bounding box center [275, 194] width 244 height 22
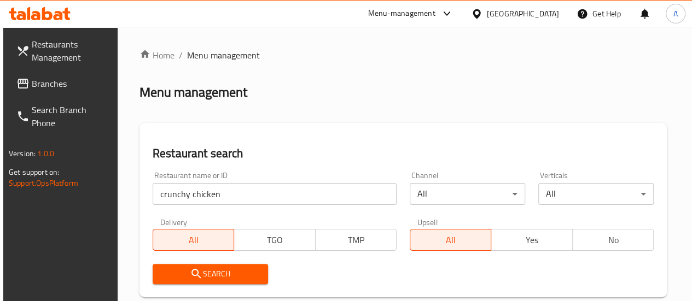
click at [190, 261] on div "Search" at bounding box center [210, 274] width 129 height 33
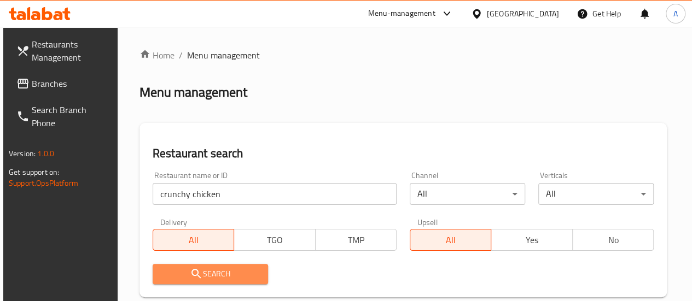
click at [184, 269] on span "Search" at bounding box center [210, 275] width 98 height 14
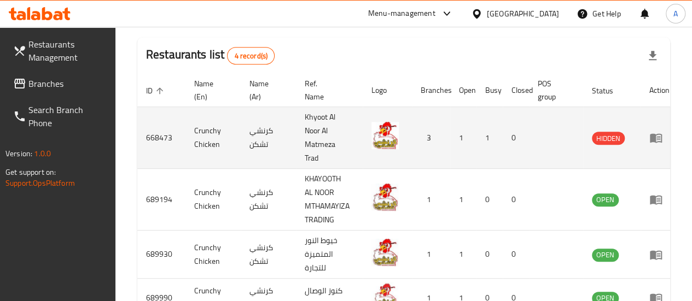
scroll to position [357, 0]
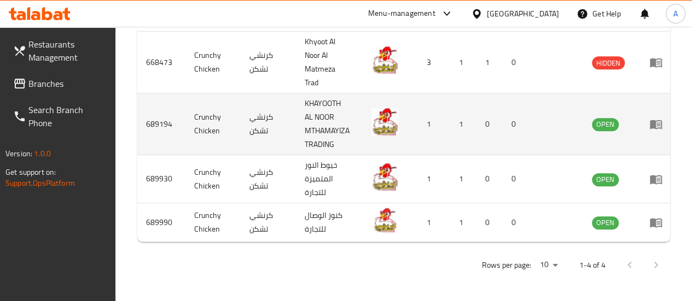
click at [163, 120] on td "689194" at bounding box center [161, 125] width 48 height 62
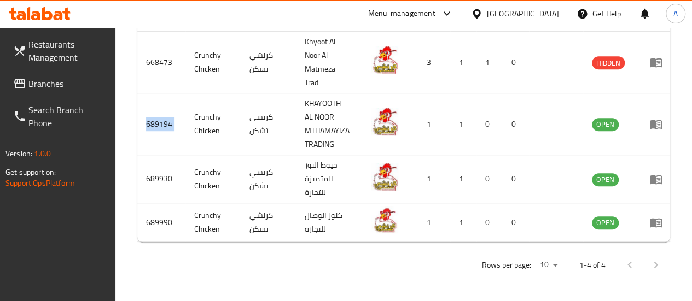
copy td "689194"
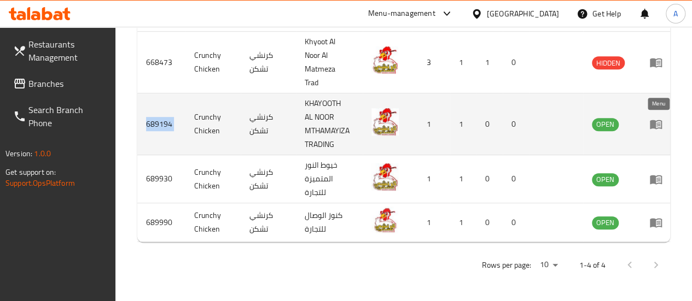
click at [658, 118] on icon "enhanced table" at bounding box center [655, 124] width 13 height 13
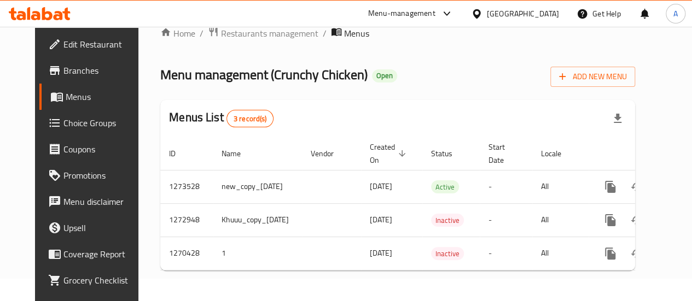
scroll to position [0, 36]
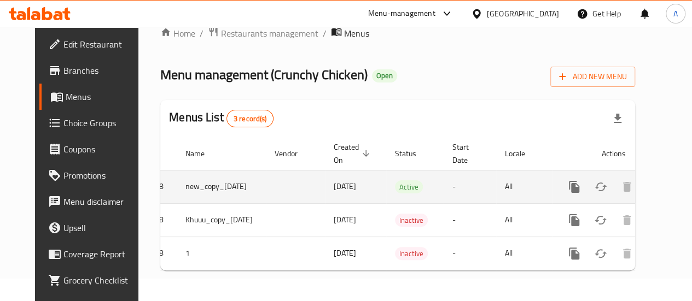
click at [650, 182] on icon "enhanced table" at bounding box center [653, 187] width 10 height 10
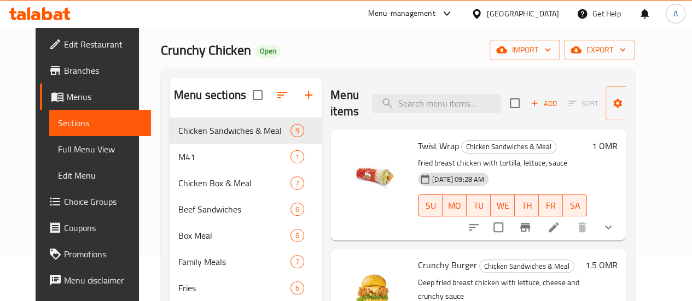
scroll to position [55, 0]
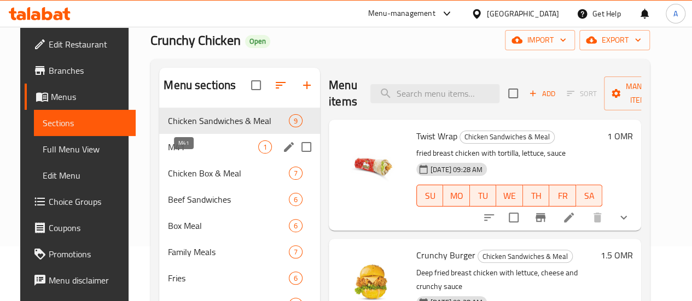
click at [173, 154] on span "M41" at bounding box center [213, 147] width 90 height 13
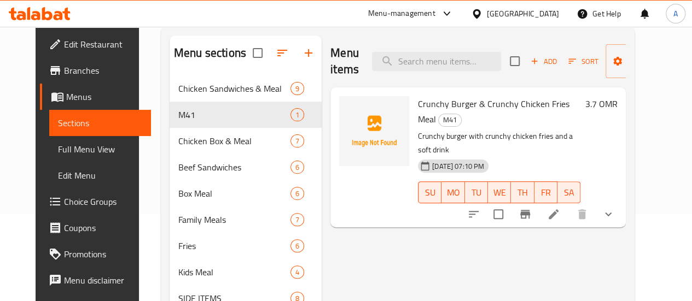
scroll to position [109, 0]
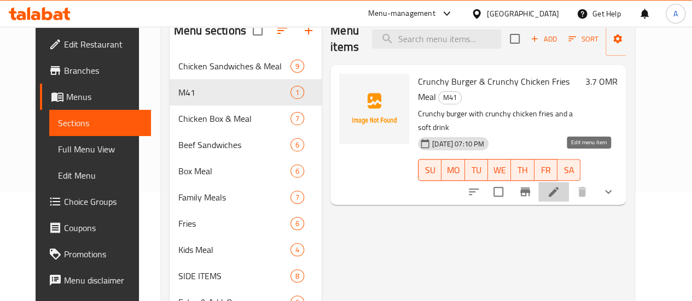
click at [560, 185] on icon at bounding box center [553, 191] width 13 height 13
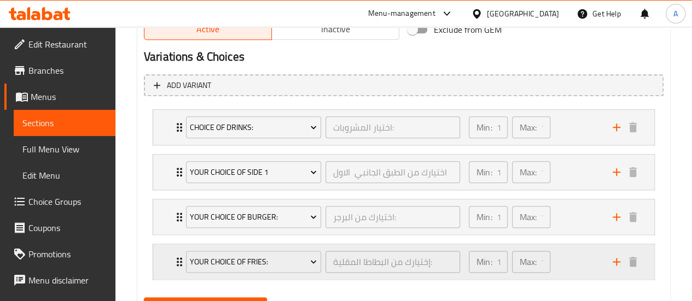
scroll to position [622, 0]
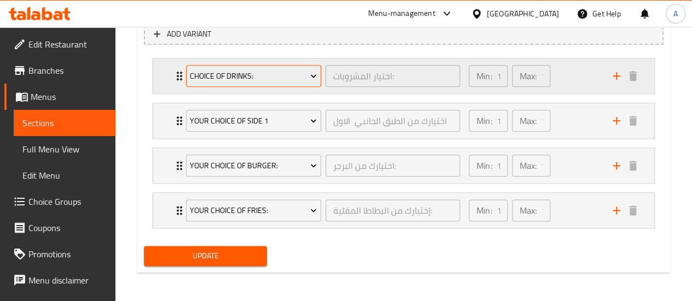
click at [295, 76] on span "Choice of Drinks:" at bounding box center [253, 76] width 127 height 14
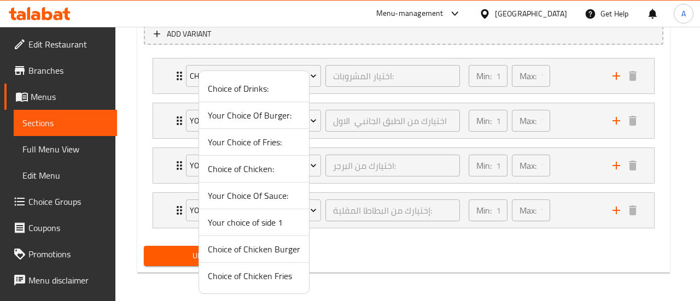
click at [253, 254] on span "Choice of Chicken Burger" at bounding box center [254, 249] width 92 height 13
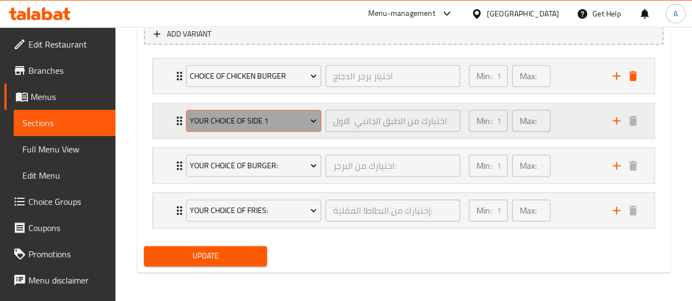
click at [281, 122] on span "Your choice of side 1" at bounding box center [253, 121] width 127 height 14
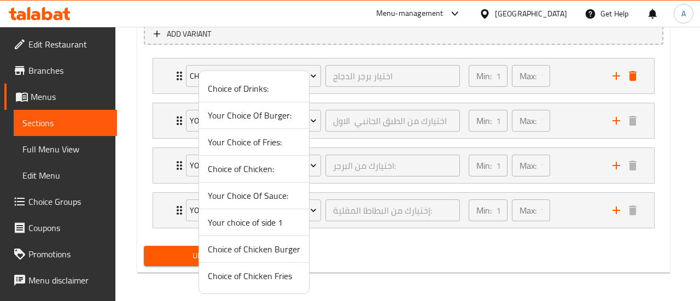
click at [266, 141] on span "Your Choice of Fries:" at bounding box center [254, 142] width 92 height 13
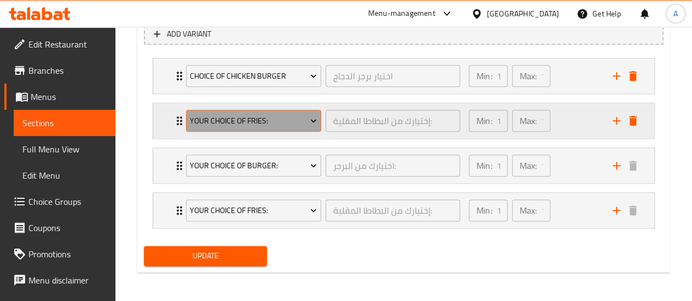
click at [255, 111] on button "Your Choice of Fries:" at bounding box center [253, 121] width 135 height 22
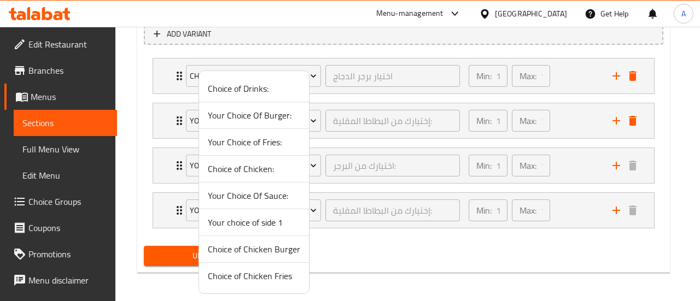
click at [266, 273] on span "Choice of Chicken Fries" at bounding box center [254, 276] width 92 height 13
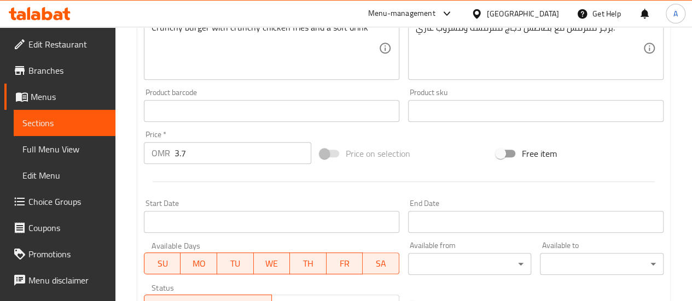
scroll to position [403, 0]
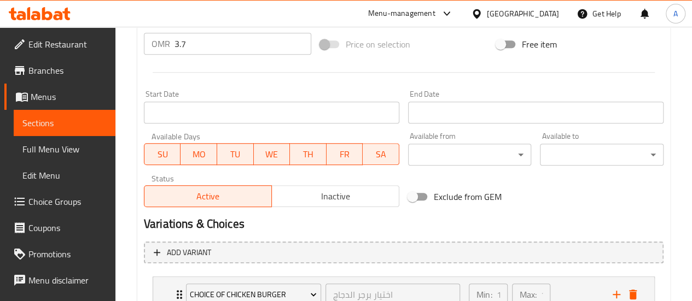
click at [123, 223] on div "Home / Restaurants management / Menus / Sections / item / update M41 section Up…" at bounding box center [403, 73] width 577 height 899
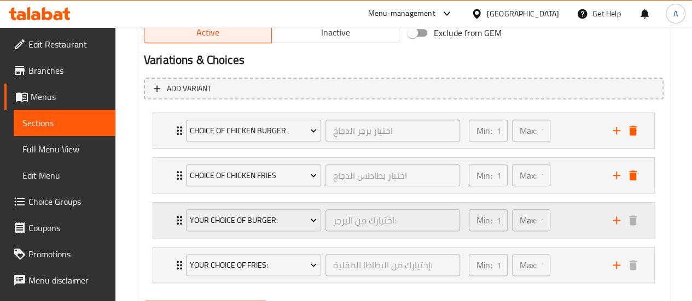
scroll to position [622, 0]
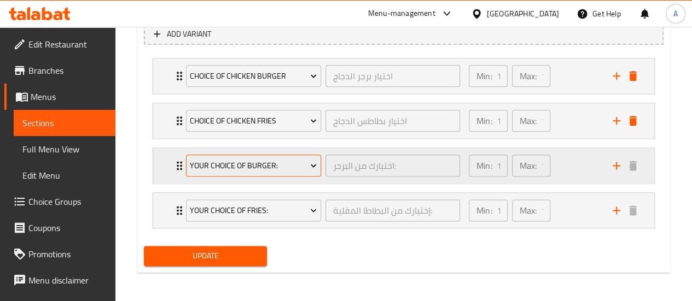
click at [289, 171] on span "Your Choice Of Burger:" at bounding box center [253, 166] width 127 height 14
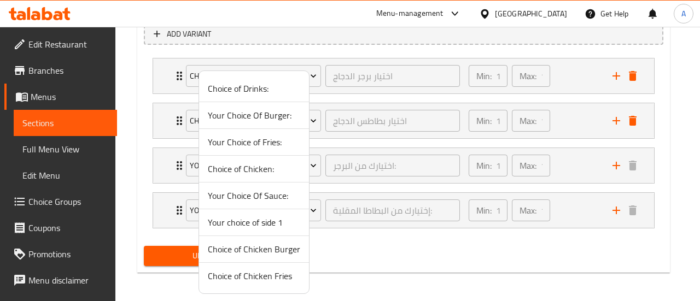
drag, startPoint x: 256, startPoint y: 220, endPoint x: 350, endPoint y: 237, distance: 95.0
click at [256, 221] on span "Your choice of side 1" at bounding box center [254, 222] width 92 height 13
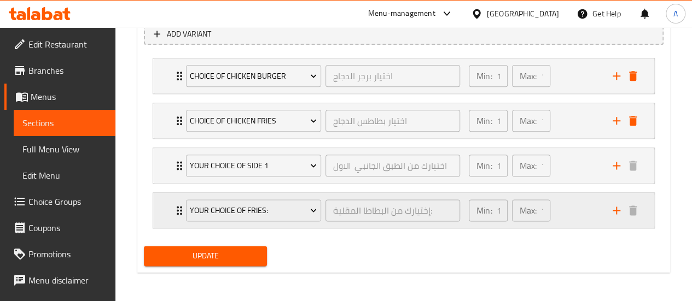
drag, startPoint x: 141, startPoint y: 177, endPoint x: 165, endPoint y: 191, distance: 28.0
click at [141, 177] on div "Add variant Choice of Chicken Burger اختيار برجر الدجاج ​ Min: 1 ​ Max: 1 ​ Cru…" at bounding box center [404, 131] width 529 height 224
click at [219, 209] on span "Your Choice of Fries:" at bounding box center [253, 211] width 127 height 14
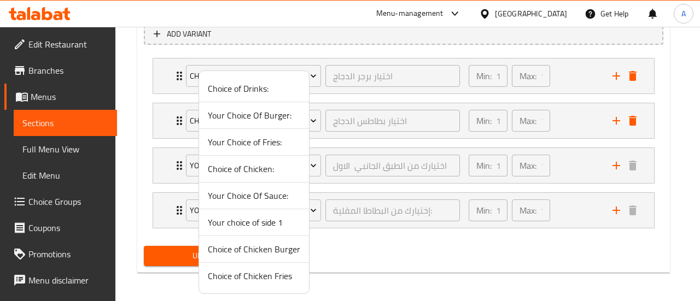
click at [270, 110] on span "Your Choice Of Burger:" at bounding box center [254, 115] width 92 height 13
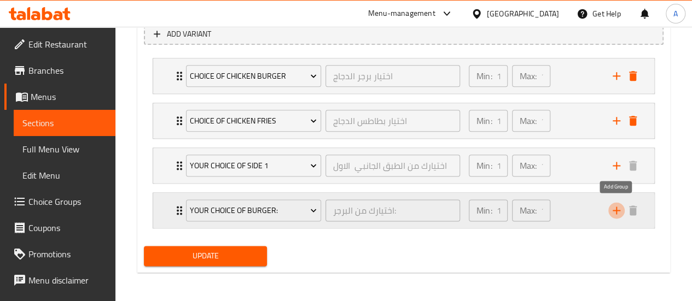
click at [619, 210] on icon "add" at bounding box center [616, 210] width 13 height 13
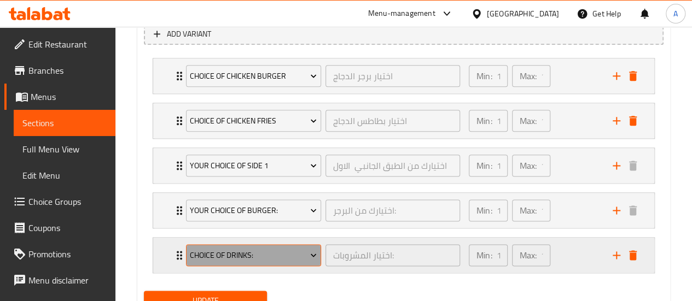
click at [259, 249] on span "Choice of Drinks:" at bounding box center [253, 256] width 127 height 14
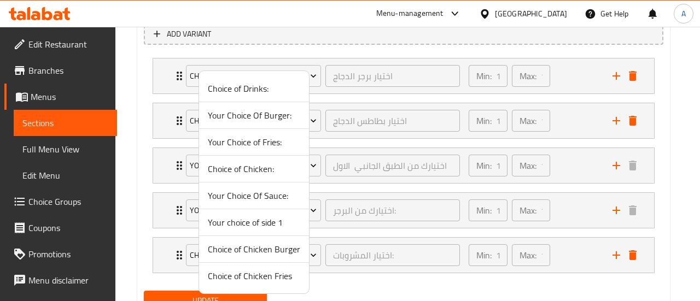
click at [147, 241] on div at bounding box center [350, 150] width 700 height 301
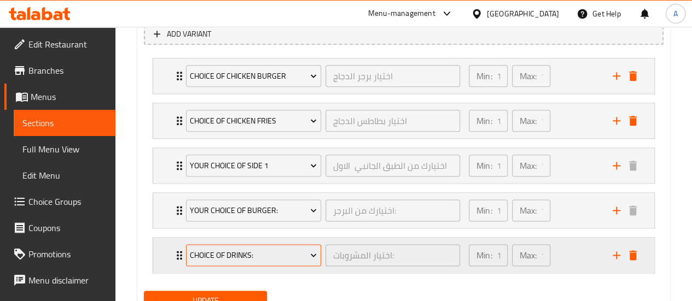
click at [199, 258] on span "Choice of Drinks:" at bounding box center [253, 256] width 127 height 14
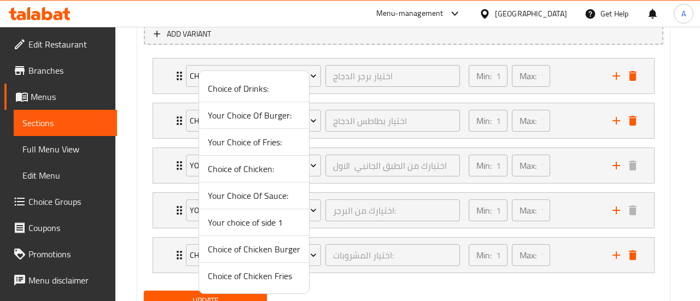
click at [260, 145] on span "Your Choice of Fries:" at bounding box center [254, 142] width 92 height 13
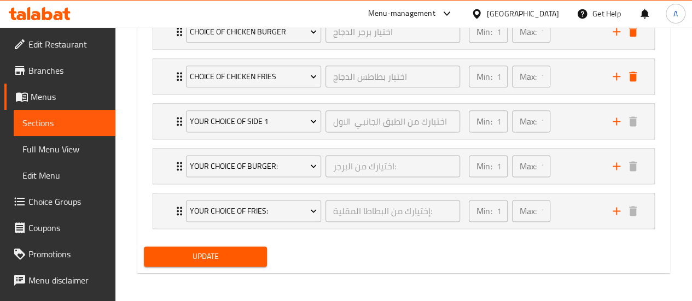
scroll to position [666, 0]
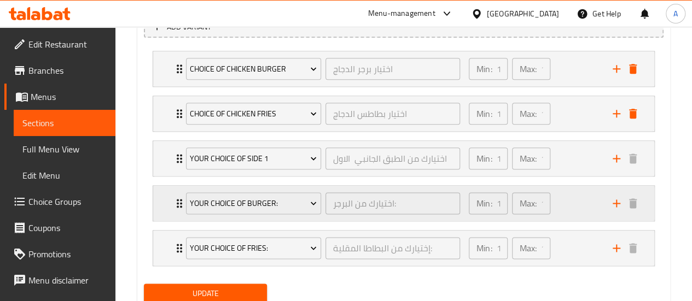
scroll to position [612, 0]
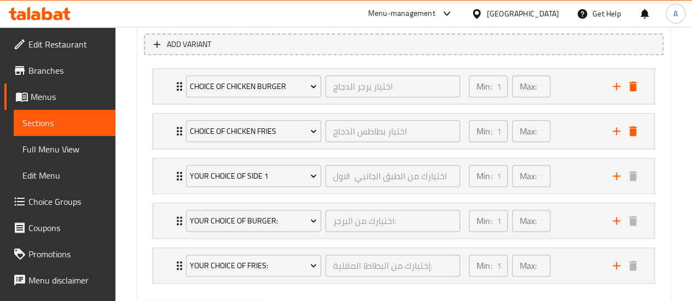
click at [141, 235] on div "Add variant Choice of Chicken Burger اختيار برجر الدجاج ​ Min: 1 ​ Max: 1 ​ Cru…" at bounding box center [404, 163] width 529 height 269
drag, startPoint x: 620, startPoint y: 263, endPoint x: 506, endPoint y: 254, distance: 115.2
click at [621, 263] on icon "add" at bounding box center [616, 265] width 13 height 13
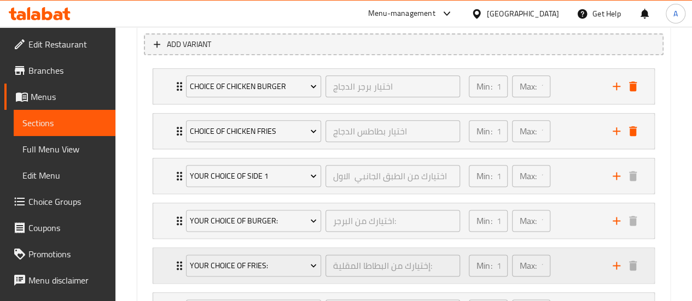
scroll to position [711, 0]
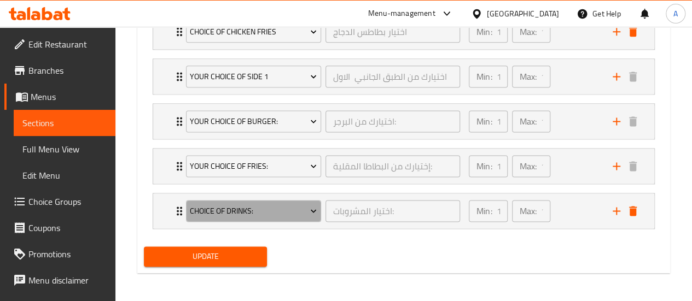
drag, startPoint x: 285, startPoint y: 215, endPoint x: 384, endPoint y: 262, distance: 109.1
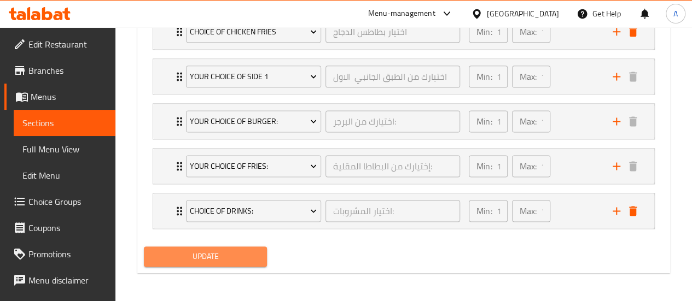
click at [241, 252] on span "Update" at bounding box center [206, 257] width 106 height 14
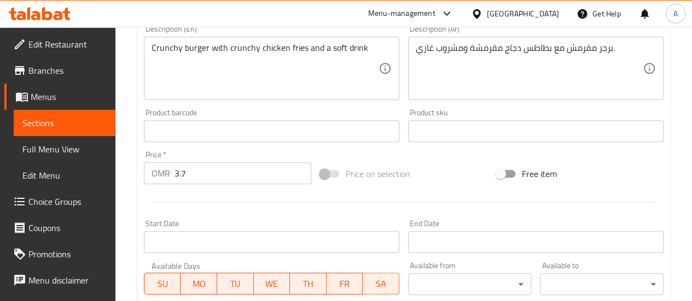
scroll to position [0, 0]
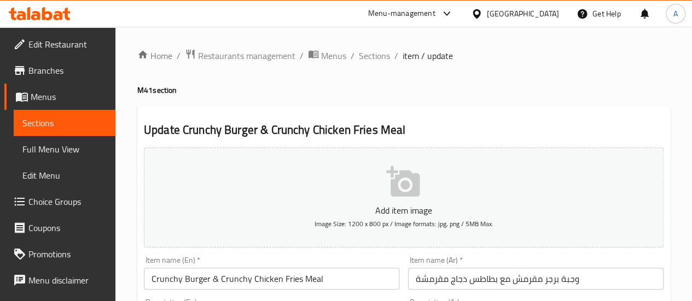
click at [67, 92] on span "Menus" at bounding box center [69, 96] width 76 height 13
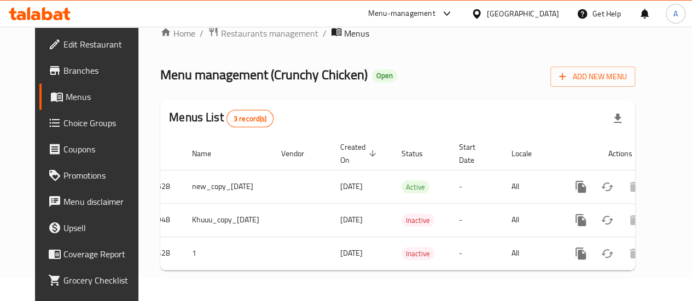
scroll to position [0, 36]
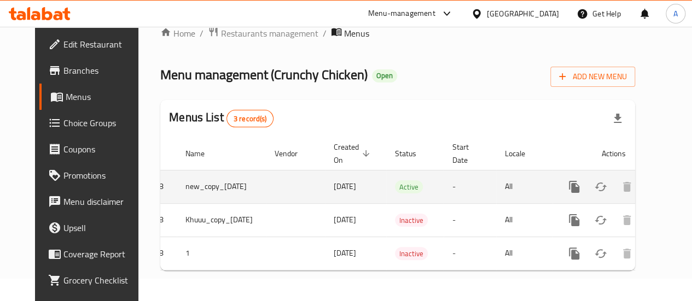
click at [655, 182] on link "enhanced table" at bounding box center [653, 187] width 26 height 26
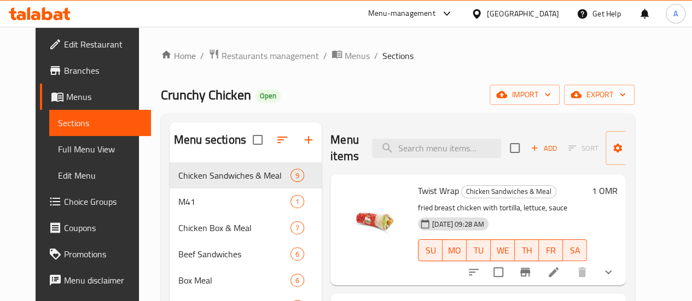
scroll to position [109, 0]
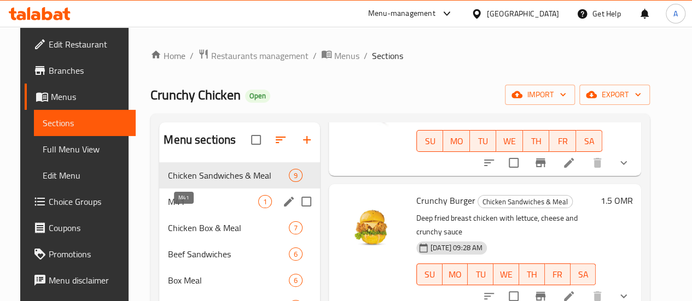
click at [200, 208] on span "M41" at bounding box center [213, 201] width 90 height 13
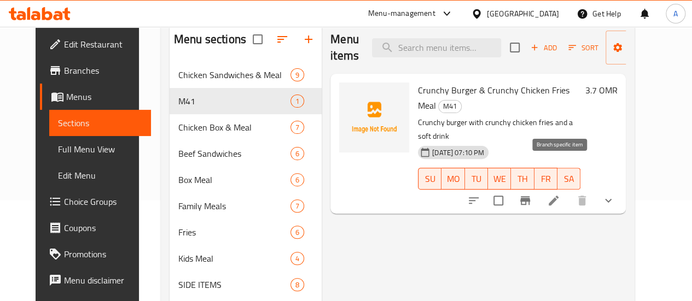
scroll to position [109, 0]
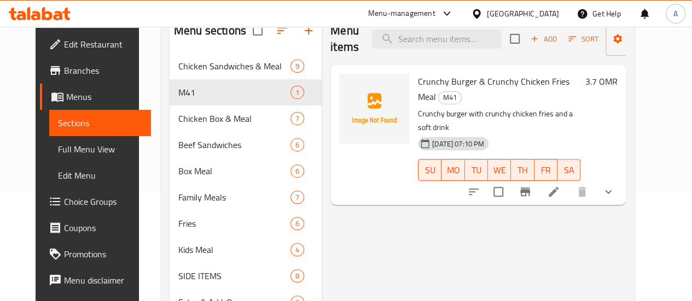
click at [615, 185] on icon "show more" at bounding box center [608, 191] width 13 height 13
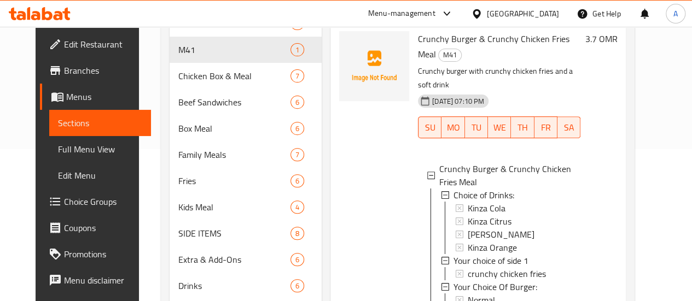
scroll to position [251, 0]
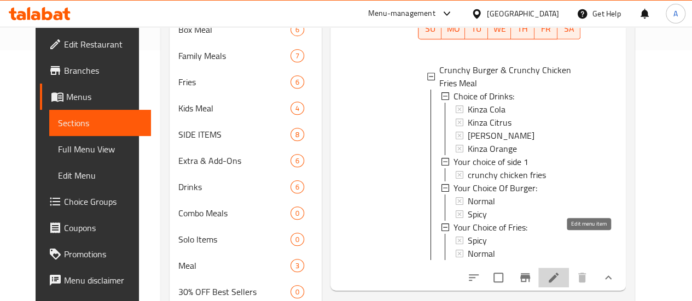
click at [560, 271] on icon at bounding box center [553, 277] width 13 height 13
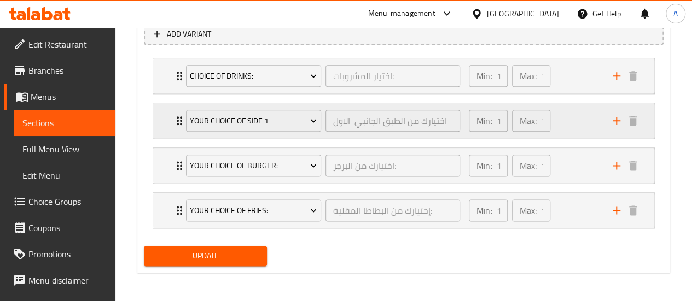
scroll to position [567, 0]
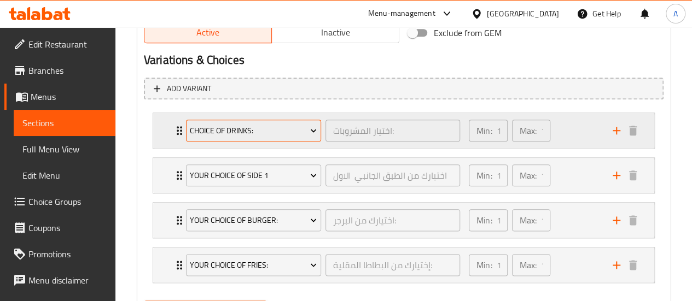
click at [298, 129] on span "Choice of Drinks:" at bounding box center [253, 131] width 127 height 14
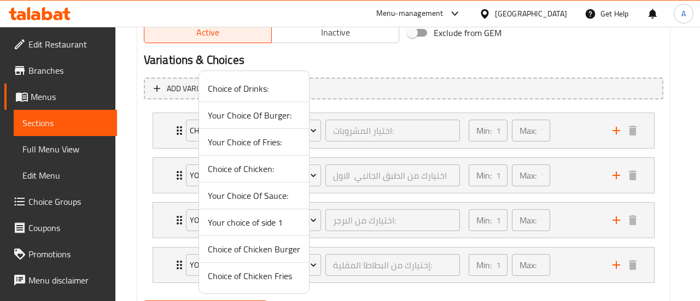
click at [248, 251] on span "Choice of Chicken Burger" at bounding box center [254, 249] width 92 height 13
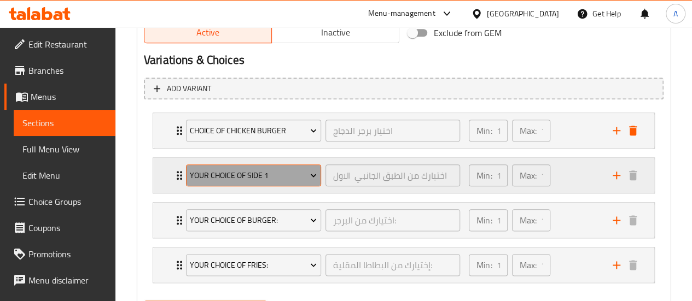
click at [262, 181] on span "Your choice of side 1" at bounding box center [253, 176] width 127 height 14
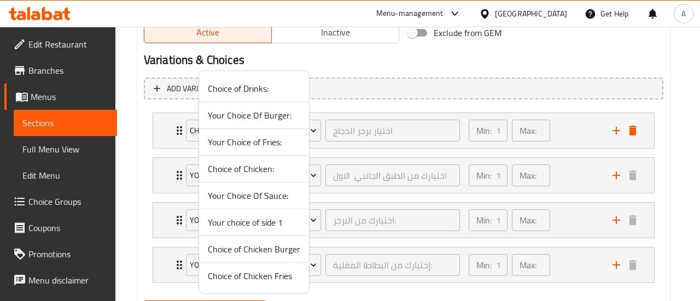
click at [271, 272] on span "Choice of Chicken Fries" at bounding box center [254, 276] width 92 height 13
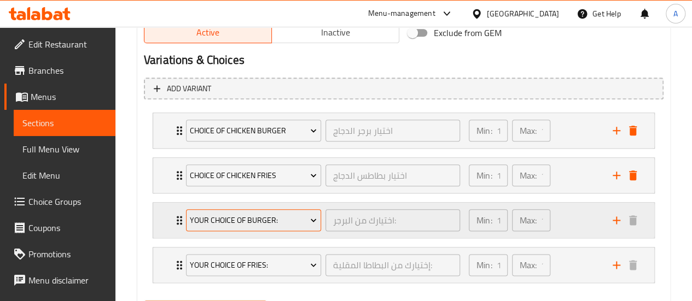
click at [291, 217] on span "Your Choice Of Burger:" at bounding box center [253, 221] width 127 height 14
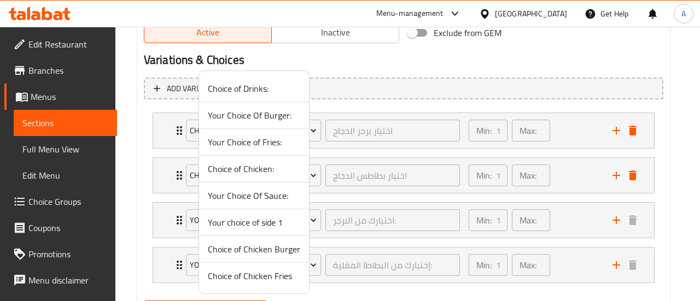
click at [283, 225] on span "Your choice of side 1" at bounding box center [254, 222] width 92 height 13
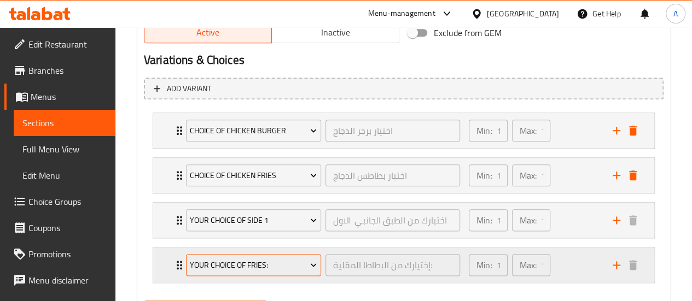
drag, startPoint x: 123, startPoint y: 265, endPoint x: 195, endPoint y: 272, distance: 73.1
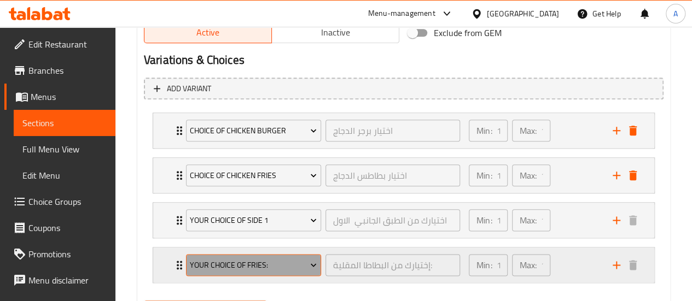
click at [207, 265] on span "Your Choice of Fries:" at bounding box center [253, 266] width 127 height 14
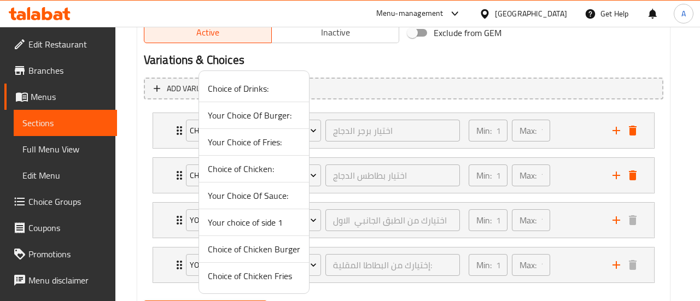
click at [258, 119] on span "Your Choice Of Burger:" at bounding box center [254, 115] width 92 height 13
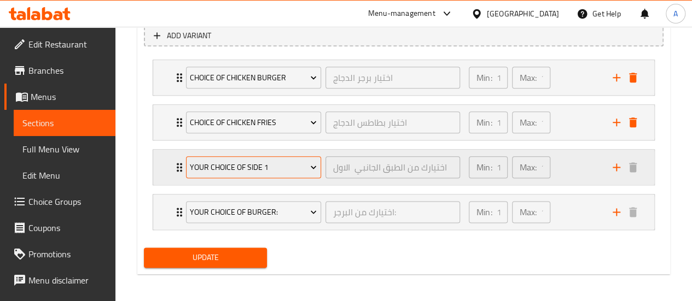
scroll to position [622, 0]
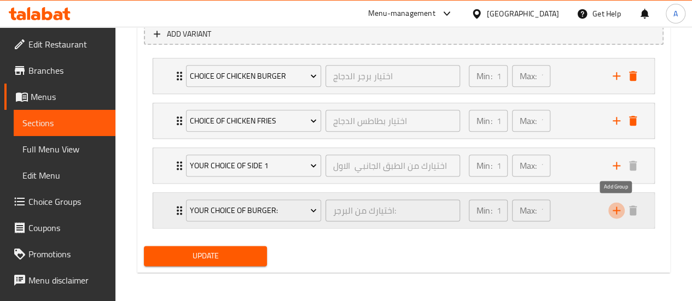
click at [617, 210] on icon "add" at bounding box center [616, 210] width 13 height 13
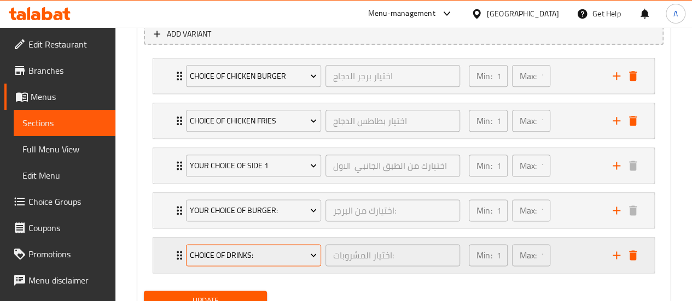
click at [217, 250] on span "Choice of Drinks:" at bounding box center [253, 256] width 127 height 14
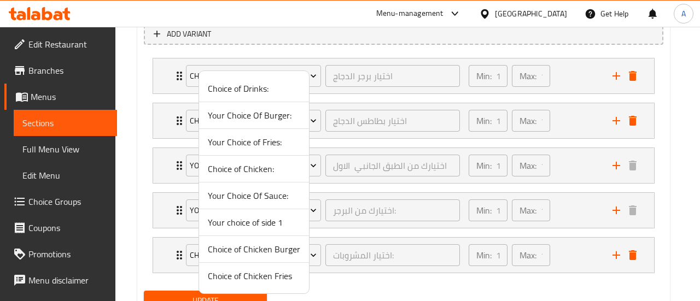
click at [264, 143] on span "Your Choice of Fries:" at bounding box center [254, 142] width 92 height 13
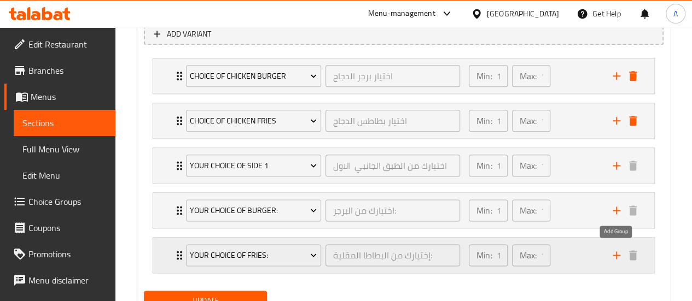
click at [620, 254] on icon "add" at bounding box center [616, 255] width 13 height 13
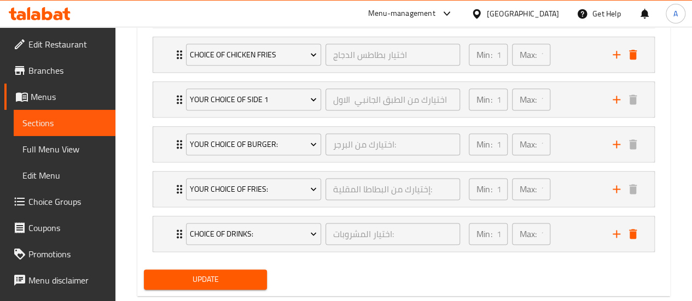
scroll to position [711, 0]
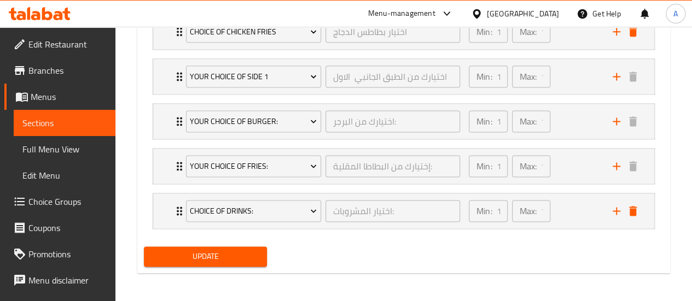
click at [227, 257] on span "Update" at bounding box center [206, 257] width 106 height 14
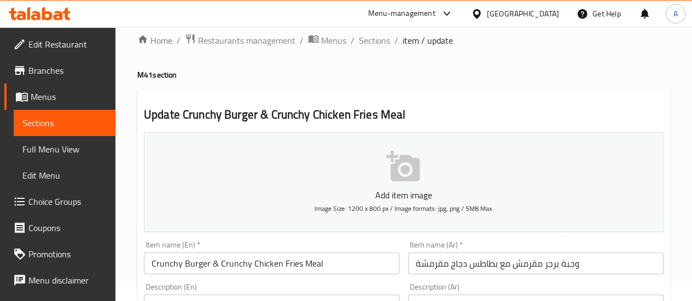
scroll to position [0, 0]
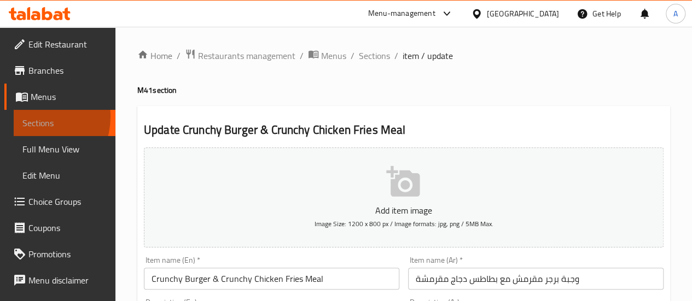
click at [31, 117] on span "Sections" at bounding box center [64, 123] width 84 height 13
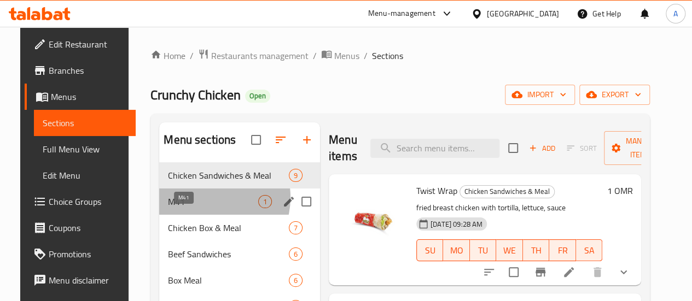
click at [196, 208] on span "M41" at bounding box center [213, 201] width 90 height 13
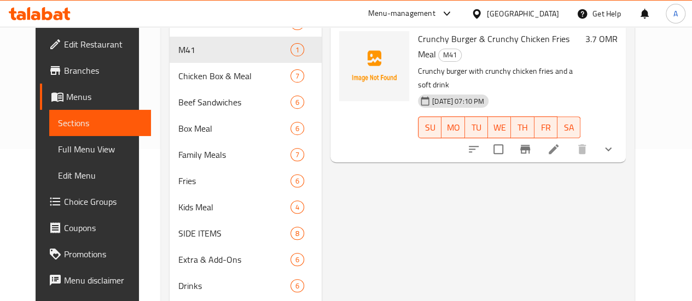
scroll to position [164, 0]
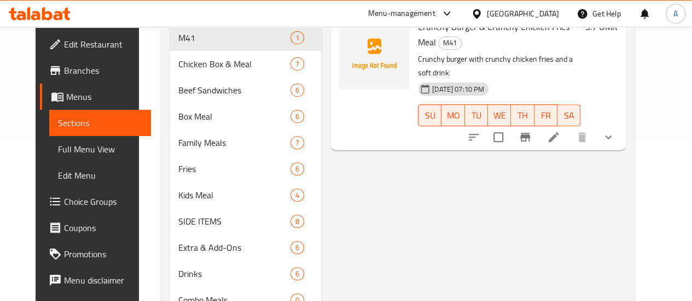
click at [615, 131] on icon "show more" at bounding box center [608, 137] width 13 height 13
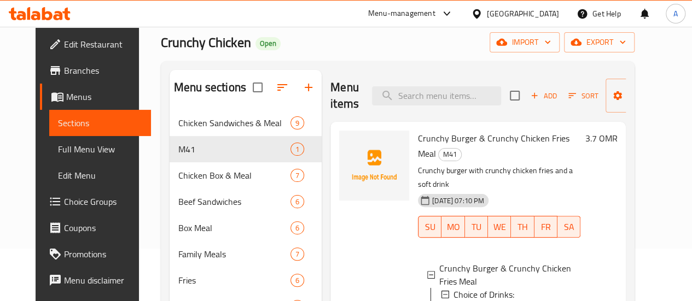
scroll to position [55, 0]
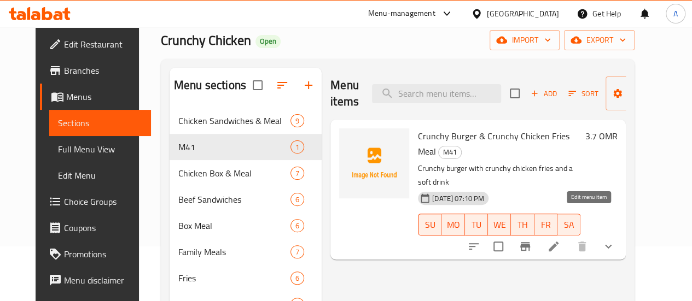
click at [560, 240] on icon at bounding box center [553, 246] width 13 height 13
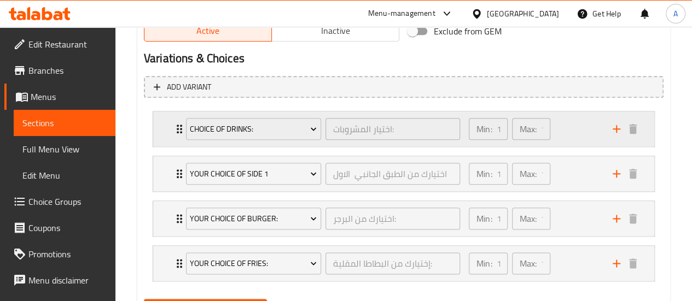
scroll to position [567, 0]
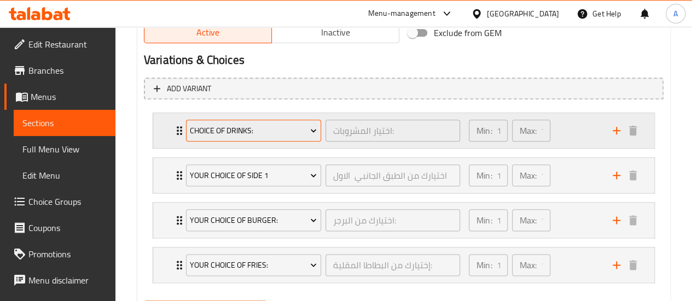
click at [261, 124] on span "Choice of Drinks:" at bounding box center [253, 131] width 127 height 14
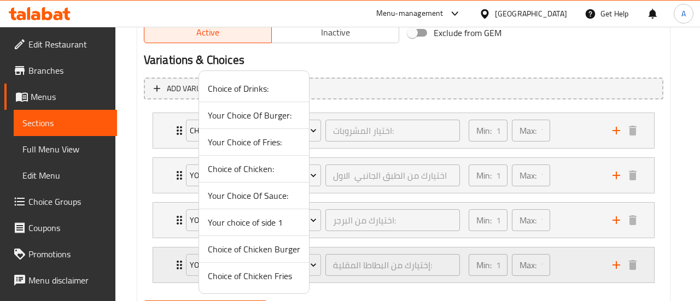
click at [245, 246] on span "Choice of Chicken Burger" at bounding box center [254, 249] width 92 height 13
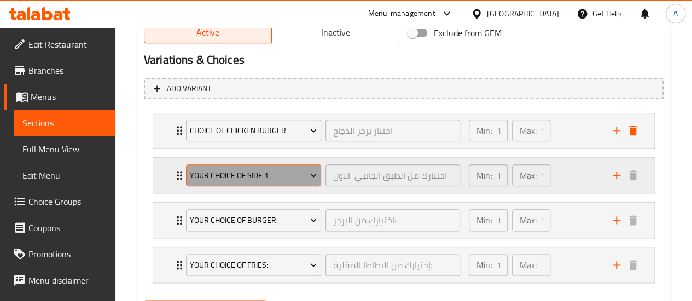
click at [253, 181] on span "Your choice of side 1" at bounding box center [253, 176] width 127 height 14
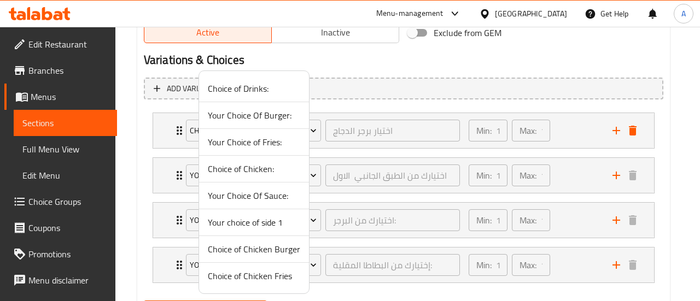
click at [269, 272] on span "Choice of Chicken Fries" at bounding box center [254, 276] width 92 height 13
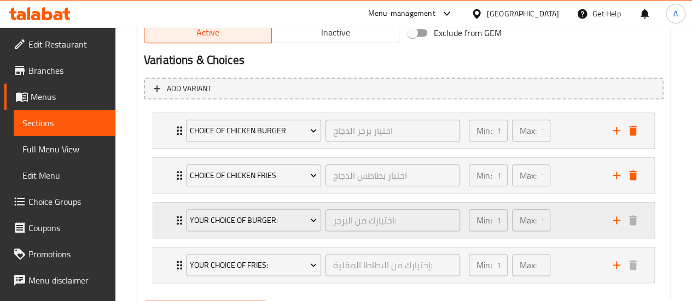
click at [275, 207] on div "Your Choice Of Burger:" at bounding box center [254, 220] width 140 height 26
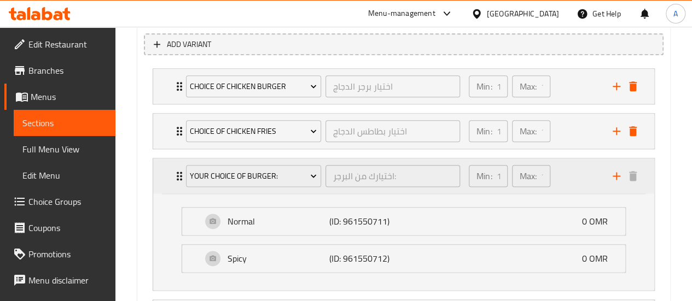
scroll to position [609, 0]
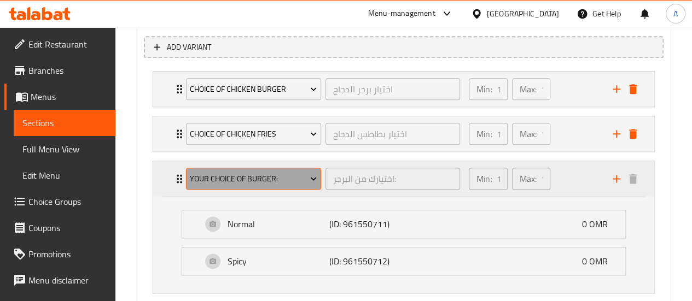
click at [308, 177] on icon "Expand" at bounding box center [313, 178] width 11 height 11
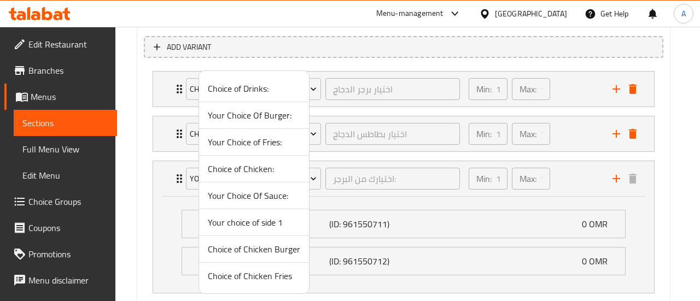
click at [50, 204] on div at bounding box center [350, 150] width 700 height 301
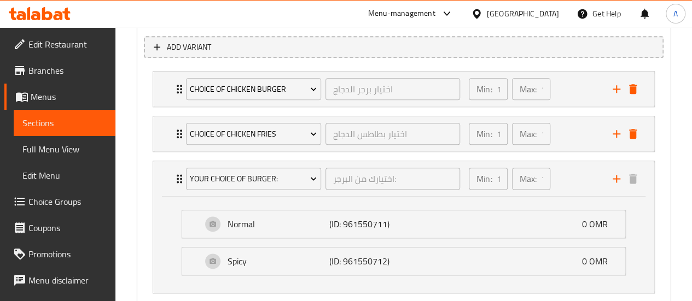
click at [58, 200] on span "Choice Groups" at bounding box center [67, 201] width 78 height 13
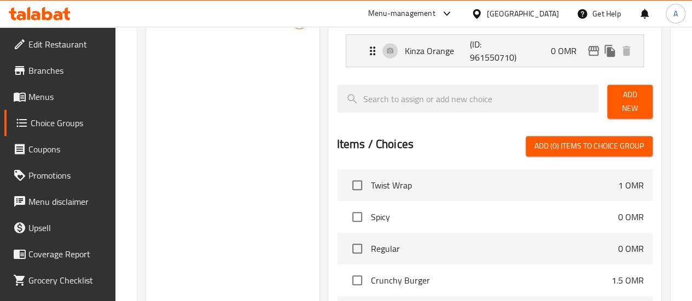
scroll to position [524, 0]
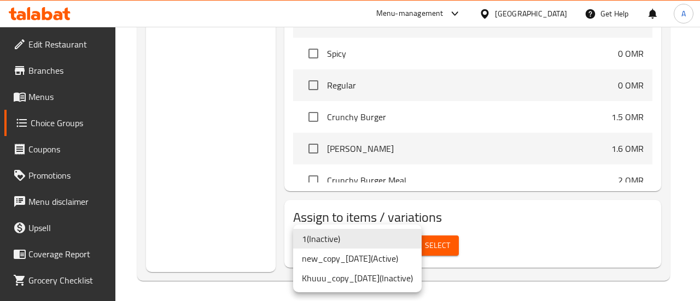
click at [349, 262] on li "new_copy_28/01/2025 ( Active )" at bounding box center [357, 259] width 129 height 20
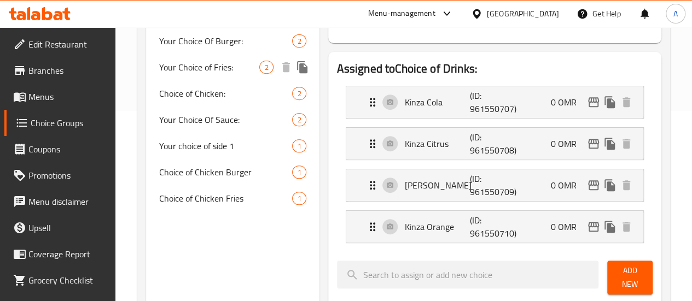
scroll to position [196, 0]
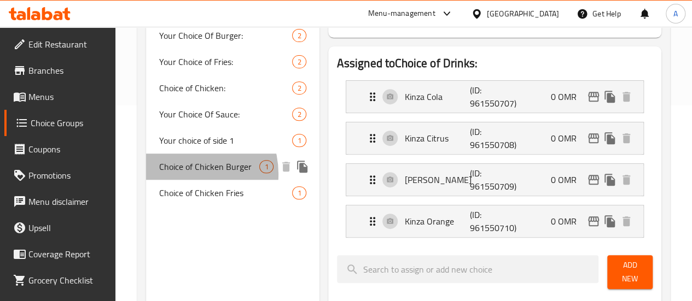
click at [183, 173] on span "Choice of Chicken Burger" at bounding box center [209, 166] width 101 height 13
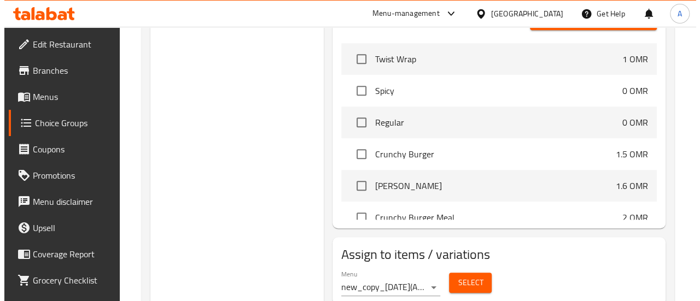
scroll to position [400, 0]
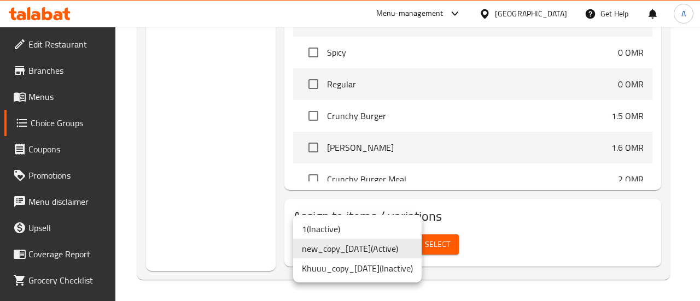
click at [385, 247] on li "new_copy_28/01/2025 ( Active )" at bounding box center [357, 249] width 129 height 20
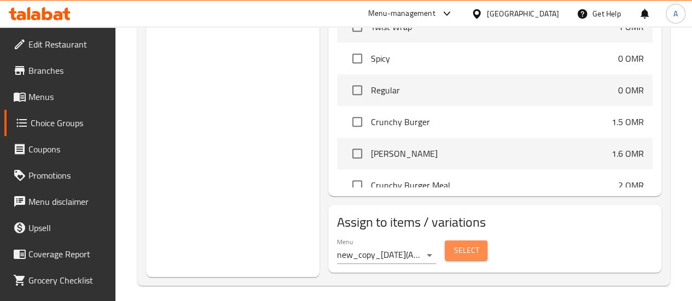
click at [454, 251] on span "Select" at bounding box center [466, 251] width 25 height 14
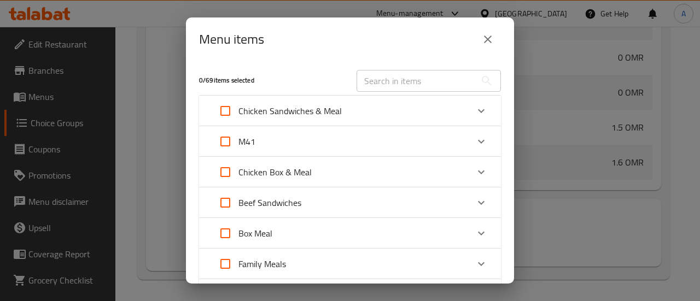
click at [281, 137] on div "M41" at bounding box center [340, 142] width 256 height 26
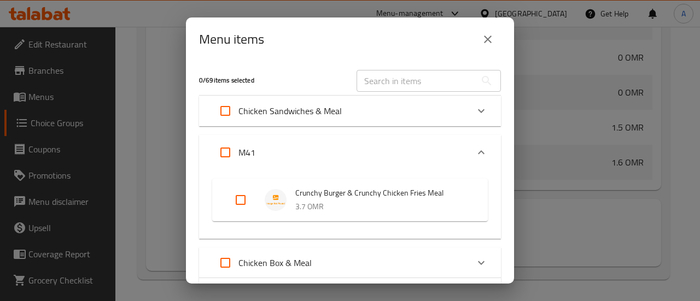
click at [240, 201] on input "Expand" at bounding box center [241, 200] width 26 height 26
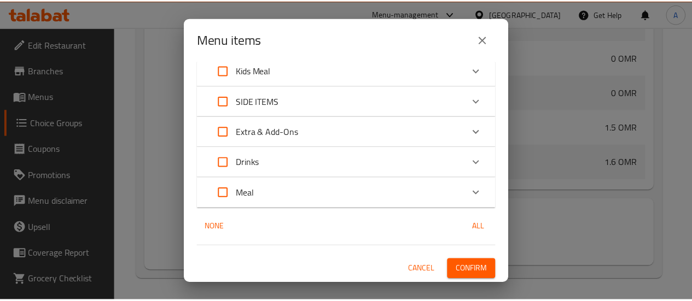
scroll to position [346, 0]
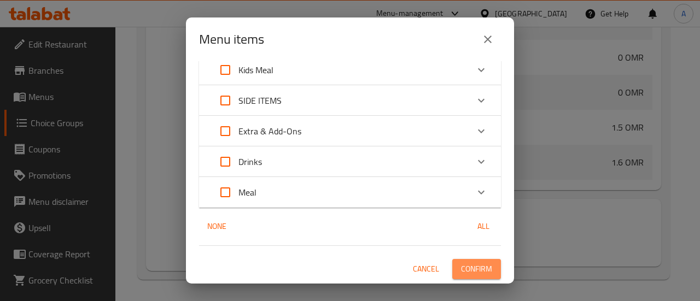
click at [472, 274] on span "Confirm" at bounding box center [476, 270] width 31 height 14
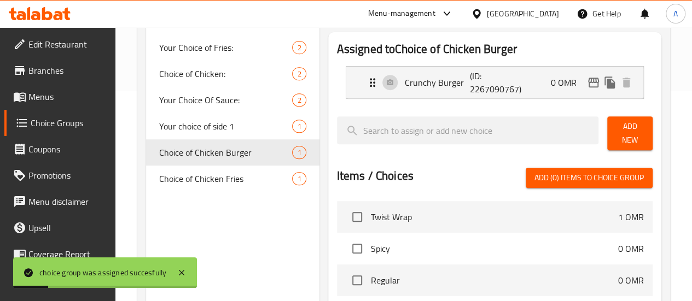
scroll to position [219, 0]
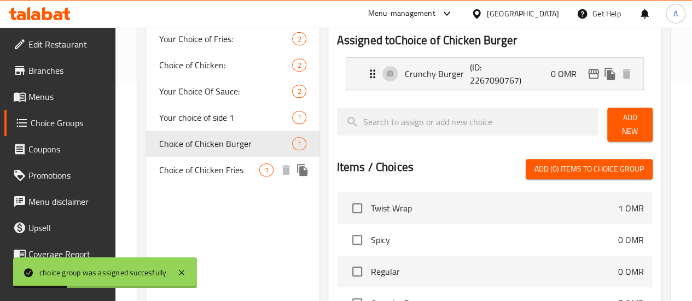
click at [197, 177] on span "Choice of Chicken Fries" at bounding box center [209, 170] width 101 height 13
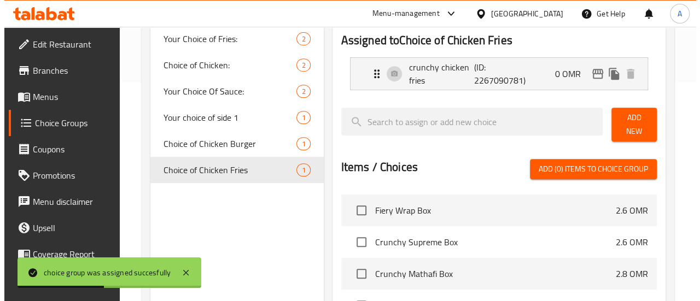
scroll to position [400, 0]
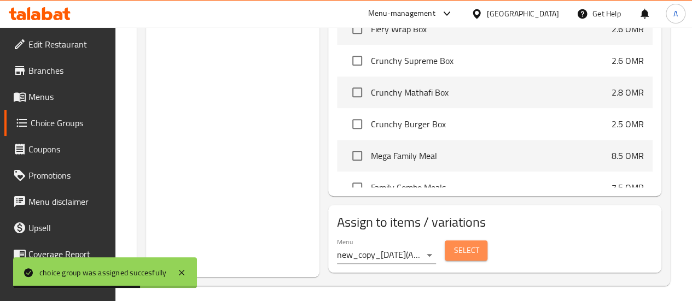
click at [454, 244] on span "Select" at bounding box center [466, 251] width 25 height 14
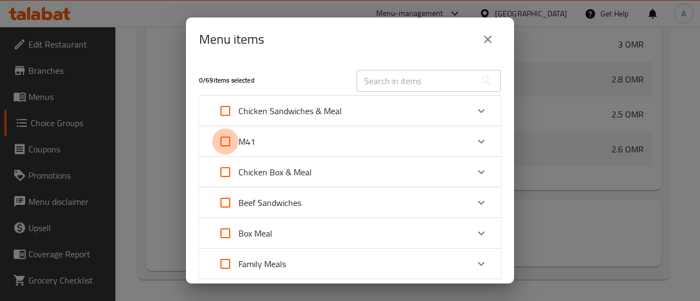
click at [223, 141] on input "Expand" at bounding box center [225, 142] width 26 height 26
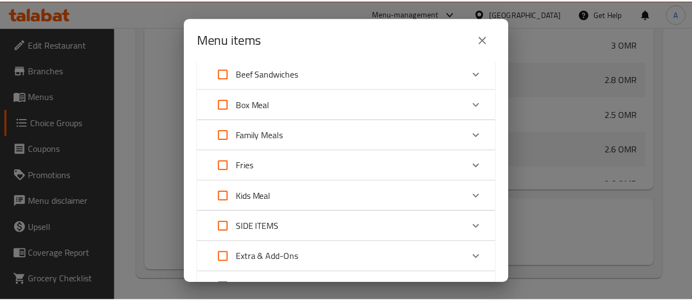
scroll to position [256, 0]
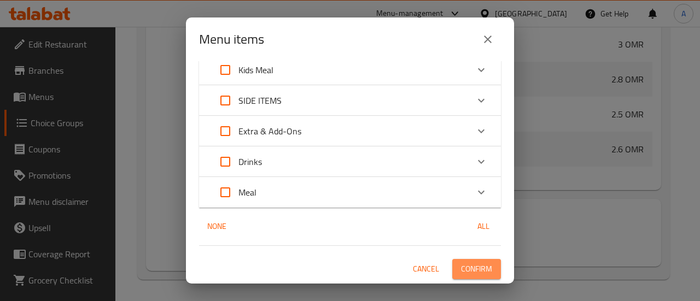
click at [475, 270] on span "Confirm" at bounding box center [476, 270] width 31 height 14
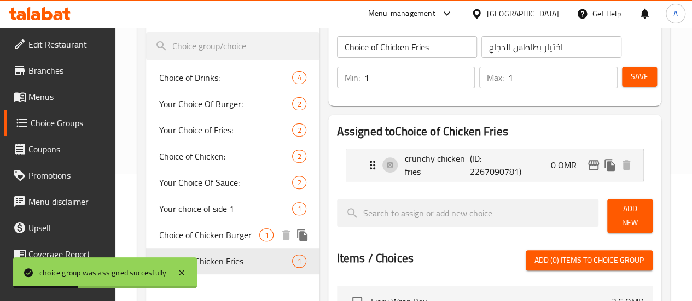
scroll to position [127, 0]
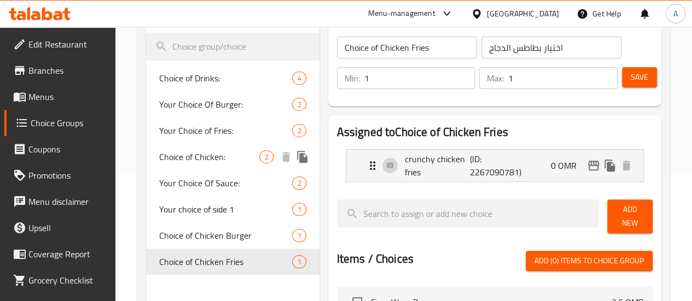
click at [202, 158] on span "Choice of Chicken:" at bounding box center [209, 156] width 101 height 13
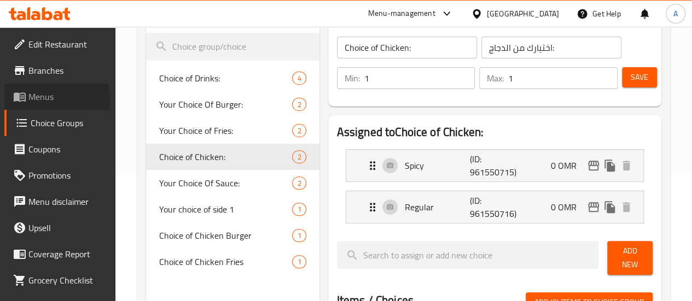
click at [31, 102] on span "Menus" at bounding box center [67, 96] width 78 height 13
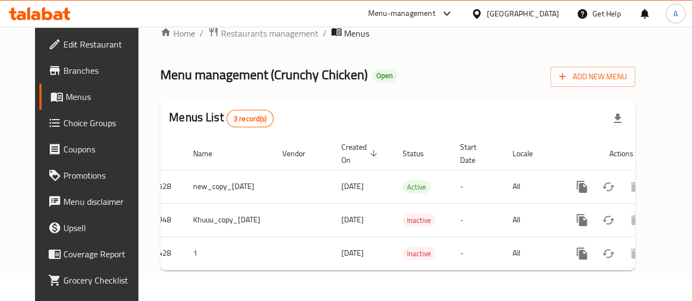
scroll to position [0, 36]
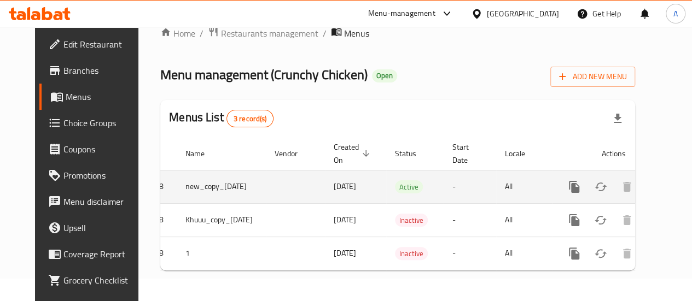
click at [647, 181] on icon "enhanced table" at bounding box center [653, 187] width 13 height 13
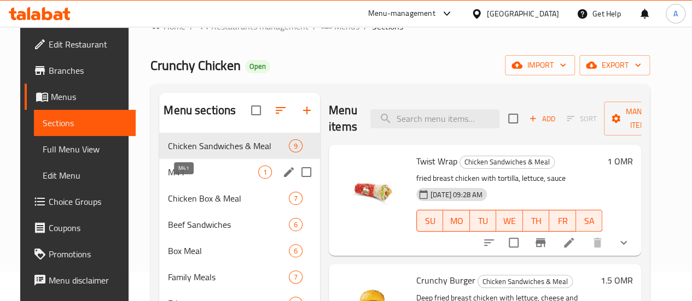
click at [169, 179] on span "M41" at bounding box center [213, 172] width 90 height 13
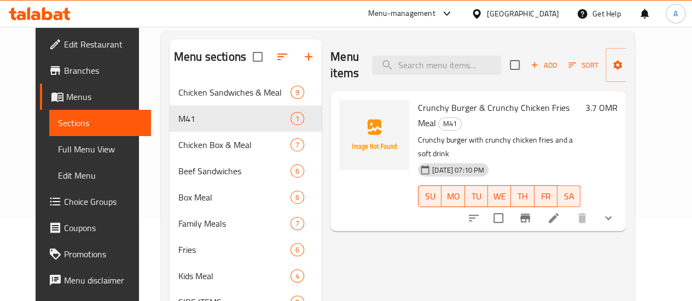
scroll to position [84, 0]
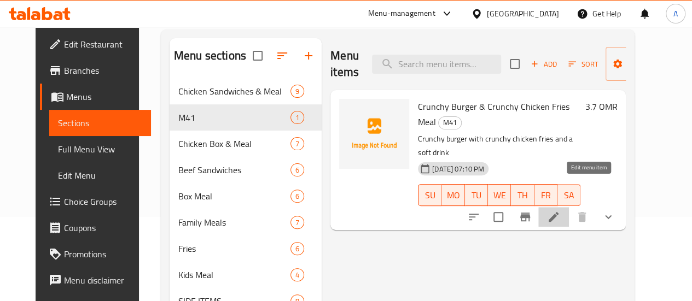
click at [559, 212] on icon at bounding box center [554, 217] width 10 height 10
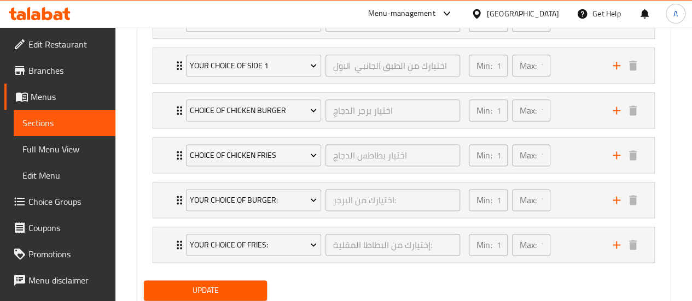
scroll to position [602, 0]
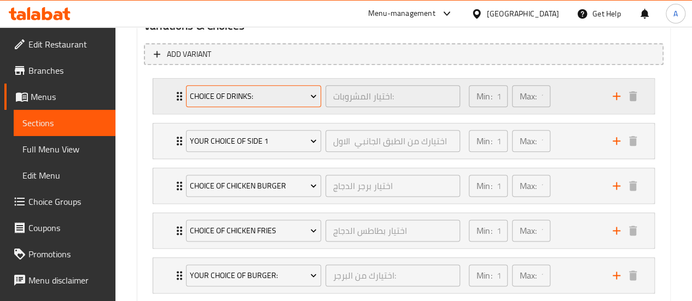
click at [251, 101] on span "Choice of Drinks:" at bounding box center [253, 97] width 127 height 14
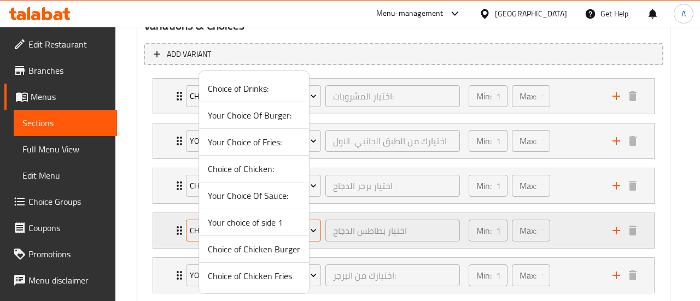
drag, startPoint x: 262, startPoint y: 248, endPoint x: 265, endPoint y: 239, distance: 9.9
click at [262, 248] on span "Choice of Chicken Burger" at bounding box center [254, 249] width 92 height 13
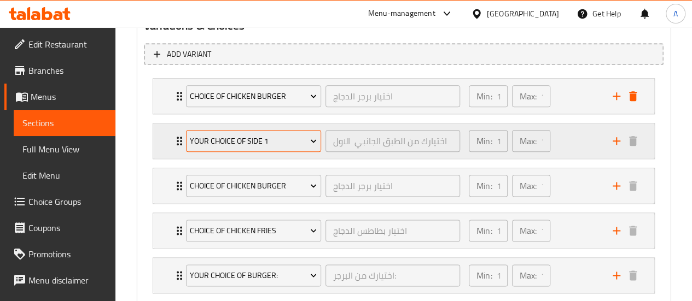
click at [267, 143] on span "Your choice of side 1" at bounding box center [253, 142] width 127 height 14
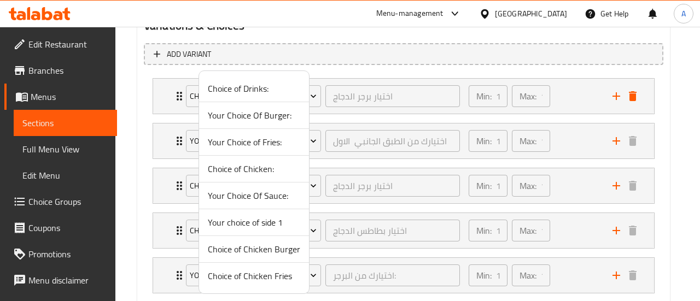
click at [274, 270] on span "Choice of Chicken Fries" at bounding box center [254, 276] width 92 height 13
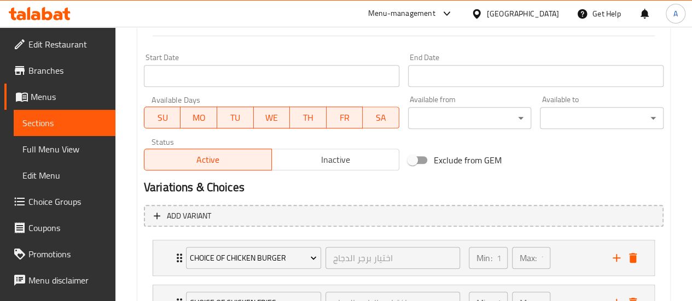
scroll to position [438, 0]
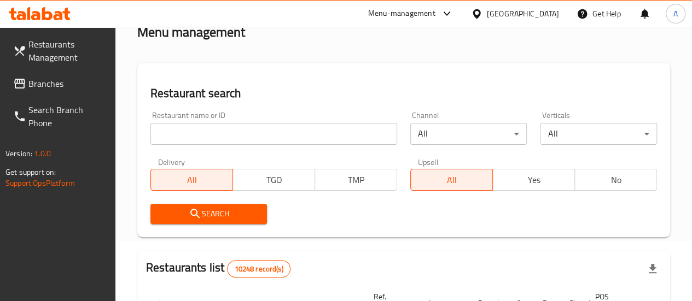
scroll to position [30, 0]
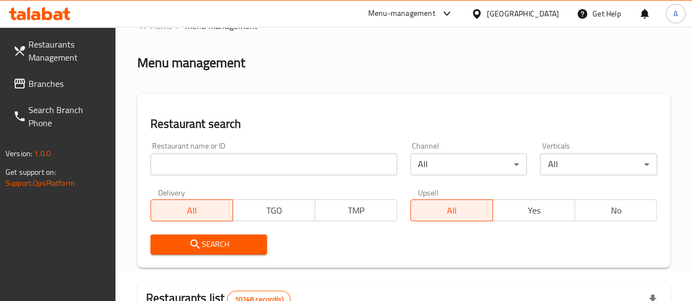
click at [221, 161] on input "search" at bounding box center [273, 165] width 247 height 22
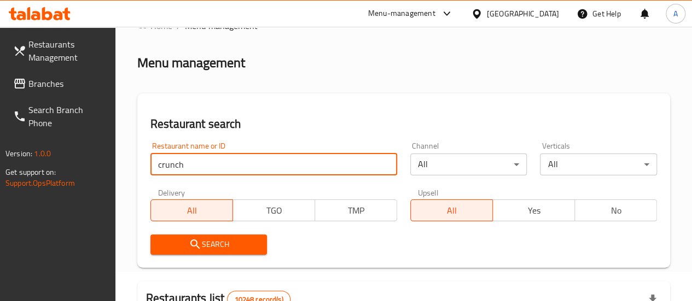
type input "crunchy chicken"
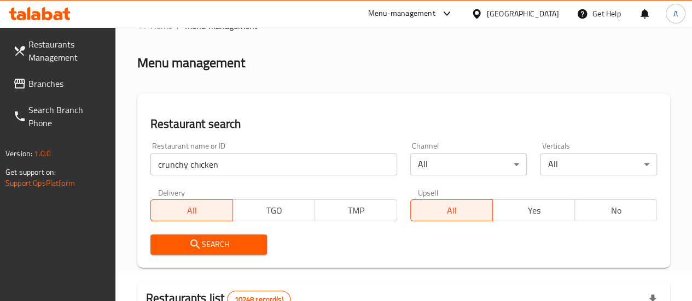
click at [210, 238] on span "Search" at bounding box center [209, 245] width 100 height 14
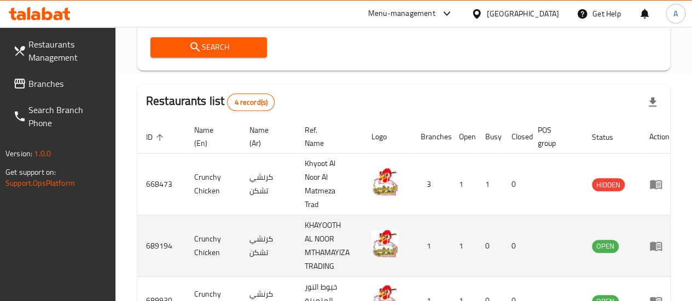
scroll to position [303, 0]
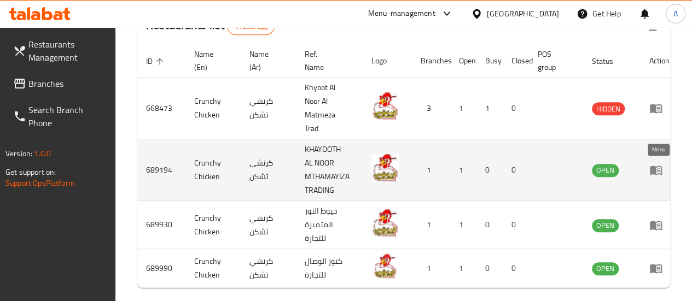
click at [660, 172] on icon "enhanced table" at bounding box center [655, 170] width 13 height 13
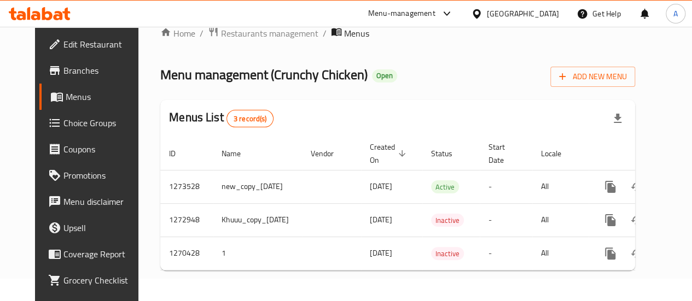
scroll to position [0, 36]
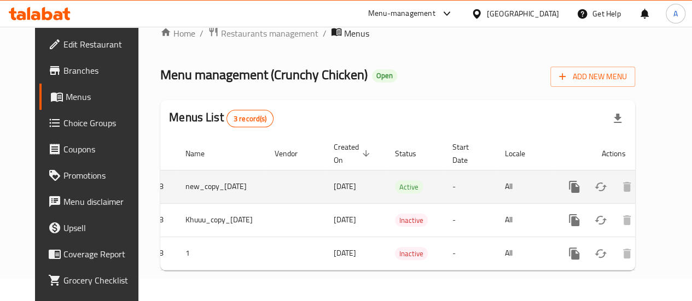
click at [651, 182] on icon "enhanced table" at bounding box center [653, 187] width 10 height 10
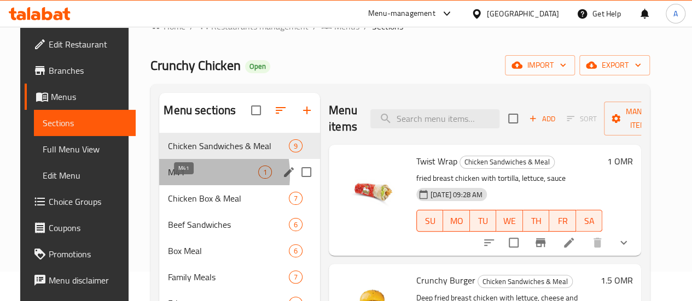
drag, startPoint x: 167, startPoint y: 191, endPoint x: 207, endPoint y: 201, distance: 41.3
click at [168, 179] on span "M41" at bounding box center [213, 172] width 90 height 13
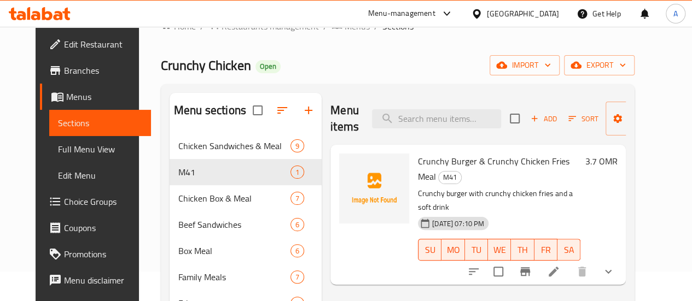
click at [569, 262] on li at bounding box center [553, 272] width 31 height 20
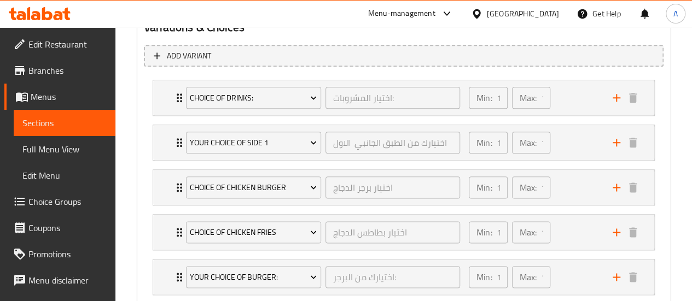
scroll to position [602, 0]
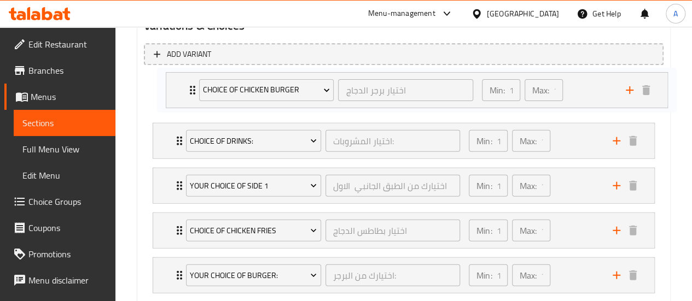
drag, startPoint x: 178, startPoint y: 190, endPoint x: 189, endPoint y: 87, distance: 103.5
click at [191, 84] on div "Choice of Drinks: اختيار المشروبات: ​ Min: 1 ​ Max: 1 ​ Kinza Cola (ID: 9615507…" at bounding box center [404, 208] width 520 height 269
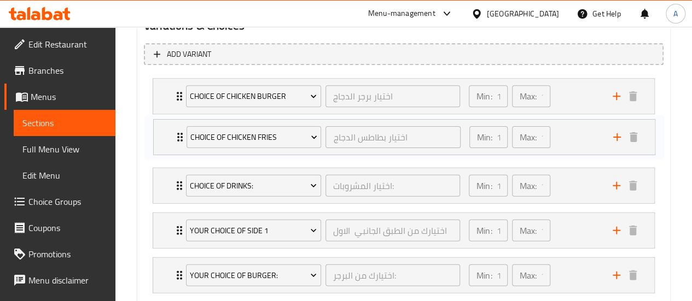
drag, startPoint x: 178, startPoint y: 228, endPoint x: 178, endPoint y: 135, distance: 93.0
click at [178, 133] on div "Choice of Chicken Burger اختيار برجر الدجاج ​ Min: 1 ​ Max: 1 ​ Crunchy Burger …" at bounding box center [404, 208] width 520 height 269
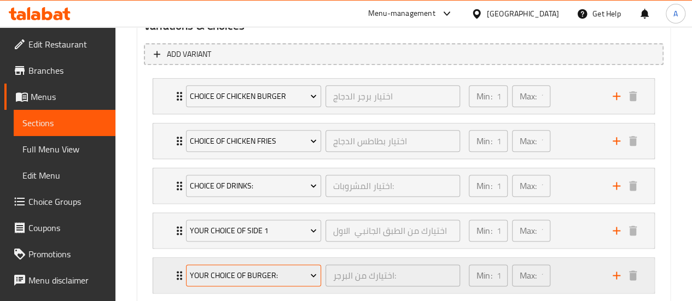
scroll to position [657, 0]
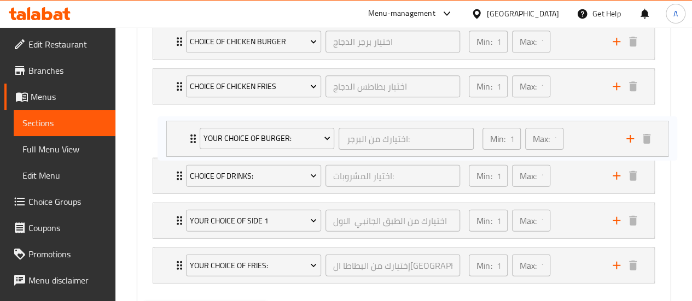
drag, startPoint x: 175, startPoint y: 219, endPoint x: 191, endPoint y: 132, distance: 88.4
click at [191, 132] on div "Choice of Chicken Burger اختيار برجر الدجاج ​ Min: 1 ​ Max: 1 ​ Crunchy Burger …" at bounding box center [404, 153] width 520 height 269
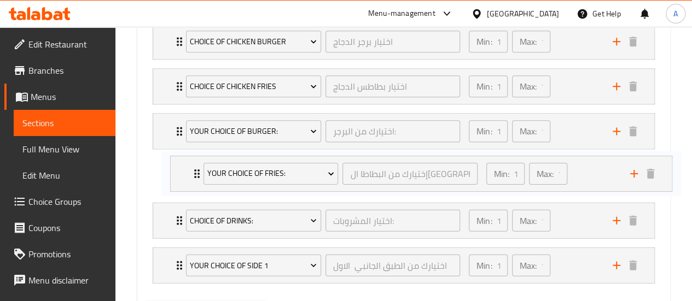
scroll to position [657, 0]
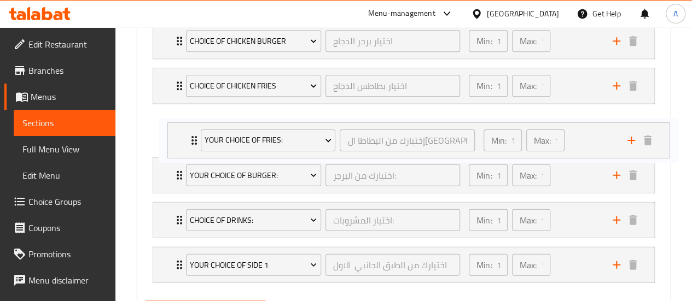
drag, startPoint x: 177, startPoint y: 269, endPoint x: 187, endPoint y: 146, distance: 123.5
click at [194, 135] on div "Choice of Chicken Burger اختيار برجر الدجاج ​ Min: 1 ​ Max: 1 ​ Crunchy Burger …" at bounding box center [404, 153] width 520 height 269
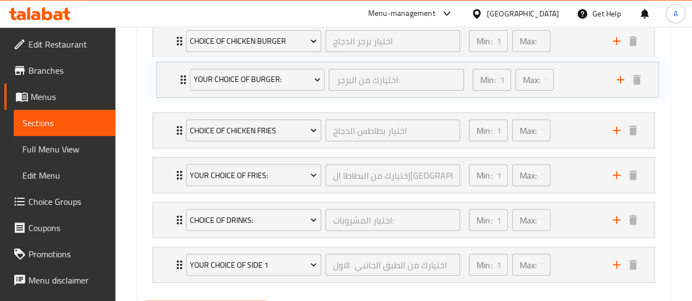
drag, startPoint x: 182, startPoint y: 161, endPoint x: 187, endPoint y: 63, distance: 98.6
click at [187, 63] on div "Choice of Chicken Burger اختيار برجر الدجاج ​ Min: 1 ​ Max: 1 ​ Crunchy Burger …" at bounding box center [404, 153] width 520 height 269
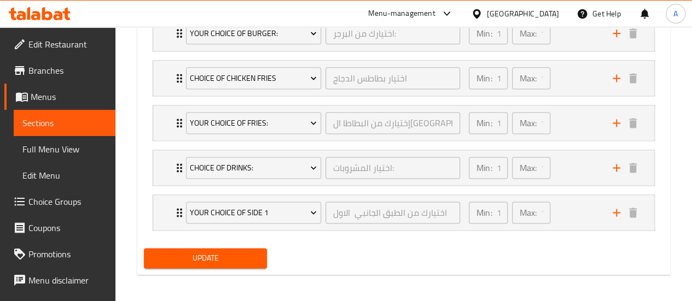
scroll to position [711, 0]
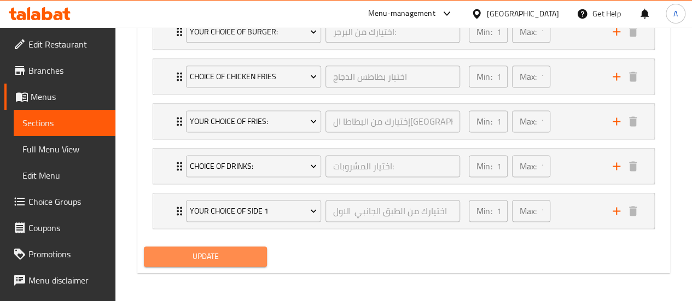
click at [245, 251] on span "Update" at bounding box center [206, 257] width 106 height 14
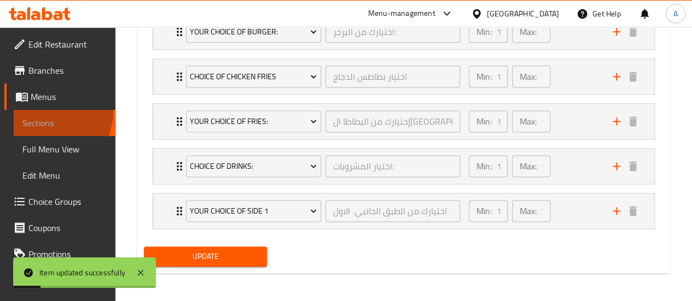
click at [49, 112] on link "Sections" at bounding box center [65, 123] width 102 height 26
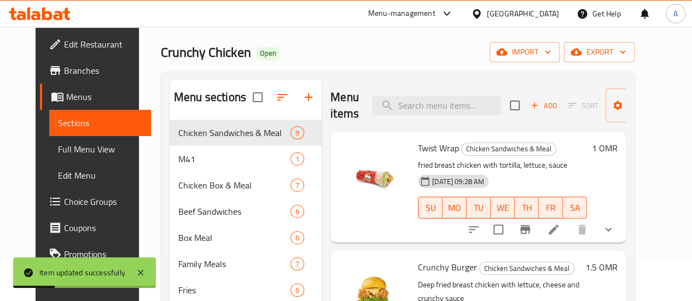
scroll to position [37, 0]
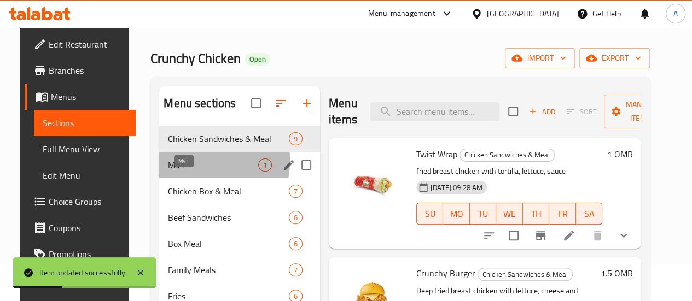
click at [170, 172] on span "M41" at bounding box center [213, 165] width 90 height 13
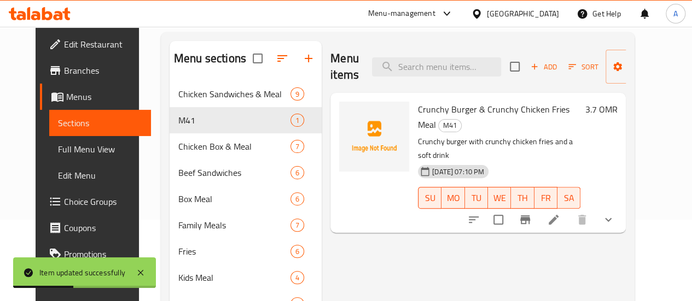
scroll to position [91, 0]
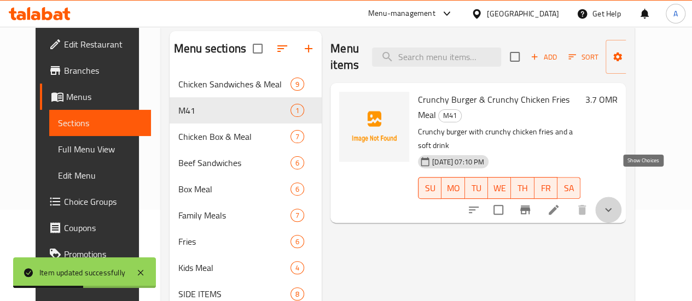
click at [615, 204] on icon "show more" at bounding box center [608, 210] width 13 height 13
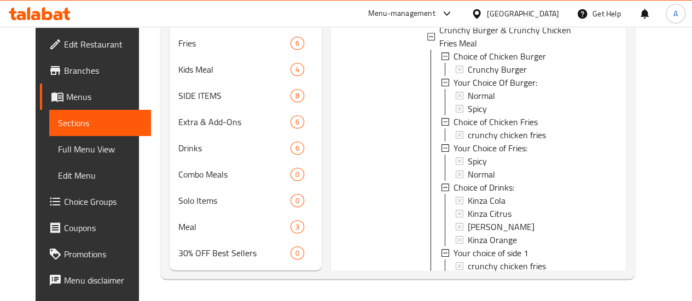
scroll to position [306, 0]
click at [560, 285] on icon at bounding box center [553, 291] width 13 height 13
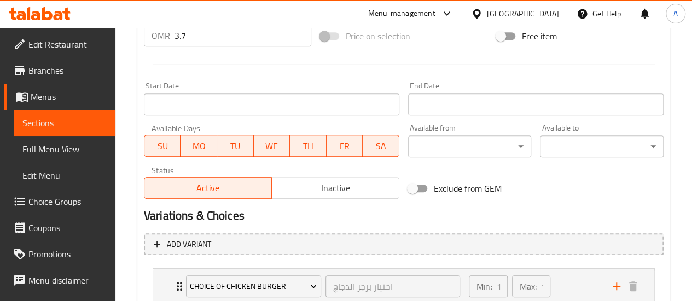
scroll to position [711, 0]
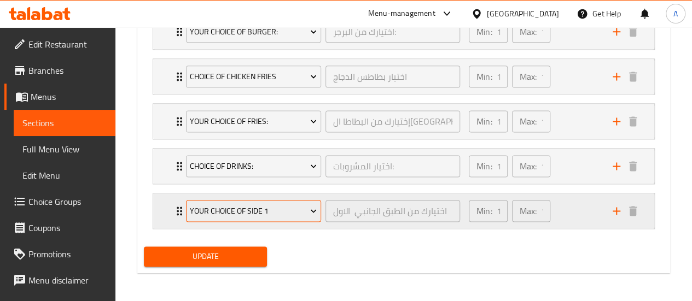
click at [268, 205] on span "Your choice of side 1" at bounding box center [253, 212] width 127 height 14
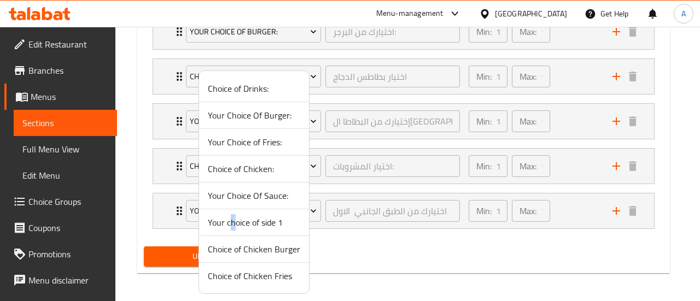
click at [233, 218] on span "Your choice of side 1" at bounding box center [254, 222] width 92 height 13
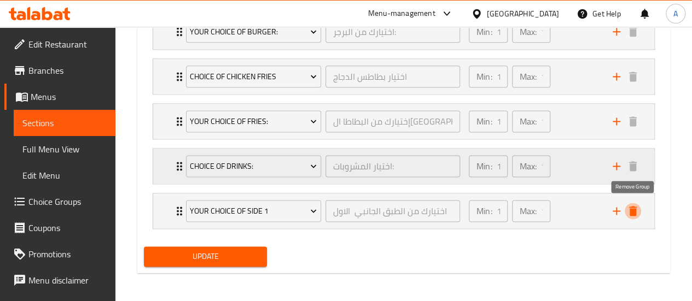
click at [637, 207] on icon "delete" at bounding box center [632, 211] width 13 height 13
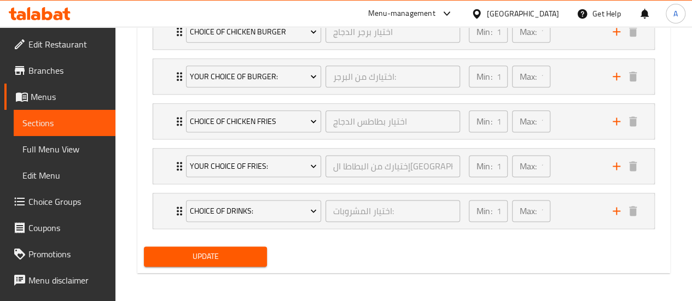
click at [229, 243] on div "Update" at bounding box center [206, 256] width 132 height 29
drag, startPoint x: 232, startPoint y: 251, endPoint x: 237, endPoint y: 253, distance: 5.9
click at [233, 251] on span "Update" at bounding box center [206, 257] width 106 height 14
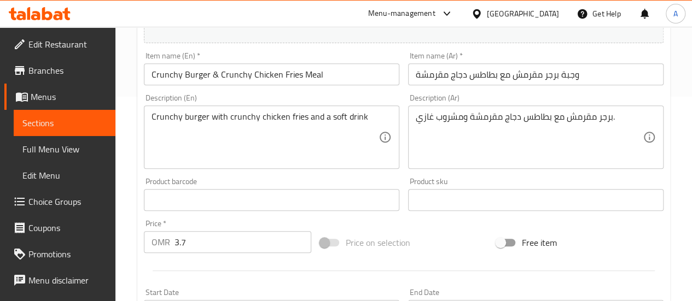
scroll to position [0, 0]
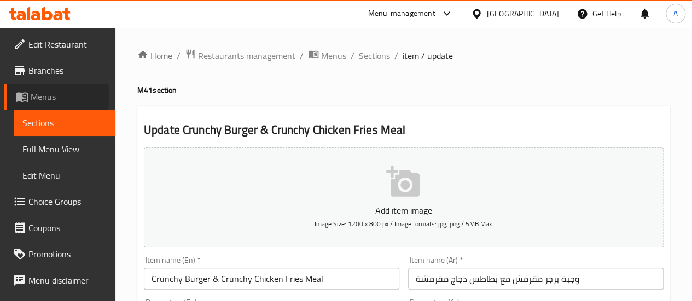
click at [40, 97] on span "Menus" at bounding box center [69, 96] width 76 height 13
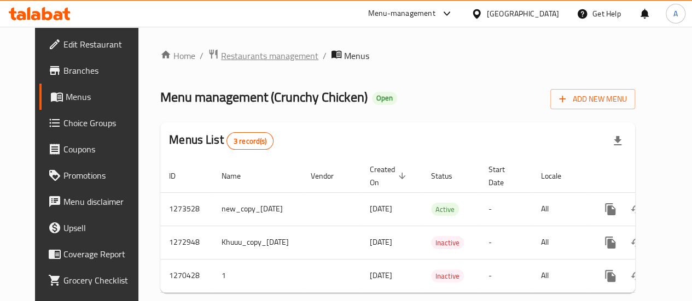
click at [268, 55] on span "Restaurants management" at bounding box center [269, 55] width 97 height 13
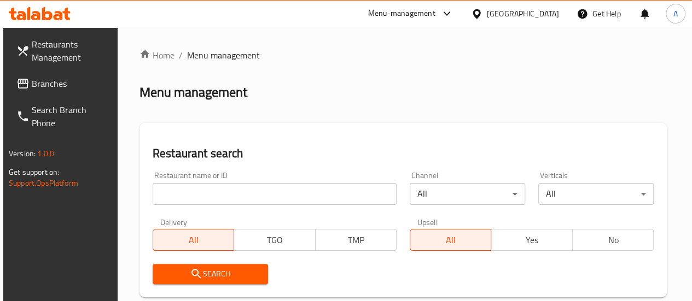
click at [223, 195] on input "search" at bounding box center [275, 194] width 244 height 22
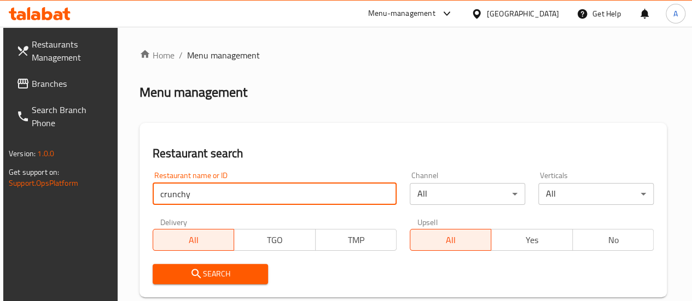
type input "crunchy chicken"
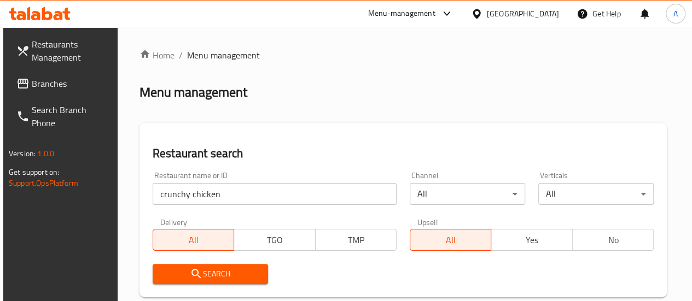
click at [415, 243] on span "All" at bounding box center [451, 241] width 72 height 16
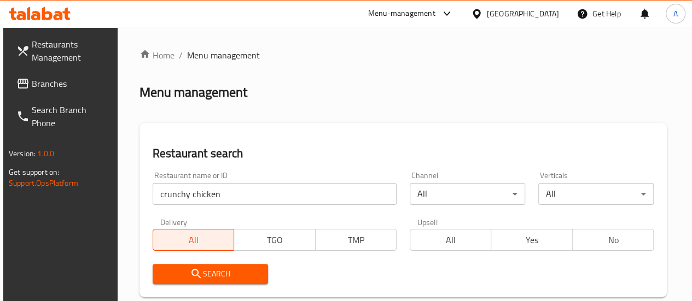
click at [195, 284] on div "Search" at bounding box center [210, 274] width 129 height 33
click at [197, 283] on button "Search" at bounding box center [210, 274] width 115 height 20
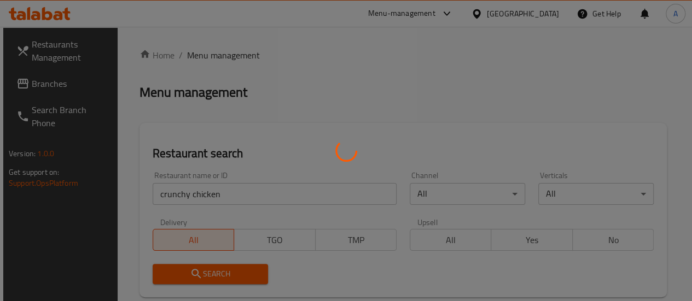
click at [201, 281] on div at bounding box center [346, 150] width 692 height 301
click at [202, 281] on div at bounding box center [346, 150] width 692 height 301
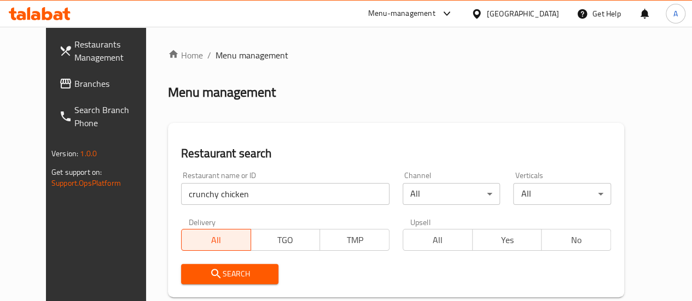
scroll to position [158, 0]
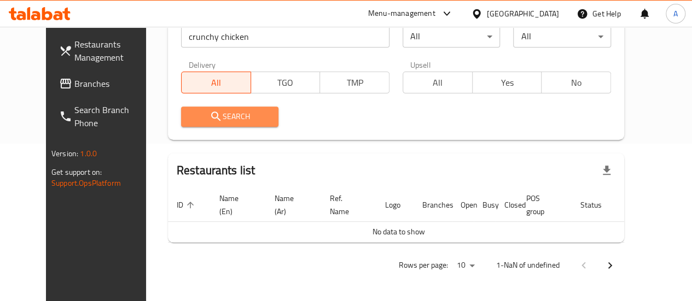
click at [229, 113] on span "Search" at bounding box center [230, 117] width 80 height 14
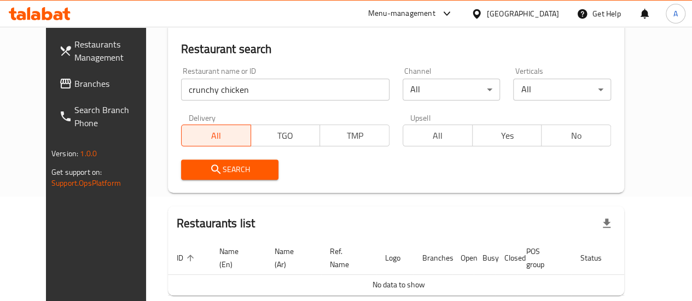
scroll to position [103, 0]
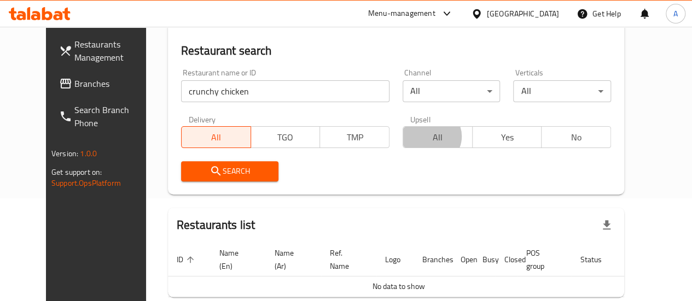
click at [408, 136] on span "All" at bounding box center [438, 138] width 61 height 16
click at [210, 175] on icon "submit" at bounding box center [216, 171] width 13 height 13
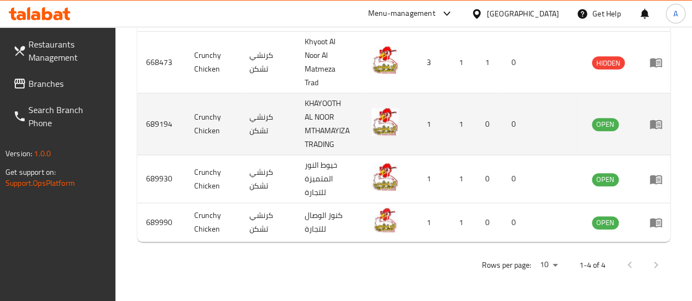
scroll to position [357, 0]
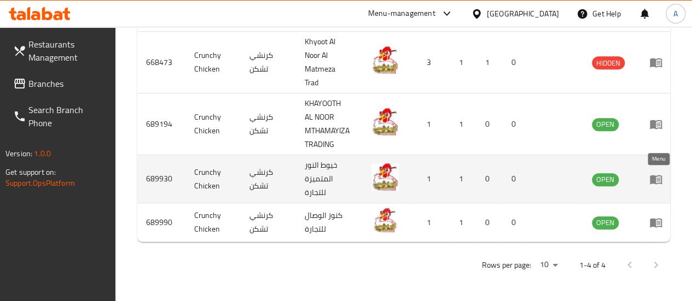
click at [657, 173] on icon "enhanced table" at bounding box center [655, 179] width 13 height 13
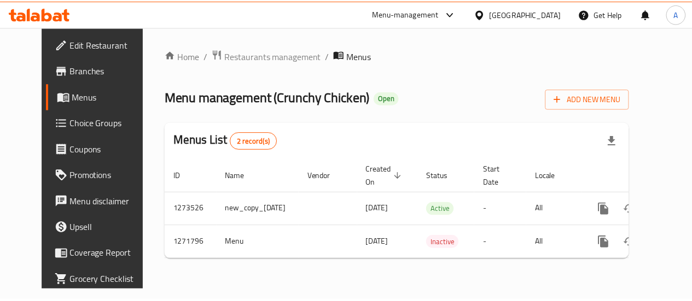
scroll to position [0, 22]
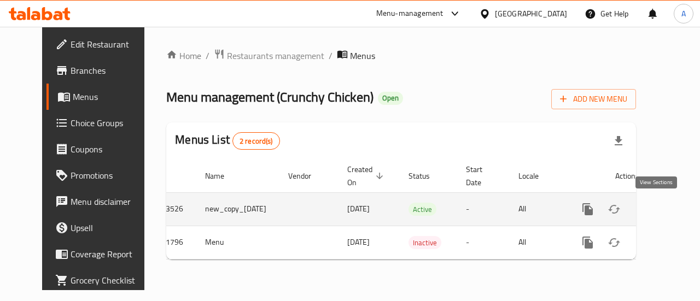
click at [663, 210] on icon "enhanced table" at bounding box center [666, 209] width 13 height 13
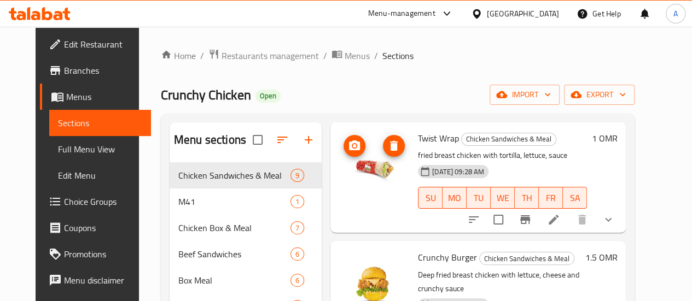
scroll to position [55, 0]
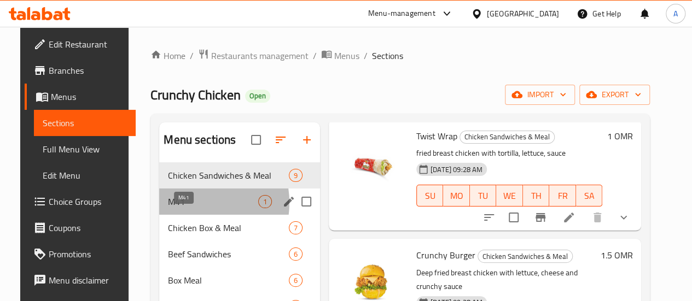
drag, startPoint x: 181, startPoint y: 219, endPoint x: 235, endPoint y: 212, distance: 54.1
click at [183, 208] on span "M41" at bounding box center [213, 201] width 90 height 13
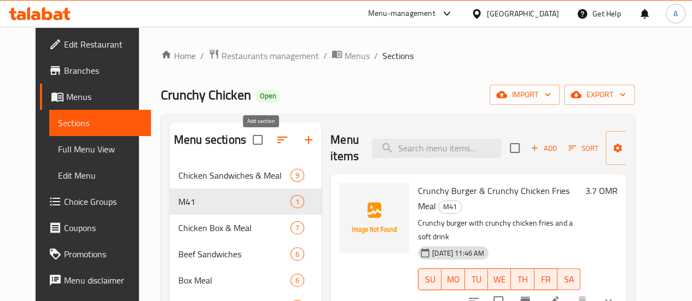
click at [302, 147] on icon "button" at bounding box center [308, 139] width 13 height 13
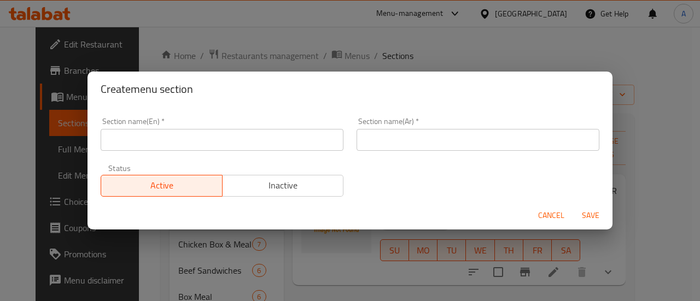
drag, startPoint x: 190, startPoint y: 141, endPoint x: 197, endPoint y: 142, distance: 6.7
click at [196, 141] on input "text" at bounding box center [222, 140] width 243 height 22
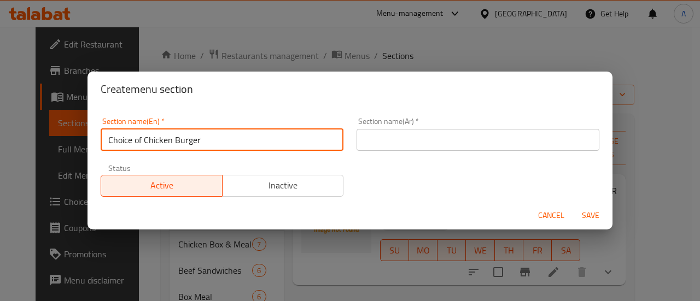
type input "Choice of Chicken Burger"
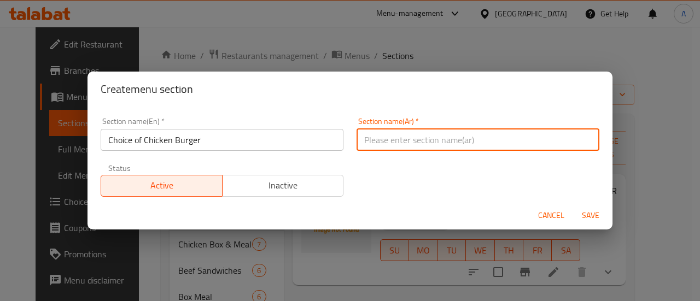
drag, startPoint x: 172, startPoint y: 133, endPoint x: 176, endPoint y: 138, distance: 6.2
click at [173, 133] on div "Section name(En)   * Choice of Chicken Burger Section name(En) *" at bounding box center [222, 134] width 243 height 33
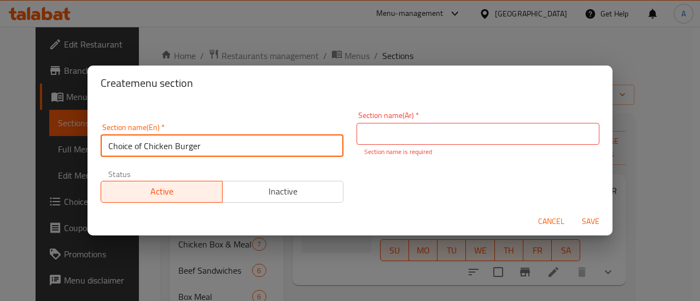
click at [176, 138] on input "Choice of Chicken Burger" at bounding box center [222, 146] width 243 height 22
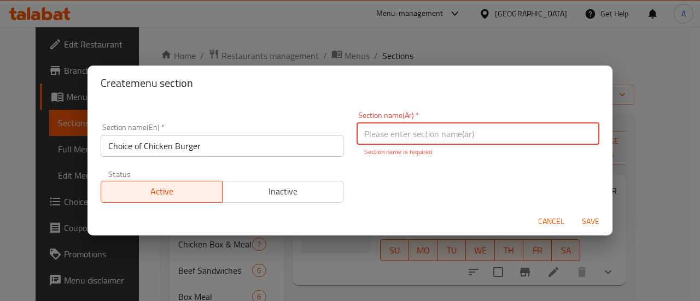
drag, startPoint x: 393, startPoint y: 137, endPoint x: 403, endPoint y: 150, distance: 16.0
click at [394, 137] on input "text" at bounding box center [478, 134] width 243 height 22
paste input "اختيار برجر الدجاج"
type input "اختيار برجر الدجاج"
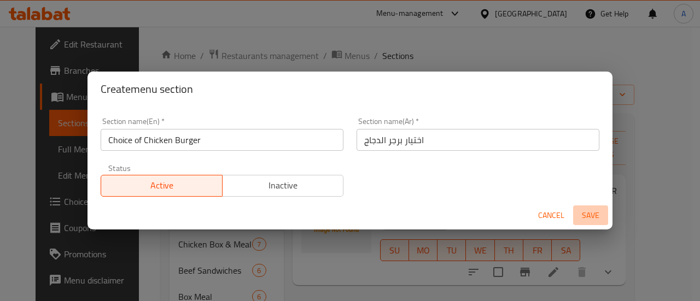
click at [591, 220] on span "Save" at bounding box center [591, 216] width 26 height 14
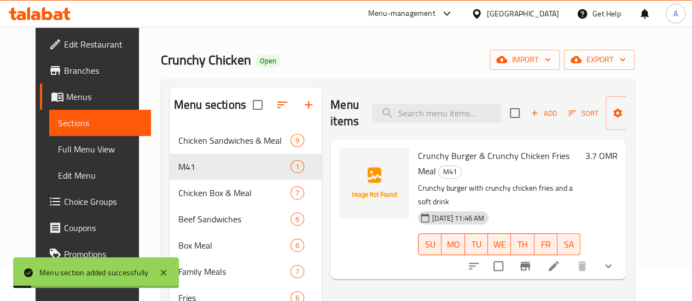
scroll to position [109, 0]
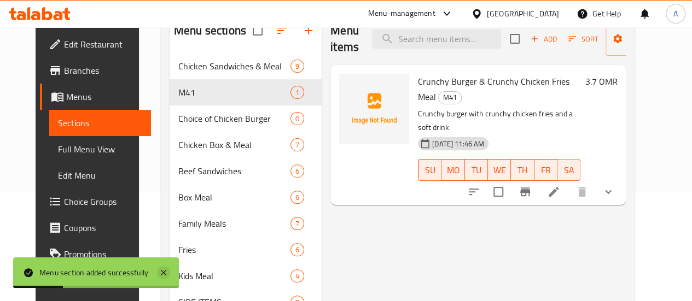
click at [162, 273] on icon at bounding box center [163, 272] width 13 height 13
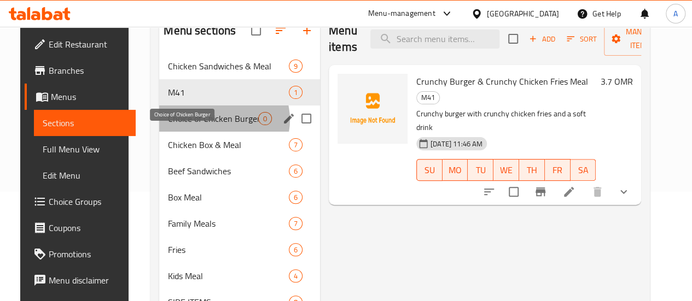
click at [209, 125] on span "Choice of Chicken Burger" at bounding box center [213, 118] width 90 height 13
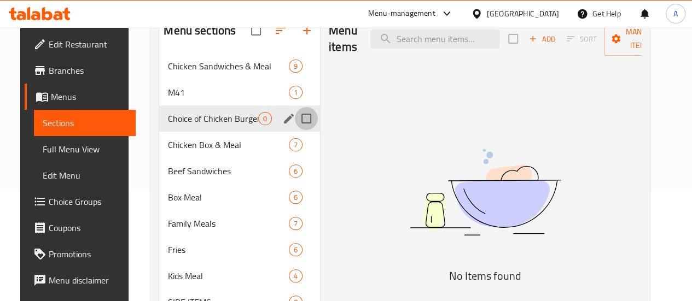
click at [295, 130] on input "Menu sections" at bounding box center [306, 118] width 23 height 23
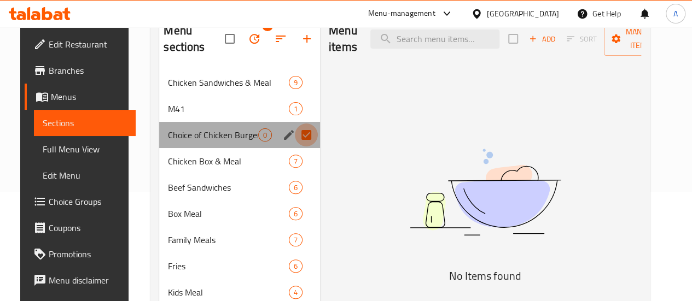
click at [295, 138] on input "Menu sections" at bounding box center [306, 135] width 23 height 23
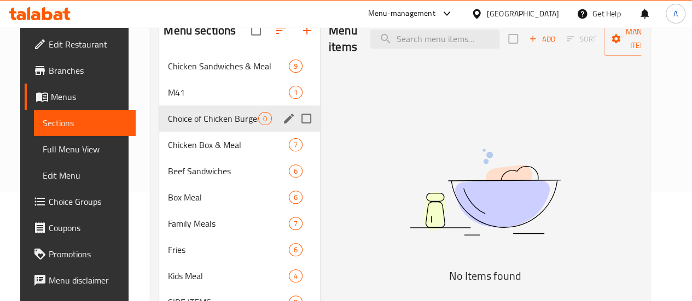
click at [295, 130] on input "Menu sections" at bounding box center [306, 118] width 23 height 23
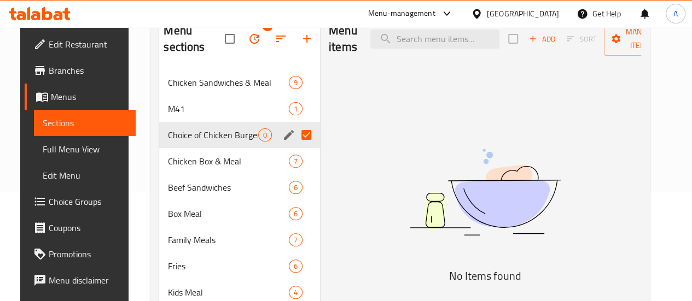
click at [295, 135] on input "Menu sections" at bounding box center [306, 135] width 23 height 23
checkbox input "false"
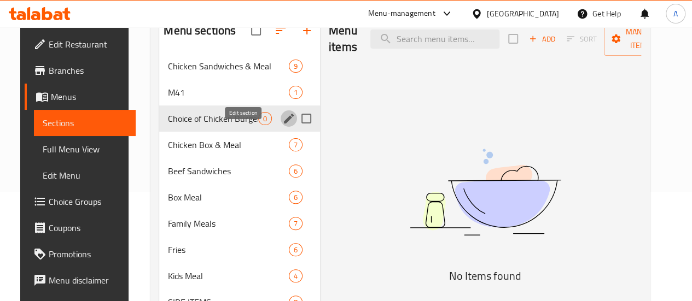
click at [282, 125] on icon "edit" at bounding box center [288, 118] width 13 height 13
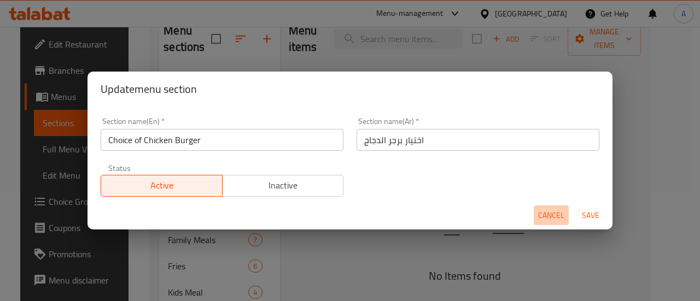
click at [558, 216] on span "Cancel" at bounding box center [551, 216] width 26 height 14
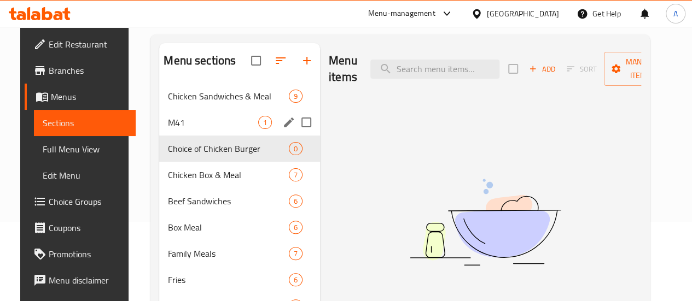
scroll to position [55, 0]
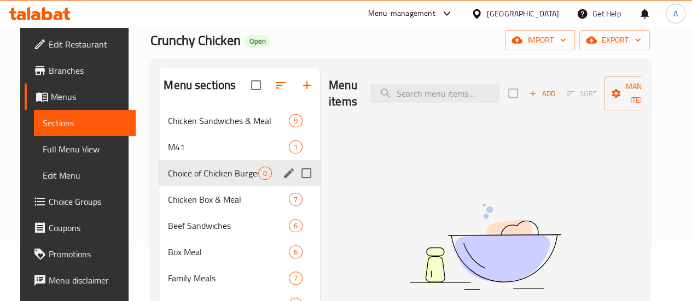
click at [295, 185] on input "Menu sections" at bounding box center [306, 173] width 23 height 23
checkbox input "true"
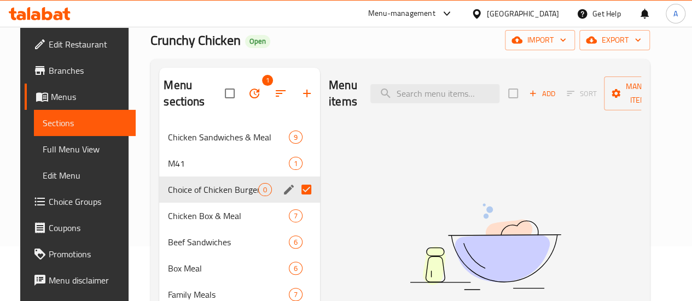
scroll to position [0, 0]
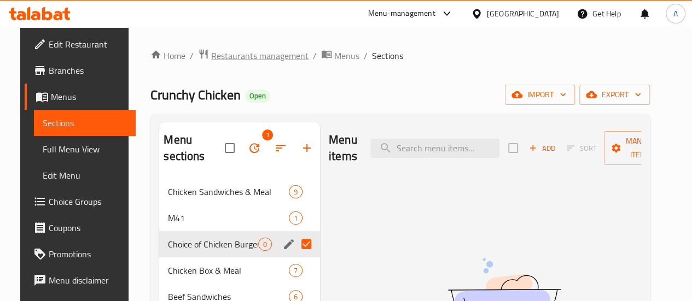
click at [274, 58] on span "Restaurants management" at bounding box center [259, 55] width 97 height 13
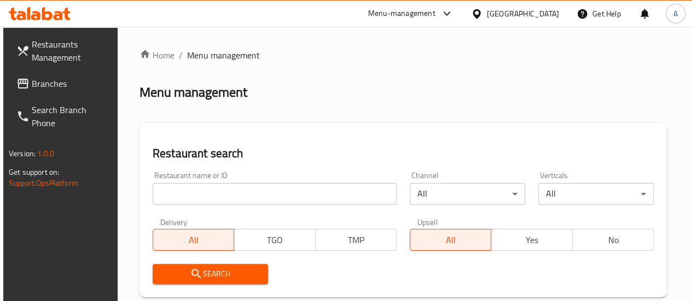
click at [226, 189] on input "search" at bounding box center [275, 194] width 244 height 22
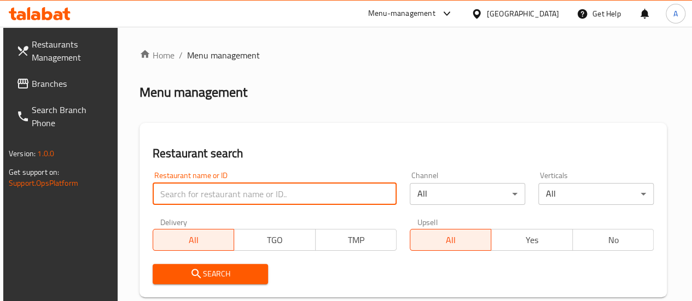
click at [226, 189] on input "search" at bounding box center [275, 194] width 244 height 22
type input "crunchy chicken"
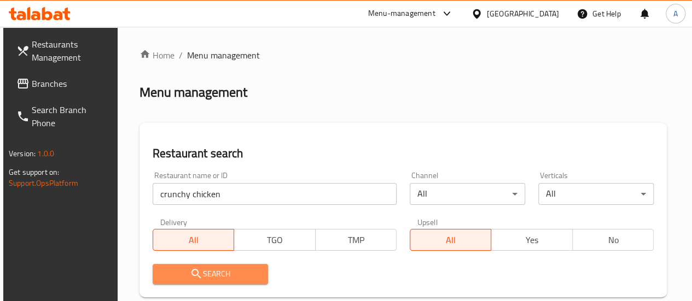
click at [241, 269] on span "Search" at bounding box center [210, 275] width 98 height 14
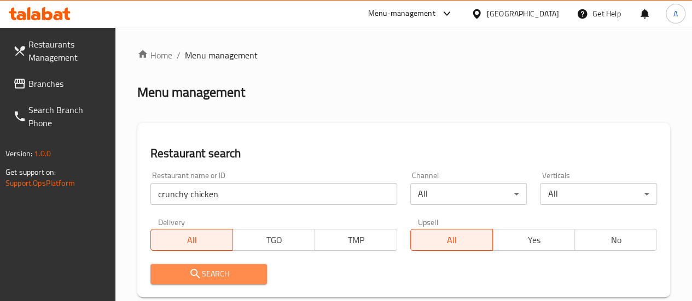
click at [199, 275] on icon "submit" at bounding box center [195, 274] width 13 height 13
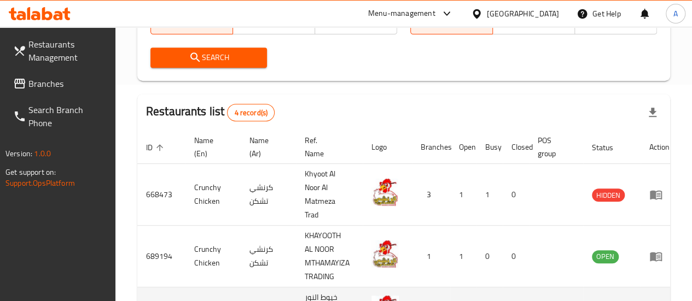
scroll to position [328, 0]
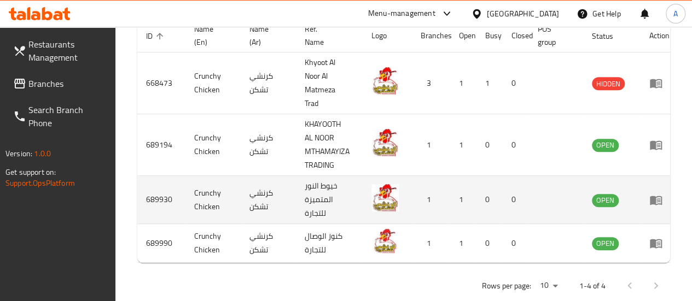
click at [156, 200] on td "689930" at bounding box center [161, 200] width 48 height 48
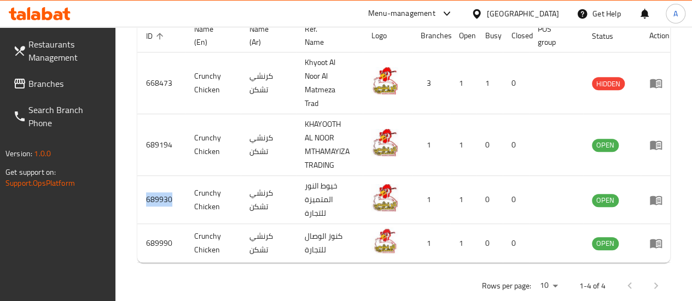
copy td "689930"
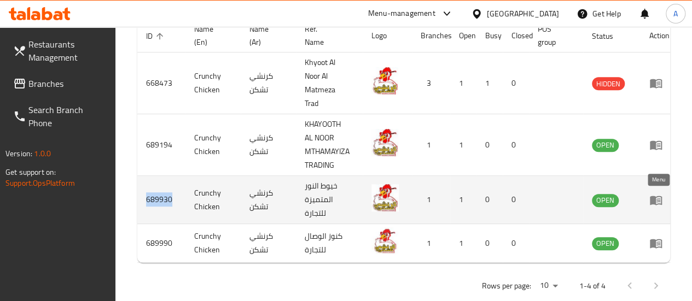
click at [661, 194] on icon "enhanced table" at bounding box center [655, 200] width 13 height 13
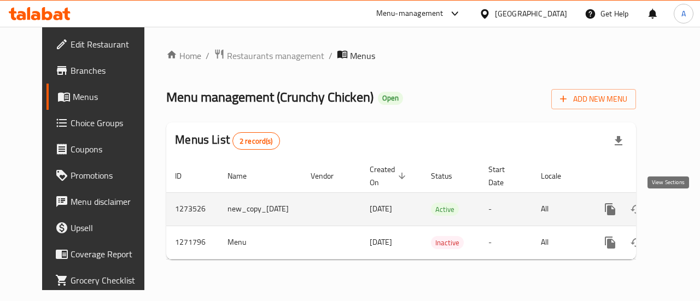
click at [683, 211] on icon "enhanced table" at bounding box center [689, 209] width 13 height 13
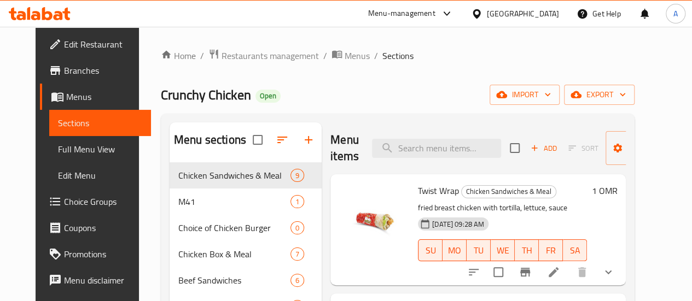
click at [64, 71] on span "Branches" at bounding box center [103, 70] width 78 height 13
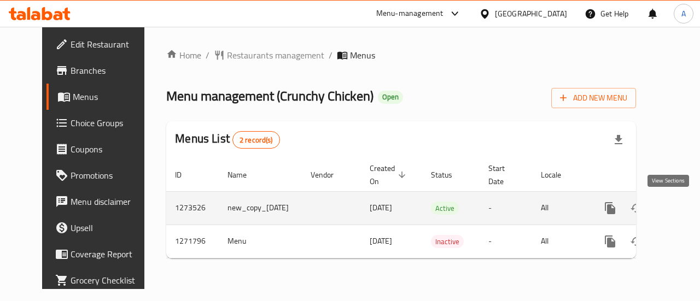
click at [683, 209] on icon "enhanced table" at bounding box center [689, 208] width 13 height 13
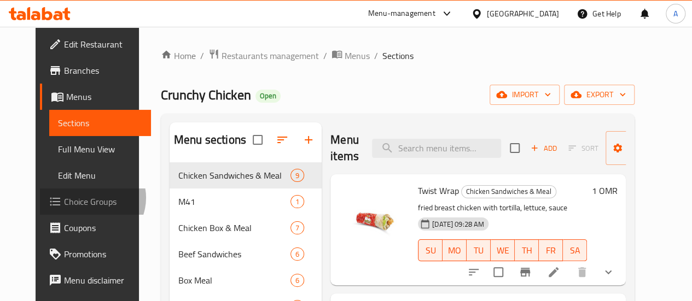
click at [64, 198] on span "Choice Groups" at bounding box center [103, 201] width 78 height 13
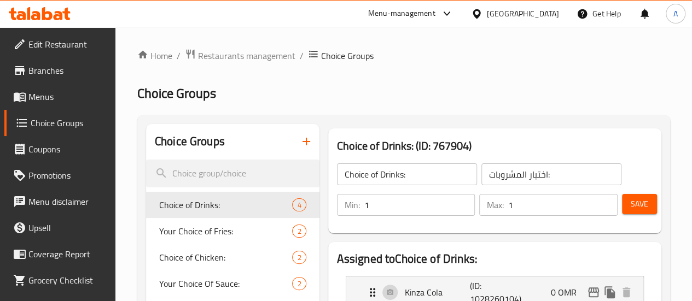
click at [300, 141] on icon "button" at bounding box center [306, 141] width 13 height 13
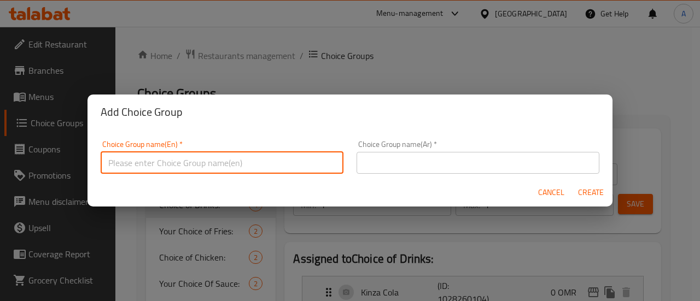
drag, startPoint x: 267, startPoint y: 152, endPoint x: 270, endPoint y: 157, distance: 5.9
click at [266, 154] on input "text" at bounding box center [222, 163] width 243 height 22
type input "Choice of Chicken Burger"
click at [183, 159] on input "Choice of Chicken Burger" at bounding box center [222, 163] width 243 height 22
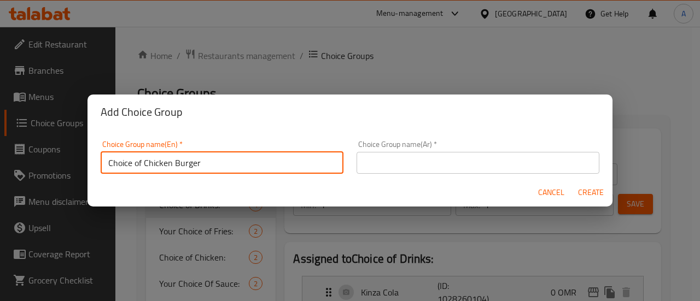
click at [183, 159] on input "Choice of Chicken Burger" at bounding box center [222, 163] width 243 height 22
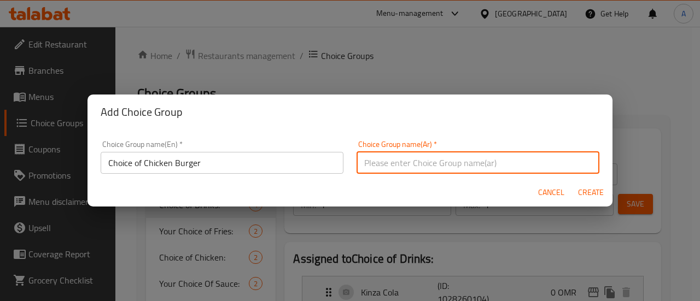
click at [438, 161] on input "text" at bounding box center [478, 163] width 243 height 22
paste input "اختيار برجر الدجاج"
type input "اختيار برجر الدجاج"
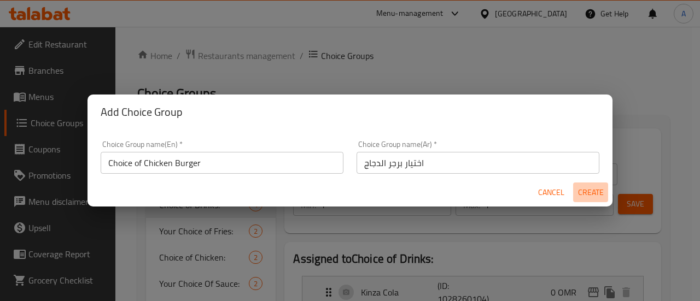
click at [590, 189] on span "Create" at bounding box center [591, 193] width 26 height 14
type input "Choice of Chicken Burger"
type input "اختيار برجر الدجاج"
type input "0"
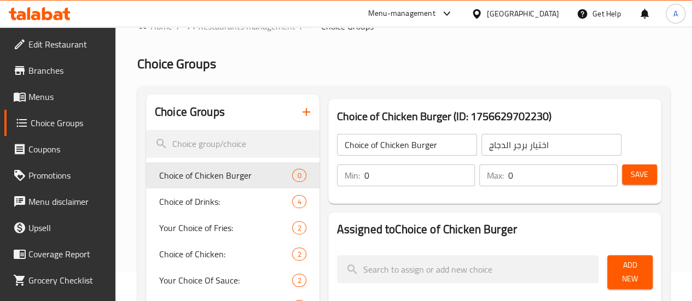
scroll to position [55, 0]
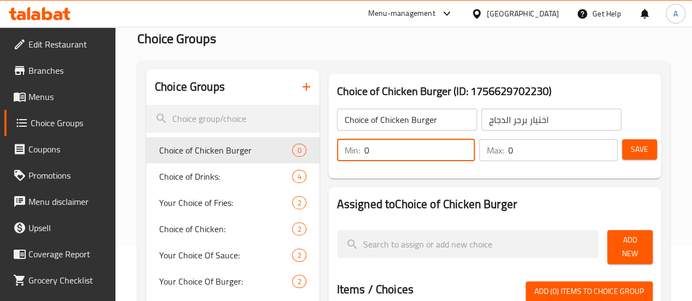
drag, startPoint x: 374, startPoint y: 143, endPoint x: 341, endPoint y: 149, distance: 33.4
click at [364, 153] on input "0" at bounding box center [419, 151] width 111 height 22
drag, startPoint x: 396, startPoint y: 143, endPoint x: 283, endPoint y: 146, distance: 113.3
click at [324, 146] on div "Choice of Chicken Burger (ID: 1756629702230) Choice of Chicken Burger ​ اختيار …" at bounding box center [495, 126] width 342 height 114
type input "1"
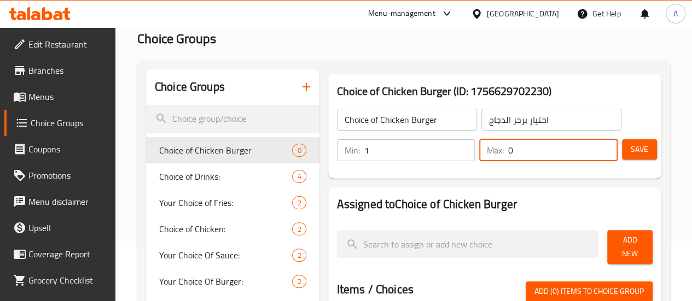
drag, startPoint x: 516, startPoint y: 146, endPoint x: 405, endPoint y: 138, distance: 111.4
click at [405, 138] on div "Min: 1 ​ Max: 0 ​" at bounding box center [477, 150] width 289 height 31
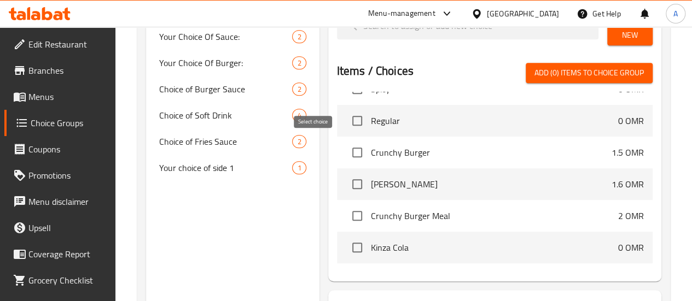
type input "1"
click at [346, 142] on input "checkbox" at bounding box center [357, 152] width 23 height 23
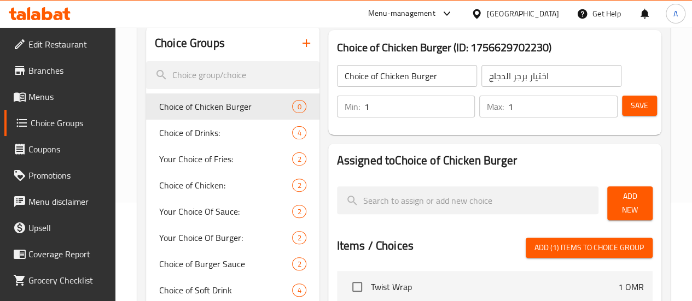
scroll to position [109, 0]
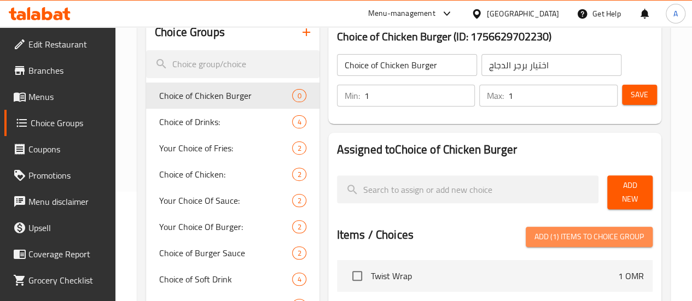
click at [588, 234] on span "Add (1) items to choice group" at bounding box center [589, 237] width 109 height 14
checkbox input "false"
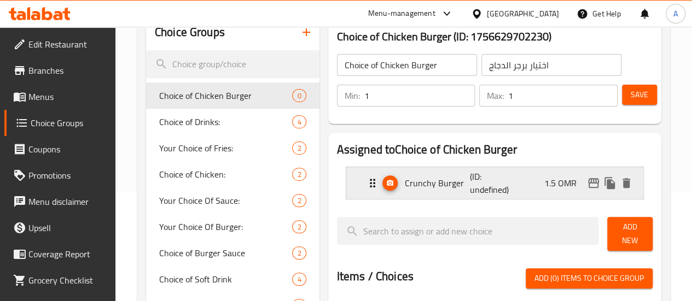
click at [600, 181] on icon "edit" at bounding box center [593, 183] width 13 height 13
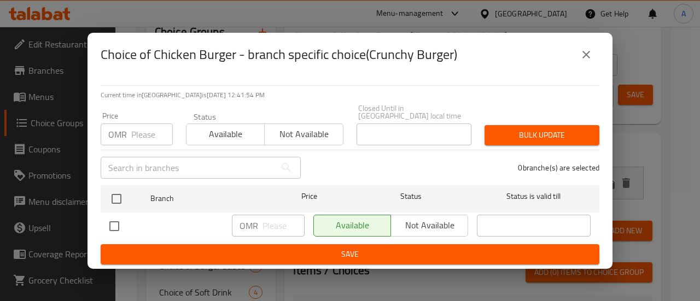
click at [591, 61] on icon "close" at bounding box center [586, 54] width 13 height 13
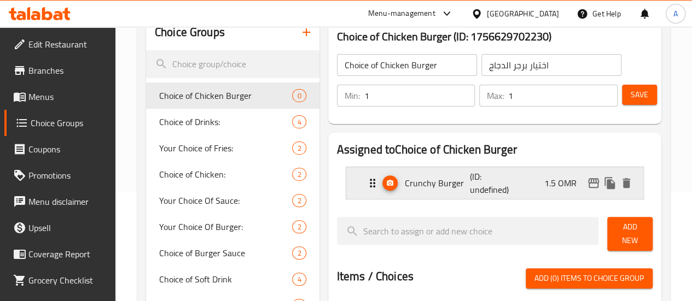
click at [477, 185] on p "(ID: undefined)" at bounding box center [492, 183] width 44 height 26
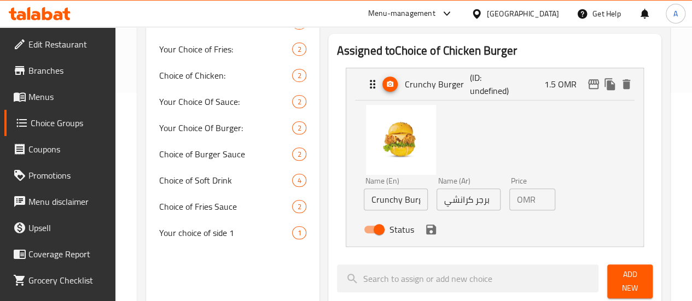
scroll to position [219, 0]
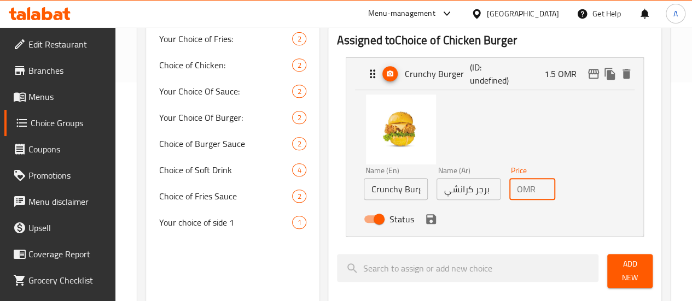
click at [540, 188] on input "1.5" at bounding box center [547, 189] width 15 height 22
click at [426, 224] on icon "save" at bounding box center [431, 219] width 10 height 10
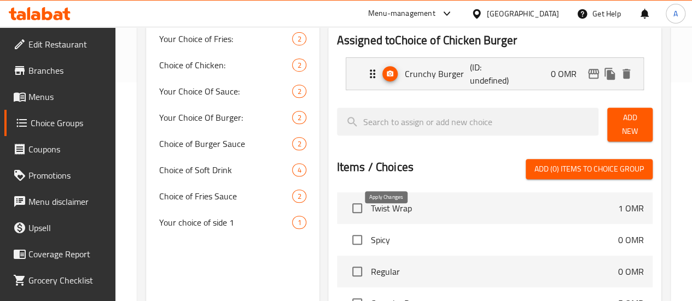
type input "0"
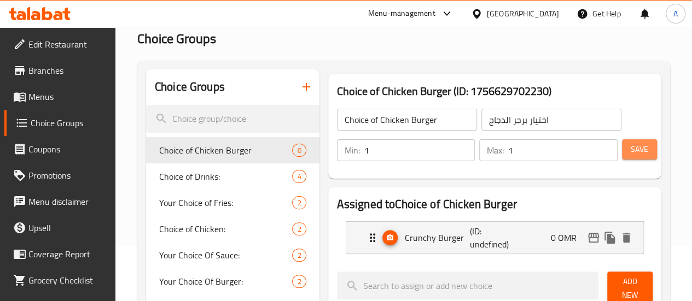
click at [622, 148] on button "Save" at bounding box center [639, 150] width 35 height 20
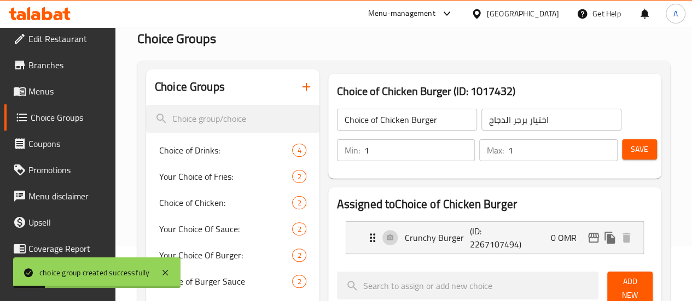
scroll to position [0, 0]
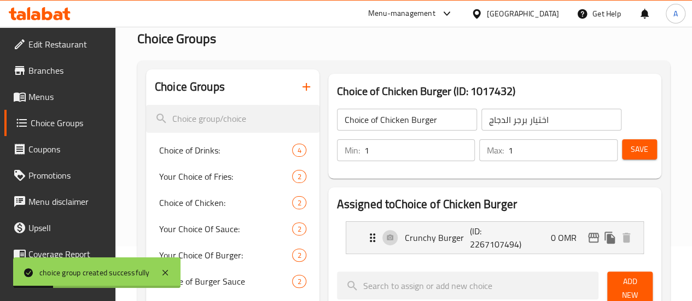
click at [46, 101] on span "Menus" at bounding box center [67, 96] width 78 height 13
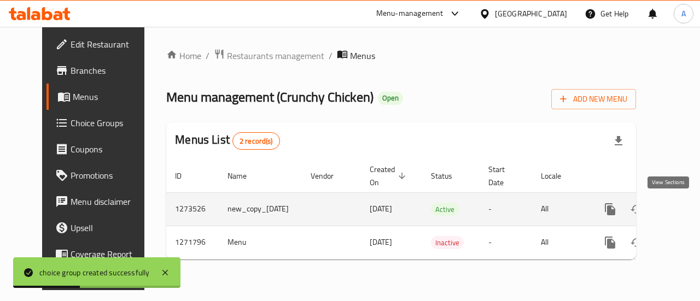
click at [684, 213] on icon "enhanced table" at bounding box center [689, 210] width 10 height 10
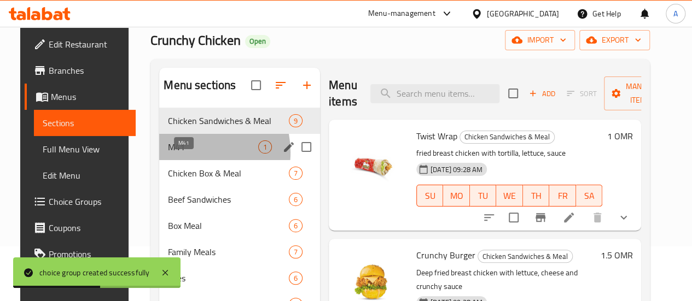
click at [178, 154] on span "M41" at bounding box center [213, 147] width 90 height 13
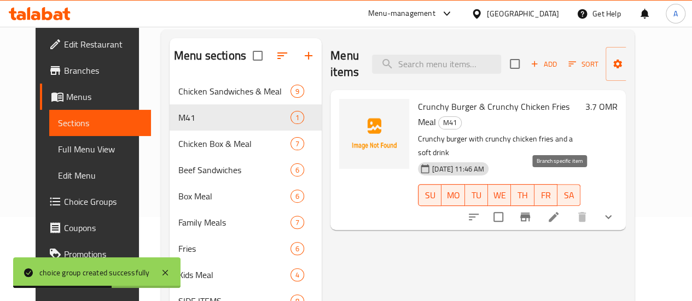
scroll to position [109, 0]
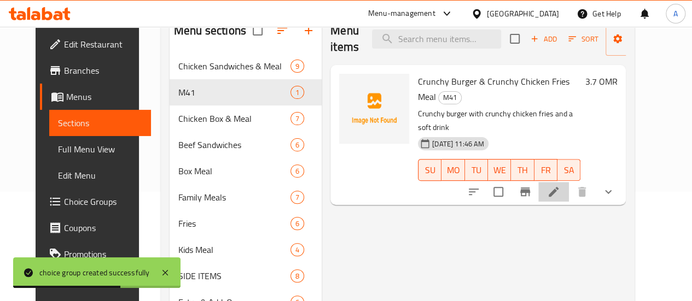
click at [569, 182] on li at bounding box center [553, 192] width 31 height 20
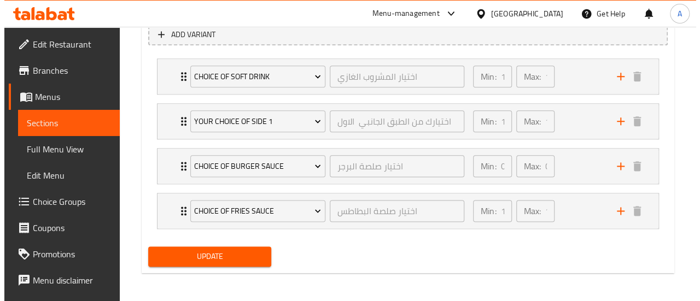
scroll to position [622, 0]
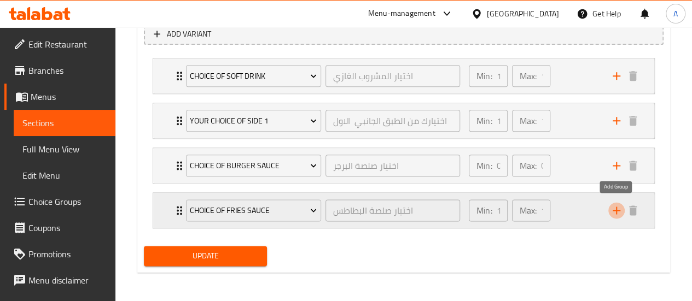
click at [613, 210] on icon "add" at bounding box center [616, 210] width 13 height 13
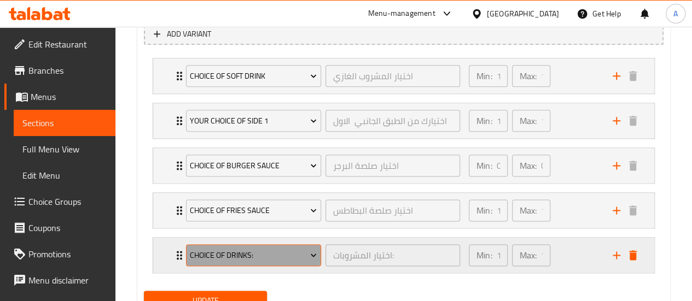
click at [237, 249] on span "Choice of Drinks:" at bounding box center [253, 256] width 127 height 14
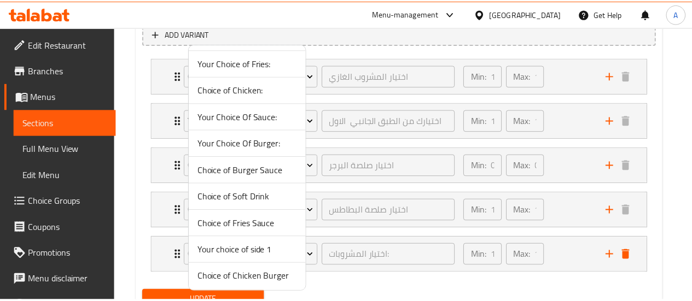
scroll to position [26, 0]
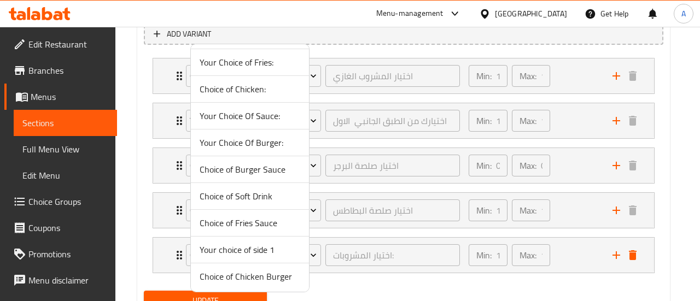
click at [241, 278] on span "Choice of Chicken Burger" at bounding box center [250, 276] width 101 height 13
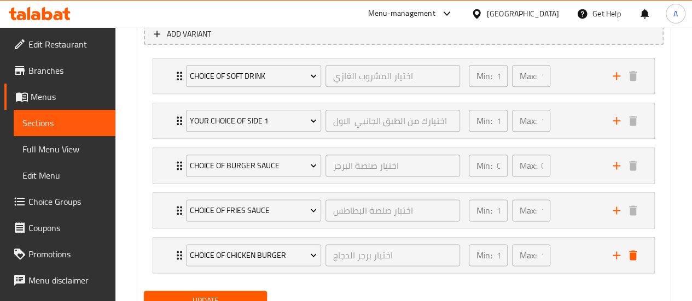
scroll to position [623, 0]
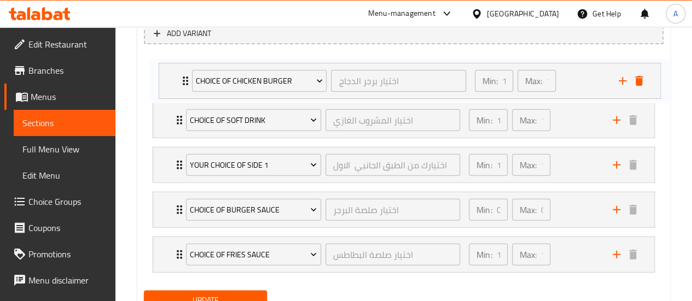
drag, startPoint x: 179, startPoint y: 262, endPoint x: 182, endPoint y: 77, distance: 184.9
click at [182, 77] on div "Choice of Soft Drink اختيار المشروب الغازي ​ Min: 1 ​ Max: 1 ​ Kinza Cola (ID: …" at bounding box center [404, 165] width 520 height 224
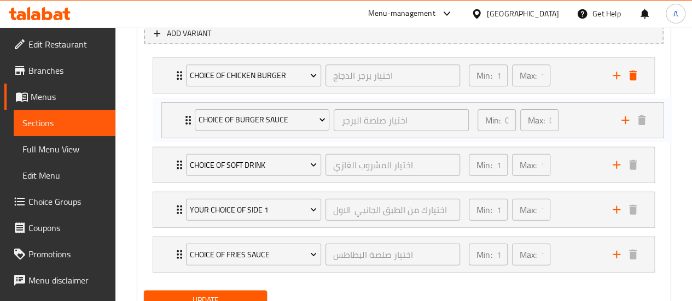
drag, startPoint x: 174, startPoint y: 211, endPoint x: 183, endPoint y: 112, distance: 98.9
click at [183, 112] on div "Choice of Chicken Burger اختيار برجر الدجاج ​ Min: 1 ​ Max: 1 ​ Crunchy Burger …" at bounding box center [404, 165] width 520 height 224
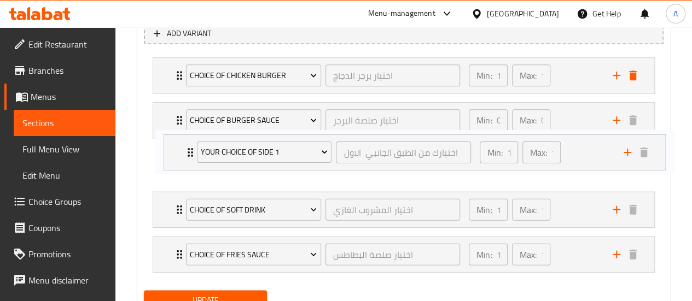
drag, startPoint x: 175, startPoint y: 218, endPoint x: 187, endPoint y: 153, distance: 66.7
click at [187, 153] on div "Choice of Chicken Burger اختيار برجر الدجاج ​ Min: 1 ​ Max: 1 ​ Crunchy Burger …" at bounding box center [404, 165] width 520 height 224
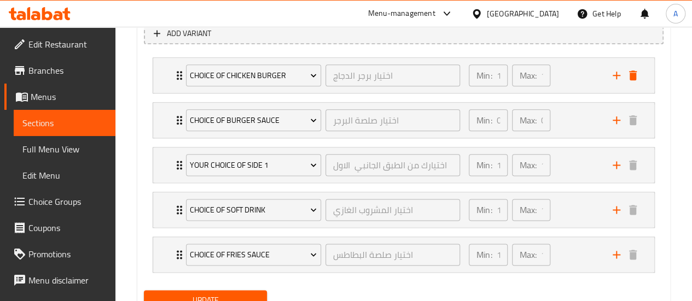
scroll to position [625, 0]
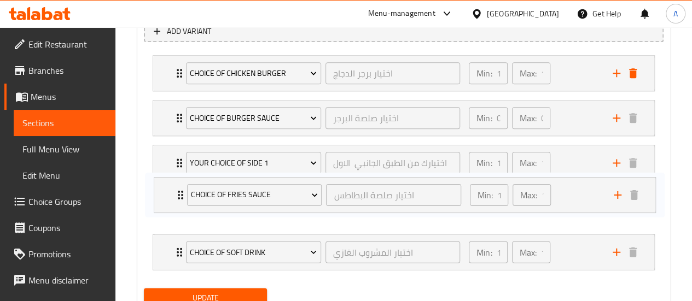
drag, startPoint x: 183, startPoint y: 263, endPoint x: 188, endPoint y: 214, distance: 48.9
click at [182, 199] on div "Choice of Chicken Burger اختيار برجر الدجاج ​ Min: 1 ​ Max: 1 ​ Crunchy Burger …" at bounding box center [404, 163] width 520 height 224
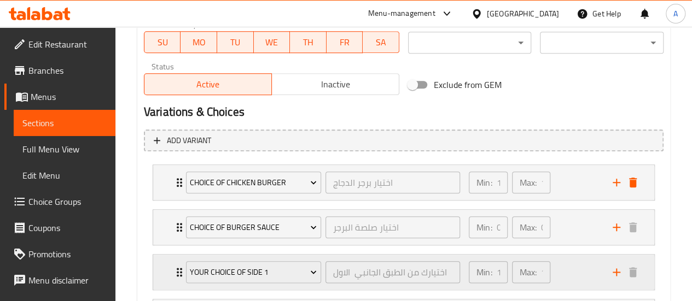
scroll to position [666, 0]
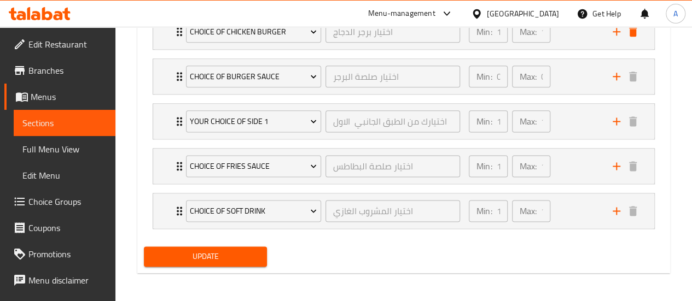
click at [236, 263] on button "Update" at bounding box center [206, 257] width 124 height 20
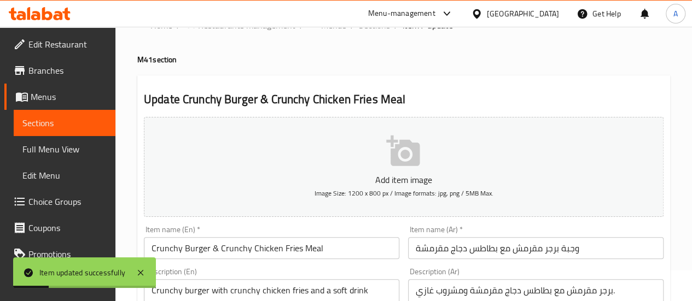
scroll to position [0, 0]
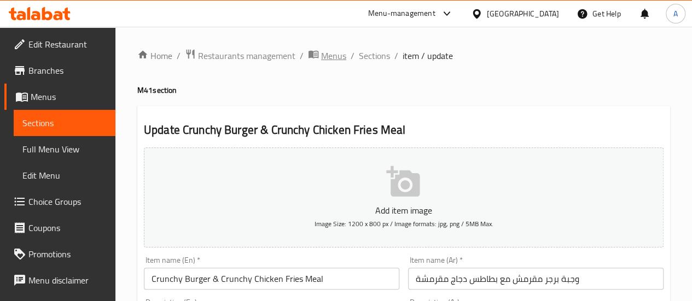
click at [335, 54] on span "Menus" at bounding box center [333, 55] width 25 height 13
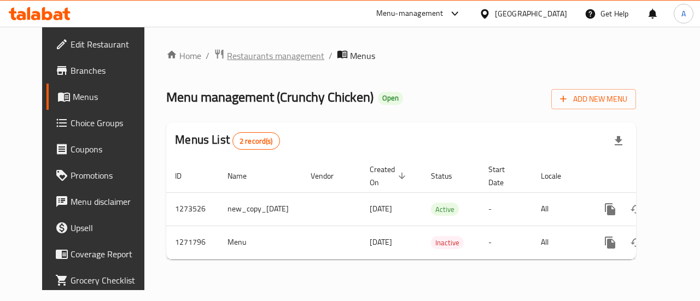
click at [234, 56] on span "Restaurants management" at bounding box center [275, 55] width 97 height 13
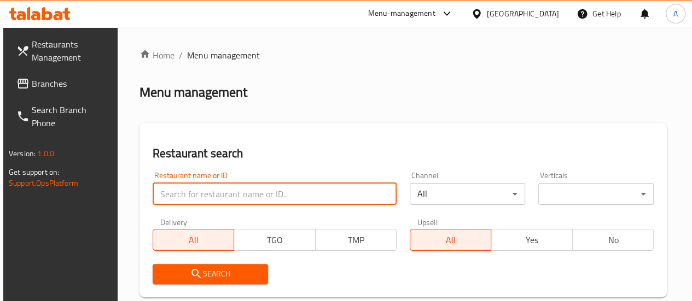
click at [225, 193] on input "search" at bounding box center [275, 194] width 244 height 22
type input "crunchy chicken"
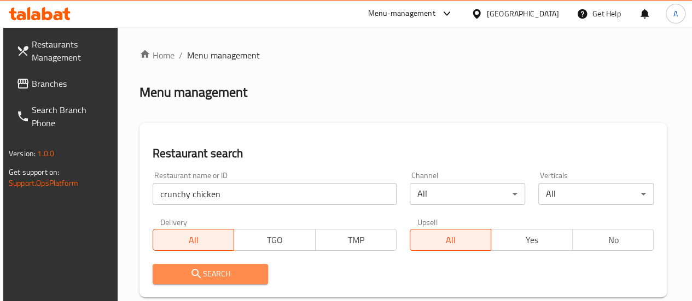
click at [257, 277] on span "Search" at bounding box center [210, 275] width 98 height 14
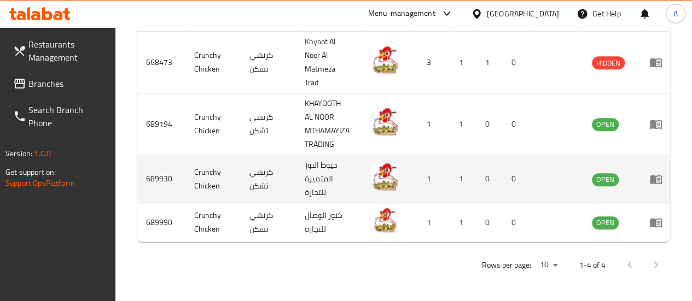
scroll to position [357, 0]
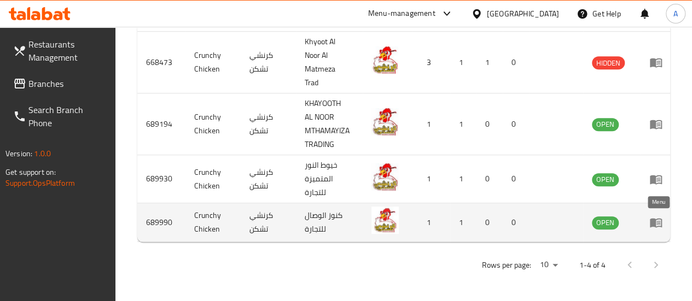
click at [653, 219] on icon "enhanced table" at bounding box center [656, 223] width 12 height 9
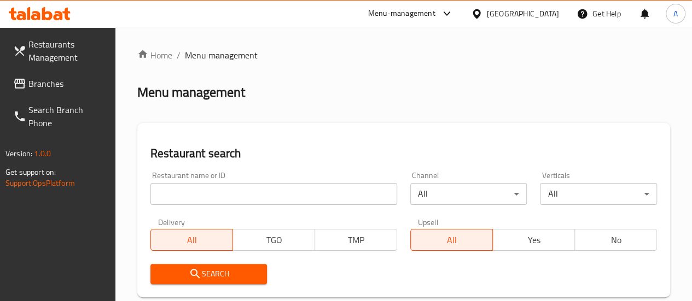
click at [212, 198] on input "search" at bounding box center [273, 194] width 247 height 22
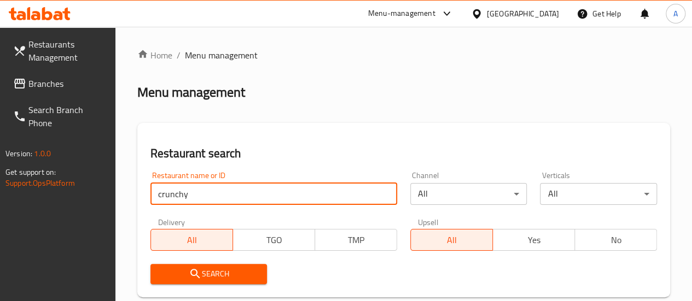
type input "crunchy chicken"
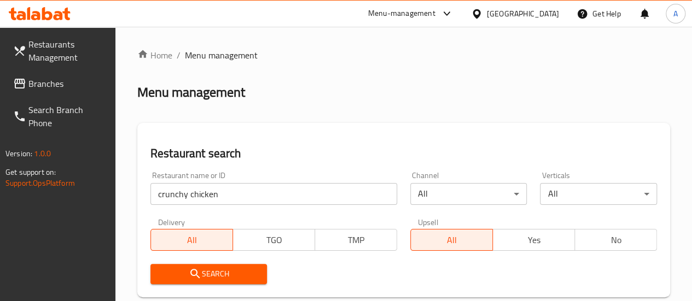
click at [228, 268] on span "Search" at bounding box center [209, 275] width 100 height 14
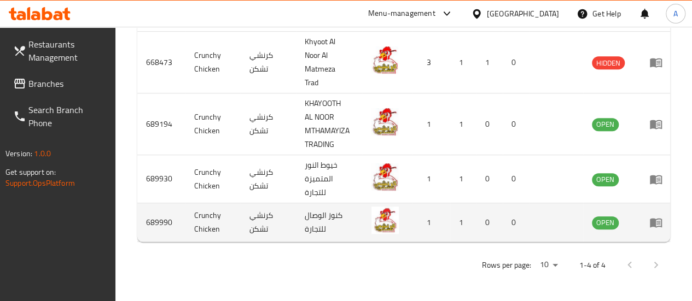
scroll to position [357, 0]
click at [151, 214] on td "689990" at bounding box center [161, 223] width 48 height 39
click at [152, 214] on td "689990" at bounding box center [161, 223] width 48 height 39
click at [152, 215] on td "689990" at bounding box center [161, 223] width 48 height 39
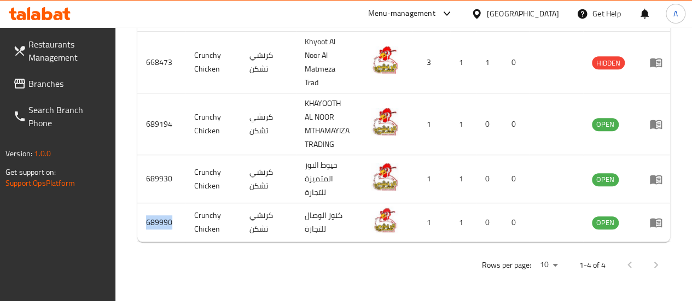
copy td "689990"
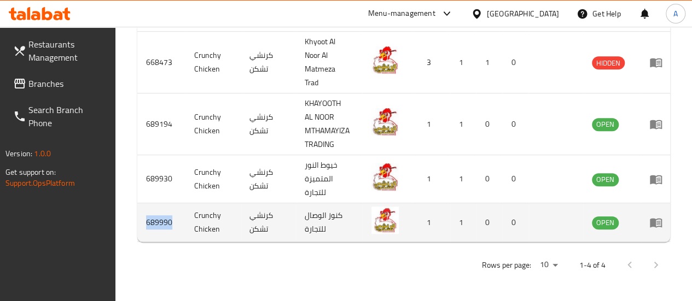
click at [658, 221] on icon "enhanced table" at bounding box center [659, 223] width 4 height 4
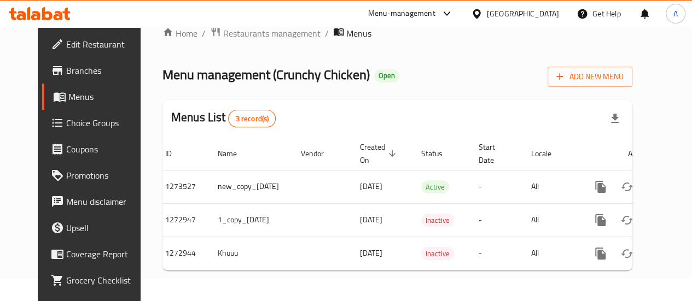
scroll to position [0, 30]
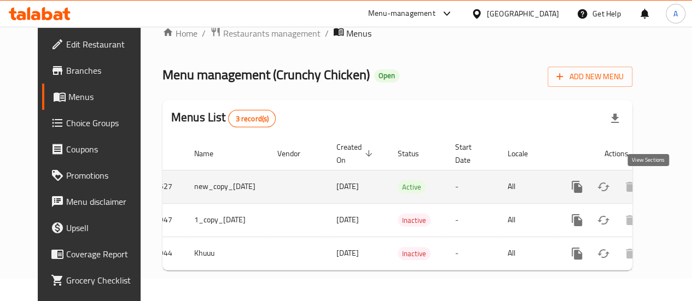
click at [649, 183] on icon "enhanced table" at bounding box center [655, 187] width 13 height 13
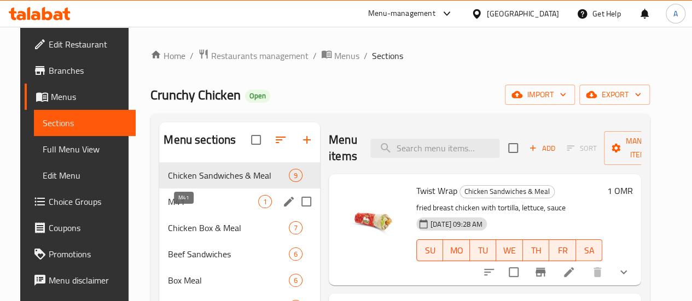
click at [186, 208] on span "M41" at bounding box center [213, 201] width 90 height 13
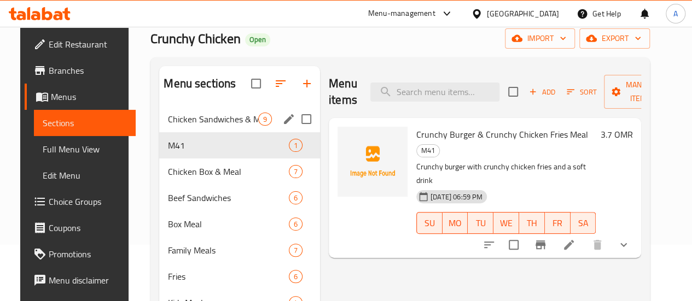
scroll to position [55, 0]
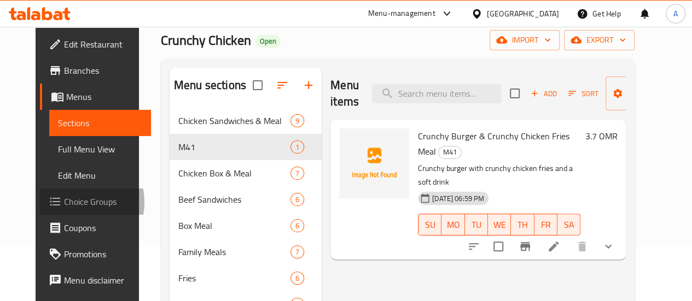
click at [64, 202] on span "Choice Groups" at bounding box center [103, 201] width 78 height 13
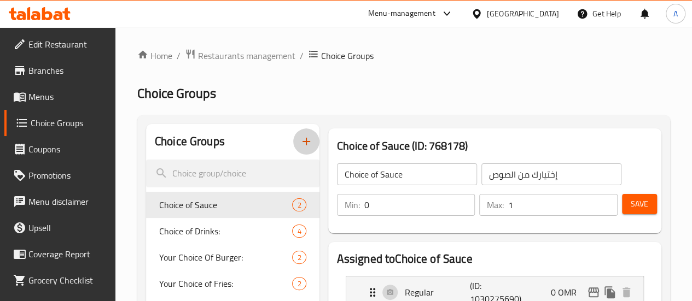
click at [303, 143] on icon "button" at bounding box center [307, 142] width 8 height 8
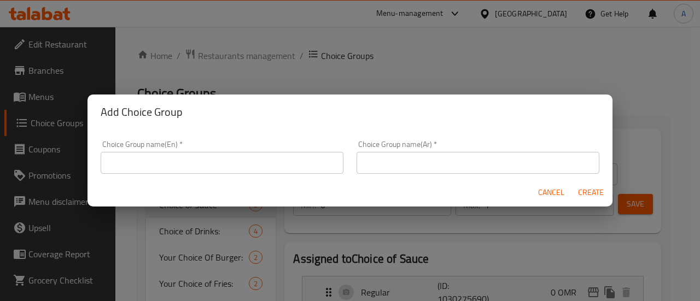
click at [234, 183] on div "Cancel Create" at bounding box center [350, 192] width 525 height 29
click at [236, 170] on input "text" at bounding box center [222, 163] width 243 height 22
click at [211, 160] on input "Choice of Chicken Bu" at bounding box center [222, 163] width 243 height 22
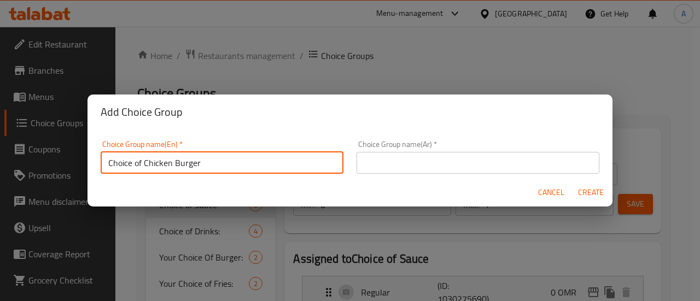
click at [205, 165] on input "Choice of Chicken Burger" at bounding box center [222, 163] width 243 height 22
click at [204, 165] on input "Choice of Chicken Burger" at bounding box center [222, 163] width 243 height 22
click at [204, 164] on input "Choice of Chicken Burger" at bounding box center [222, 163] width 243 height 22
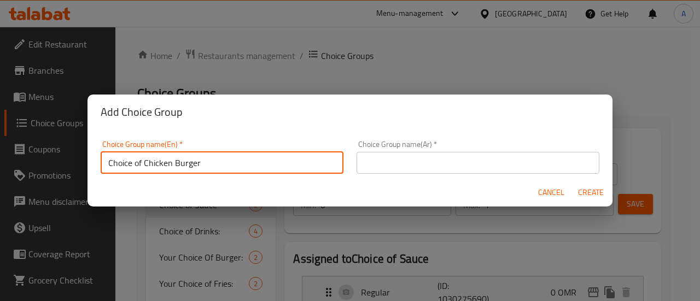
click at [204, 164] on input "Choice of Chicken Burger" at bounding box center [222, 163] width 243 height 22
type input "Choice of Chicken Burger"
click at [421, 160] on input "text" at bounding box center [478, 163] width 243 height 22
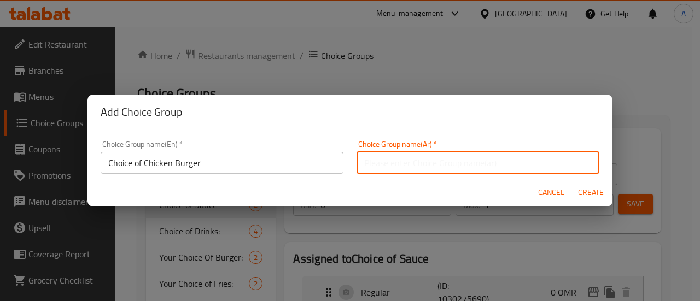
paste input "اختيار برجر الدجاج"
type input "اختيار برجر الدجاج"
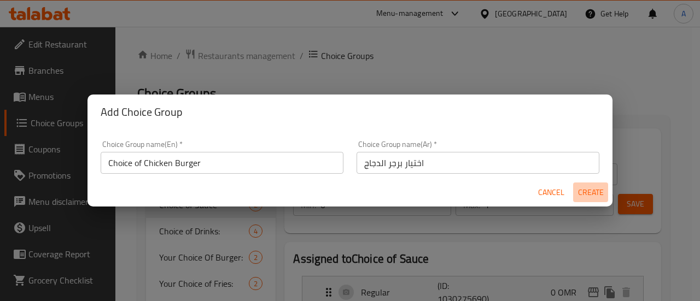
drag, startPoint x: 585, startPoint y: 194, endPoint x: 570, endPoint y: 183, distance: 18.8
click at [586, 194] on span "Create" at bounding box center [591, 193] width 26 height 14
type input "Choice of Chicken Burger"
type input "اختيار برجر الدجاج"
type input "0"
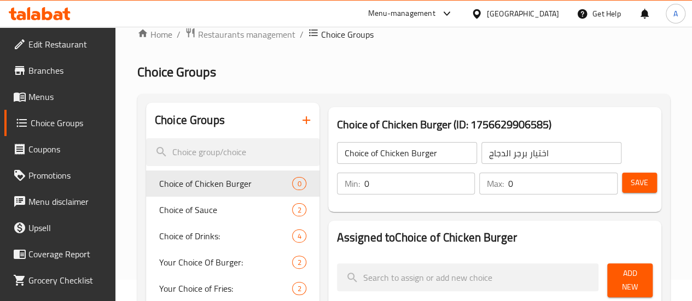
scroll to position [55, 0]
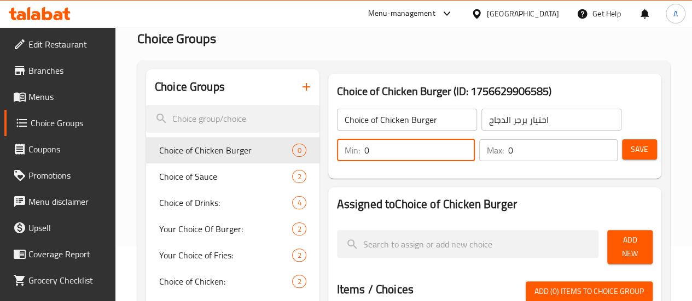
type input "1"
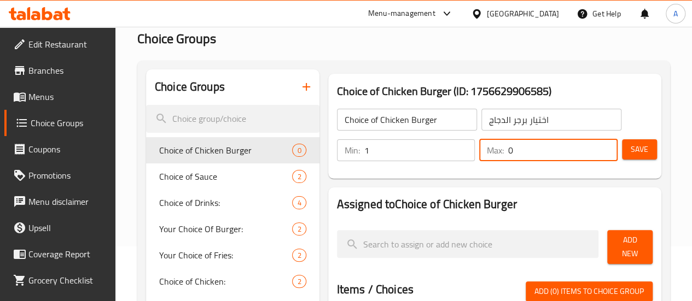
drag, startPoint x: 501, startPoint y: 150, endPoint x: 463, endPoint y: 143, distance: 39.1
click at [428, 149] on div "Min: 1 ​ Max: 0 ​" at bounding box center [477, 150] width 289 height 31
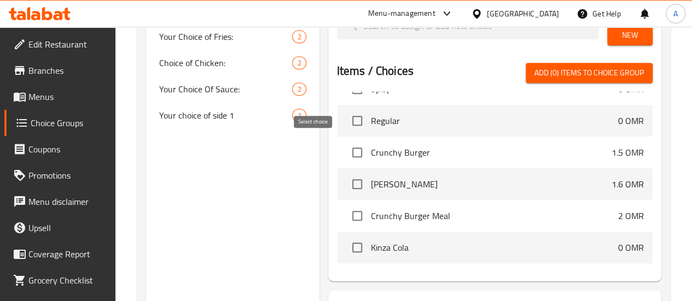
type input "1"
click at [346, 147] on input "checkbox" at bounding box center [357, 152] width 23 height 23
click at [600, 72] on span "Add (1) items to choice group" at bounding box center [589, 73] width 109 height 14
checkbox input "false"
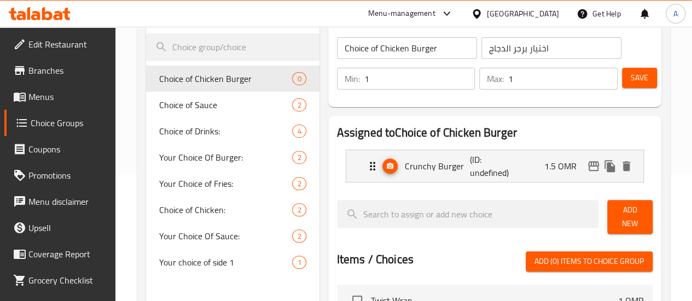
scroll to position [109, 0]
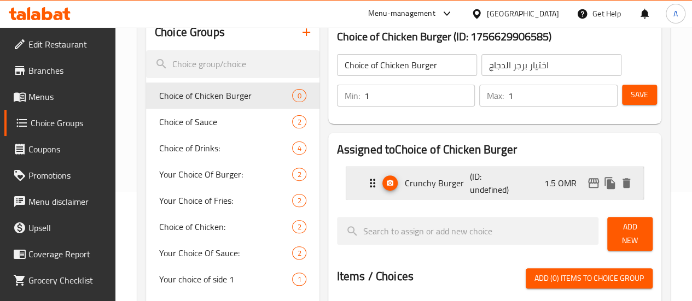
click at [485, 180] on p "(ID: undefined)" at bounding box center [492, 183] width 44 height 26
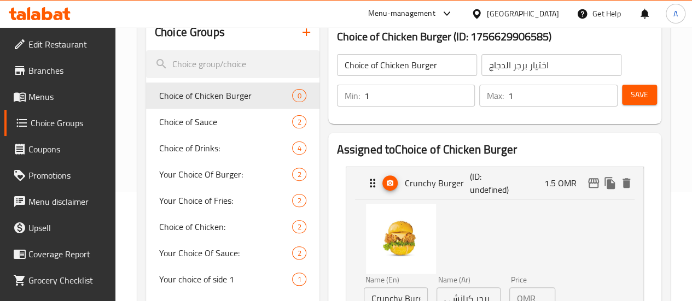
scroll to position [164, 0]
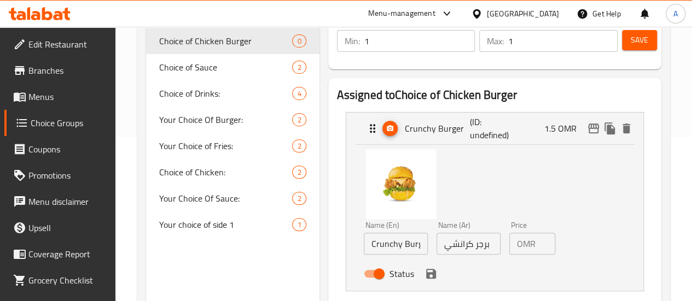
click at [540, 241] on input "1.5" at bounding box center [547, 244] width 15 height 22
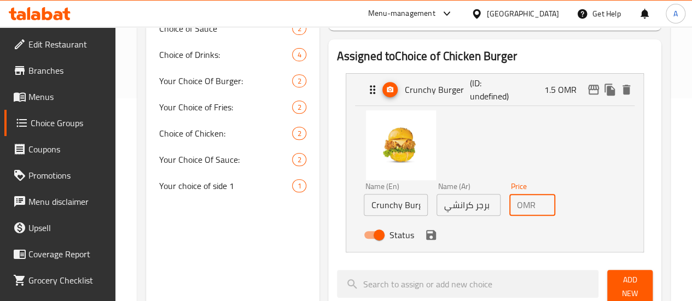
scroll to position [219, 0]
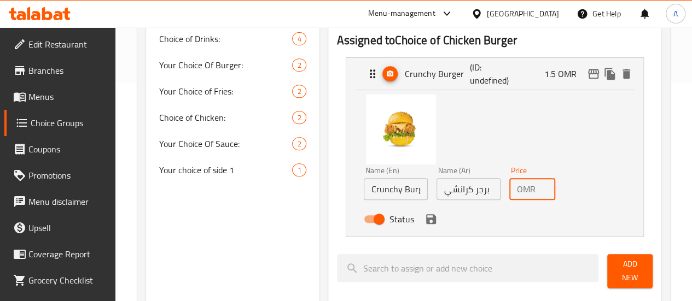
click at [381, 227] on div "Status" at bounding box center [468, 220] width 219 height 30
click at [425, 222] on icon "save" at bounding box center [431, 219] width 13 height 13
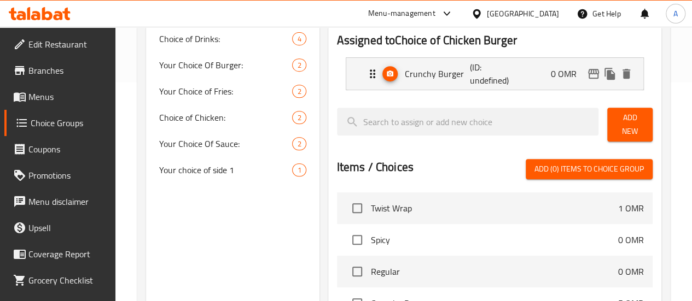
type input "0"
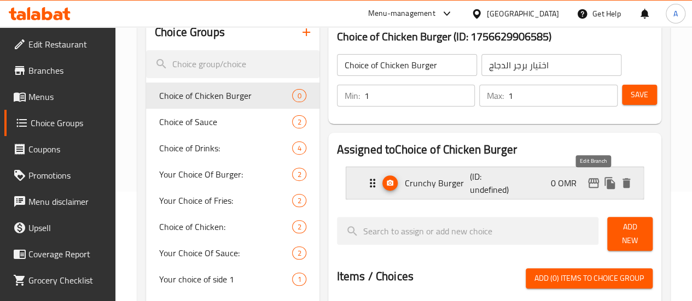
click at [590, 181] on icon "edit" at bounding box center [593, 183] width 13 height 13
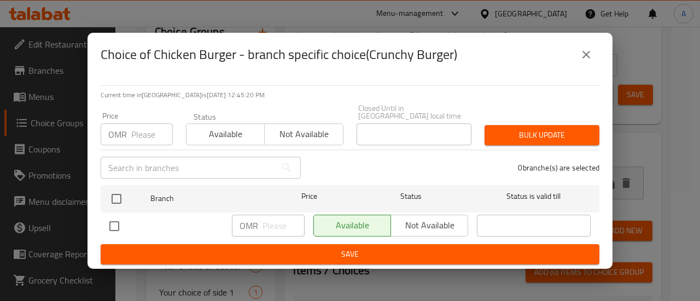
click at [579, 57] on button "close" at bounding box center [586, 55] width 26 height 26
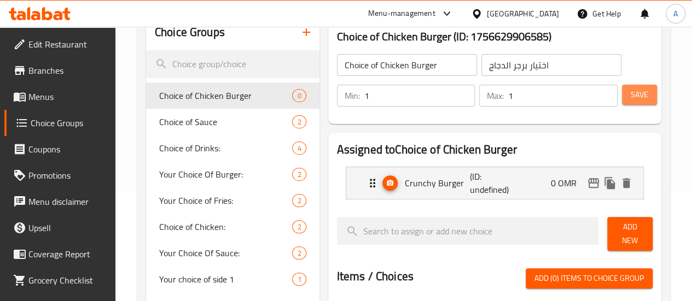
click at [641, 101] on span "Save" at bounding box center [640, 95] width 18 height 14
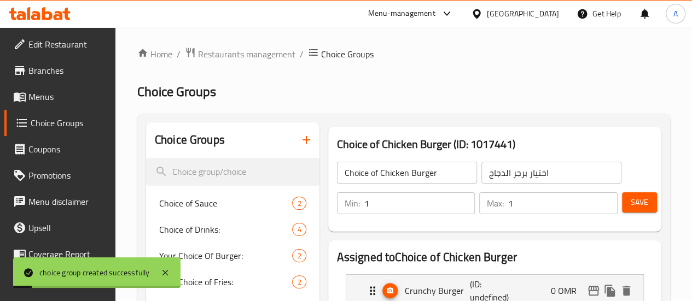
scroll to position [0, 0]
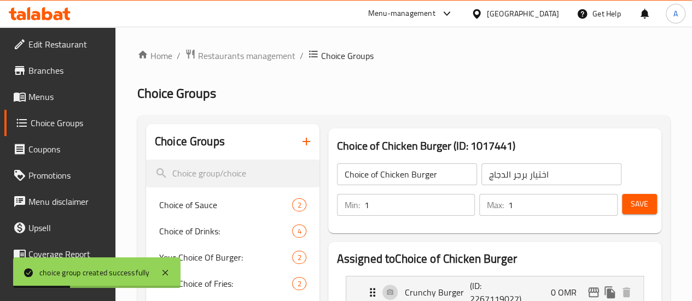
click at [65, 96] on span "Menus" at bounding box center [67, 96] width 78 height 13
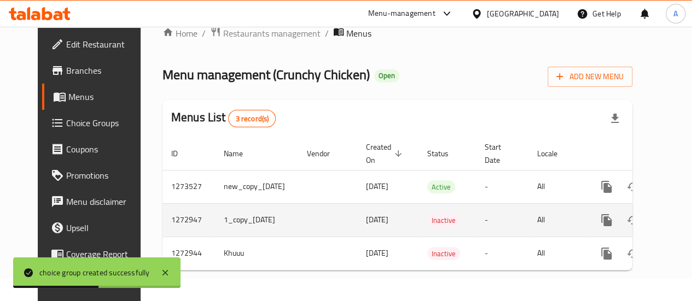
scroll to position [0, 30]
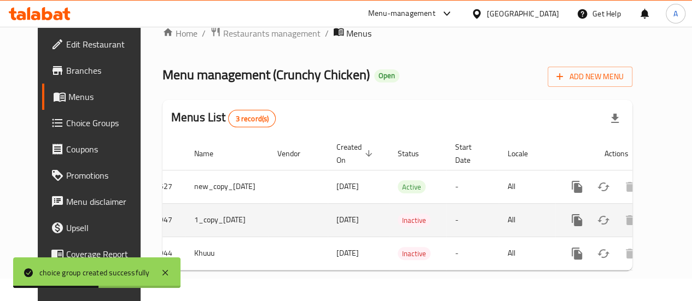
drag, startPoint x: 506, startPoint y: 217, endPoint x: 579, endPoint y: 212, distance: 73.5
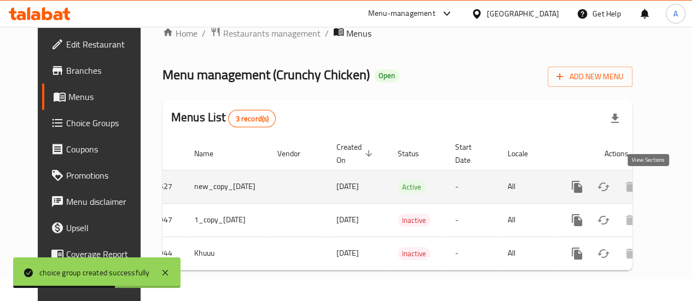
click at [652, 188] on link "enhanced table" at bounding box center [656, 187] width 26 height 26
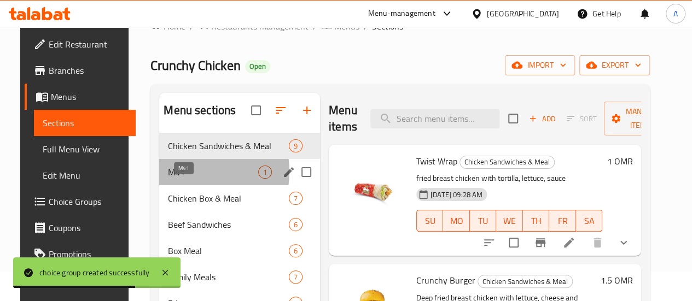
click at [178, 179] on span "M41" at bounding box center [213, 172] width 90 height 13
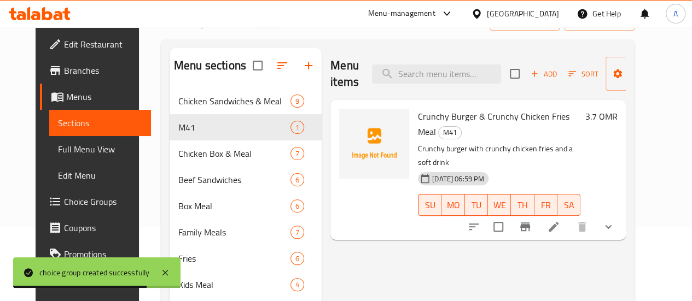
scroll to position [84, 0]
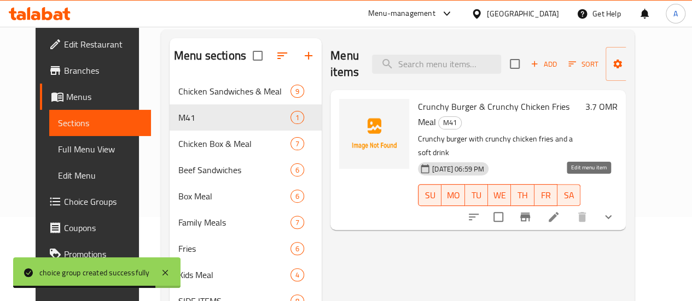
click at [559, 212] on icon at bounding box center [554, 217] width 10 height 10
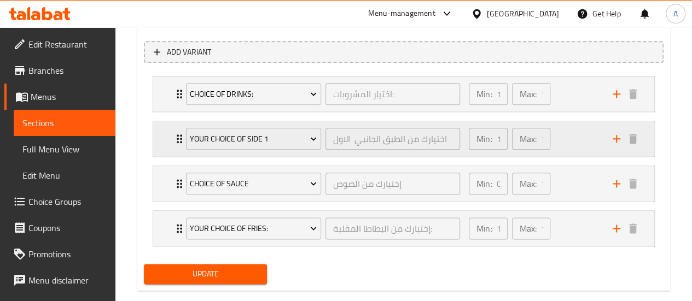
scroll to position [622, 0]
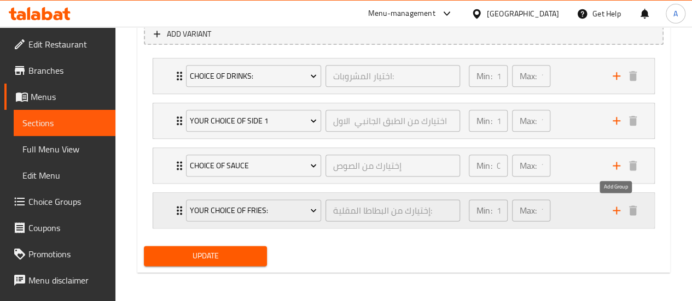
click at [619, 211] on icon "add" at bounding box center [616, 210] width 13 height 13
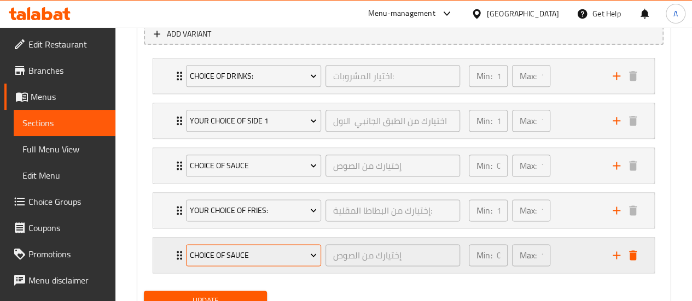
click at [266, 261] on button "Choice of Sauce" at bounding box center [253, 256] width 135 height 22
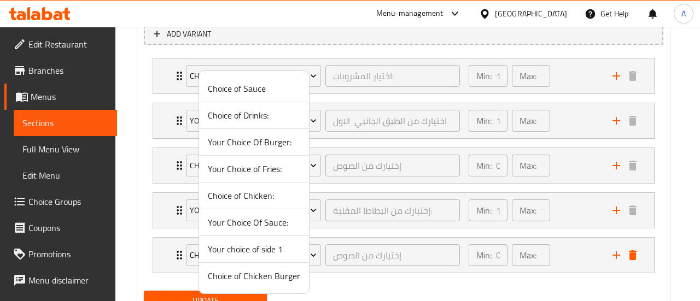
click at [258, 276] on span "Choice of Chicken Burger" at bounding box center [254, 276] width 92 height 13
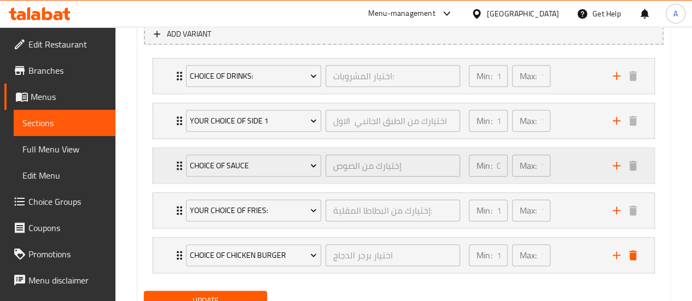
drag, startPoint x: 247, startPoint y: 258, endPoint x: 208, endPoint y: 181, distance: 86.1
click at [208, 181] on div "Choice of Drinks: اختيار المشروبات: ​ Min: 1 ​ Max: 1 ​ Kinza Cola (ID: 1059733…" at bounding box center [404, 166] width 520 height 224
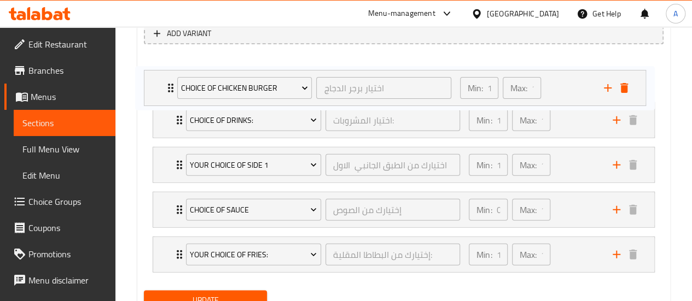
drag, startPoint x: 175, startPoint y: 254, endPoint x: 167, endPoint y: 85, distance: 168.7
click at [166, 85] on div "Choice of Drinks: اختيار المشروبات: ​ Min: 1 ​ Max: 1 ​ Kinza Cola (ID: 1059733…" at bounding box center [404, 165] width 520 height 224
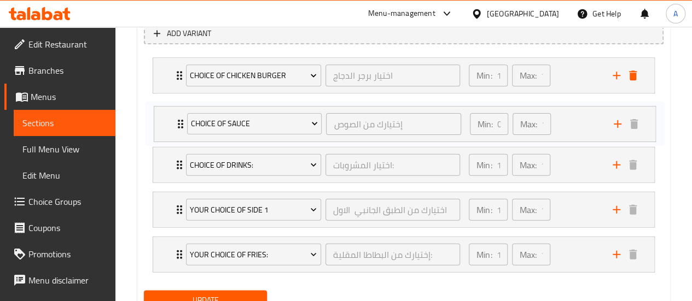
drag, startPoint x: 172, startPoint y: 209, endPoint x: 176, endPoint y: 118, distance: 91.4
click at [176, 118] on div "Choice of Chicken Burger اختيار برجر الدجاج ​ Min: 1 ​ Max: 1 ​ Crunchy Burger …" at bounding box center [404, 165] width 520 height 224
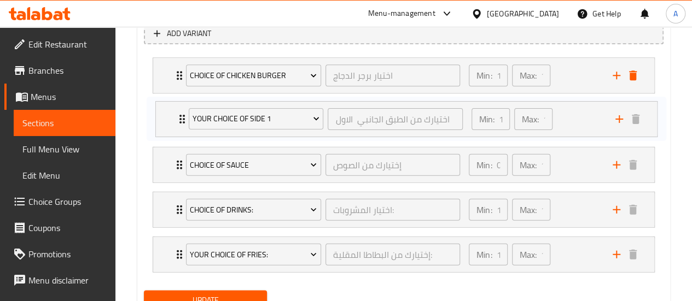
drag, startPoint x: 166, startPoint y: 208, endPoint x: 169, endPoint y: 112, distance: 96.3
click at [169, 112] on div "Choice of Chicken Burger اختيار برجر الدجاج ​ Min: 1 ​ Max: 1 ​ Crunchy Burger …" at bounding box center [404, 165] width 520 height 224
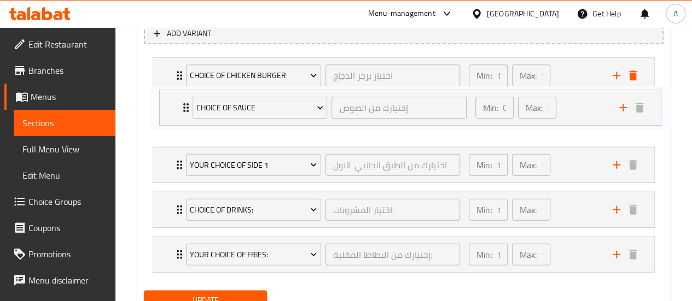
drag, startPoint x: 177, startPoint y: 166, endPoint x: 185, endPoint y: 103, distance: 62.8
click at [185, 103] on div "Choice of Chicken Burger اختيار برجر الدجاج ​ Min: 1 ​ Max: 1 ​ Crunchy Burger …" at bounding box center [404, 165] width 520 height 224
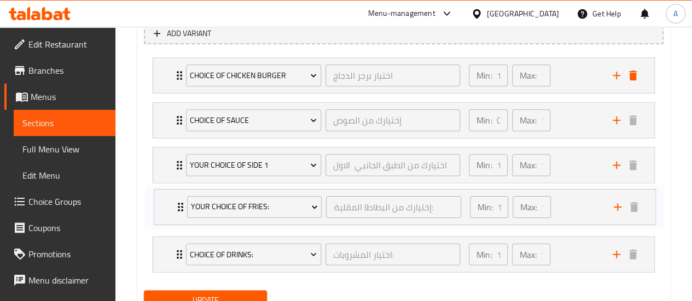
scroll to position [624, 0]
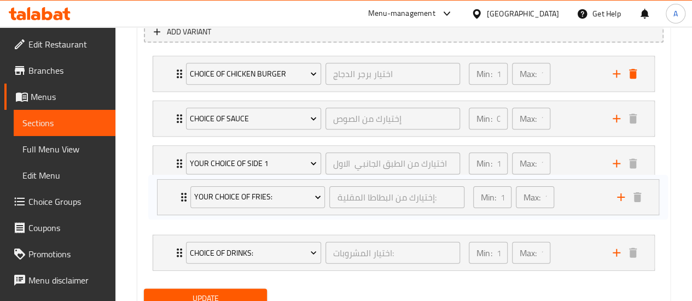
drag, startPoint x: 178, startPoint y: 253, endPoint x: 182, endPoint y: 194, distance: 59.3
click at [182, 194] on div "Choice of Chicken Burger اختيار برجر الدجاج ​ Min: 1 ​ Max: 1 ​ Crunchy Burger …" at bounding box center [404, 163] width 520 height 224
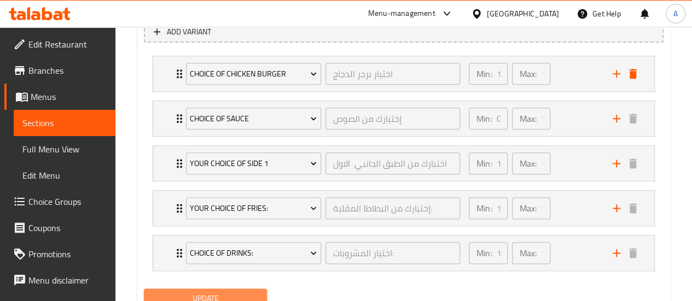
click at [194, 296] on span "Update" at bounding box center [206, 299] width 106 height 14
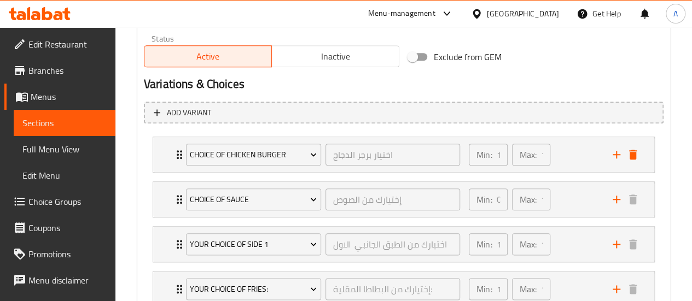
scroll to position [666, 0]
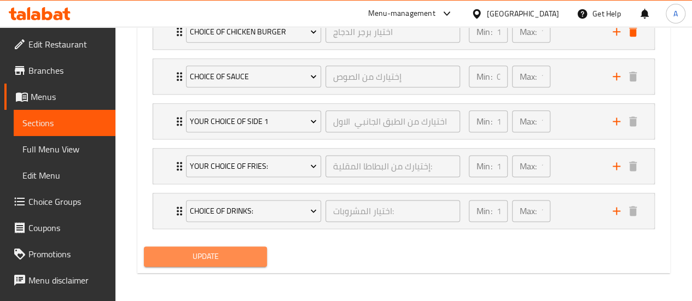
click at [223, 254] on span "Update" at bounding box center [206, 257] width 106 height 14
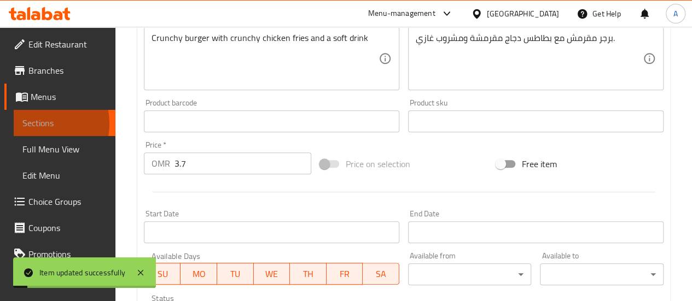
click at [37, 124] on span "Sections" at bounding box center [64, 123] width 84 height 13
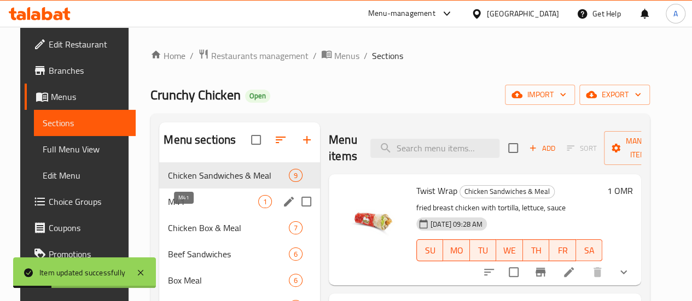
click at [173, 208] on span "M41" at bounding box center [213, 201] width 90 height 13
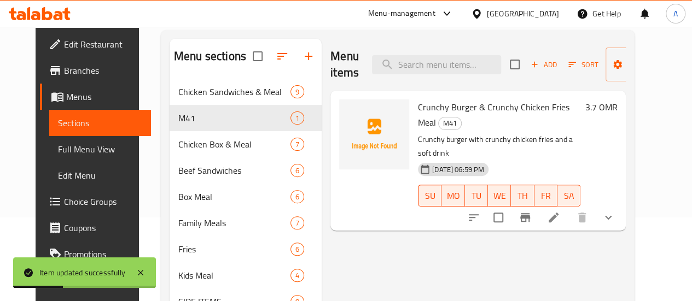
scroll to position [164, 0]
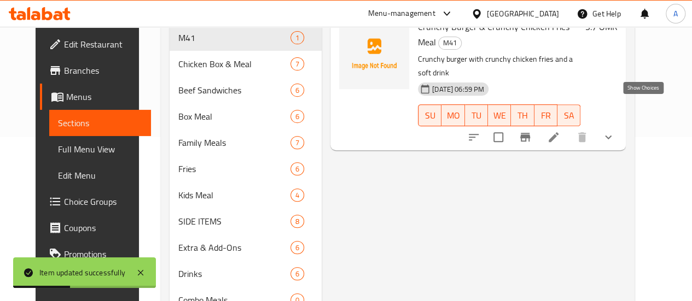
click at [615, 131] on icon "show more" at bounding box center [608, 137] width 13 height 13
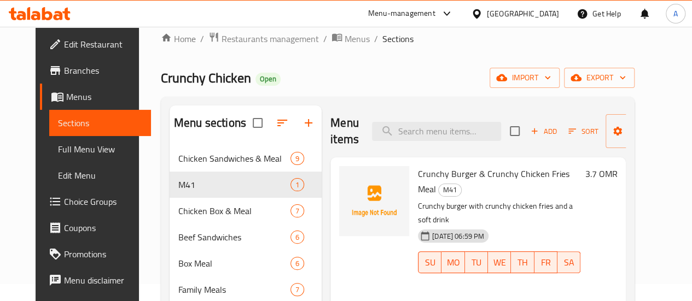
scroll to position [0, 0]
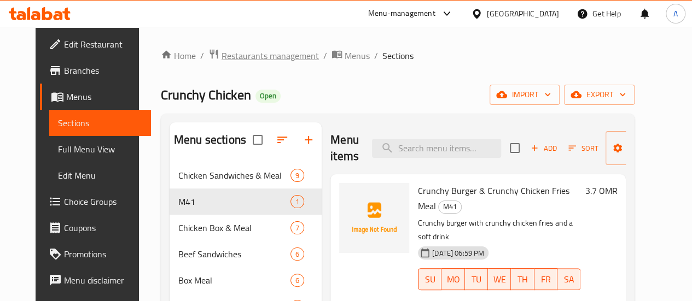
click at [267, 53] on span "Restaurants management" at bounding box center [270, 55] width 97 height 13
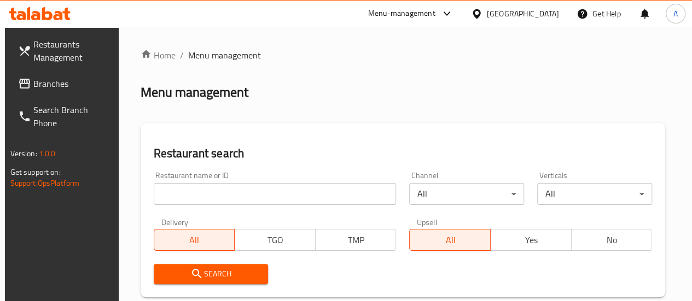
click at [202, 202] on input "search" at bounding box center [275, 194] width 243 height 22
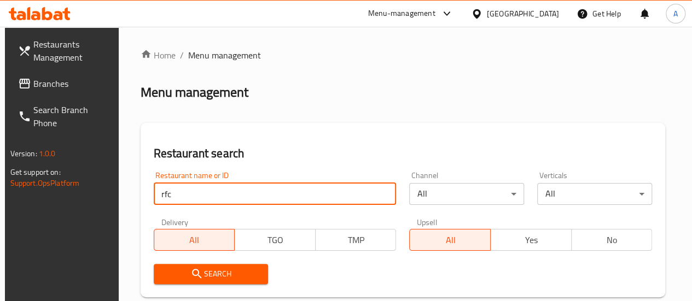
type input "rfc"
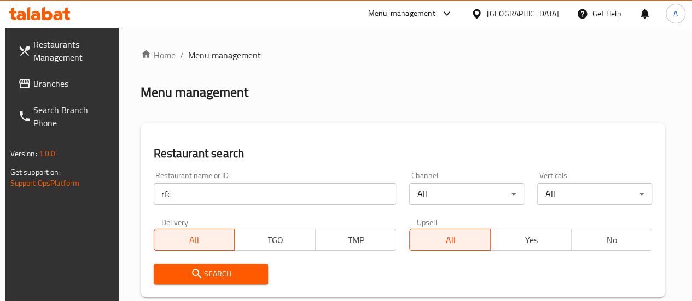
click at [222, 281] on span "Search" at bounding box center [210, 275] width 97 height 14
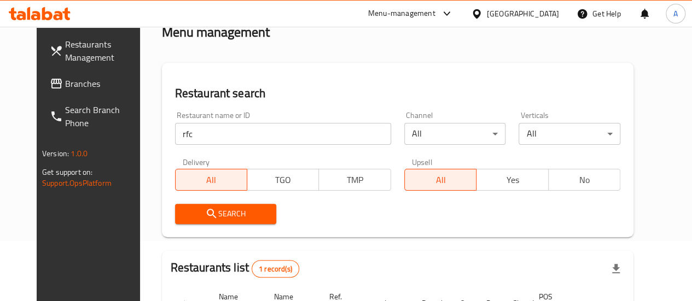
scroll to position [160, 0]
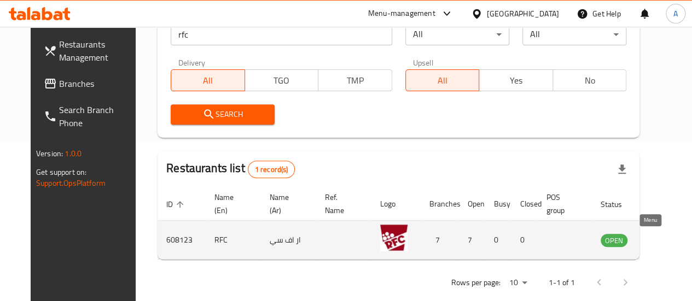
click at [659, 240] on icon "enhanced table" at bounding box center [665, 240] width 12 height 9
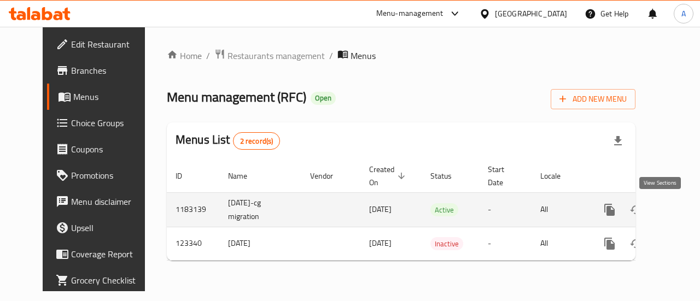
click at [682, 206] on icon "enhanced table" at bounding box center [688, 210] width 13 height 13
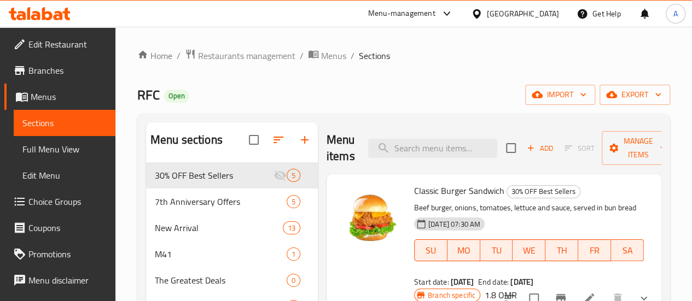
click at [45, 200] on span "Choice Groups" at bounding box center [67, 201] width 78 height 13
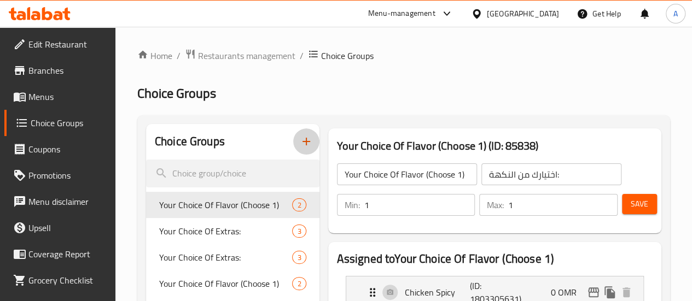
click at [300, 146] on icon "button" at bounding box center [306, 141] width 13 height 13
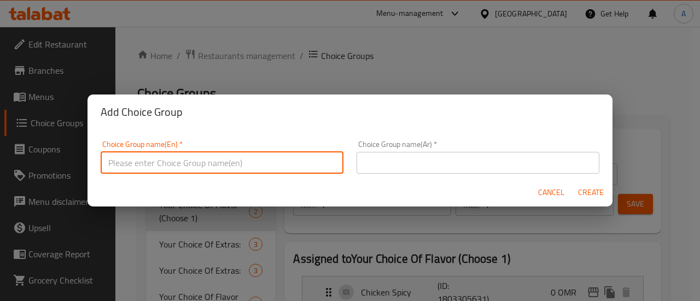
click at [288, 156] on input "text" at bounding box center [222, 163] width 243 height 22
type input "Choice of Wrap"
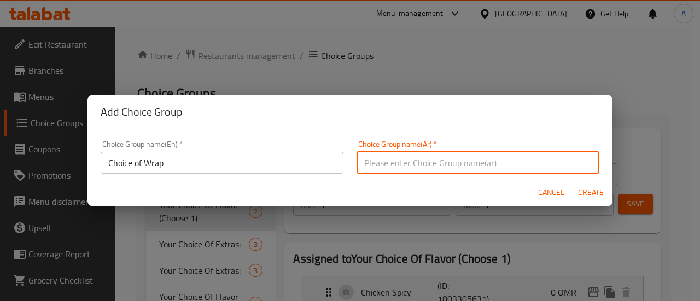
click at [143, 157] on div "Choice Group name(En)   * Choice of Wrap Choice Group name(En) *" at bounding box center [222, 157] width 243 height 33
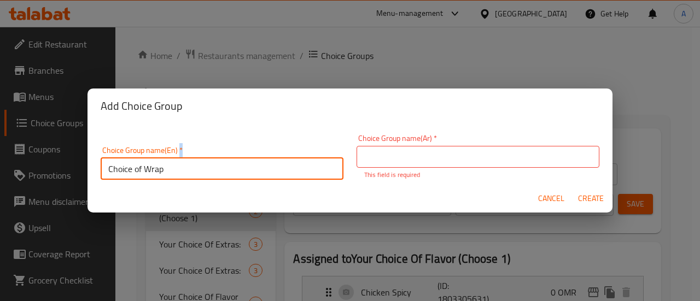
click at [143, 157] on div "Choice Group name(En)   * Choice of Wrap Choice Group name(En) *" at bounding box center [222, 163] width 243 height 33
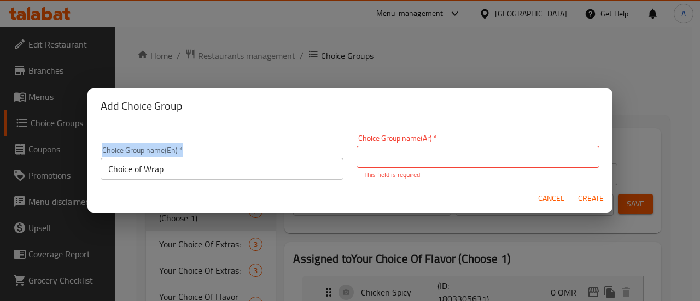
click at [143, 157] on div "Choice Group name(En)   * Choice of Wrap Choice Group name(En) *" at bounding box center [222, 163] width 243 height 33
click at [148, 168] on input "Choice of Wrap" at bounding box center [222, 169] width 243 height 22
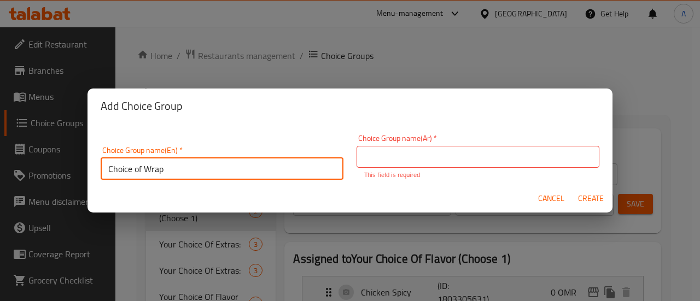
click at [148, 168] on input "Choice of Wrap" at bounding box center [222, 169] width 243 height 22
click at [412, 146] on input "text" at bounding box center [478, 157] width 243 height 22
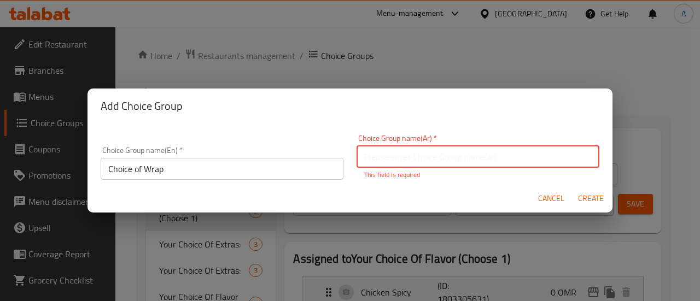
paste input "اختيار الراب"
type input "اختيار الراب"
click at [593, 200] on button "Create" at bounding box center [590, 199] width 35 height 20
type input "Choice of Wrap"
type input "اختيار الراب"
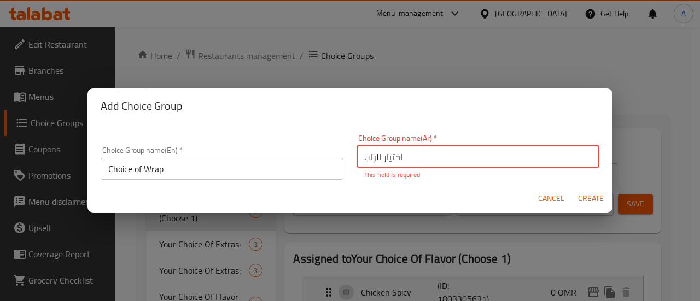
type input "0"
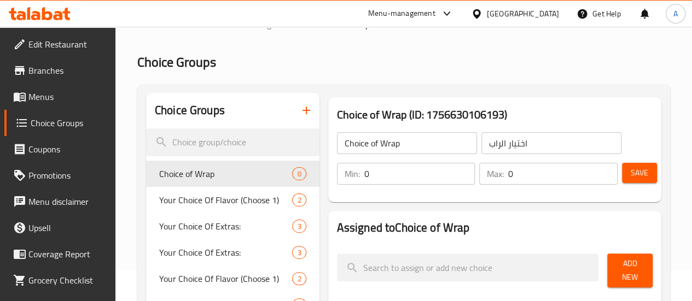
scroll to position [55, 0]
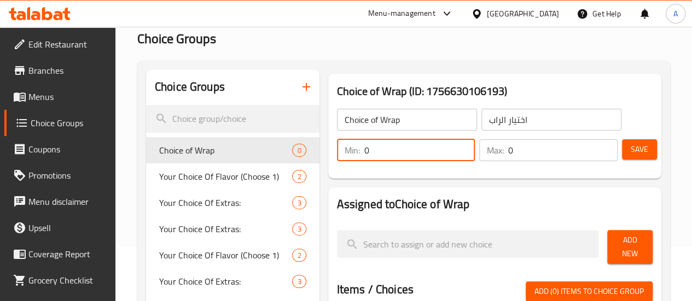
drag, startPoint x: 365, startPoint y: 144, endPoint x: 304, endPoint y: 145, distance: 61.3
click at [337, 145] on div "Min: 0 ​" at bounding box center [406, 151] width 138 height 22
type input "1"
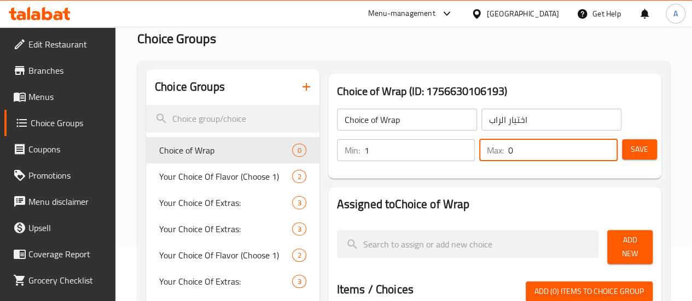
drag, startPoint x: 539, startPoint y: 152, endPoint x: 457, endPoint y: 160, distance: 82.5
click at [479, 158] on div "Max: 0 ​" at bounding box center [548, 151] width 138 height 22
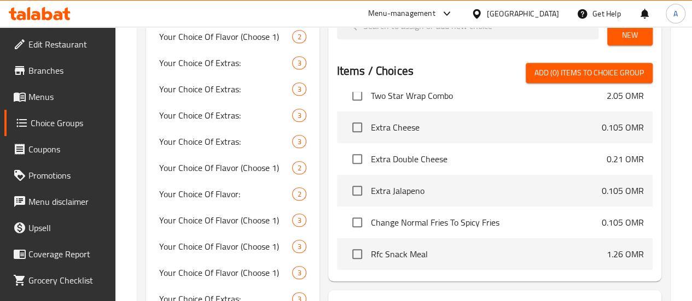
scroll to position [602, 0]
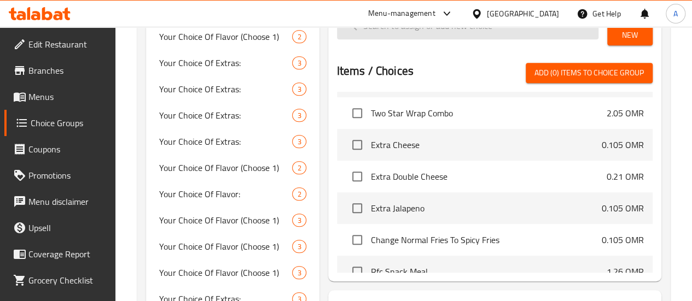
type input "1"
click at [381, 38] on input "search" at bounding box center [468, 25] width 262 height 28
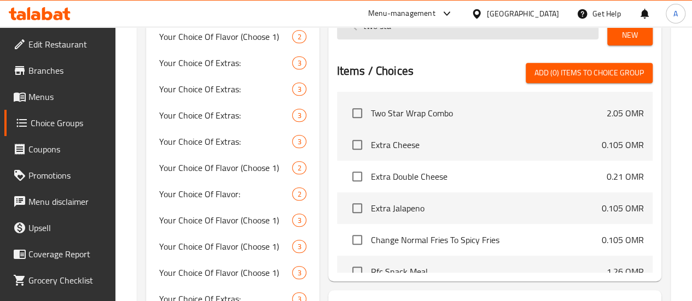
scroll to position [0, 0]
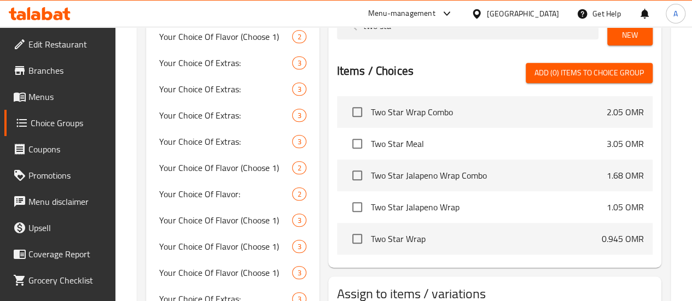
type input "two sta"
click at [346, 233] on input "checkbox" at bounding box center [357, 239] width 23 height 23
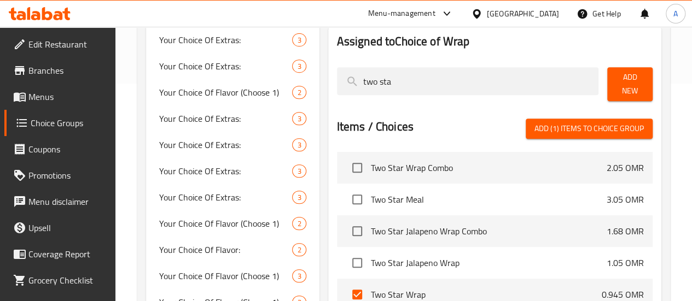
scroll to position [164, 0]
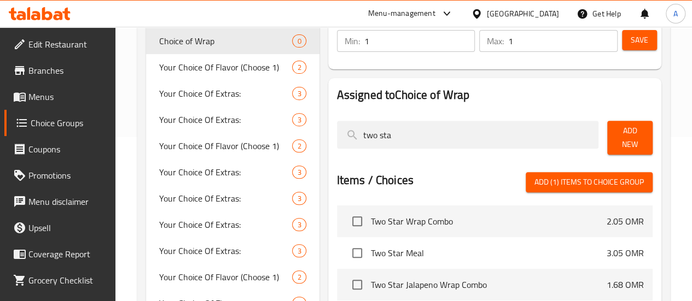
click at [583, 176] on span "Add (1) items to choice group" at bounding box center [589, 183] width 109 height 14
checkbox input "false"
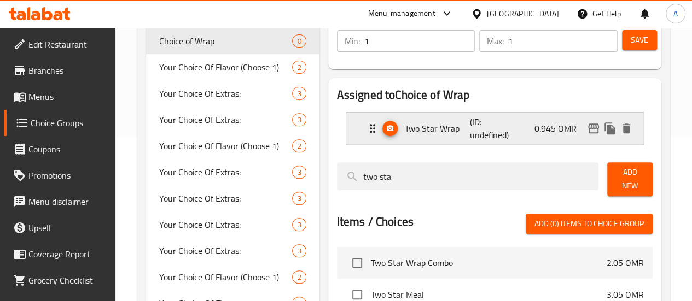
click at [531, 125] on div "Two Star Wrap (ID: undefined) 0.945 OMR" at bounding box center [498, 129] width 264 height 32
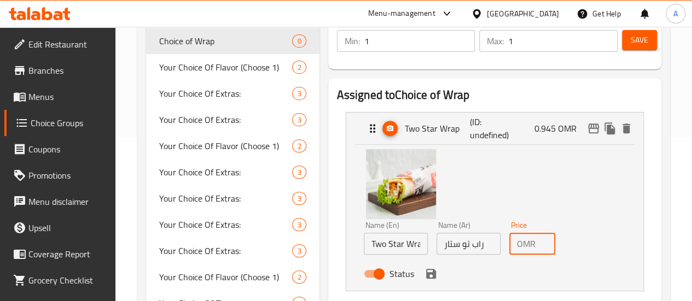
click at [540, 242] on input "0.945" at bounding box center [547, 244] width 15 height 22
click at [593, 134] on icon "edit" at bounding box center [593, 128] width 13 height 13
type input "0"
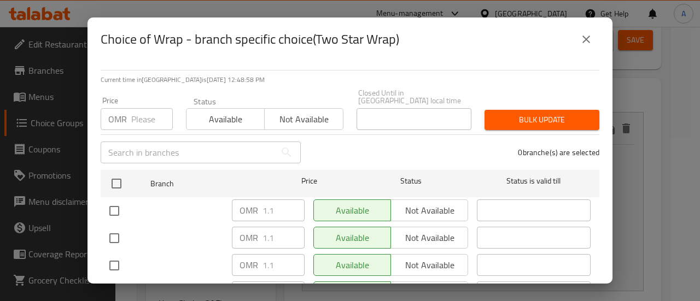
click at [133, 115] on input "number" at bounding box center [152, 119] width 42 height 22
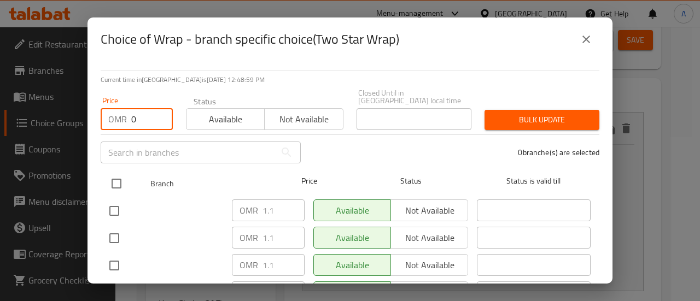
type input "0"
click at [116, 173] on input "checkbox" at bounding box center [116, 183] width 23 height 23
checkbox input "true"
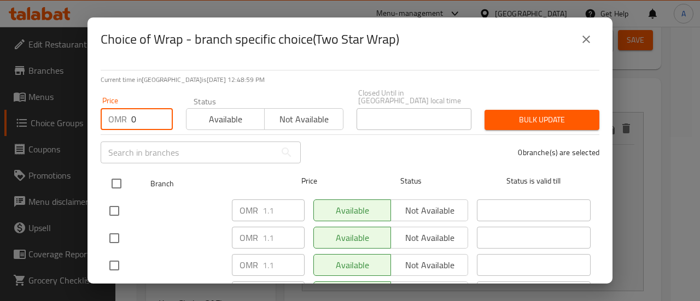
checkbox input "true"
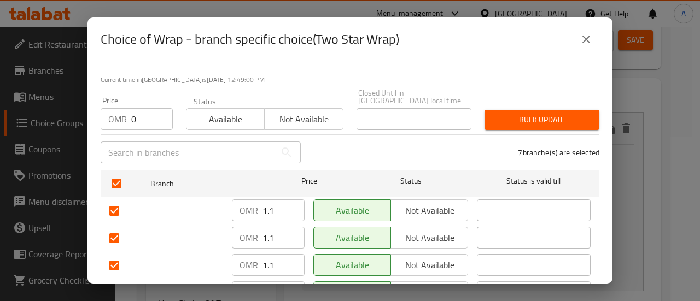
click at [536, 113] on span "Bulk update" at bounding box center [542, 120] width 97 height 14
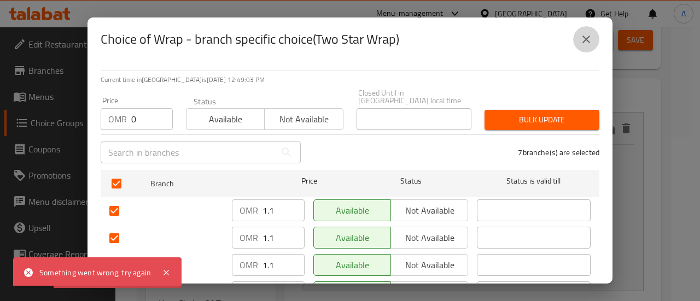
click at [585, 42] on icon "close" at bounding box center [586, 39] width 13 height 13
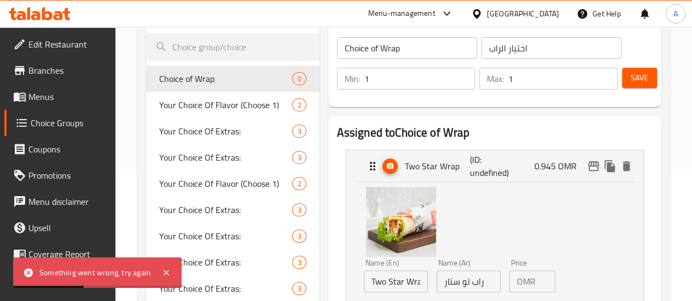
scroll to position [109, 0]
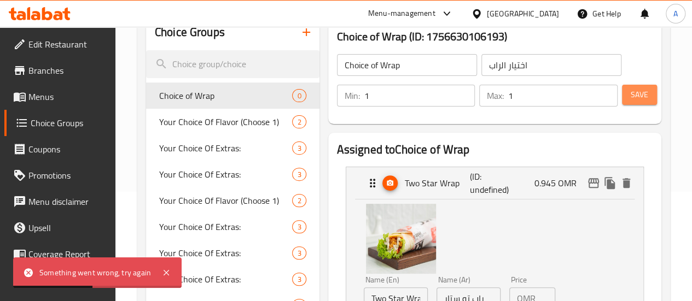
click at [631, 94] on span "Save" at bounding box center [640, 95] width 18 height 14
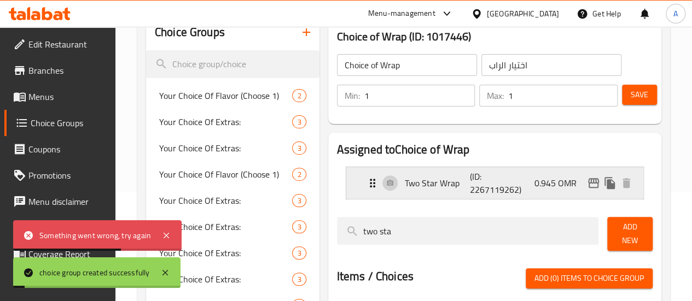
click at [593, 179] on icon "edit" at bounding box center [593, 183] width 11 height 10
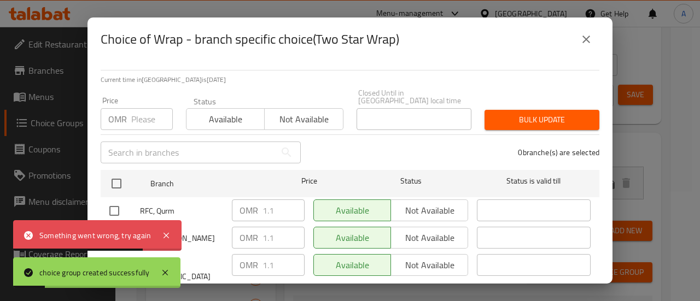
click at [131, 114] on input "number" at bounding box center [152, 119] width 42 height 22
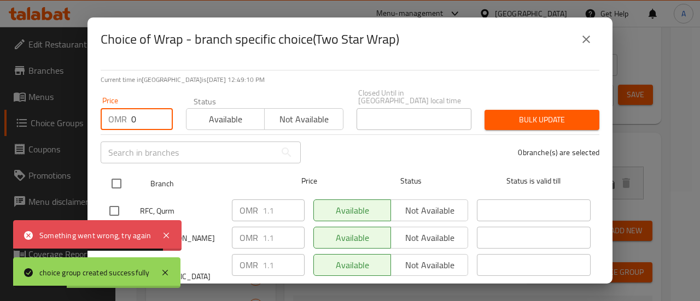
type input "0"
click at [121, 174] on input "checkbox" at bounding box center [116, 183] width 23 height 23
checkbox input "true"
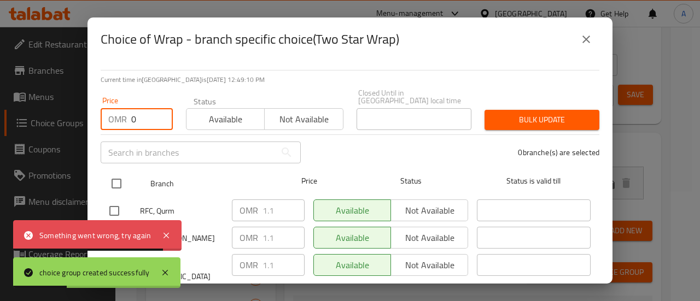
checkbox input "true"
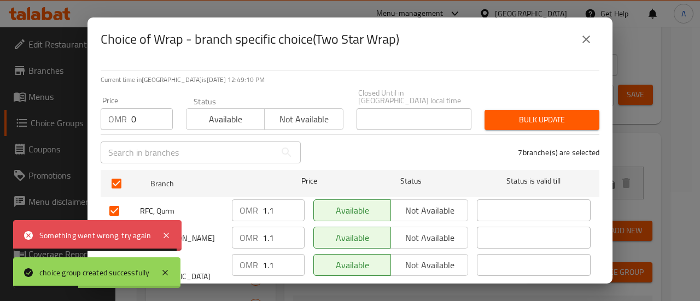
click at [581, 113] on span "Bulk update" at bounding box center [542, 120] width 97 height 14
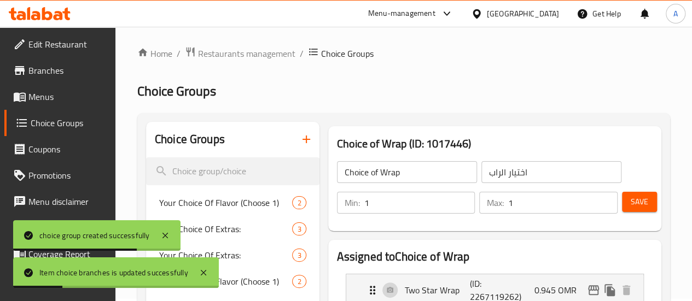
scroll to position [0, 0]
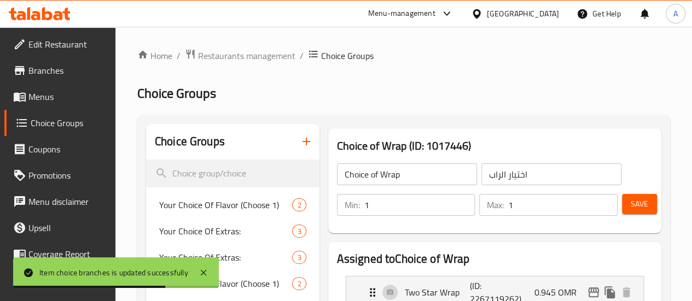
click at [58, 90] on span "Menus" at bounding box center [67, 96] width 78 height 13
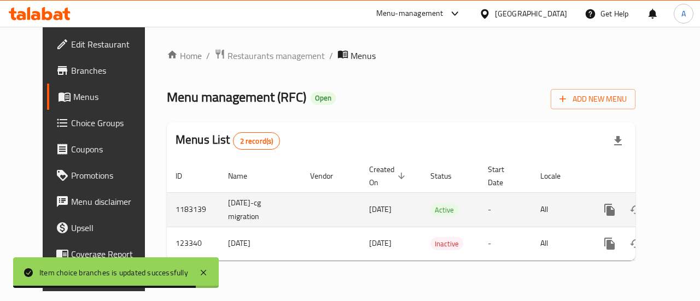
click at [676, 210] on link "enhanced table" at bounding box center [689, 210] width 26 height 26
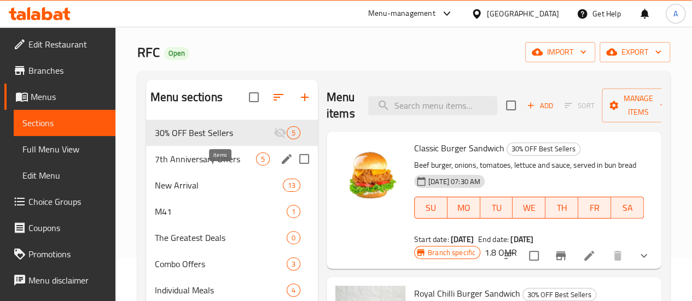
scroll to position [109, 0]
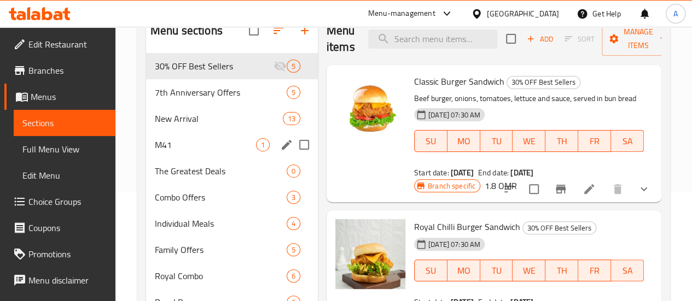
click at [169, 152] on span "M41" at bounding box center [205, 144] width 101 height 13
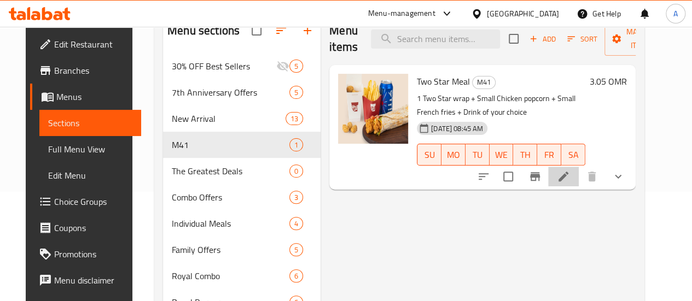
click at [579, 178] on li at bounding box center [563, 177] width 31 height 20
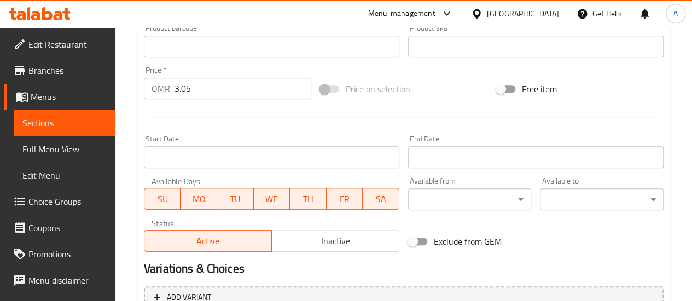
scroll to position [594, 0]
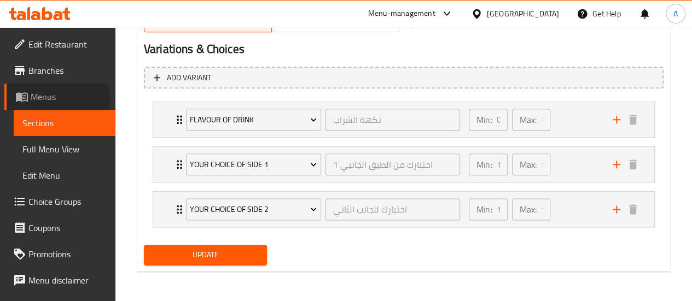
click at [38, 101] on span "Menus" at bounding box center [69, 96] width 76 height 13
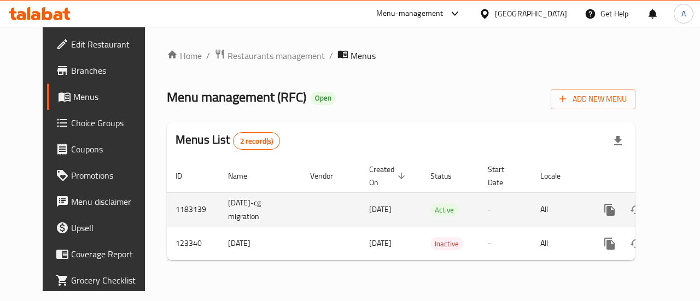
click at [682, 205] on icon "enhanced table" at bounding box center [688, 210] width 13 height 13
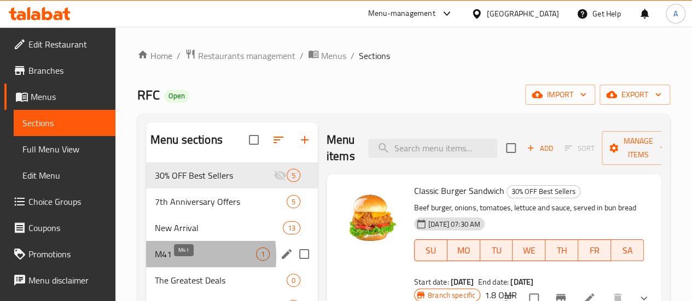
click at [162, 261] on span "M41" at bounding box center [205, 254] width 101 height 13
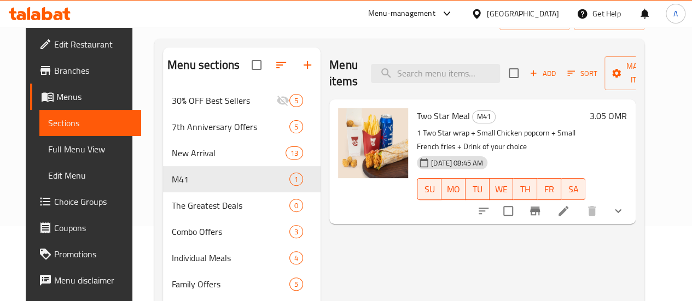
scroll to position [109, 0]
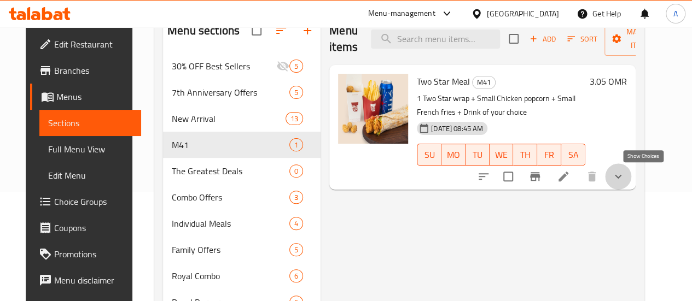
click at [625, 182] on icon "show more" at bounding box center [618, 176] width 13 height 13
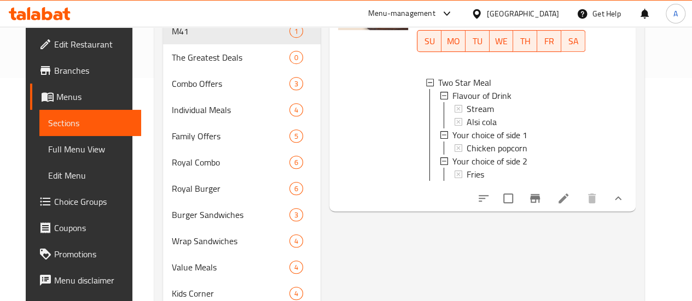
scroll to position [274, 0]
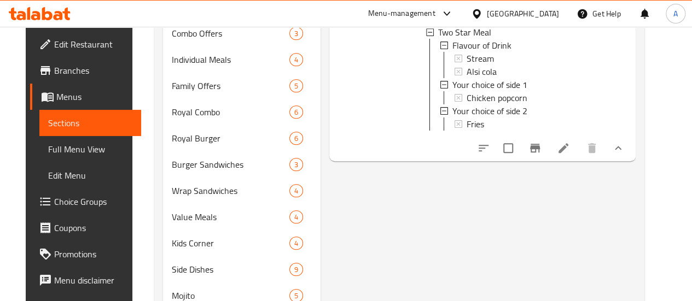
click at [568, 153] on icon at bounding box center [564, 148] width 10 height 10
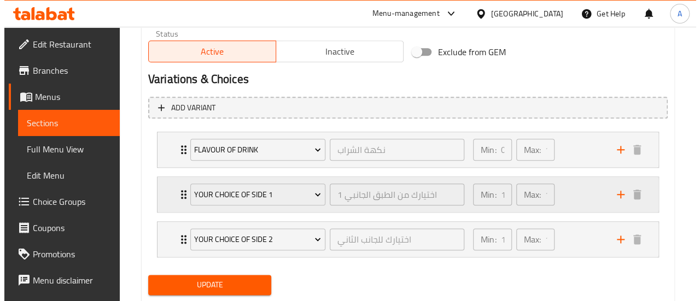
scroll to position [594, 0]
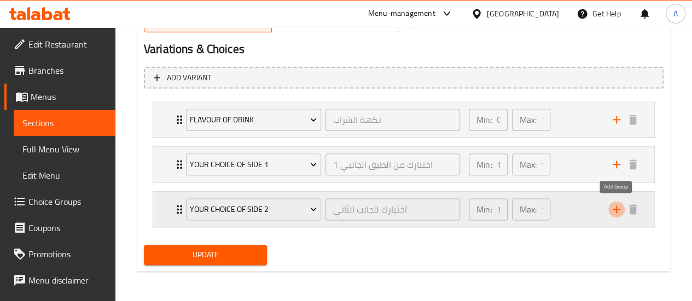
drag, startPoint x: 616, startPoint y: 205, endPoint x: 570, endPoint y: 214, distance: 47.3
click at [616, 206] on icon "add" at bounding box center [617, 210] width 8 height 8
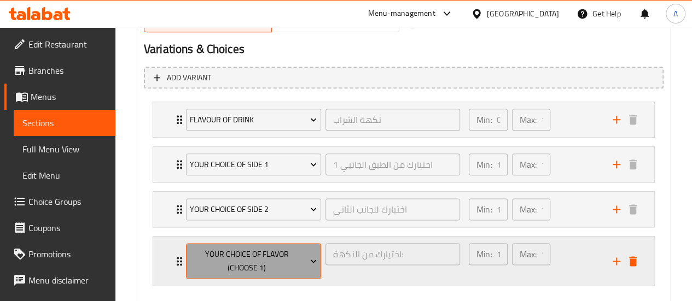
click at [238, 256] on span "Your Choice Of Flavor (Choose 1)" at bounding box center [253, 261] width 127 height 27
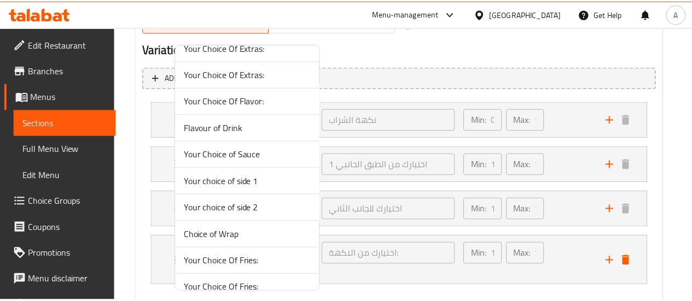
scroll to position [547, 0]
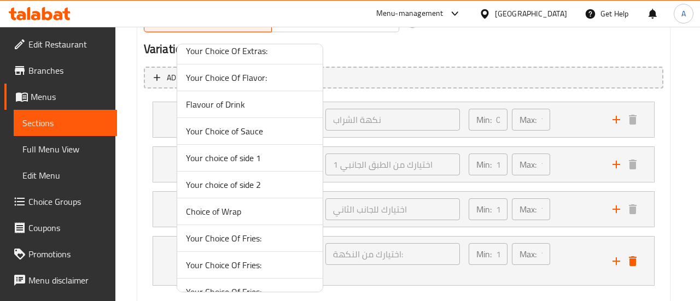
click at [256, 199] on li "Choice of Wrap" at bounding box center [250, 212] width 146 height 27
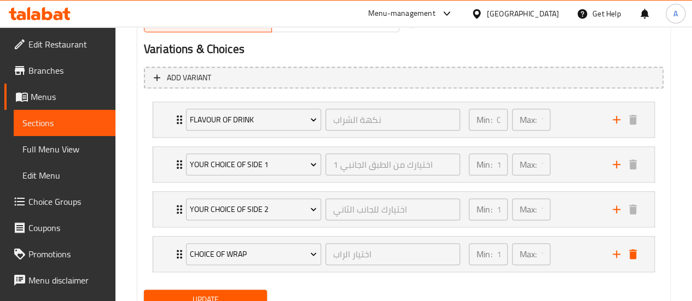
scroll to position [595, 0]
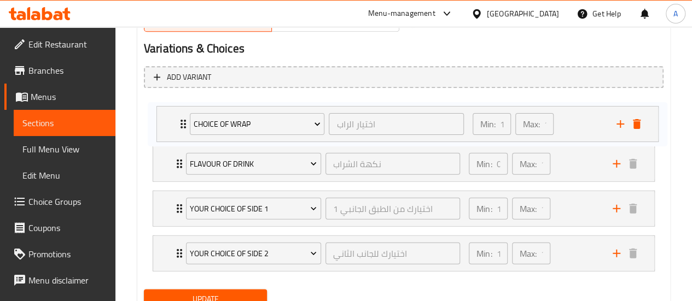
drag, startPoint x: 175, startPoint y: 261, endPoint x: 180, endPoint y: 126, distance: 134.7
click at [180, 126] on div "Flavour of Drink نكهة الشراب ​ Min: 0 ​ Max: 1 ​ Stream (ID: 817270809) 0 OMR N…" at bounding box center [404, 186] width 520 height 179
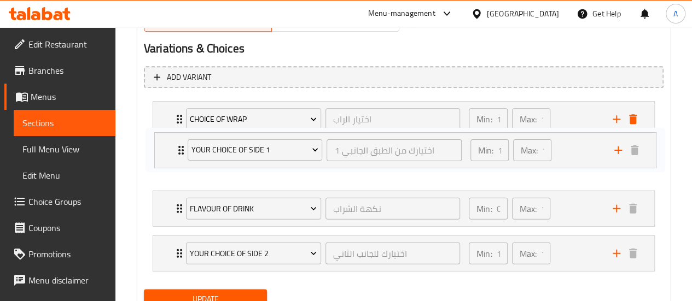
drag, startPoint x: 176, startPoint y: 210, endPoint x: 180, endPoint y: 148, distance: 61.4
click at [180, 148] on div "Choice of Wrap اختيار الراب ​ Min: 1 ​ Max: 1 ​ Two Star Wrap (ID: 2267119262) …" at bounding box center [404, 186] width 520 height 179
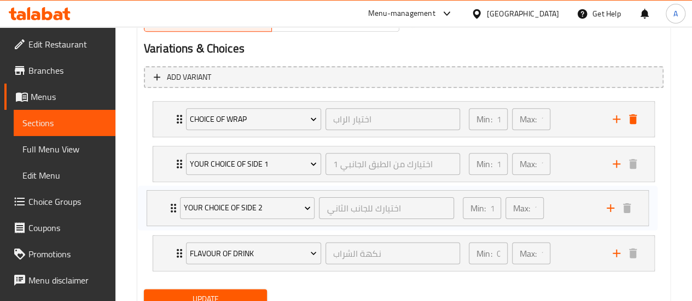
scroll to position [596, 0]
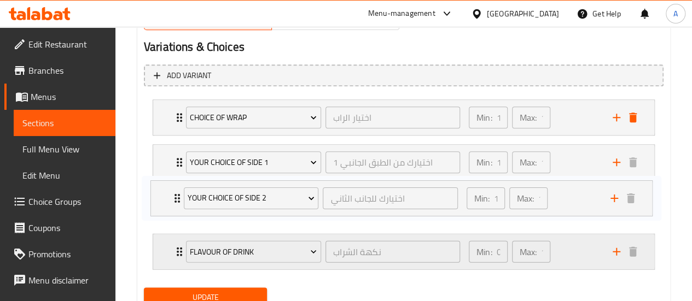
drag, startPoint x: 181, startPoint y: 250, endPoint x: 187, endPoint y: 234, distance: 17.7
click at [176, 194] on div "Choice of Wrap اختيار الراب ​ Min: 1 ​ Max: 1 ​ Two Star Wrap (ID: 2267119262) …" at bounding box center [404, 184] width 520 height 179
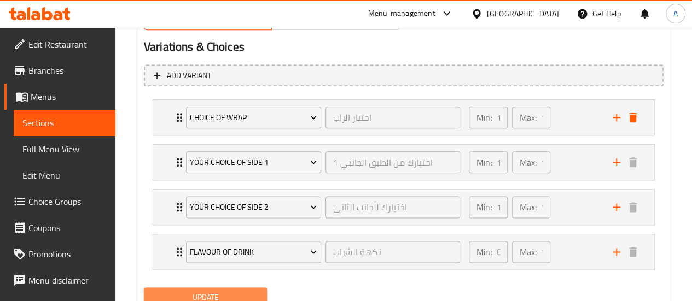
click at [206, 288] on button "Update" at bounding box center [206, 298] width 124 height 20
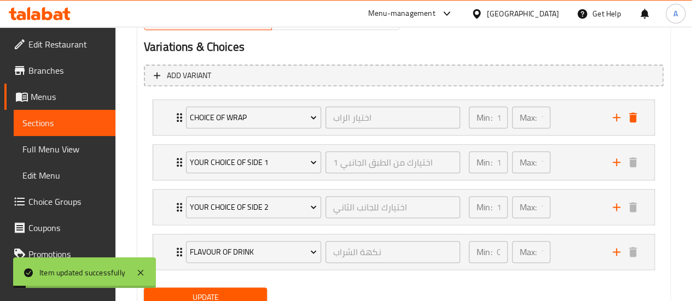
click at [43, 99] on span "Menus" at bounding box center [69, 96] width 76 height 13
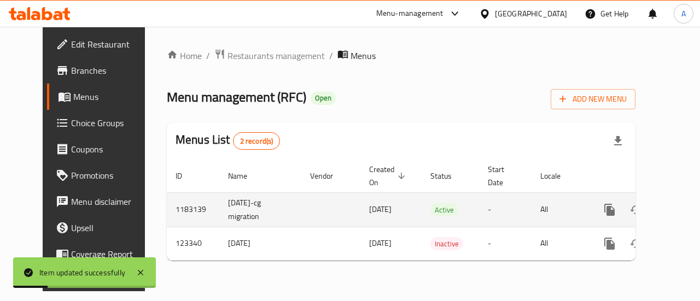
click at [650, 219] on div "enhanced table" at bounding box center [649, 210] width 105 height 26
click at [682, 215] on icon "enhanced table" at bounding box center [688, 210] width 13 height 13
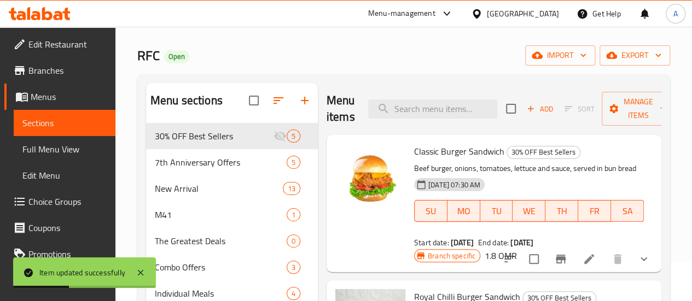
scroll to position [109, 0]
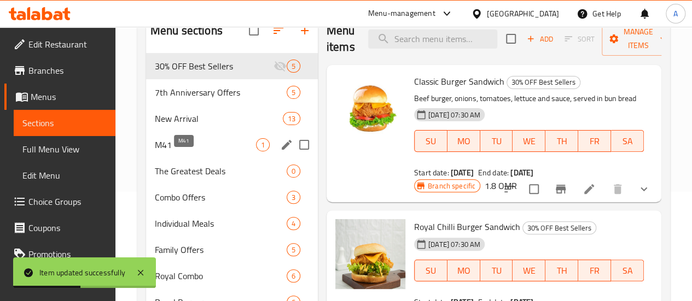
click at [182, 152] on span "M41" at bounding box center [205, 144] width 101 height 13
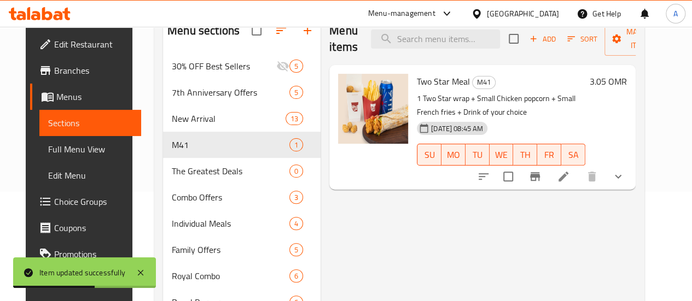
click at [631, 182] on button "show more" at bounding box center [618, 177] width 26 height 26
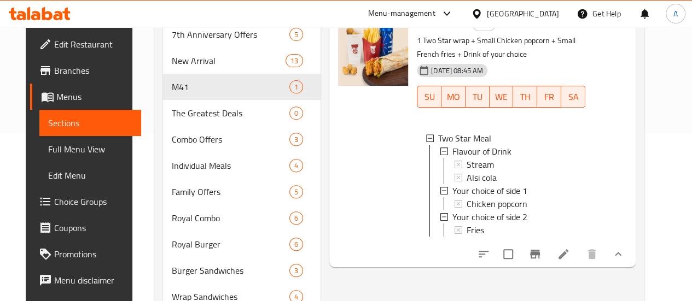
scroll to position [164, 0]
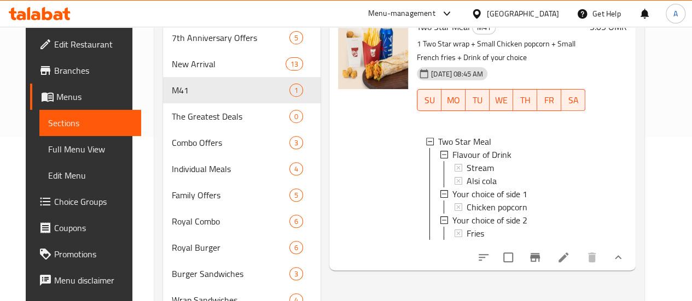
click at [54, 196] on span "Choice Groups" at bounding box center [93, 201] width 78 height 13
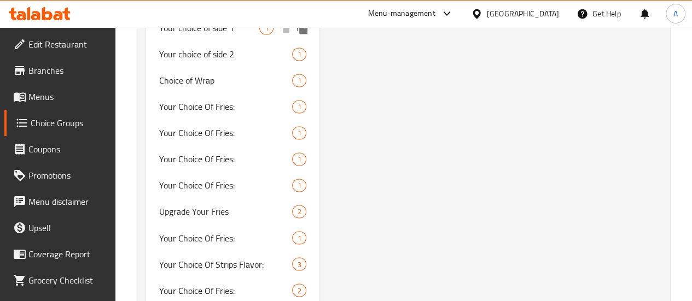
scroll to position [866, 0]
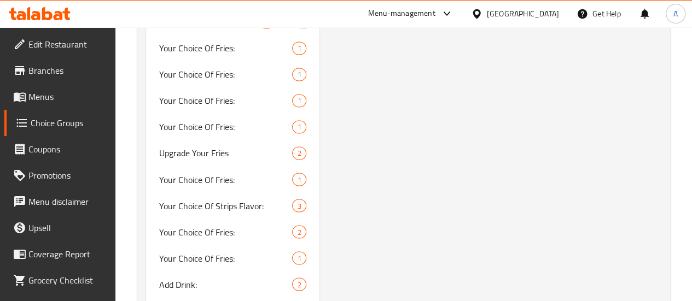
click at [193, 28] on span "Choice of Wrap" at bounding box center [209, 21] width 101 height 13
type input "Choice of Wrap"
type input "اختيار الراب"
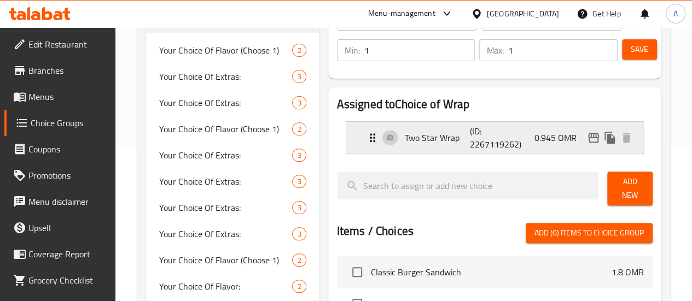
click at [550, 144] on p "0.945 OMR" at bounding box center [560, 137] width 51 height 13
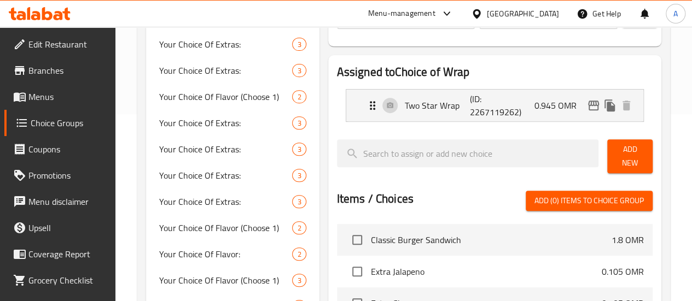
scroll to position [210, 0]
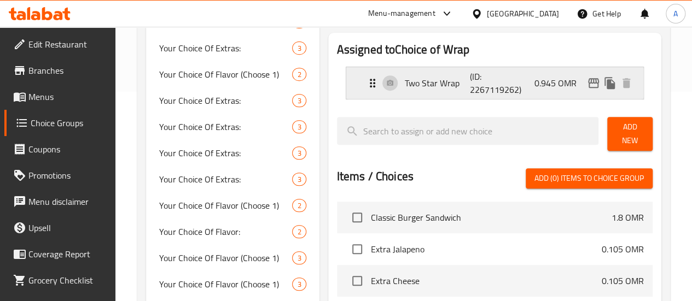
click at [550, 84] on p "0.945 OMR" at bounding box center [560, 83] width 51 height 13
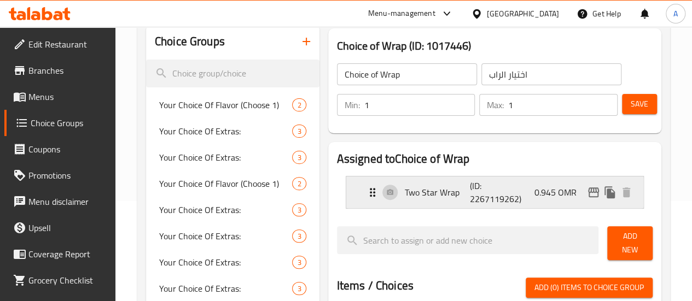
click at [422, 186] on p "Two Star Wrap" at bounding box center [438, 192] width 66 height 13
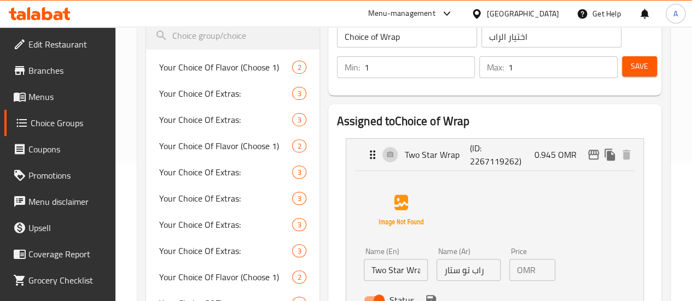
scroll to position [155, 0]
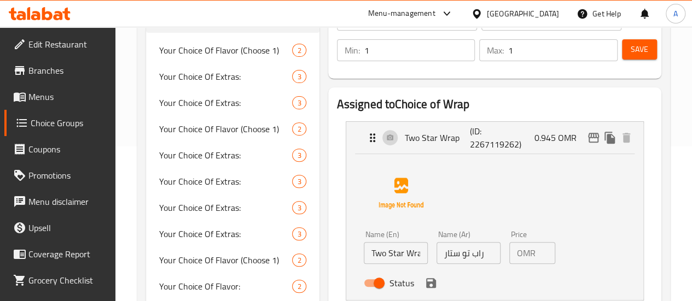
click at [520, 256] on div "OMR 0.945 Price" at bounding box center [532, 253] width 46 height 22
click at [540, 256] on input "0.945" at bounding box center [547, 253] width 15 height 22
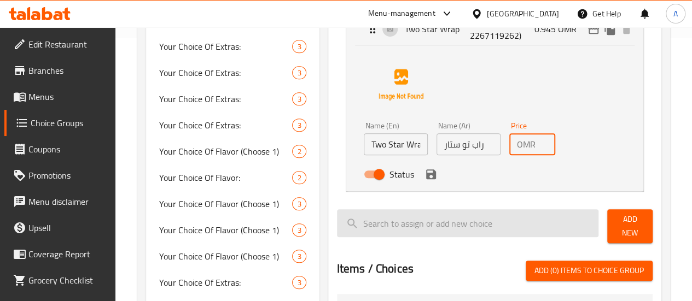
scroll to position [264, 0]
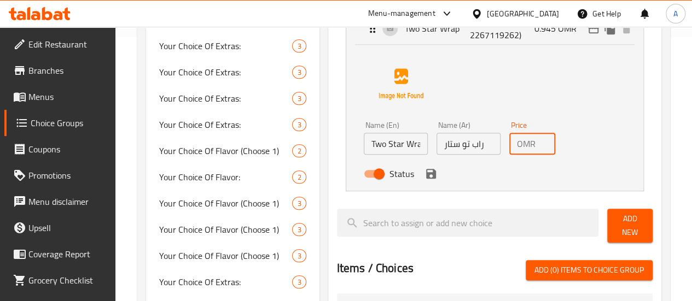
click at [392, 181] on div "Status" at bounding box center [468, 174] width 219 height 30
click at [425, 177] on icon "save" at bounding box center [431, 173] width 13 height 13
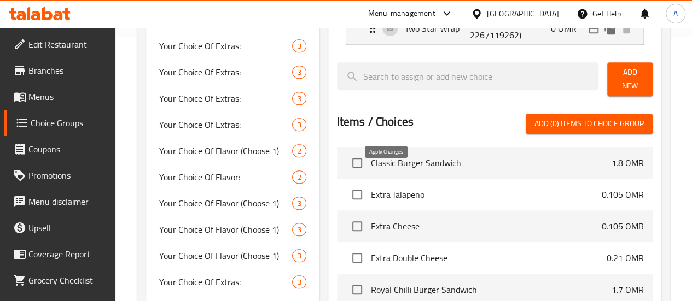
type input "0"
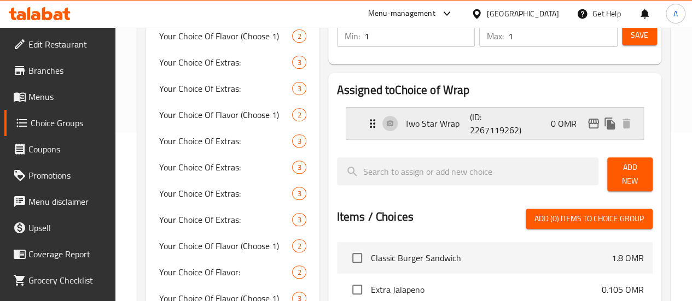
scroll to position [100, 0]
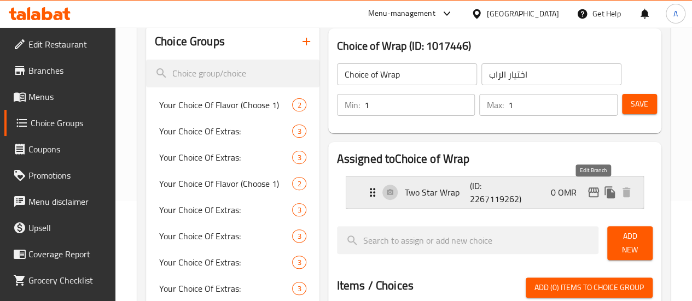
click at [596, 192] on icon "edit" at bounding box center [593, 193] width 11 height 10
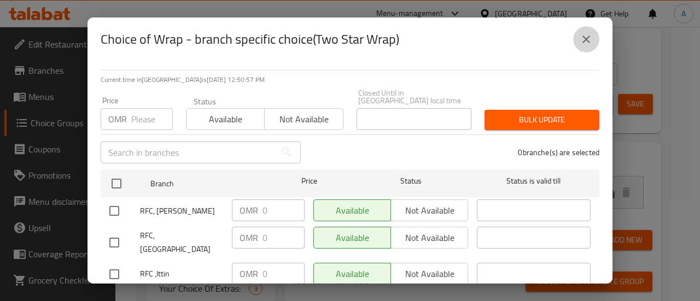
click at [586, 37] on icon "close" at bounding box center [586, 39] width 13 height 13
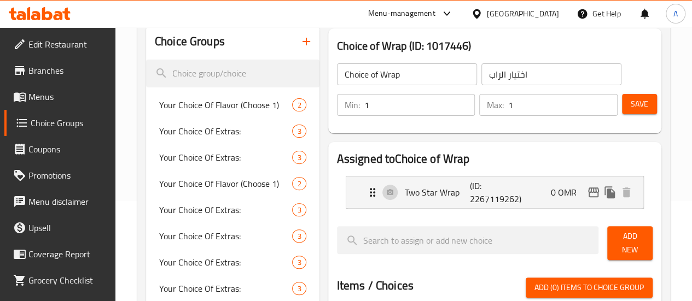
click at [638, 105] on span "Save" at bounding box center [640, 104] width 18 height 14
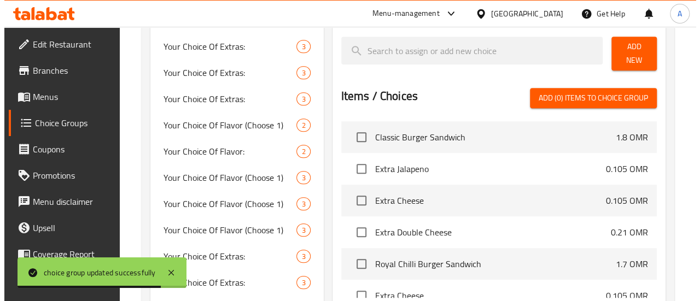
scroll to position [427, 0]
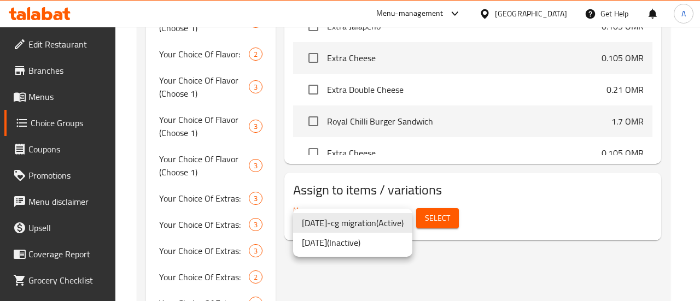
click at [363, 223] on li "[DATE]-cg migration ( Active )" at bounding box center [352, 223] width 119 height 20
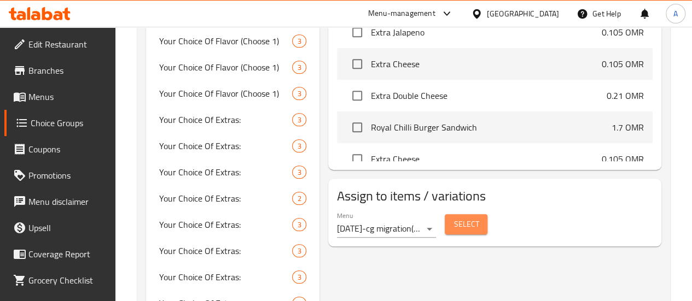
click at [454, 218] on span "Select" at bounding box center [466, 225] width 25 height 14
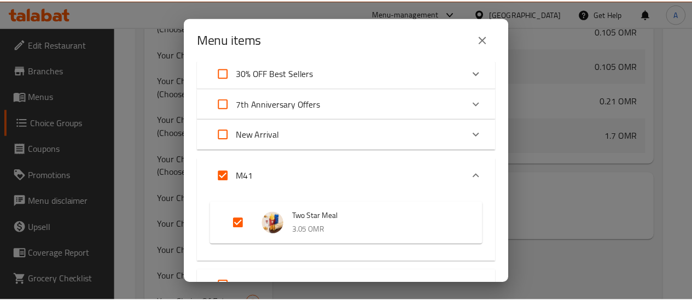
scroll to position [55, 0]
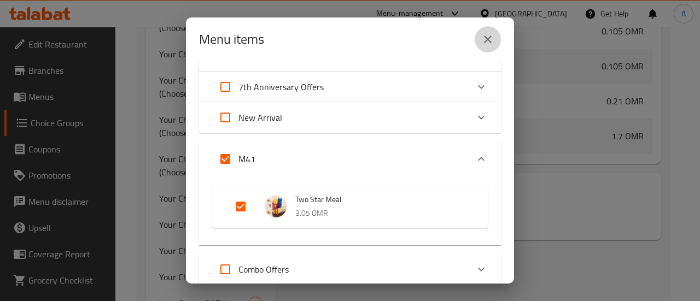
click at [492, 39] on icon "close" at bounding box center [487, 39] width 13 height 13
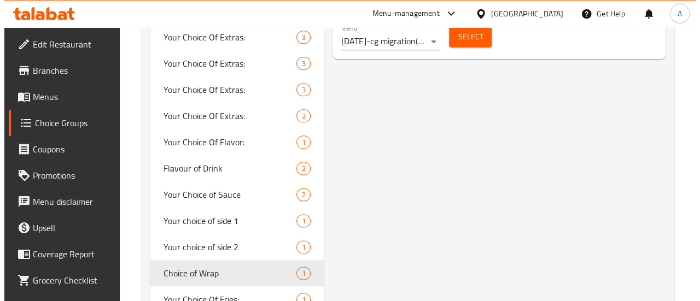
scroll to position [481, 0]
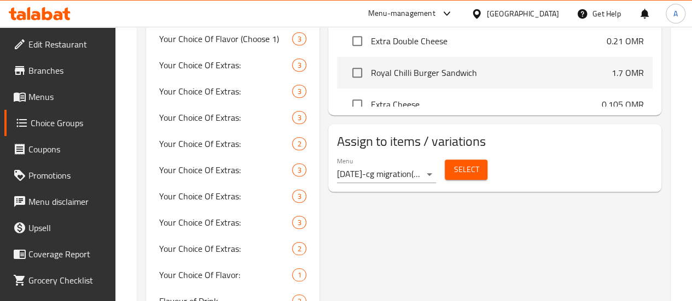
click at [454, 165] on span "Select" at bounding box center [466, 170] width 25 height 14
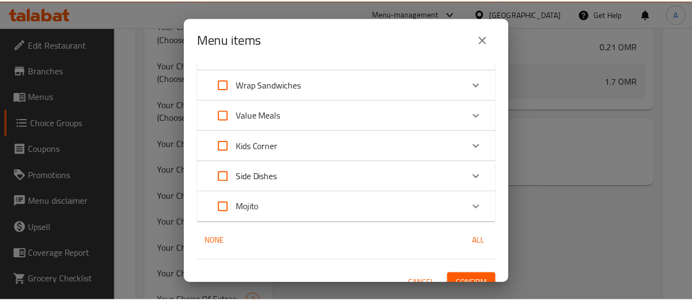
scroll to position [438, 0]
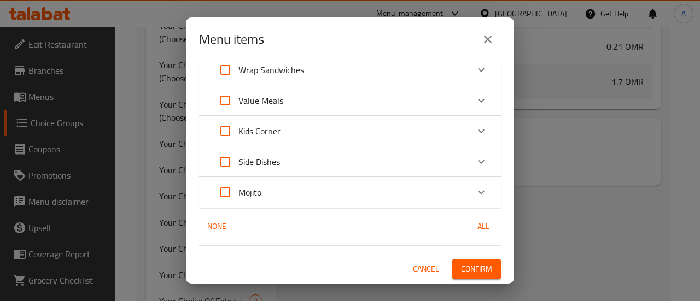
click at [474, 264] on span "Confirm" at bounding box center [476, 270] width 31 height 14
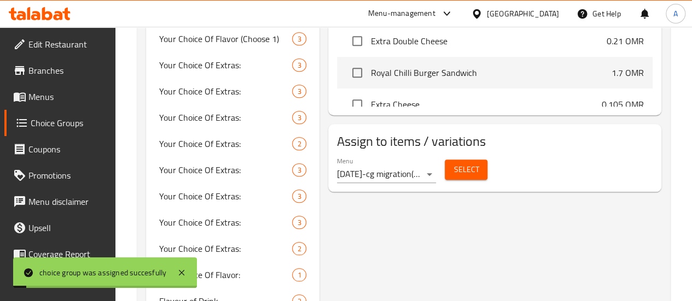
scroll to position [153, 0]
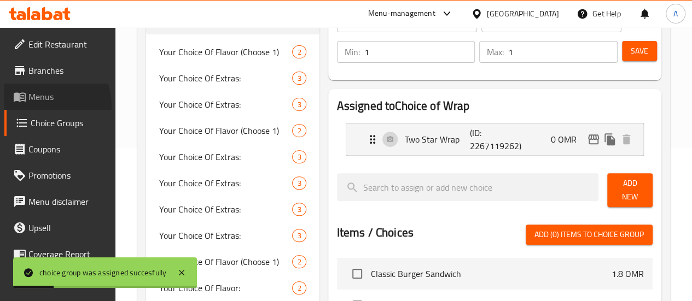
click at [47, 105] on link "Menus" at bounding box center [59, 97] width 111 height 26
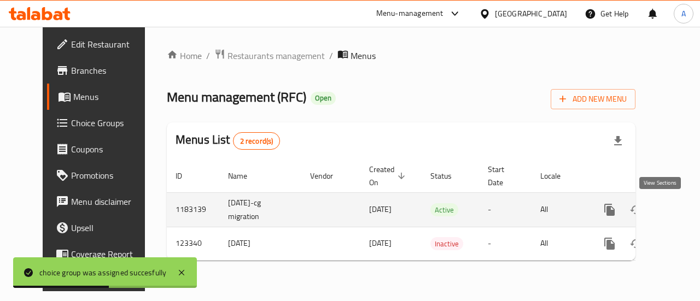
click at [684, 211] on icon "enhanced table" at bounding box center [689, 210] width 10 height 10
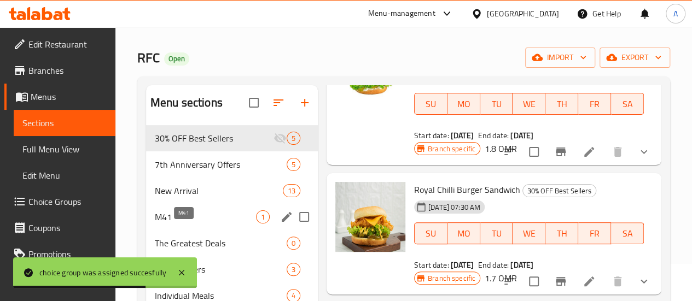
scroll to position [55, 0]
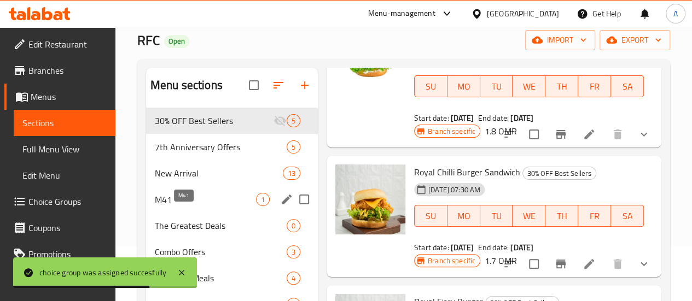
click at [190, 206] on span "M41" at bounding box center [205, 199] width 101 height 13
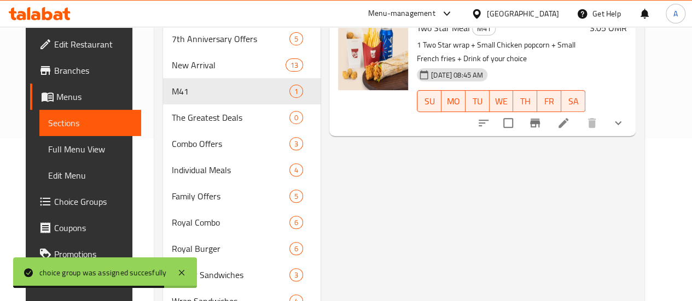
scroll to position [164, 0]
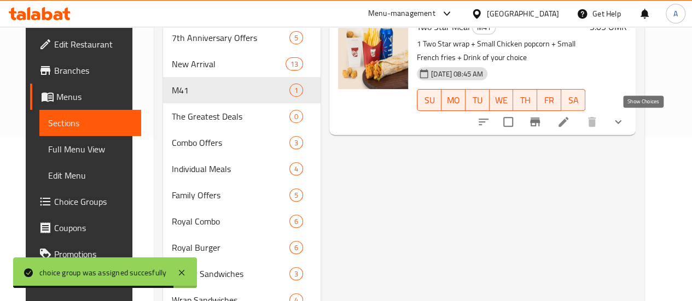
click at [625, 123] on icon "show more" at bounding box center [618, 121] width 13 height 13
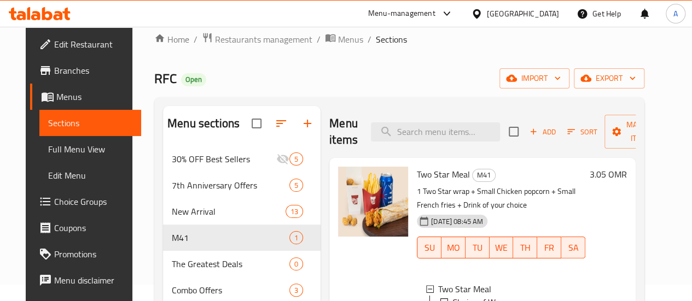
scroll to position [0, 0]
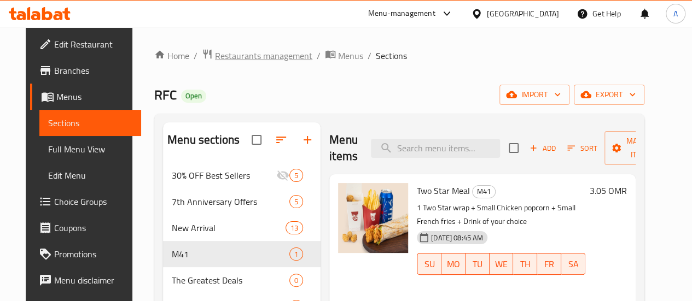
click at [272, 55] on span "Restaurants management" at bounding box center [263, 55] width 97 height 13
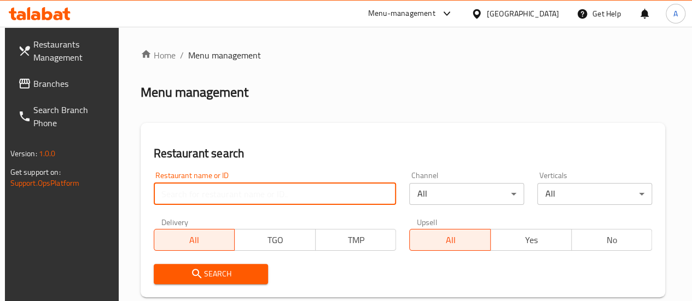
click at [215, 190] on input "search" at bounding box center [275, 194] width 243 height 22
type input "crunchy chicken"
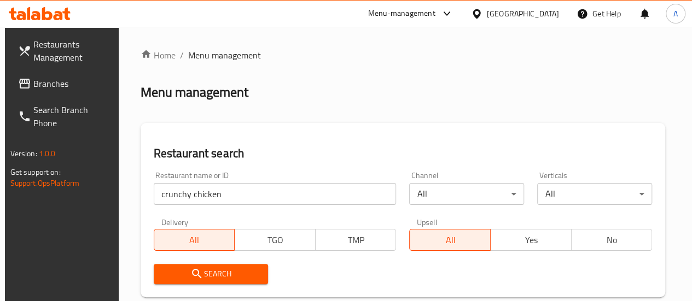
click at [222, 272] on span "Search" at bounding box center [210, 275] width 97 height 14
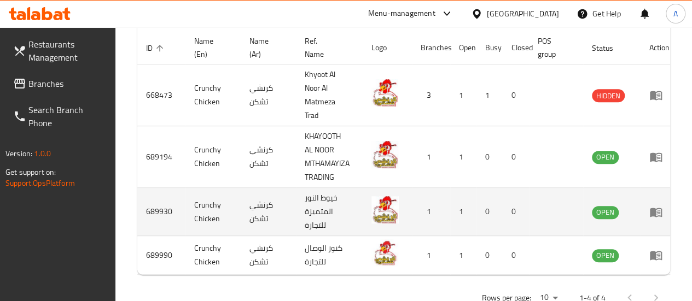
scroll to position [357, 0]
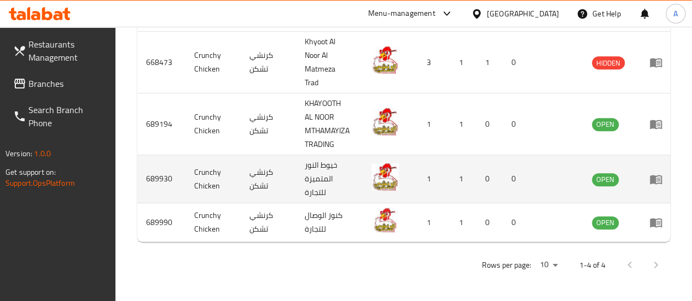
click at [659, 175] on icon "enhanced table" at bounding box center [656, 179] width 12 height 9
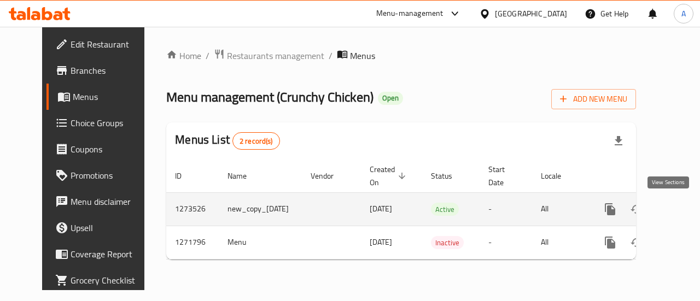
click at [683, 208] on icon "enhanced table" at bounding box center [689, 209] width 13 height 13
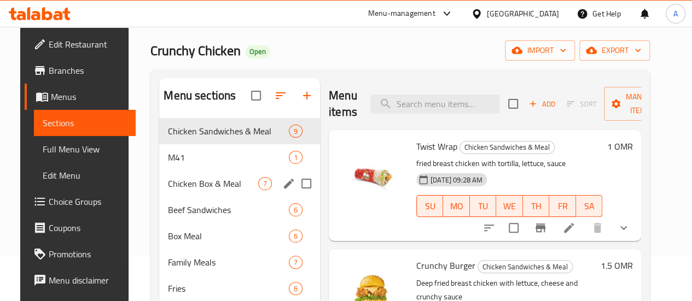
scroll to position [55, 0]
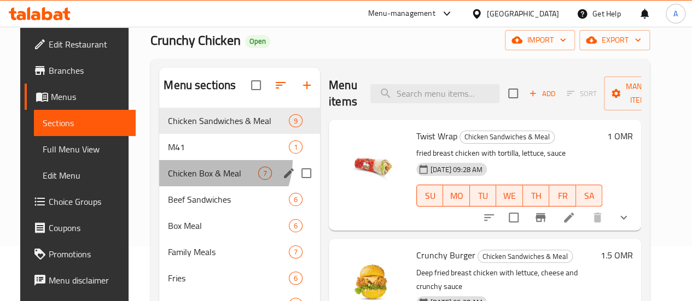
click at [193, 176] on div "Chicken Box & Meal 7" at bounding box center [239, 173] width 161 height 26
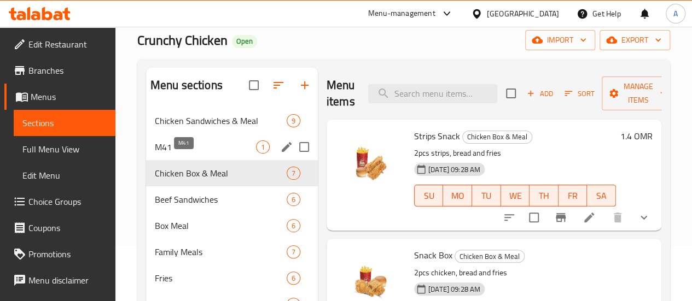
click at [195, 154] on span "M41" at bounding box center [205, 147] width 101 height 13
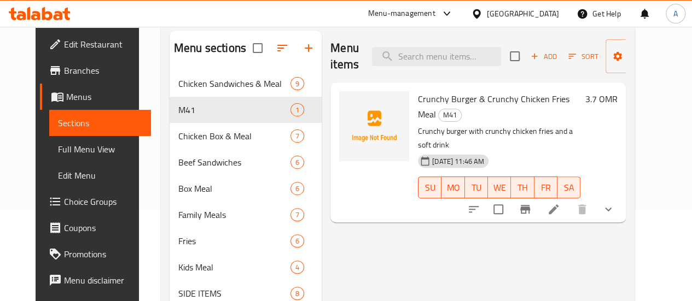
scroll to position [109, 0]
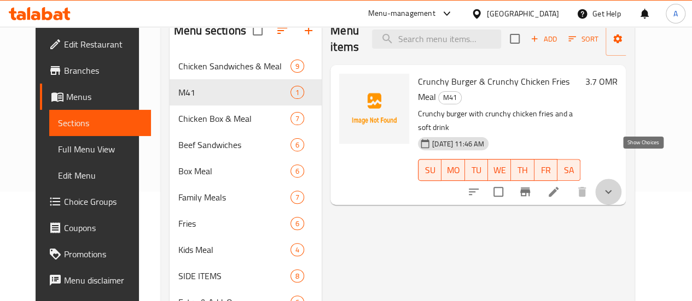
click at [615, 185] on icon "show more" at bounding box center [608, 191] width 13 height 13
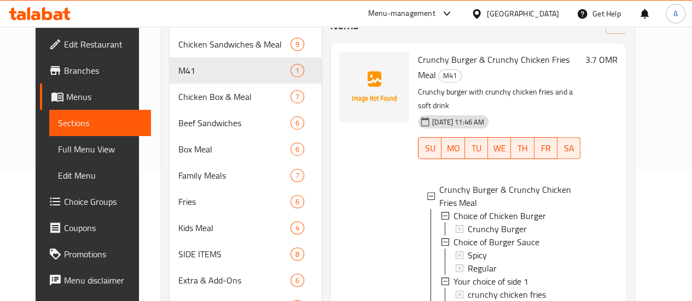
scroll to position [0, 0]
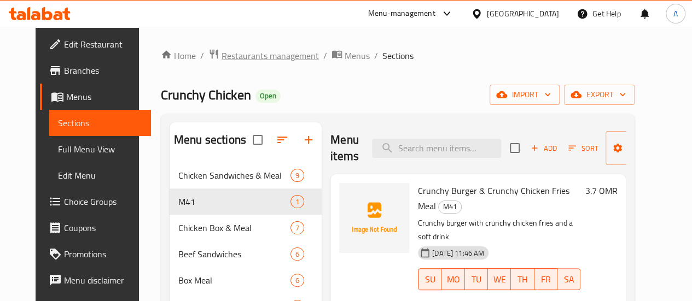
click at [256, 54] on span "Restaurants management" at bounding box center [270, 55] width 97 height 13
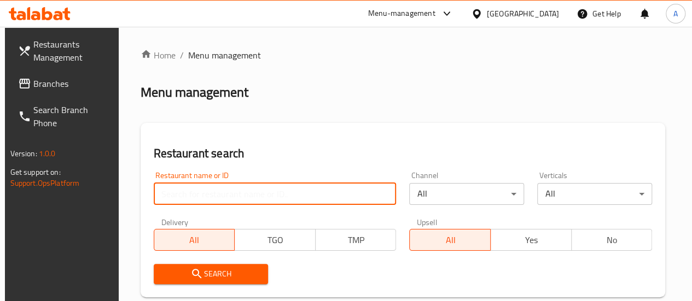
click at [231, 198] on input "search" at bounding box center [275, 194] width 243 height 22
type input "crunchy chicken"
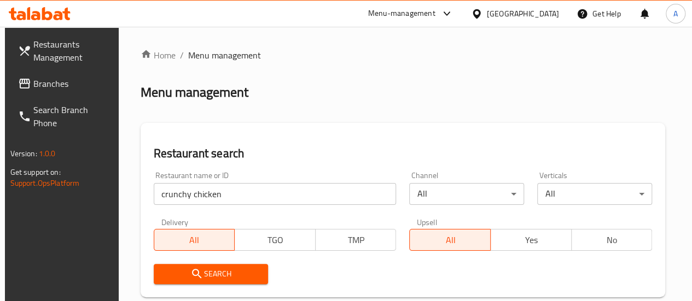
drag, startPoint x: 198, startPoint y: 268, endPoint x: 196, endPoint y: 273, distance: 5.6
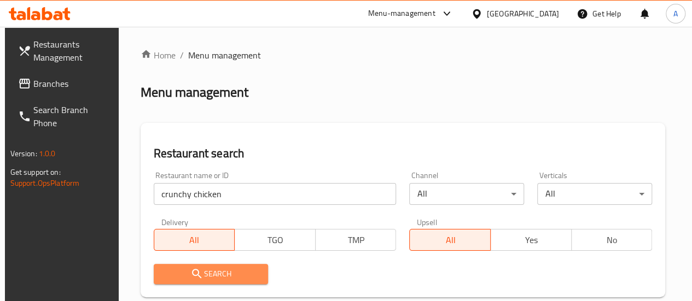
click at [210, 277] on span "Search" at bounding box center [210, 275] width 97 height 14
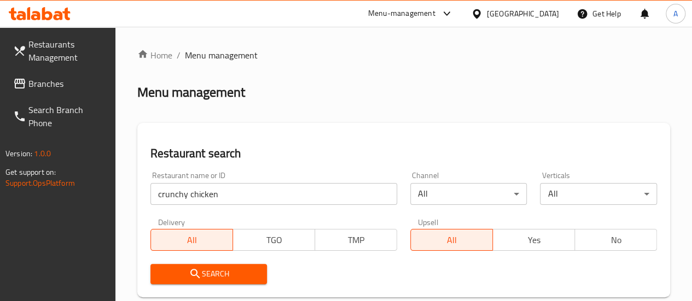
click at [214, 272] on span "Search" at bounding box center [209, 275] width 100 height 14
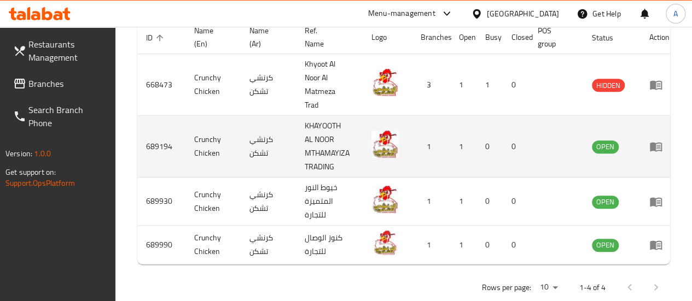
scroll to position [357, 0]
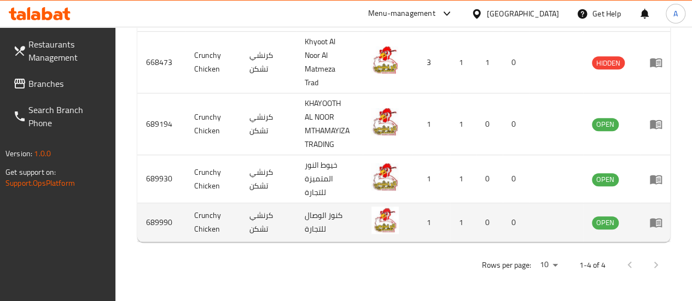
click at [654, 219] on icon "enhanced table" at bounding box center [656, 223] width 12 height 9
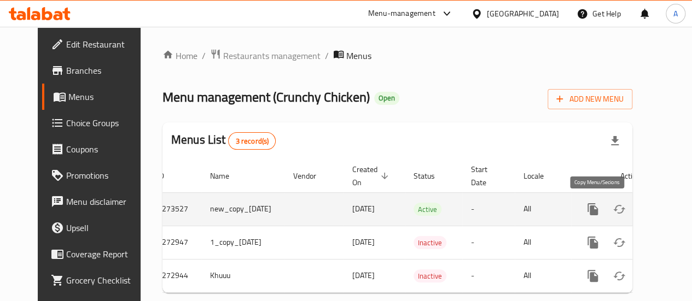
scroll to position [0, 30]
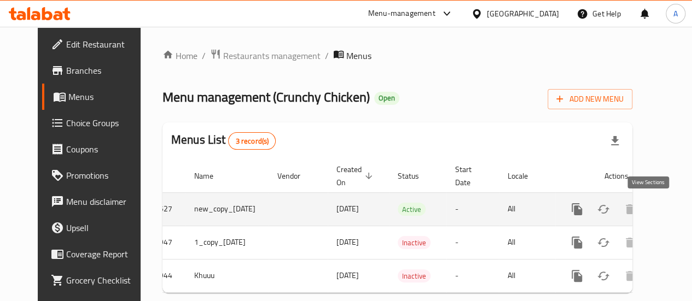
click at [655, 212] on link "enhanced table" at bounding box center [656, 209] width 26 height 26
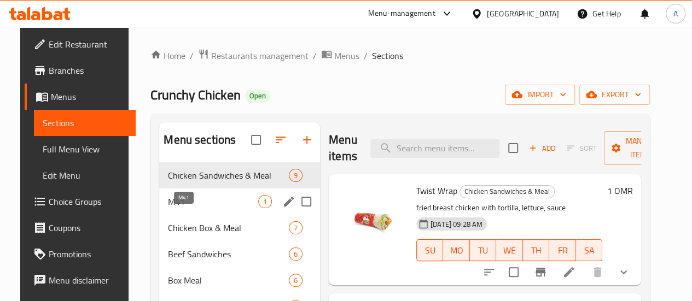
click at [168, 208] on span "M41" at bounding box center [213, 201] width 90 height 13
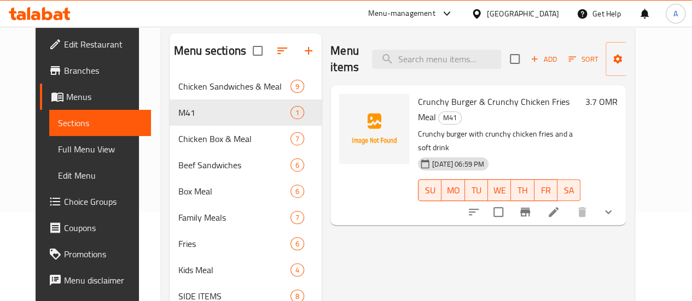
scroll to position [164, 0]
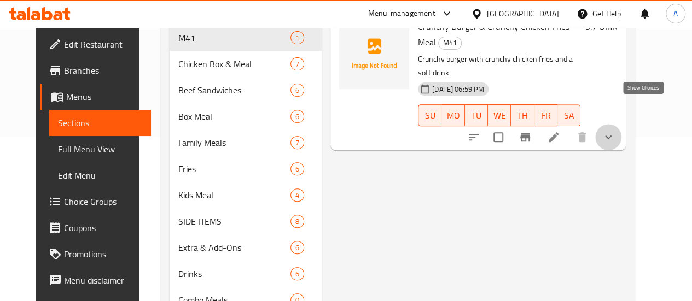
click at [615, 131] on icon "show more" at bounding box center [608, 137] width 13 height 13
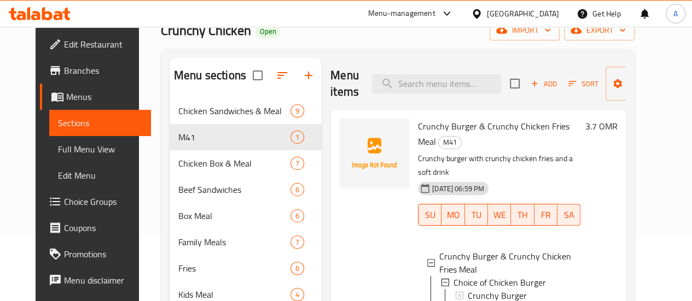
scroll to position [0, 0]
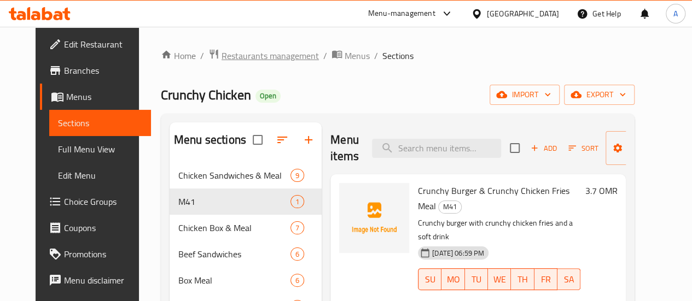
click at [238, 55] on span "Restaurants management" at bounding box center [270, 55] width 97 height 13
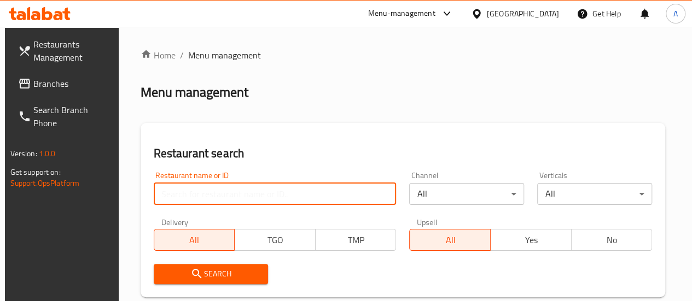
click at [222, 191] on input "search" at bounding box center [275, 194] width 243 height 22
type input "hachi basha"
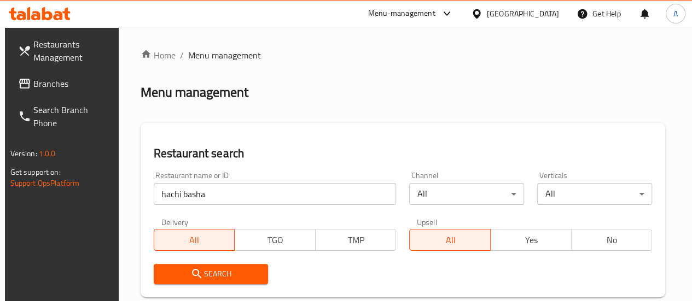
click at [225, 258] on div "Search" at bounding box center [211, 274] width 128 height 33
click at [222, 270] on span "Search" at bounding box center [210, 275] width 97 height 14
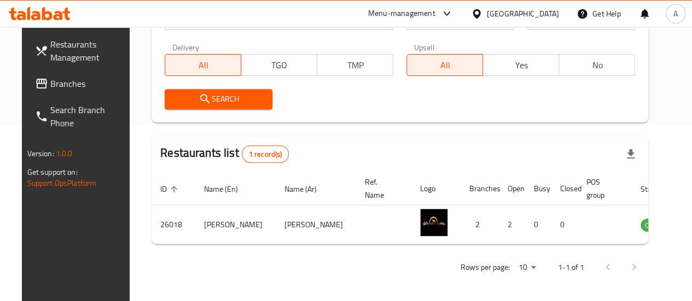
scroll to position [177, 0]
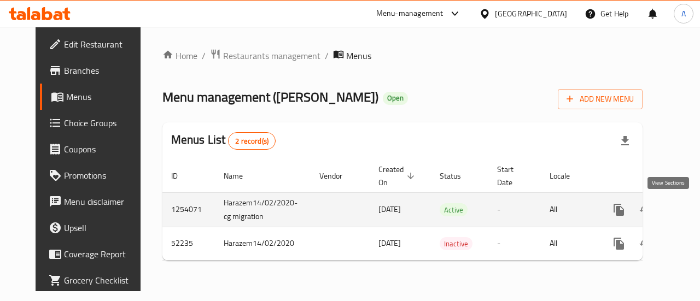
click at [692, 210] on icon "enhanced table" at bounding box center [698, 210] width 10 height 10
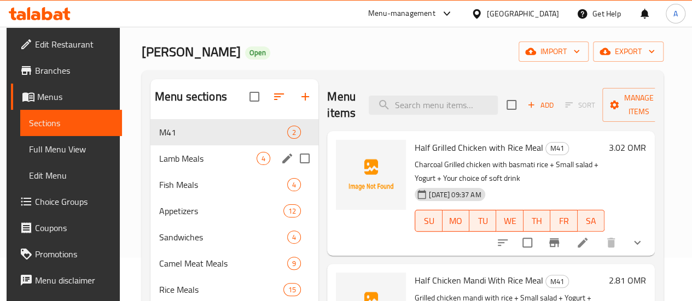
scroll to position [109, 0]
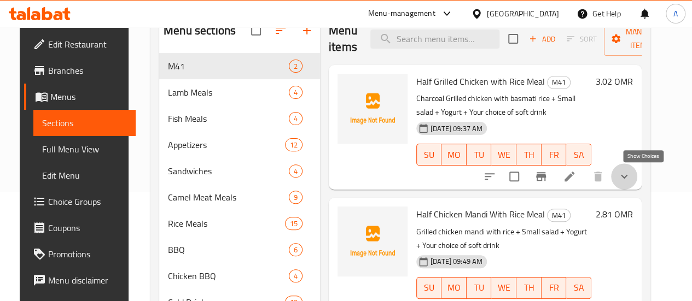
click at [628, 178] on icon "show more" at bounding box center [624, 177] width 7 height 4
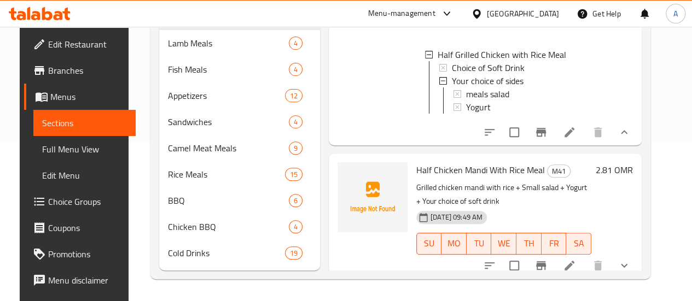
scroll to position [175, 0]
click at [631, 259] on icon "show more" at bounding box center [624, 265] width 13 height 13
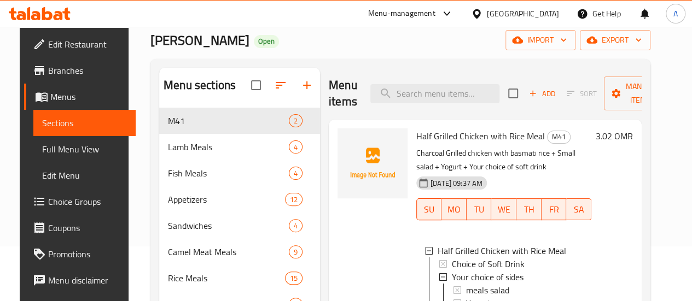
scroll to position [109, 0]
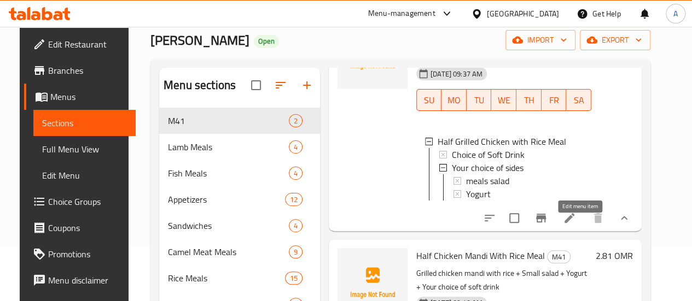
click at [576, 225] on icon at bounding box center [569, 218] width 13 height 13
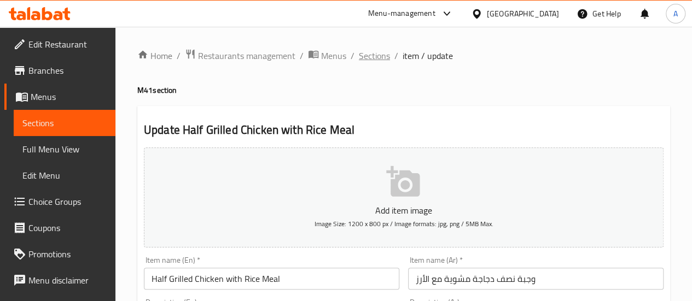
click at [372, 56] on span "Sections" at bounding box center [374, 55] width 31 height 13
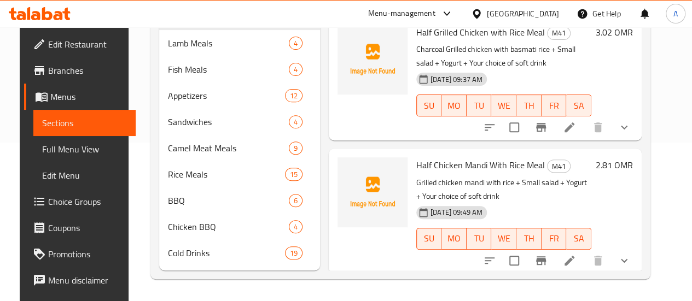
scroll to position [175, 0]
click at [576, 254] on icon at bounding box center [569, 260] width 13 height 13
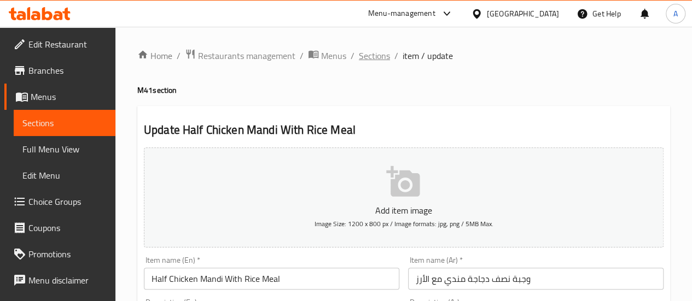
click at [365, 57] on span "Sections" at bounding box center [374, 55] width 31 height 13
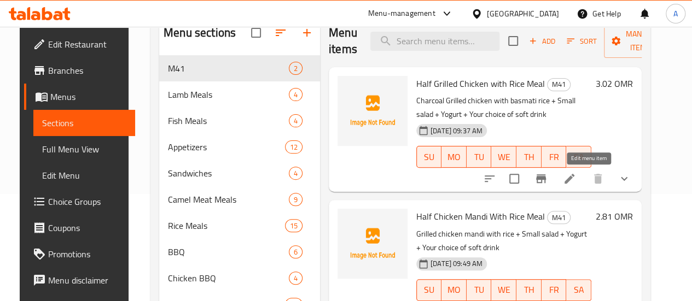
scroll to position [109, 0]
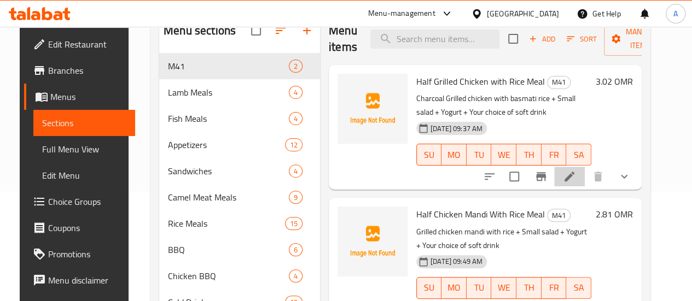
click at [585, 175] on li at bounding box center [569, 177] width 31 height 20
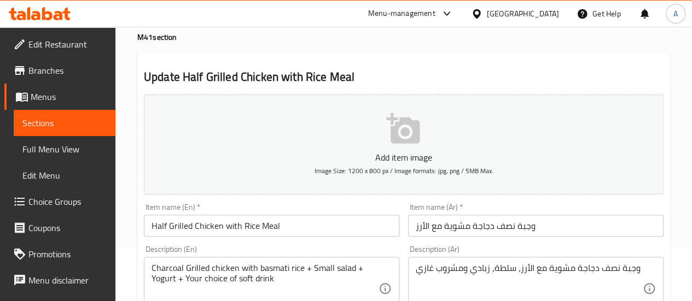
scroll to position [55, 0]
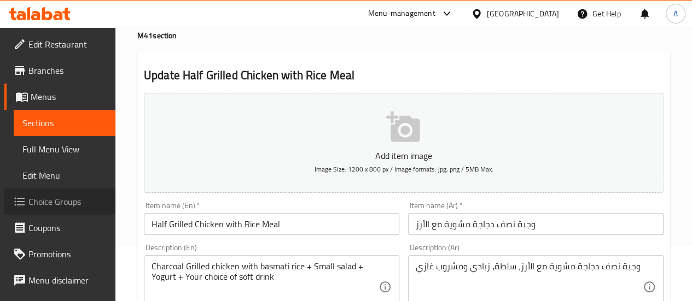
click at [60, 201] on span "Choice Groups" at bounding box center [67, 201] width 78 height 13
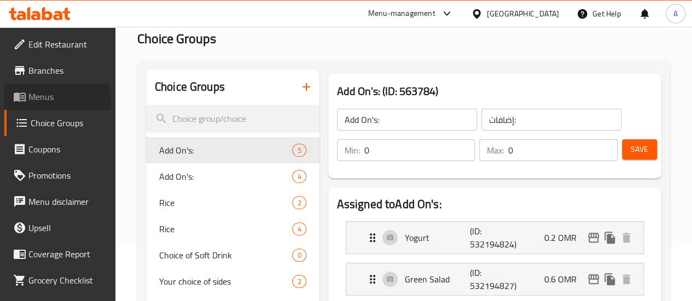
click at [46, 103] on span "Menus" at bounding box center [67, 96] width 78 height 13
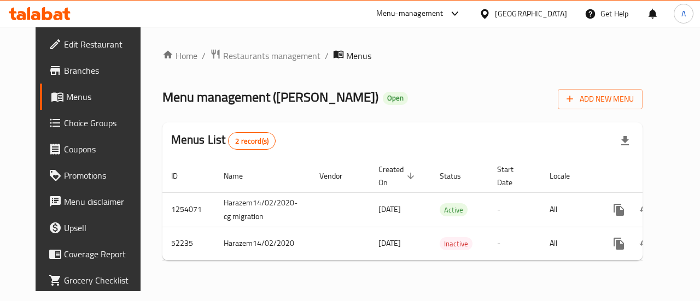
click at [665, 204] on div "Home / Restaurants management / Menus Menu management ( [PERSON_NAME] ) Open Ad…" at bounding box center [403, 159] width 524 height 265
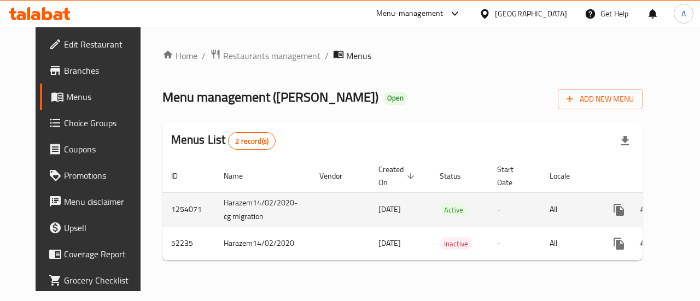
click at [692, 207] on icon "enhanced table" at bounding box center [698, 210] width 13 height 13
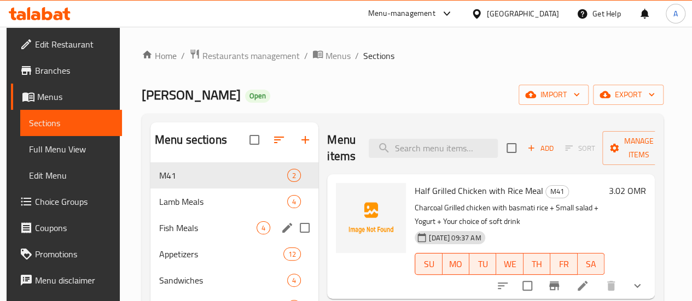
scroll to position [55, 0]
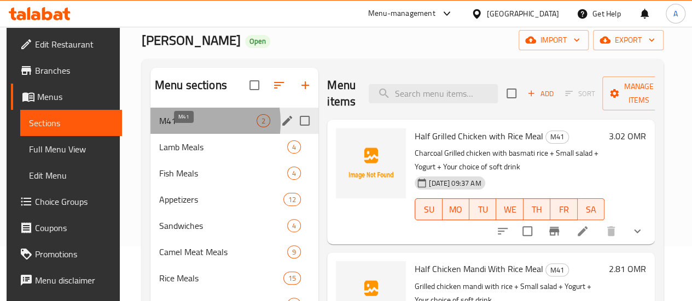
click at [181, 127] on span "M41" at bounding box center [207, 120] width 97 height 13
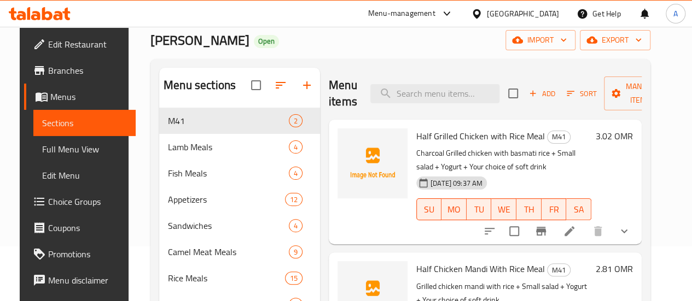
click at [48, 210] on link "Choice Groups" at bounding box center [79, 202] width 111 height 26
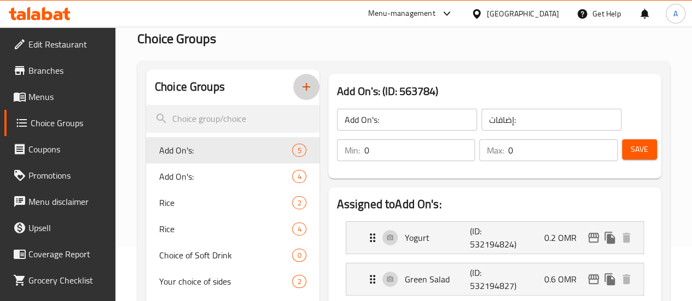
click at [303, 86] on icon "button" at bounding box center [307, 87] width 8 height 8
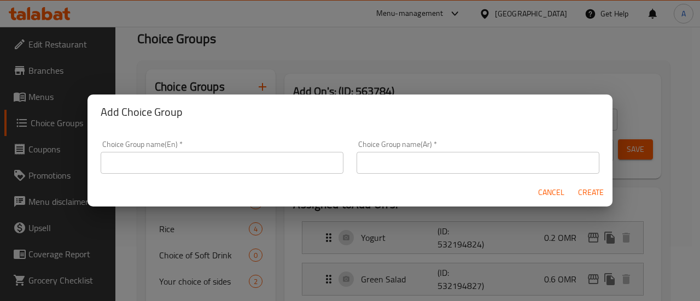
drag, startPoint x: 268, startPoint y: 164, endPoint x: 283, endPoint y: 167, distance: 15.7
click at [268, 164] on input "text" at bounding box center [222, 163] width 243 height 22
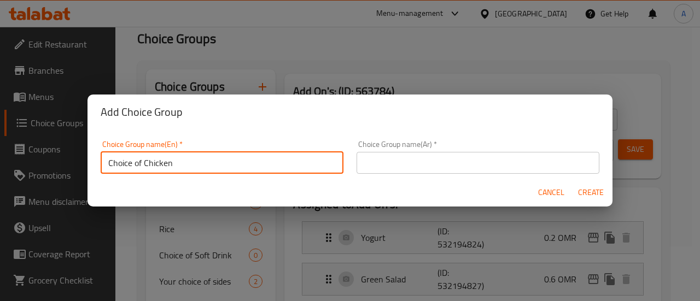
click at [276, 164] on input "Choice of Chicken" at bounding box center [222, 163] width 243 height 22
type input "Choice of Chicken"
click at [412, 164] on input "text" at bounding box center [478, 163] width 243 height 22
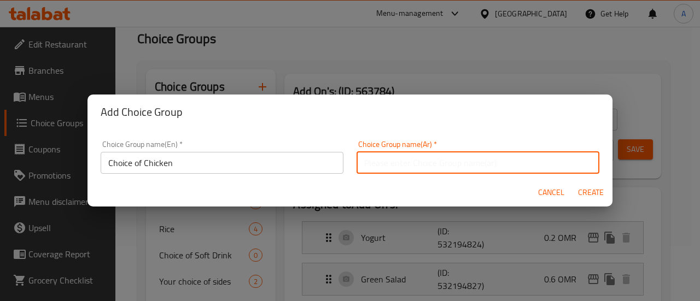
paste input "Choice of Chicken"
paste input "اختيار الدجاج"
drag, startPoint x: 450, startPoint y: 161, endPoint x: 288, endPoint y: 162, distance: 162.5
click at [288, 162] on div "Choice Group name(En)   * Choice of Chicken Choice Group name(En) * Choice Grou…" at bounding box center [350, 157] width 512 height 47
paste input "text"
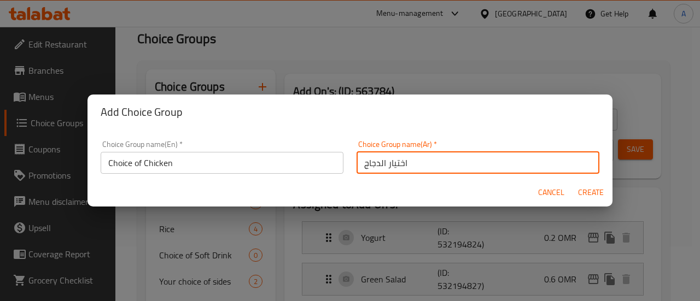
type input "اختيار الدجاج"
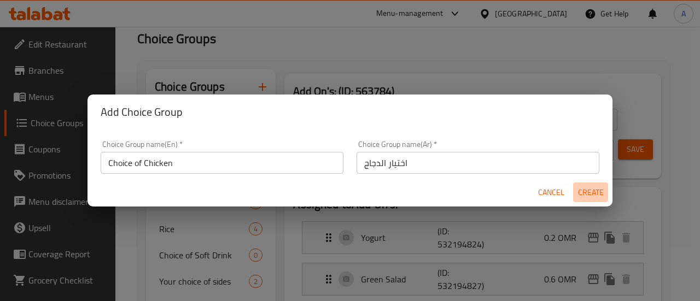
click at [603, 195] on span "Create" at bounding box center [591, 193] width 26 height 14
type input "Choice of Chicken"
type input "اختيار الدجاج"
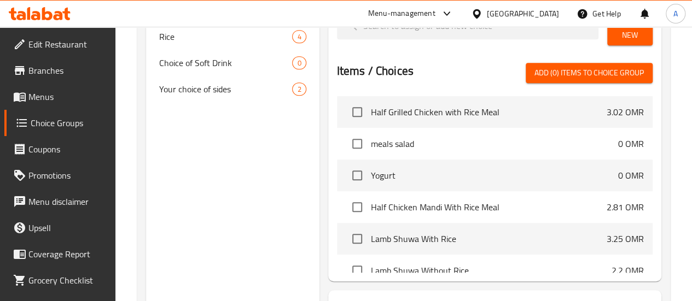
scroll to position [219, 0]
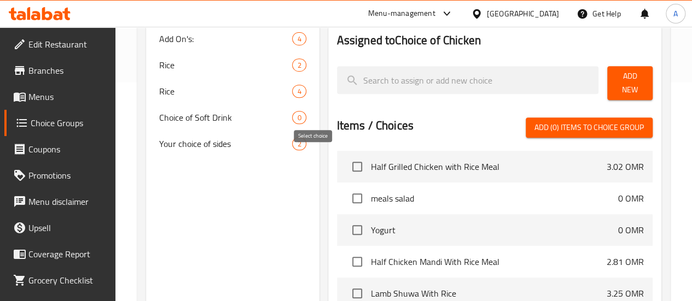
click at [346, 160] on input "checkbox" at bounding box center [357, 166] width 23 height 23
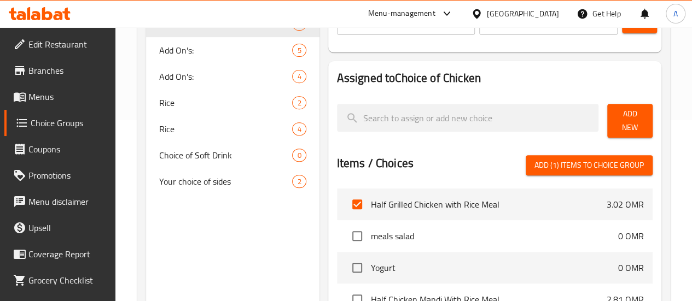
scroll to position [164, 0]
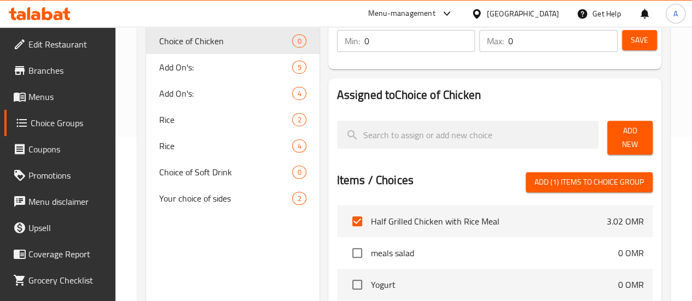
click at [605, 179] on span "Add (1) items to choice group" at bounding box center [589, 183] width 109 height 14
checkbox input "false"
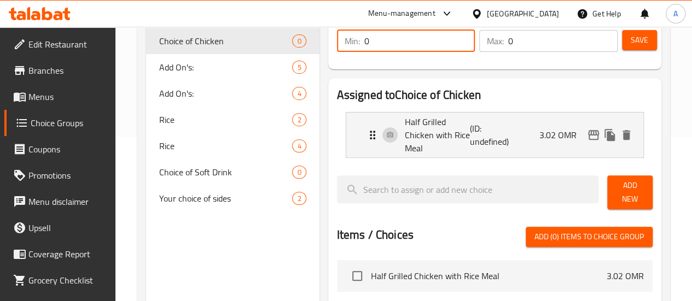
drag, startPoint x: 393, startPoint y: 38, endPoint x: 297, endPoint y: 49, distance: 97.4
click at [337, 49] on div "Min: 0 ​" at bounding box center [406, 41] width 138 height 22
type input "1"
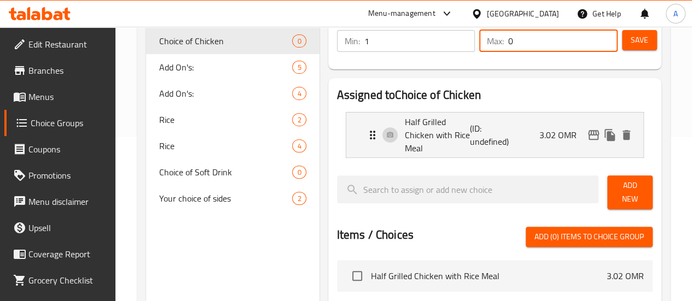
drag, startPoint x: 560, startPoint y: 40, endPoint x: 401, endPoint y: 54, distance: 159.3
click at [401, 54] on div "Min: 1 ​ Max: 0 ​" at bounding box center [477, 41] width 289 height 31
click at [562, 129] on p "3.02 OMR" at bounding box center [562, 135] width 46 height 13
click at [478, 122] on p "(ID: undefined)" at bounding box center [492, 135] width 44 height 26
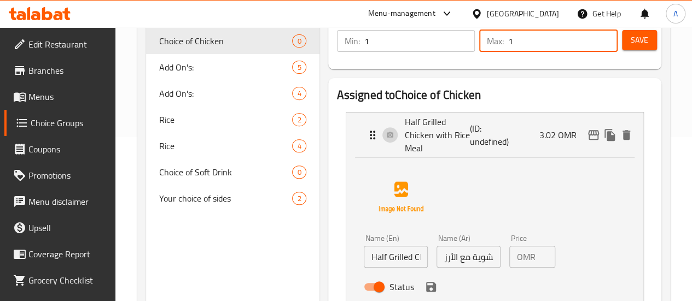
type input "1"
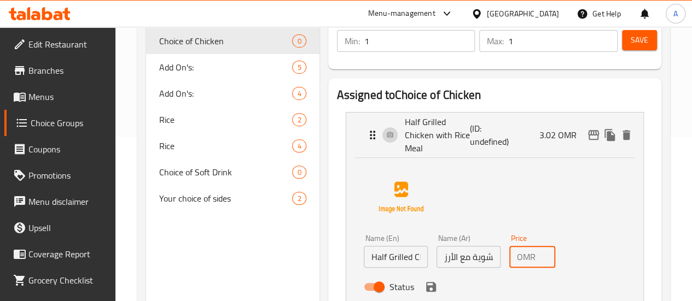
click at [540, 246] on input "3.02" at bounding box center [547, 257] width 15 height 22
click at [425, 281] on icon "save" at bounding box center [431, 287] width 13 height 13
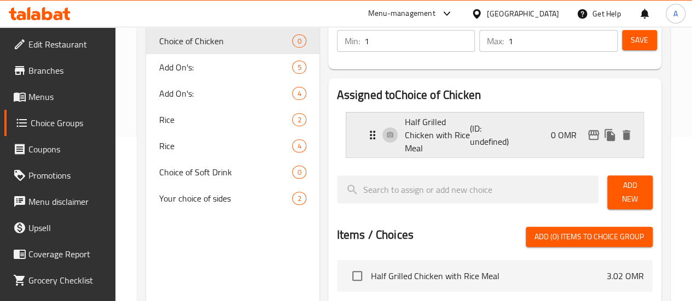
type input "0"
click at [593, 129] on icon "edit" at bounding box center [593, 135] width 13 height 13
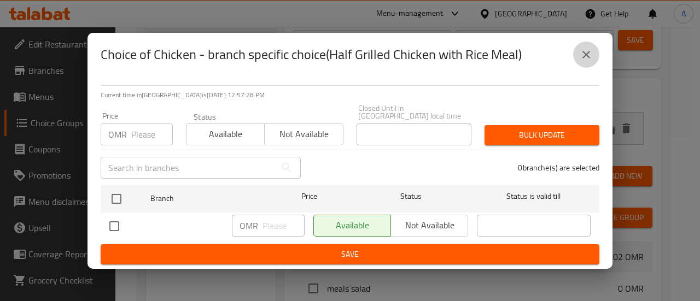
click at [589, 56] on icon "close" at bounding box center [587, 55] width 8 height 8
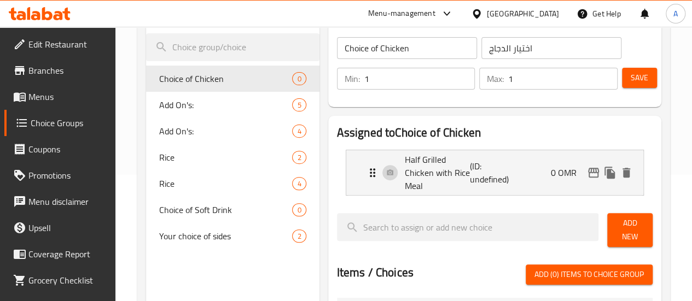
scroll to position [109, 0]
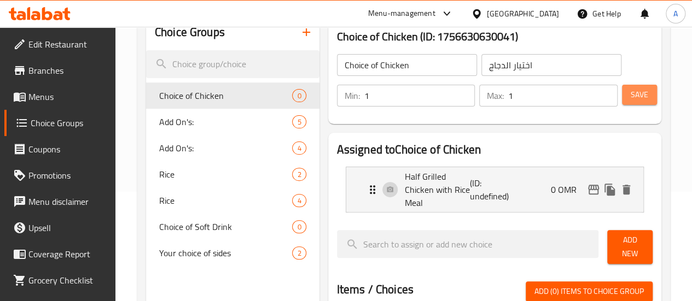
click at [634, 96] on span "Save" at bounding box center [640, 95] width 18 height 14
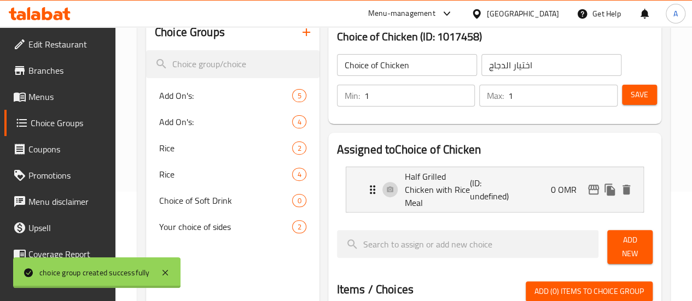
scroll to position [0, 0]
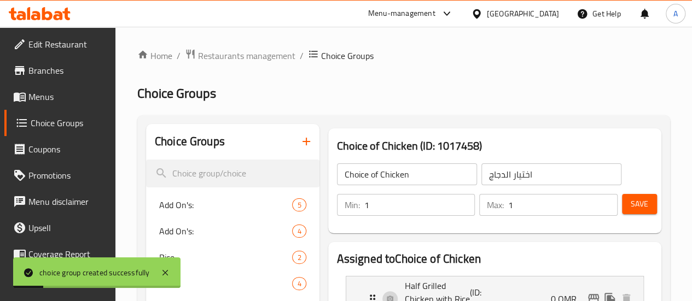
click at [42, 96] on span "Menus" at bounding box center [67, 96] width 78 height 13
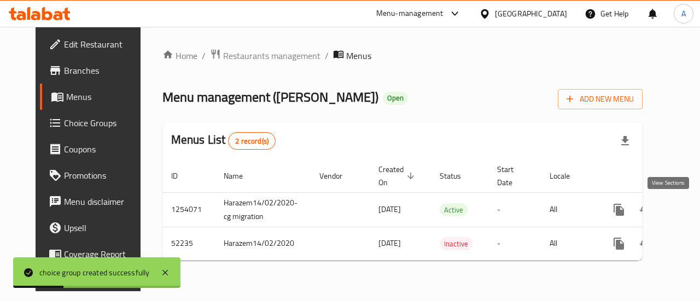
click at [685, 202] on link "enhanced table" at bounding box center [698, 210] width 26 height 26
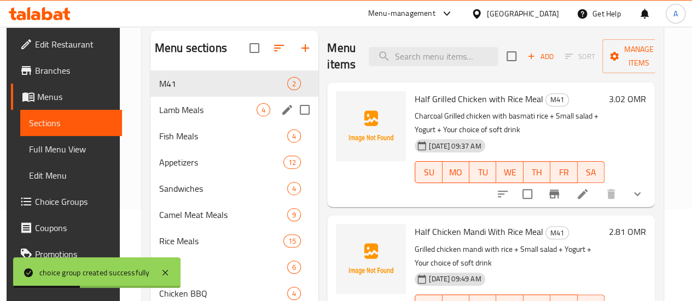
scroll to position [109, 0]
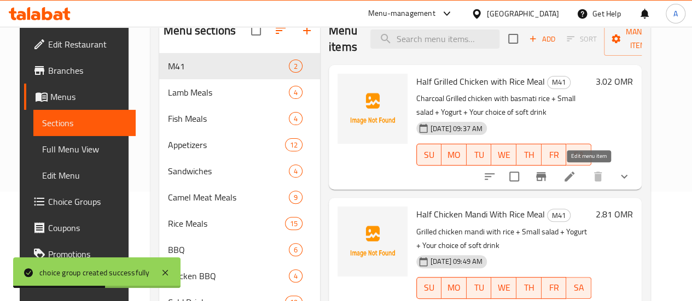
click at [576, 181] on icon at bounding box center [569, 176] width 13 height 13
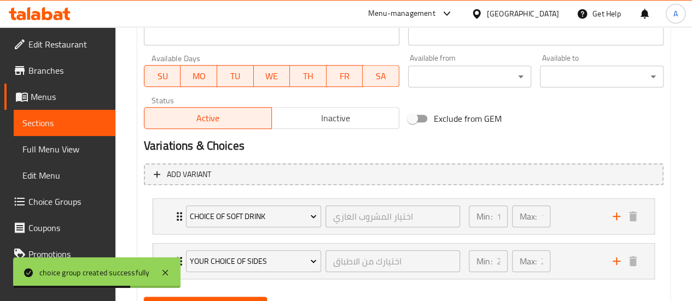
scroll to position [533, 0]
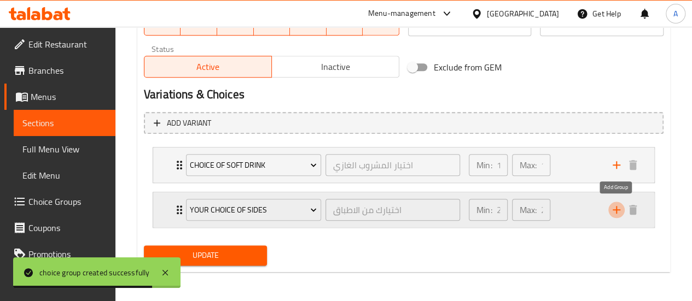
click at [618, 213] on icon "add" at bounding box center [616, 210] width 13 height 13
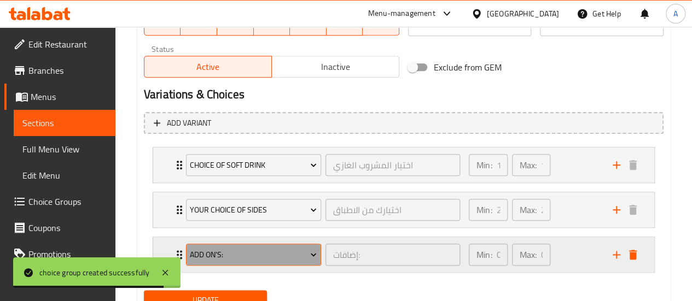
click at [245, 250] on span "Add On's:" at bounding box center [253, 255] width 127 height 14
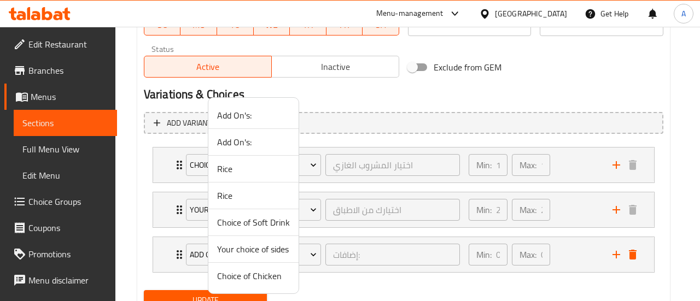
click at [254, 273] on span "Choice of Chicken" at bounding box center [253, 276] width 73 height 13
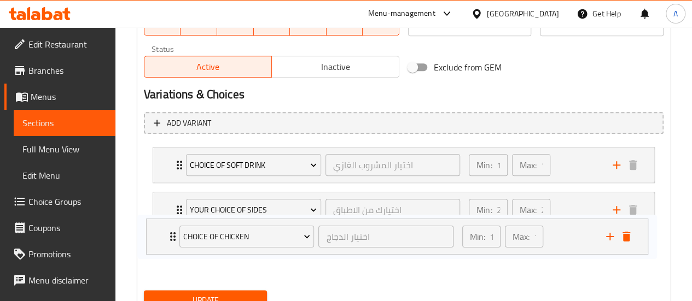
scroll to position [535, 0]
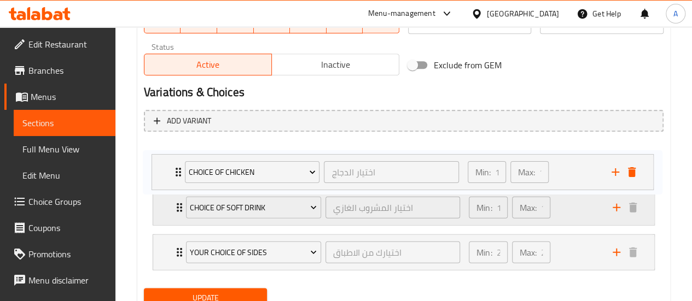
drag, startPoint x: 178, startPoint y: 258, endPoint x: 182, endPoint y: 193, distance: 65.2
click at [176, 171] on div "Choice of Soft Drink اختيار المشروب الغازي ​ Min: 1 ​ Max: 1 ​ Your choice of s…" at bounding box center [404, 208] width 520 height 134
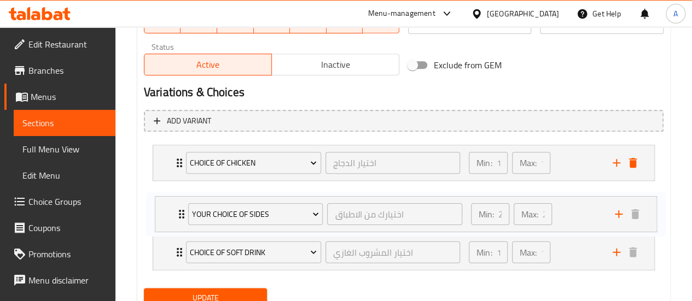
scroll to position [539, 0]
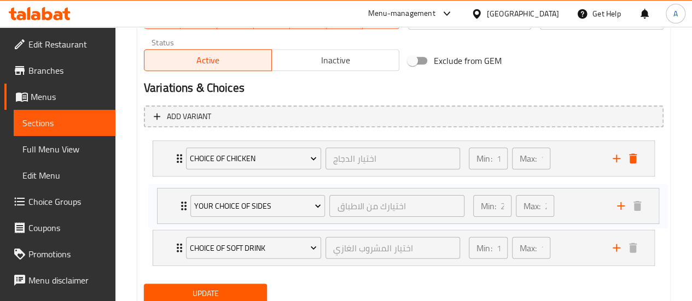
drag, startPoint x: 178, startPoint y: 252, endPoint x: 184, endPoint y: 199, distance: 53.4
click at [184, 199] on div "Choice of Chicken اختيار الدجاج ​ Min: 1 ​ Max: 1 ​ Half Grilled Chicken with R…" at bounding box center [404, 203] width 520 height 134
click at [191, 291] on span "Update" at bounding box center [206, 294] width 106 height 14
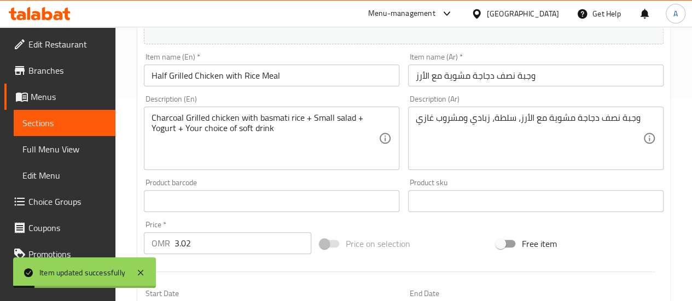
scroll to position [156, 0]
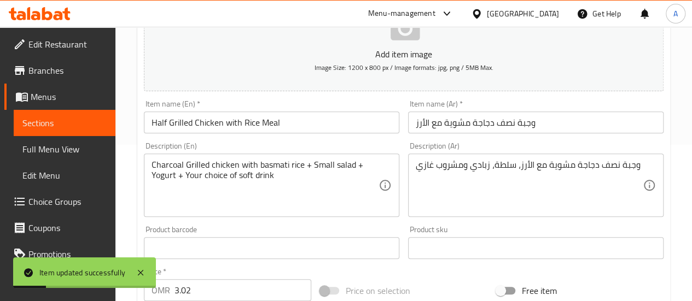
click at [47, 105] on link "Menus" at bounding box center [59, 97] width 111 height 26
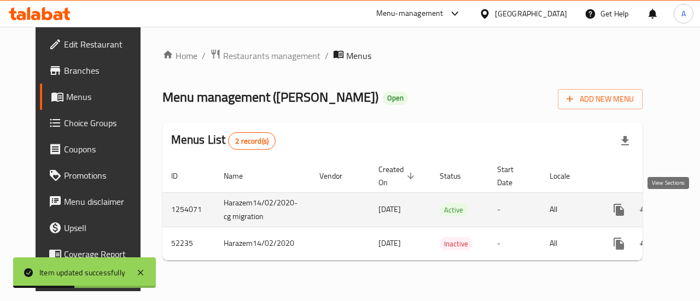
click at [692, 211] on icon "enhanced table" at bounding box center [698, 210] width 10 height 10
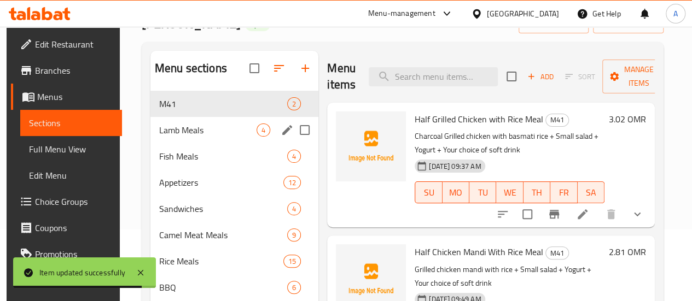
scroll to position [55, 0]
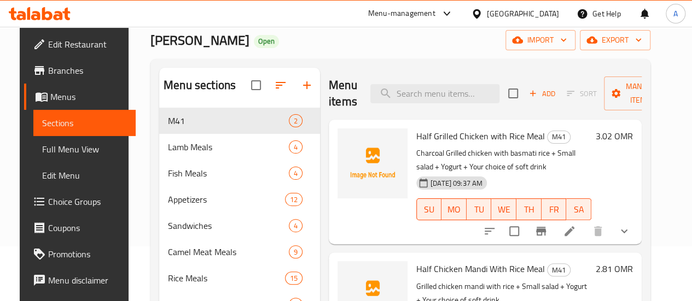
click at [48, 201] on span "Choice Groups" at bounding box center [87, 201] width 78 height 13
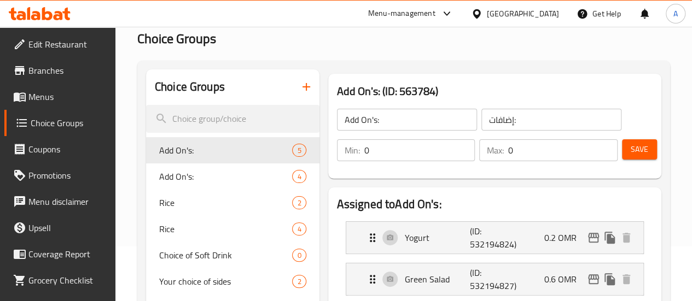
click at [300, 88] on icon "button" at bounding box center [306, 86] width 13 height 13
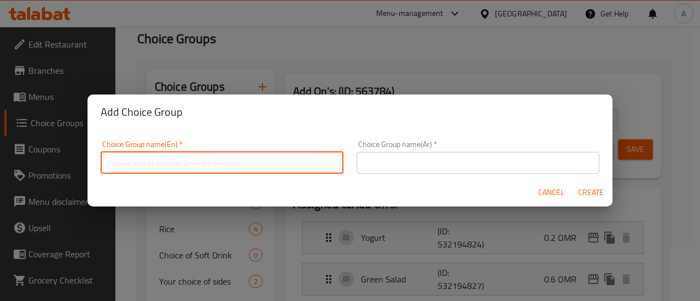
click at [268, 170] on input "text" at bounding box center [222, 163] width 243 height 22
click at [234, 164] on input "Choice of Chicken Mandi" at bounding box center [222, 163] width 243 height 22
type input "Choice of Chicken Mandi"
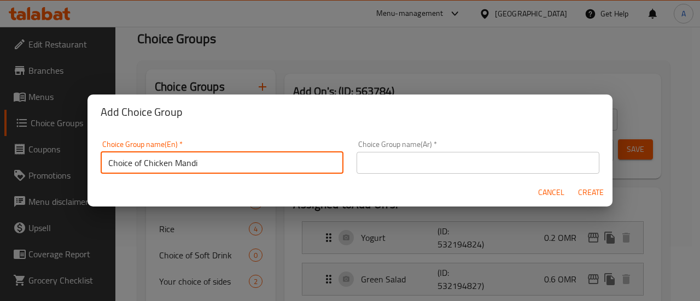
click at [453, 158] on input "text" at bounding box center [478, 163] width 243 height 22
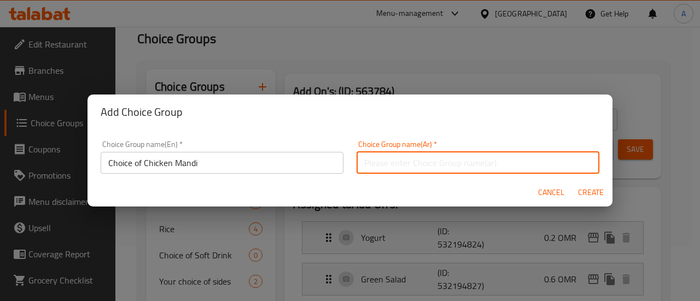
paste input "اختيار [PERSON_NAME]"
type input "اختيار [PERSON_NAME]"
click at [587, 189] on span "Create" at bounding box center [591, 193] width 26 height 14
type input "Choice of Chicken Mandi"
type input "اختيار [PERSON_NAME]"
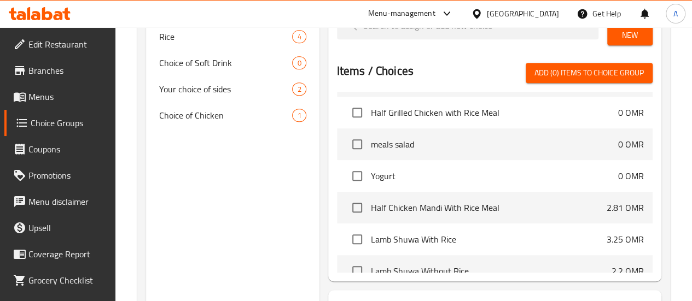
scroll to position [55, 0]
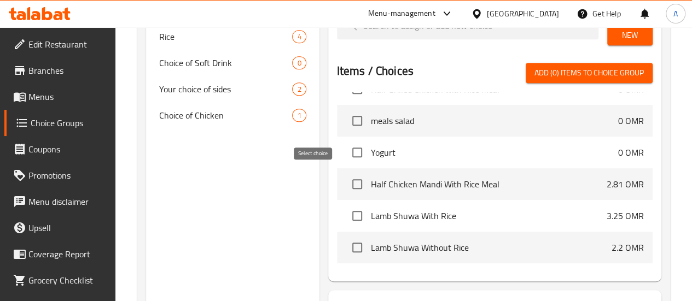
click at [346, 180] on input "checkbox" at bounding box center [357, 184] width 23 height 23
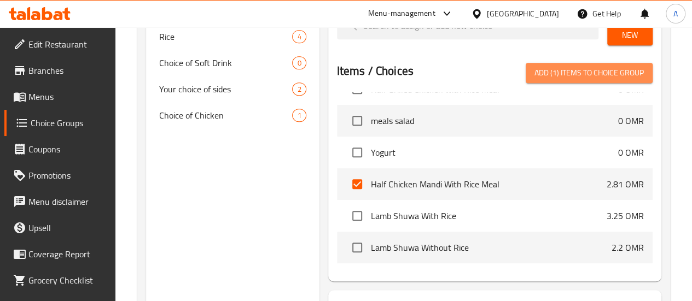
click at [605, 69] on span "Add (1) items to choice group" at bounding box center [589, 73] width 109 height 14
checkbox input "false"
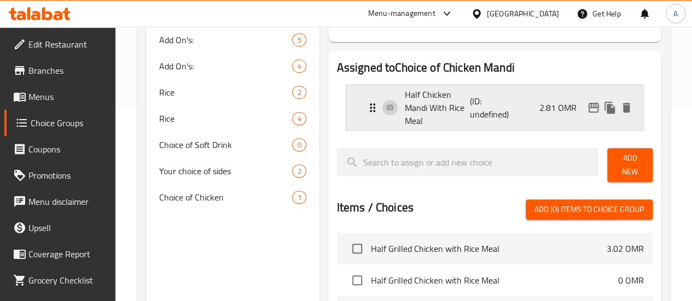
scroll to position [109, 0]
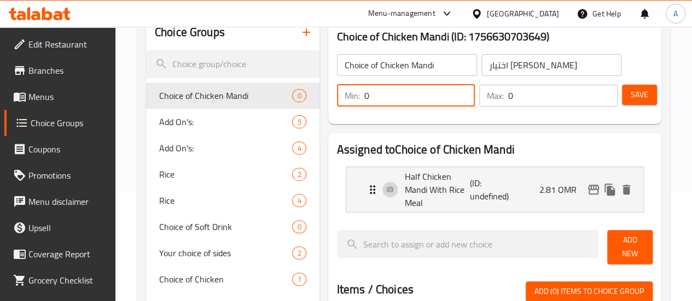
drag, startPoint x: 339, startPoint y: 101, endPoint x: 314, endPoint y: 94, distance: 26.2
click at [337, 94] on div "Min: 0 ​" at bounding box center [406, 96] width 138 height 22
type input "1"
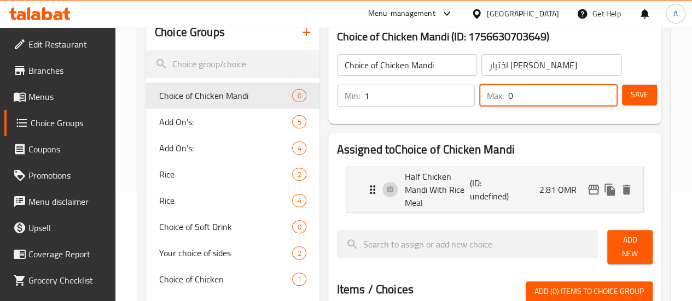
drag, startPoint x: 543, startPoint y: 91, endPoint x: 416, endPoint y: 110, distance: 128.9
click at [429, 107] on div "Min: 1 ​ Max: 0 ​" at bounding box center [477, 95] width 289 height 31
click at [523, 183] on div "Half Chicken Mandi With Rice Meal (ID: undefined) 2.81 OMR" at bounding box center [498, 189] width 264 height 45
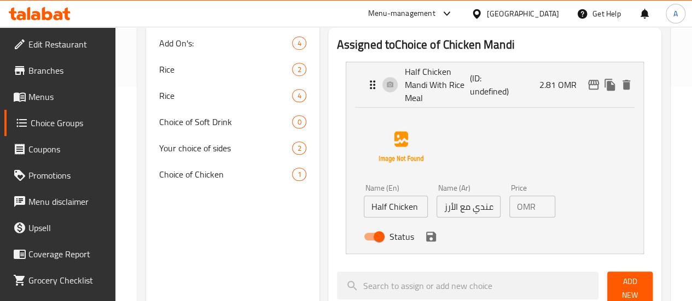
scroll to position [219, 0]
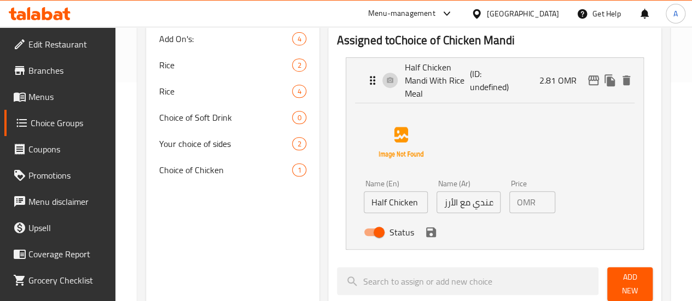
type input "1"
click at [540, 192] on input "2.81" at bounding box center [547, 202] width 15 height 22
click at [399, 218] on div "Status" at bounding box center [468, 233] width 219 height 30
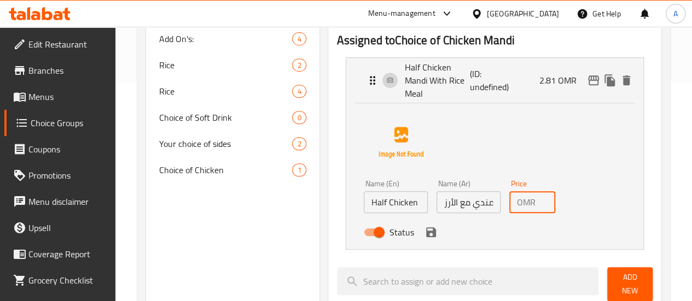
click at [426, 228] on icon "save" at bounding box center [431, 233] width 10 height 10
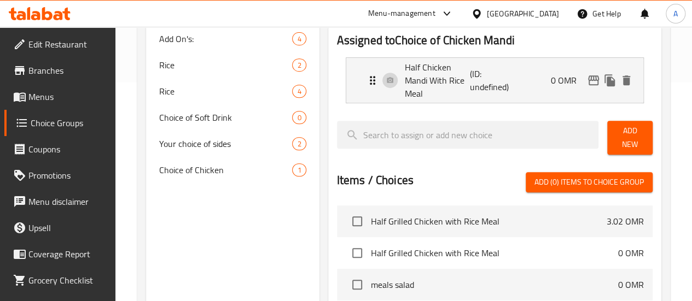
type input "0"
click at [597, 79] on icon "edit" at bounding box center [593, 81] width 11 height 10
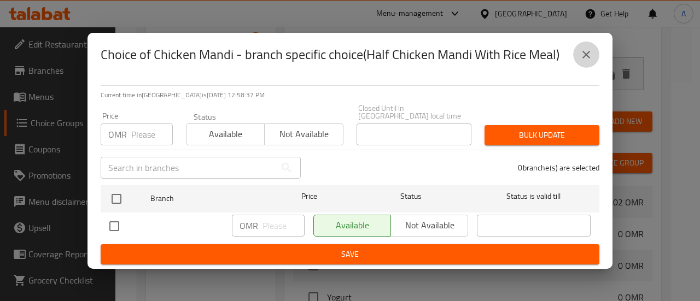
click at [594, 56] on button "close" at bounding box center [586, 55] width 26 height 26
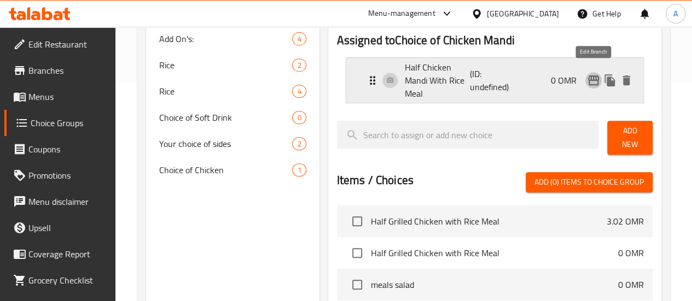
click at [600, 74] on icon "edit" at bounding box center [593, 80] width 13 height 13
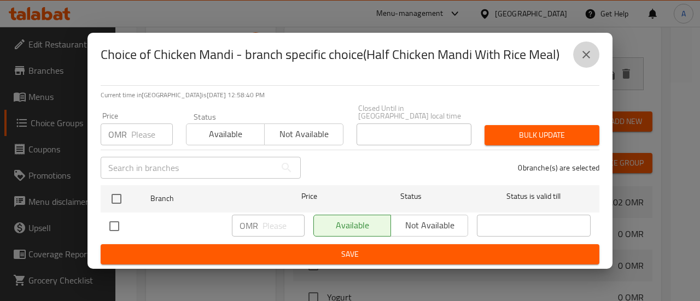
click at [592, 59] on icon "close" at bounding box center [586, 54] width 13 height 13
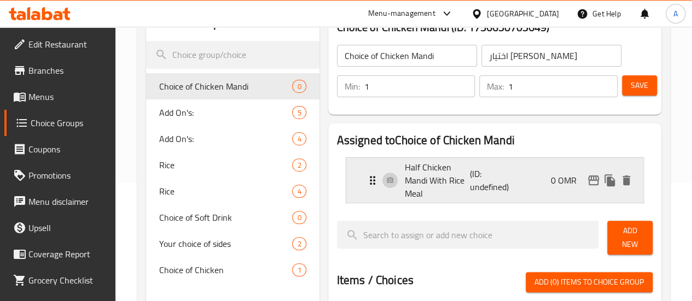
scroll to position [109, 0]
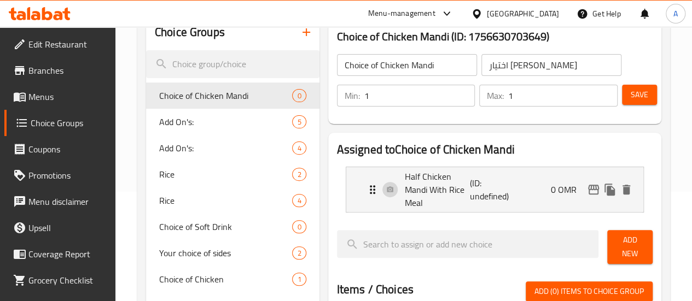
click at [639, 96] on span "Save" at bounding box center [640, 95] width 18 height 14
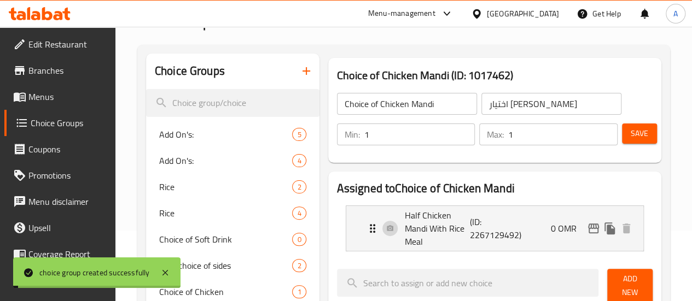
scroll to position [0, 0]
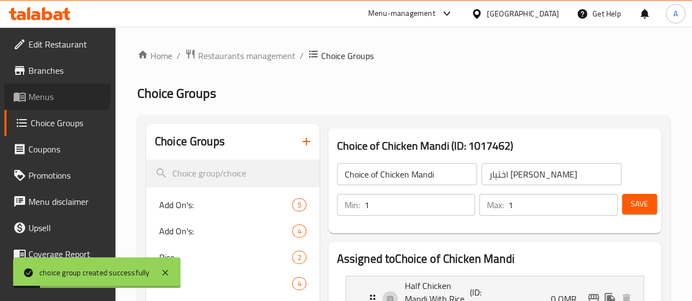
drag, startPoint x: 49, startPoint y: 91, endPoint x: 61, endPoint y: 94, distance: 12.8
click at [48, 91] on span "Menus" at bounding box center [67, 96] width 78 height 13
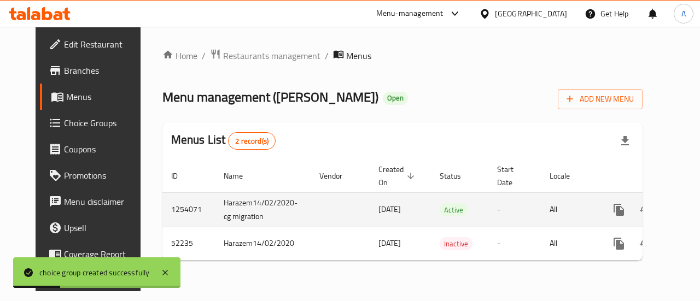
click at [685, 217] on link "enhanced table" at bounding box center [698, 210] width 26 height 26
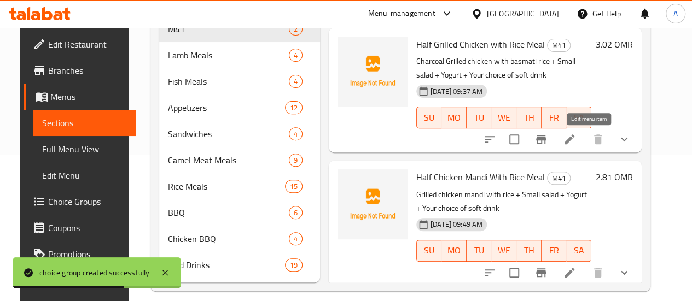
scroll to position [164, 0]
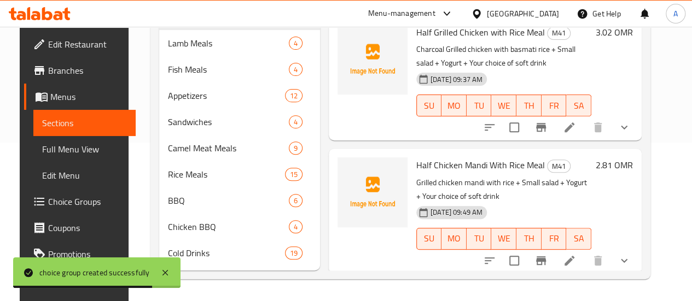
click at [631, 121] on icon "show more" at bounding box center [624, 127] width 13 height 13
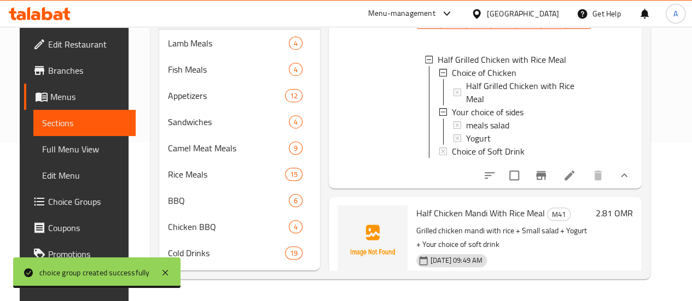
scroll to position [118, 0]
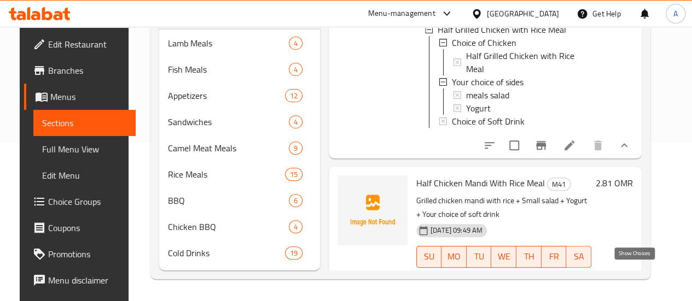
click at [631, 272] on icon "show more" at bounding box center [624, 278] width 13 height 13
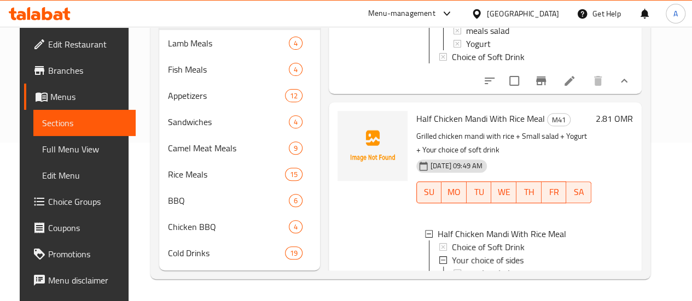
scroll to position [222, 0]
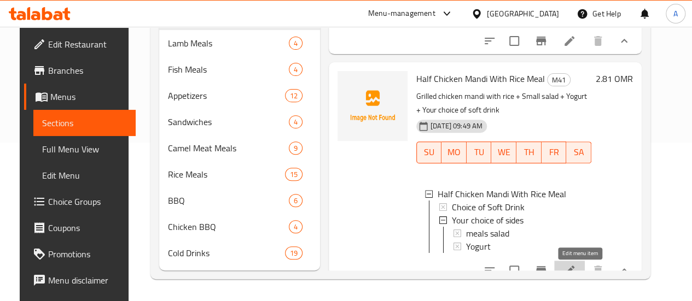
click at [574, 271] on icon at bounding box center [570, 271] width 10 height 10
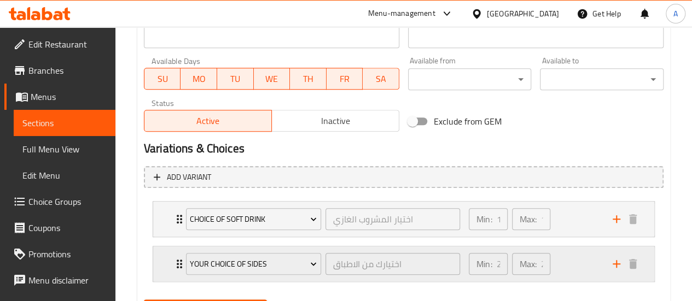
scroll to position [533, 0]
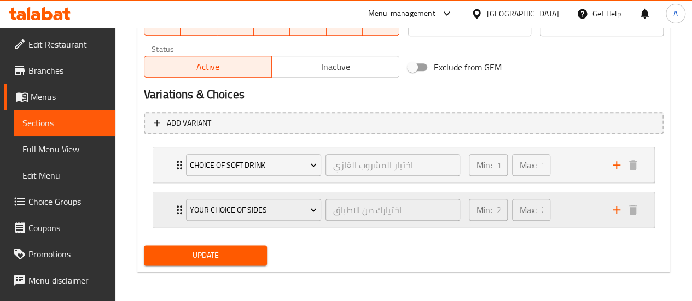
click at [615, 212] on icon "add" at bounding box center [616, 210] width 13 height 13
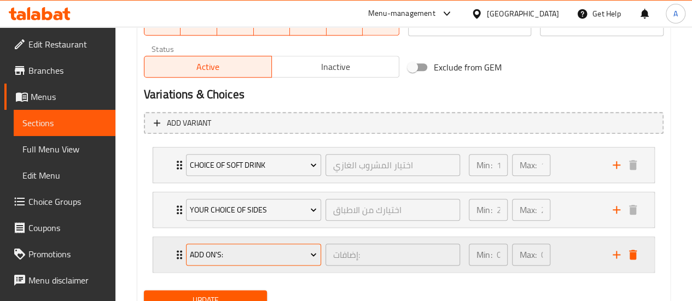
click at [244, 248] on span "Add On's:" at bounding box center [253, 255] width 127 height 14
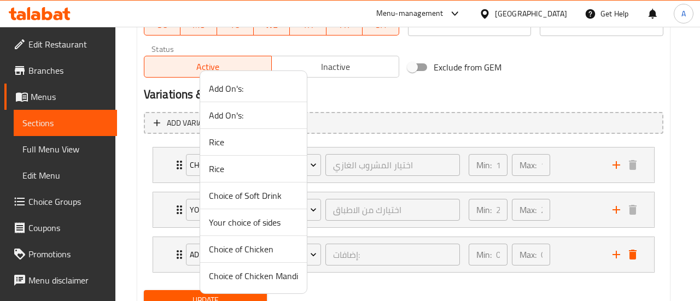
click at [255, 274] on span "Choice of Chicken Mandi" at bounding box center [253, 276] width 89 height 13
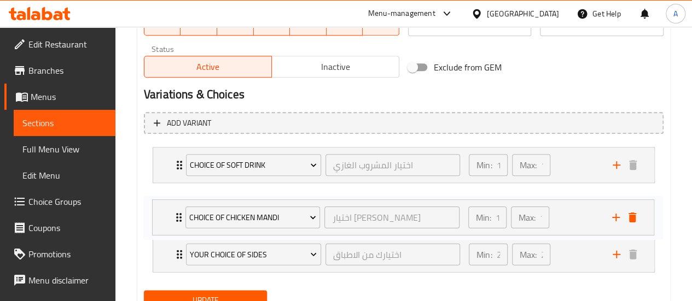
scroll to position [535, 0]
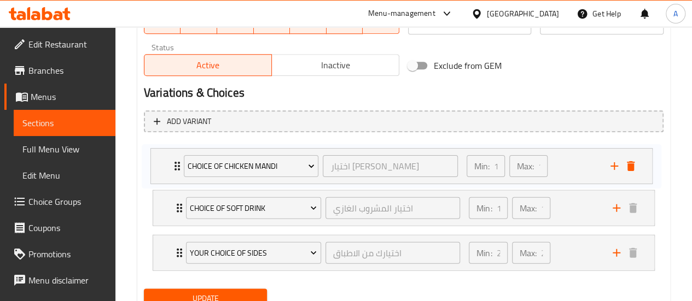
drag, startPoint x: 177, startPoint y: 256, endPoint x: 172, endPoint y: 159, distance: 96.4
click at [172, 159] on div "Choice of Soft Drink اختيار المشروب الغازي ​ Min: 1 ​ Max: 1 ​ Your choice of s…" at bounding box center [404, 208] width 520 height 134
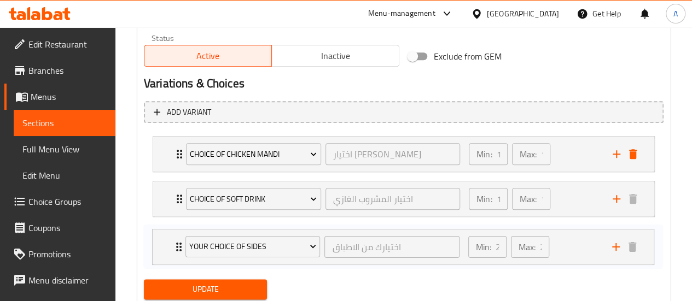
scroll to position [547, 0]
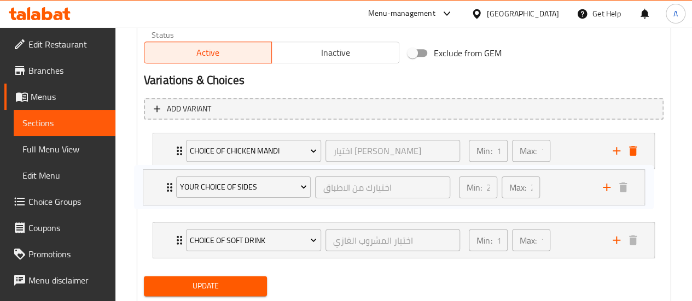
drag, startPoint x: 177, startPoint y: 249, endPoint x: 177, endPoint y: 200, distance: 49.2
click at [169, 183] on div "Choice of Chicken Mandi اختيار مندي الدجاج ​ Min: 1 ​ Max: 1 ​ Half Chicken Man…" at bounding box center [404, 196] width 520 height 134
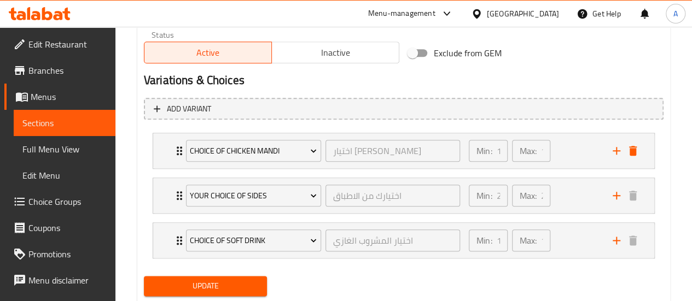
click at [197, 286] on span "Update" at bounding box center [206, 287] width 106 height 14
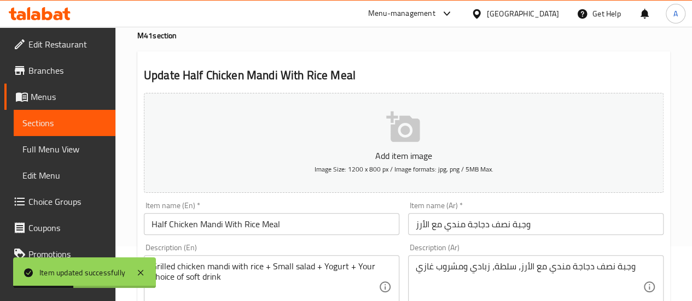
scroll to position [164, 0]
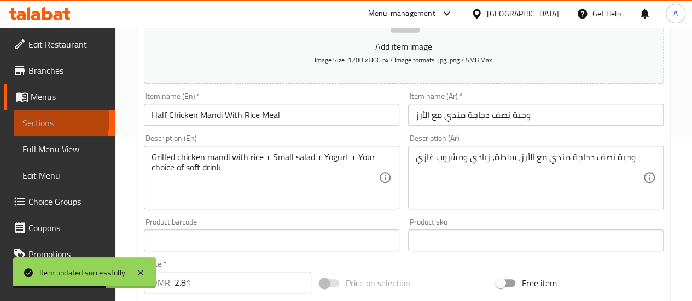
click at [19, 119] on link "Sections" at bounding box center [65, 123] width 102 height 26
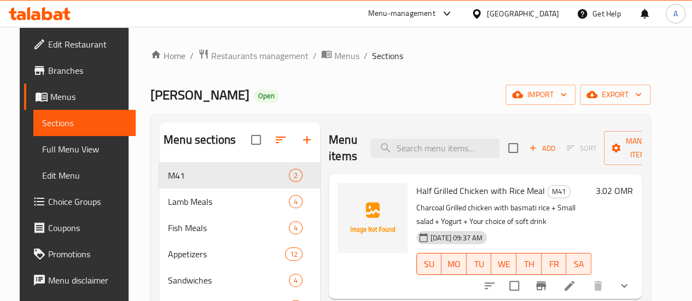
click at [72, 127] on span "Sections" at bounding box center [84, 123] width 84 height 13
